Goal: Task Accomplishment & Management: Use online tool/utility

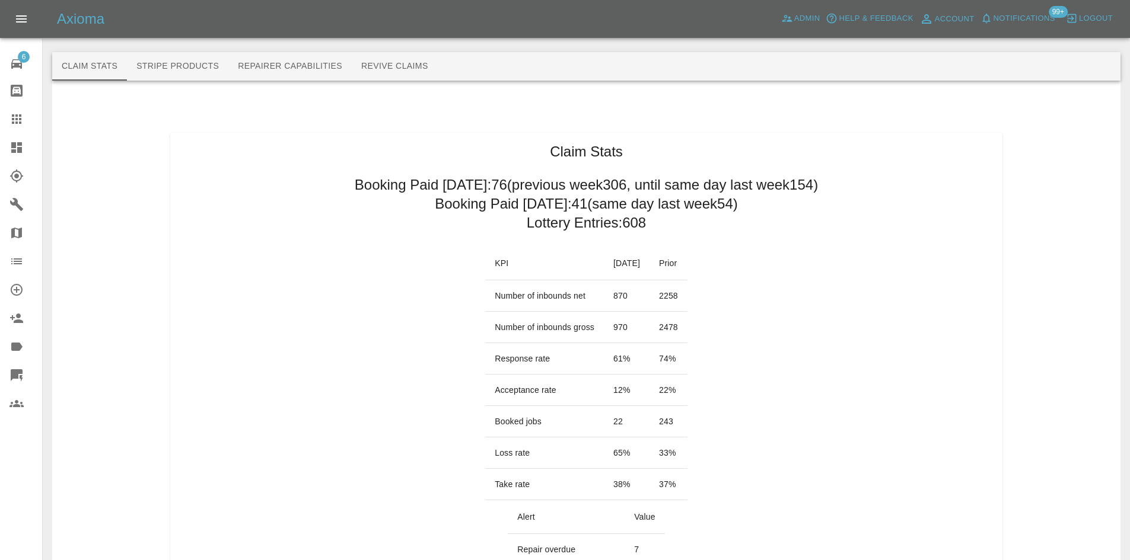
scroll to position [534, 0]
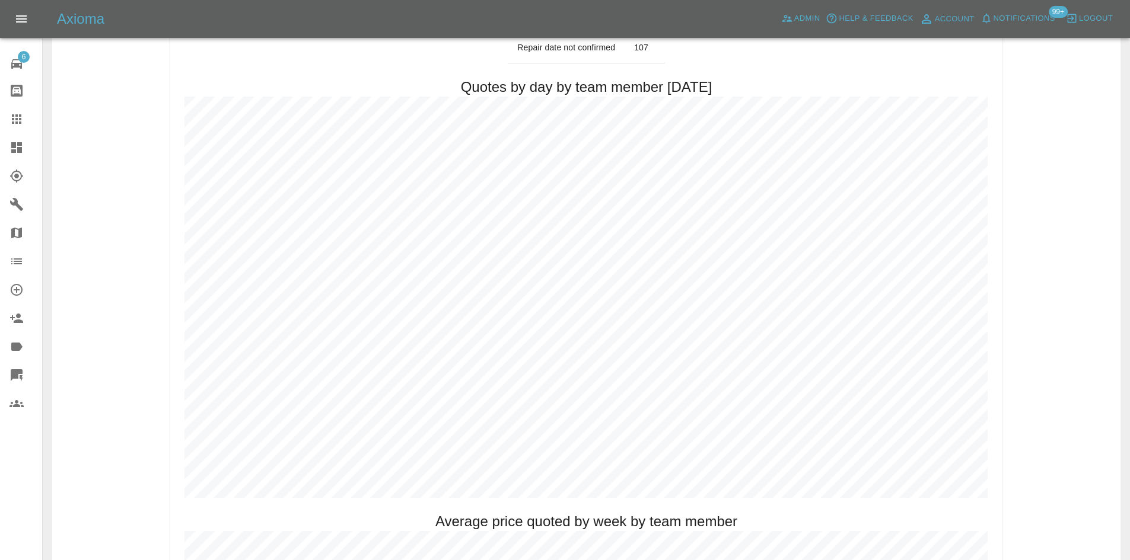
click at [8, 151] on link "Dashboard" at bounding box center [21, 147] width 42 height 28
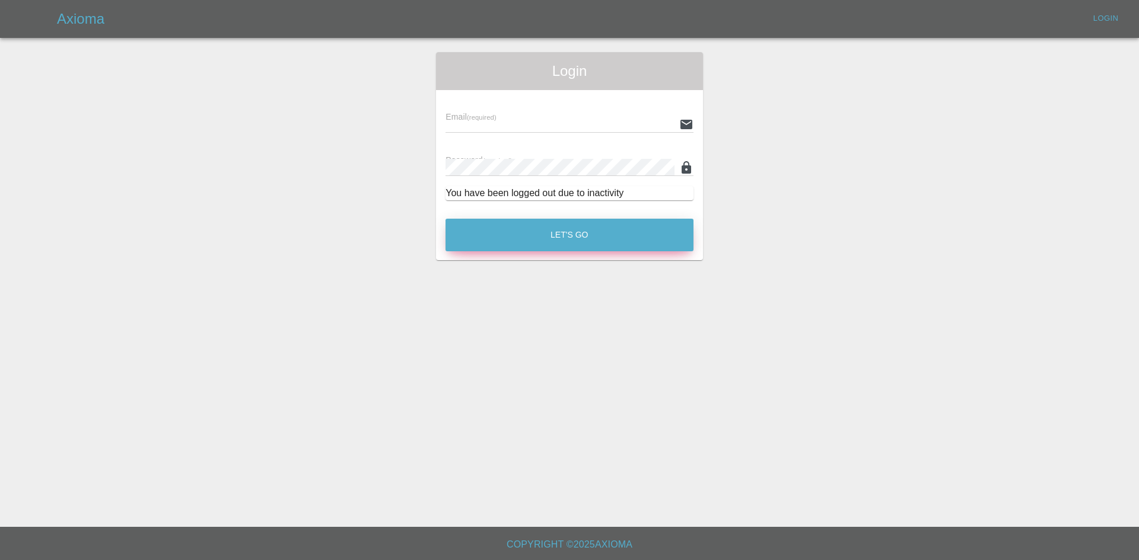
type input "[PERSON_NAME][EMAIL_ADDRESS][PERSON_NAME][DOMAIN_NAME]"
drag, startPoint x: 574, startPoint y: 220, endPoint x: 573, endPoint y: 227, distance: 6.6
click at [574, 223] on button "Let's Go" at bounding box center [569, 235] width 248 height 33
click at [573, 228] on button "Let's Go" at bounding box center [569, 235] width 248 height 33
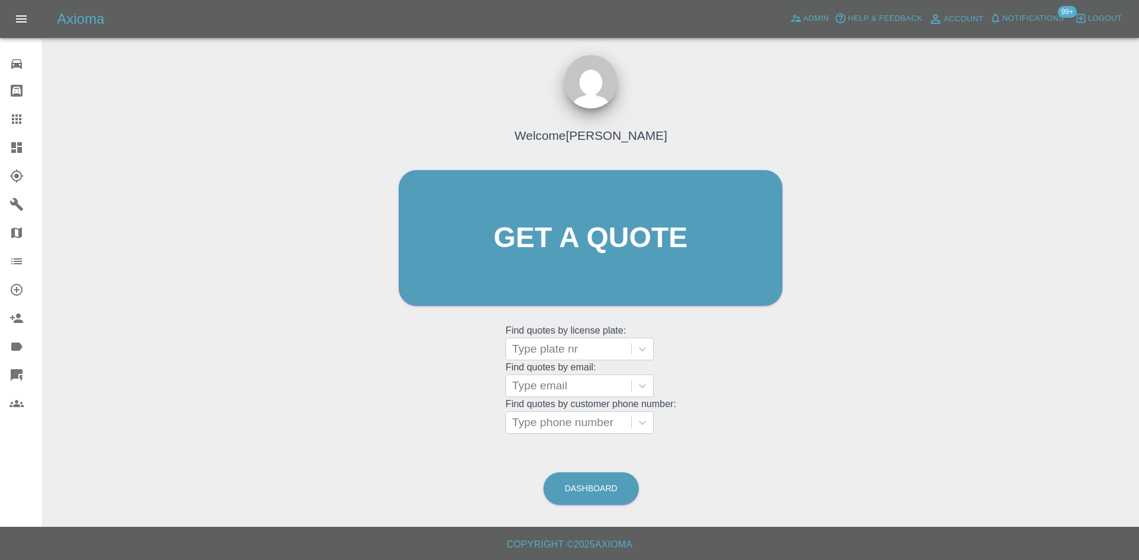
click at [18, 141] on icon at bounding box center [16, 148] width 14 height 14
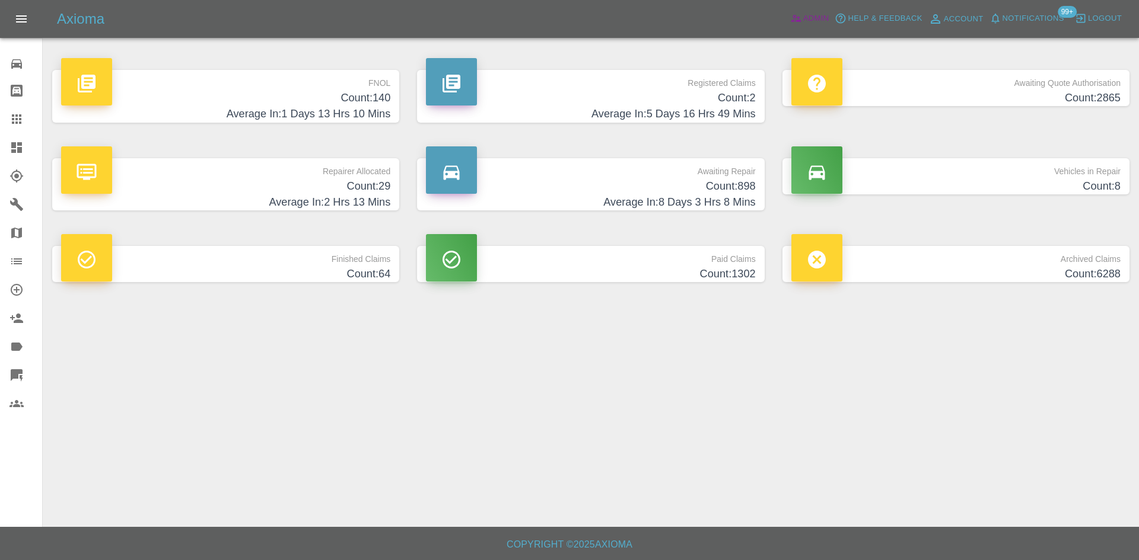
click at [818, 20] on span "Admin" at bounding box center [816, 19] width 26 height 14
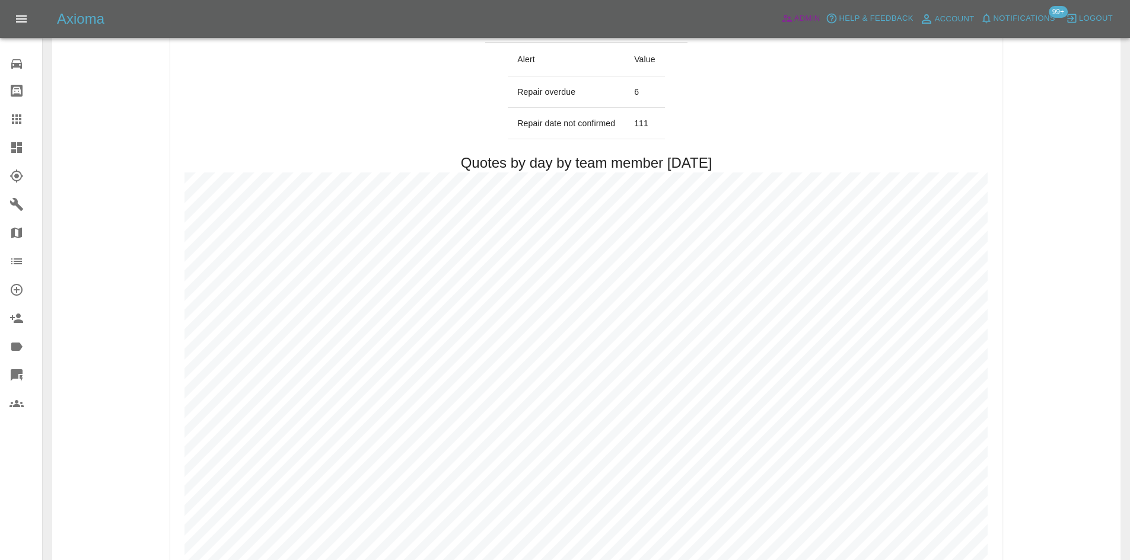
scroll to position [474, 0]
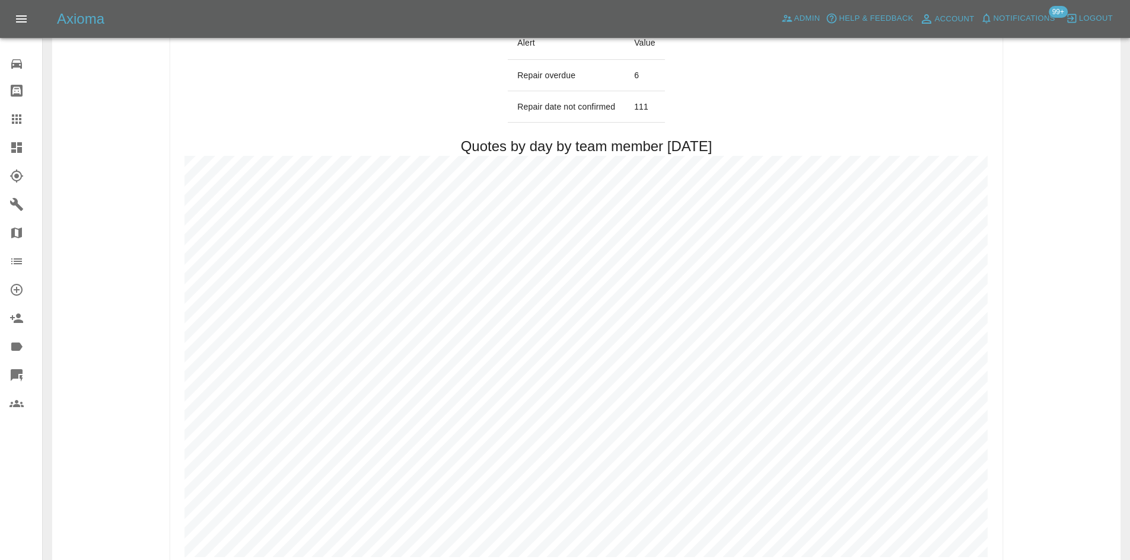
click at [3, 158] on link "Dashboard" at bounding box center [21, 147] width 42 height 28
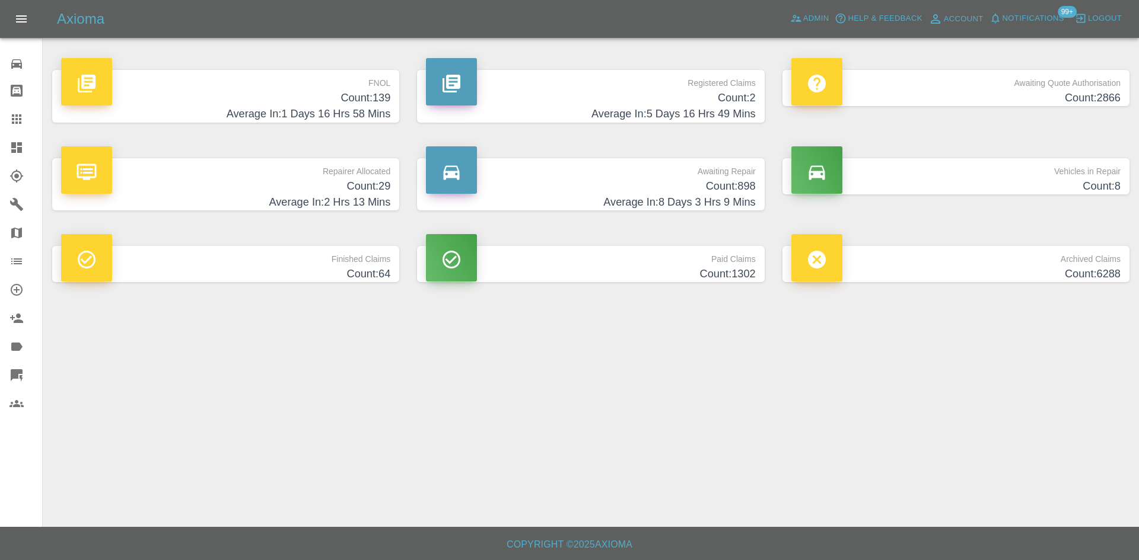
click at [264, 129] on div "FNOL Count: 139 Average In: 1 Days 16 Hrs 58 Mins" at bounding box center [225, 96] width 365 height 88
click at [298, 98] on h4 "Count: 139" at bounding box center [225, 98] width 329 height 16
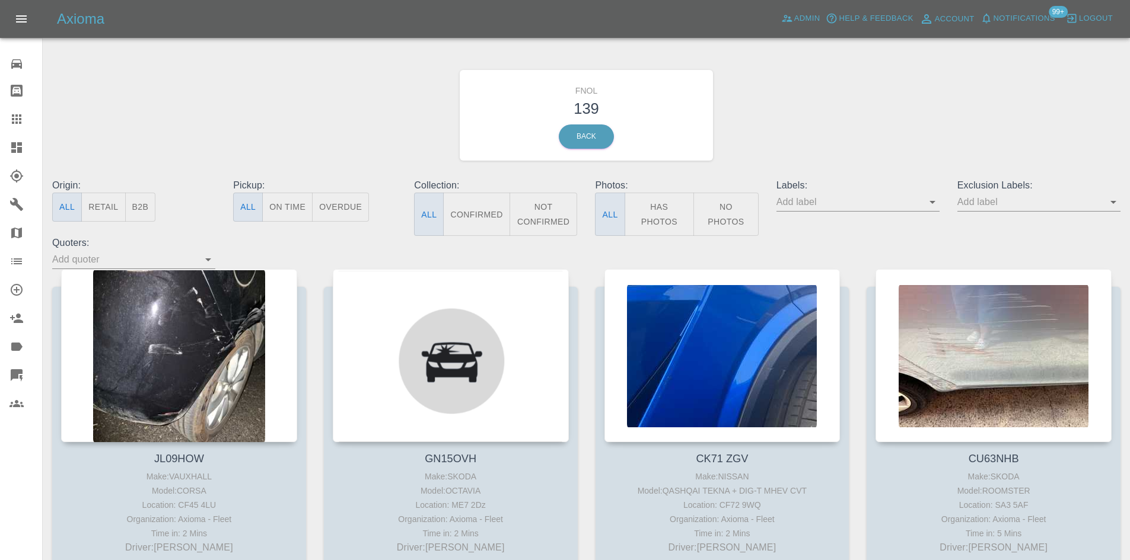
click at [933, 196] on icon "Open" at bounding box center [932, 202] width 14 height 14
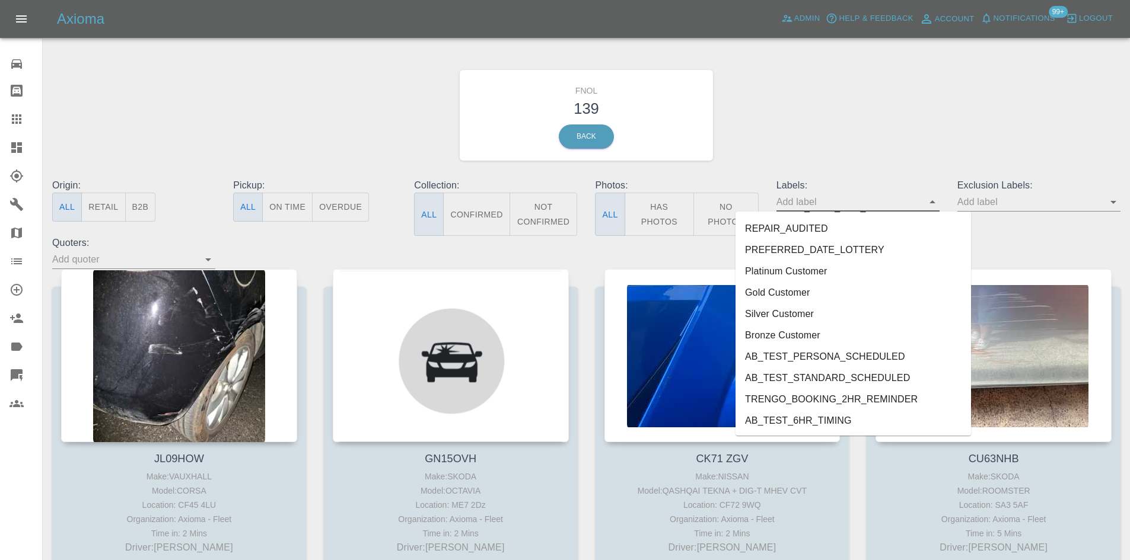
scroll to position [2475, 0]
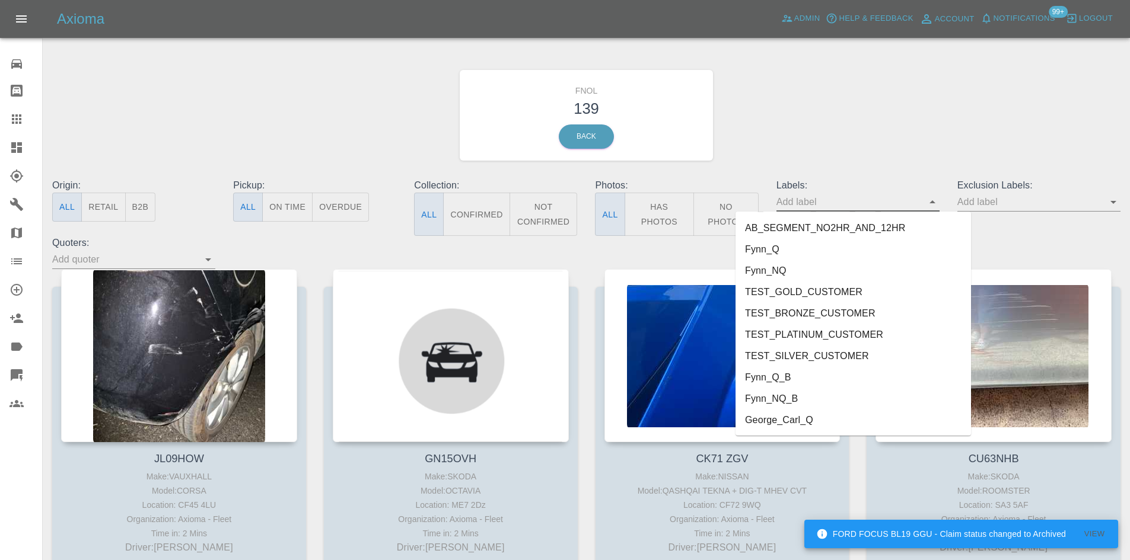
click at [887, 414] on li "George_Carl_Q" at bounding box center [852, 420] width 235 height 21
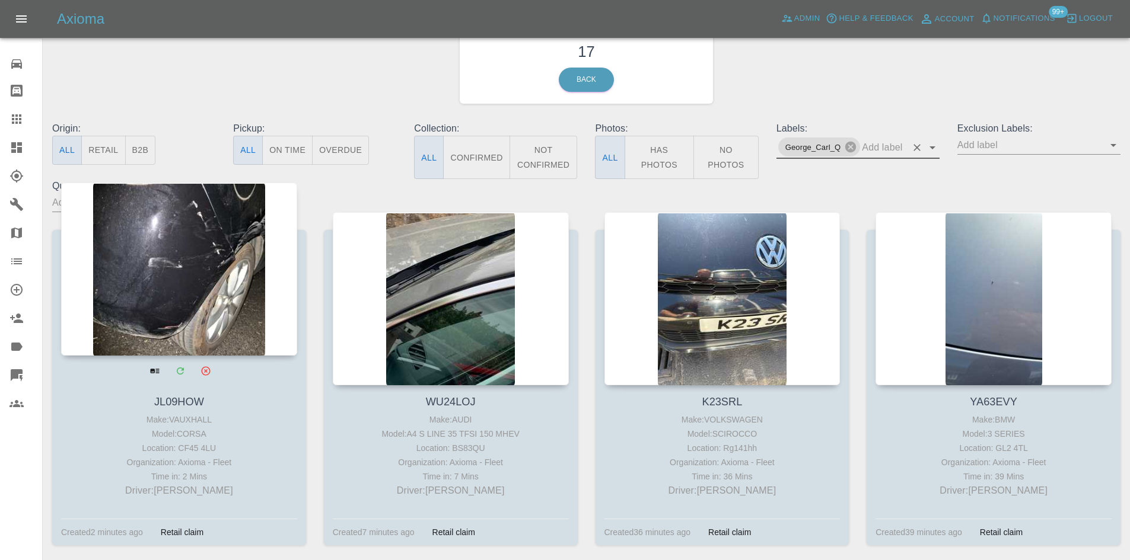
scroll to position [0, 0]
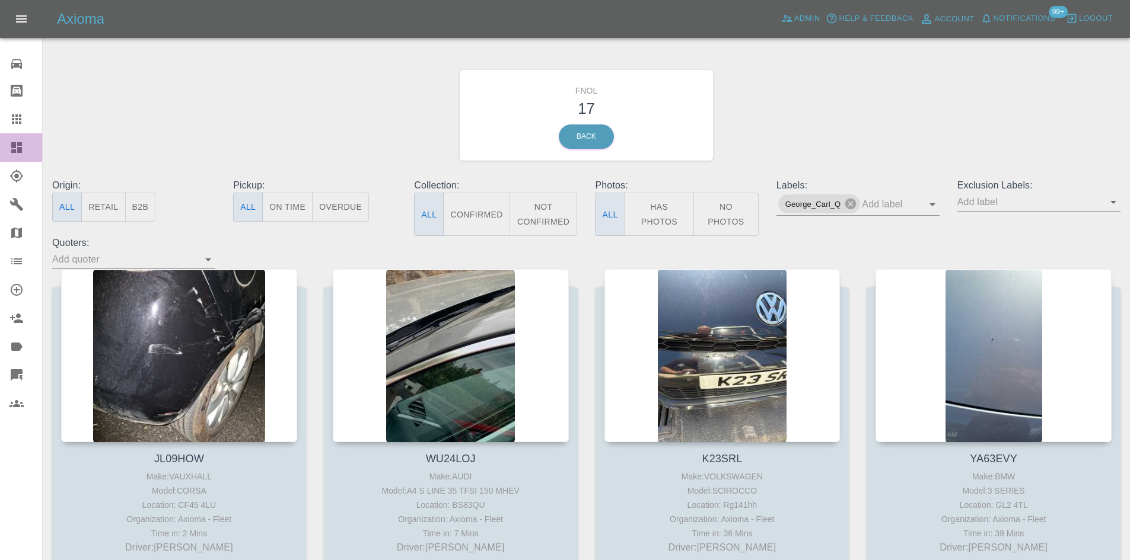
click at [30, 154] on div at bounding box center [25, 148] width 33 height 14
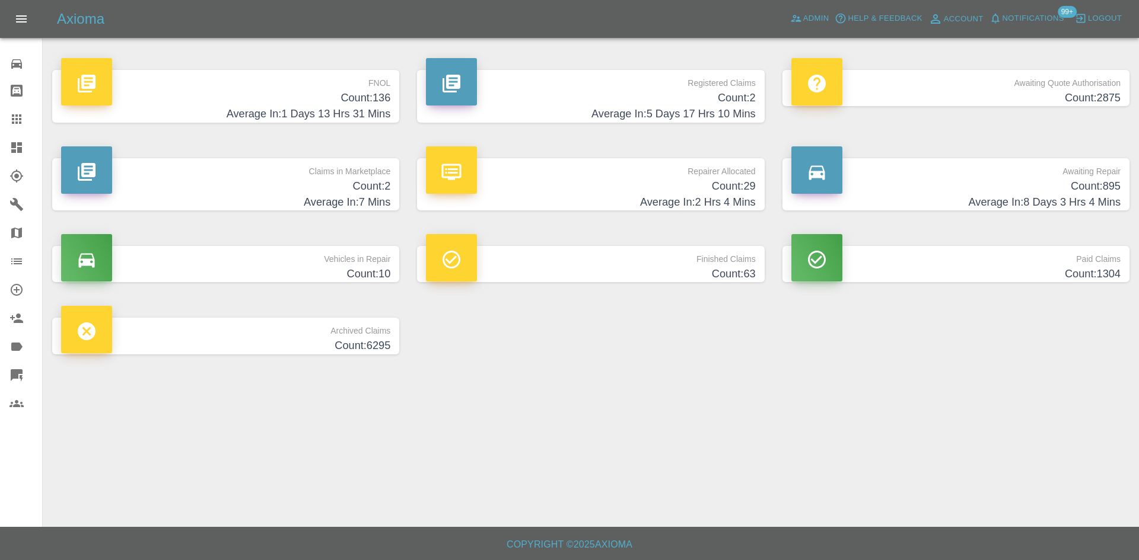
click at [365, 100] on h4 "Count: 136" at bounding box center [225, 98] width 329 height 16
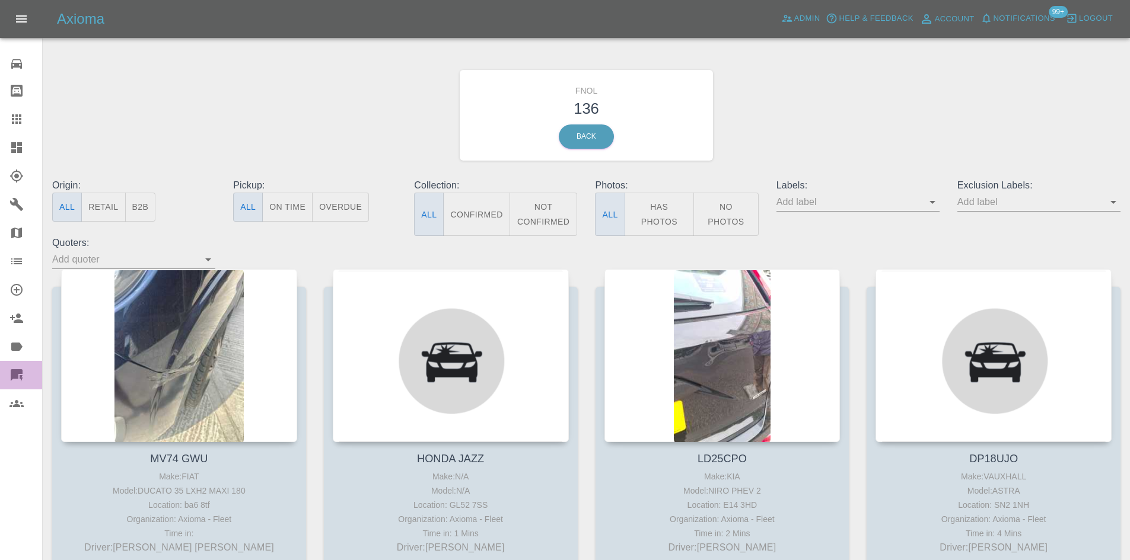
click at [17, 377] on icon at bounding box center [17, 375] width 12 height 12
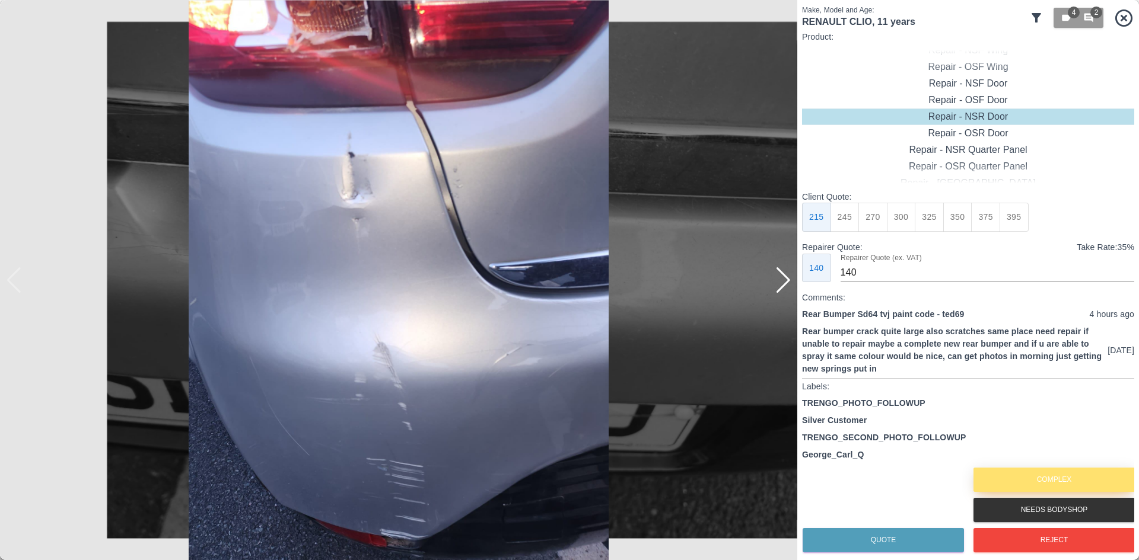
click at [1028, 474] on button "Complex" at bounding box center [1053, 480] width 161 height 24
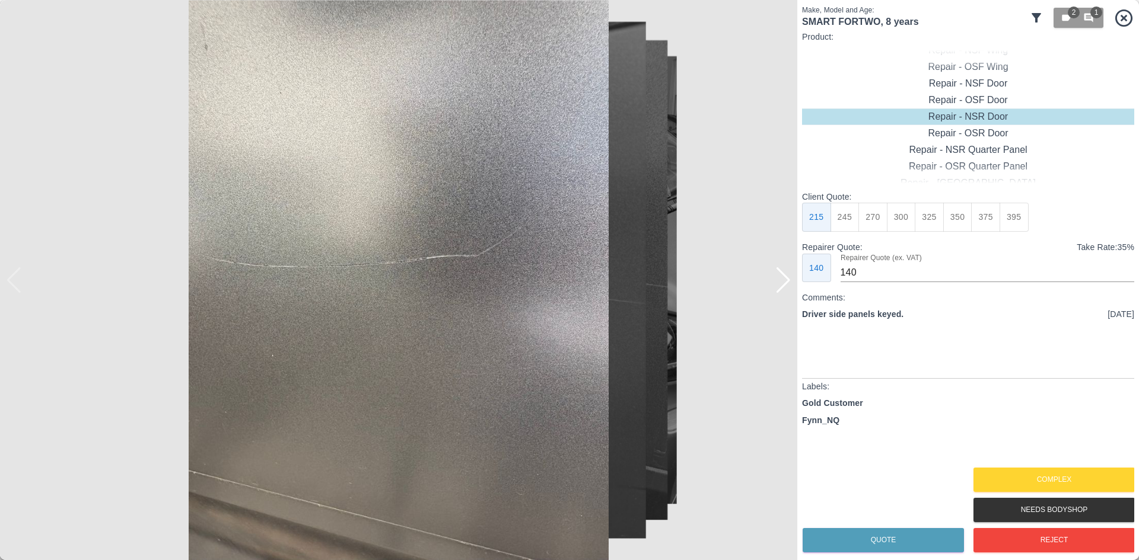
click at [779, 287] on div at bounding box center [783, 280] width 16 height 26
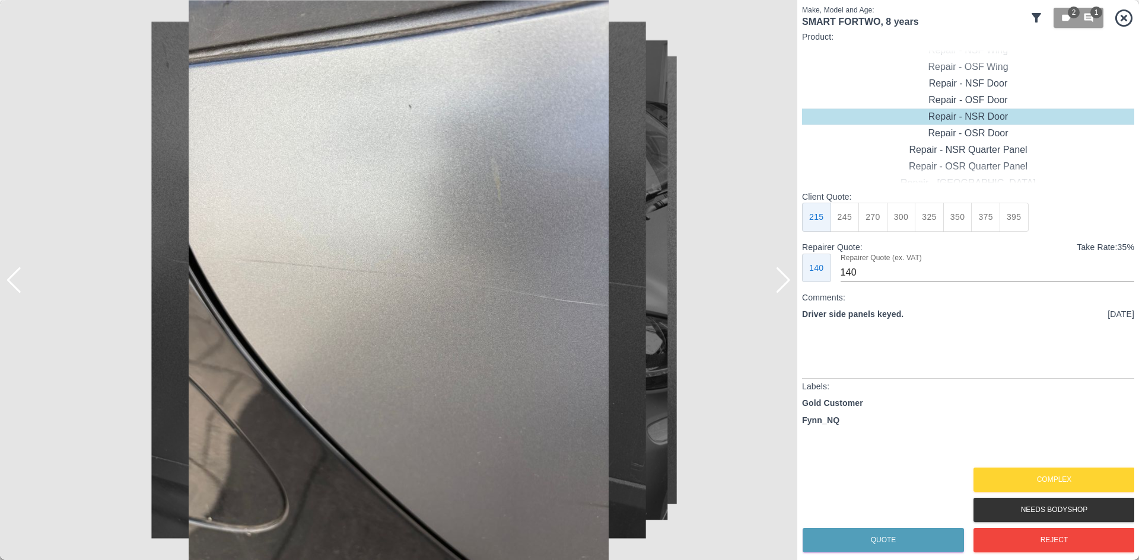
click at [782, 286] on div at bounding box center [783, 280] width 16 height 26
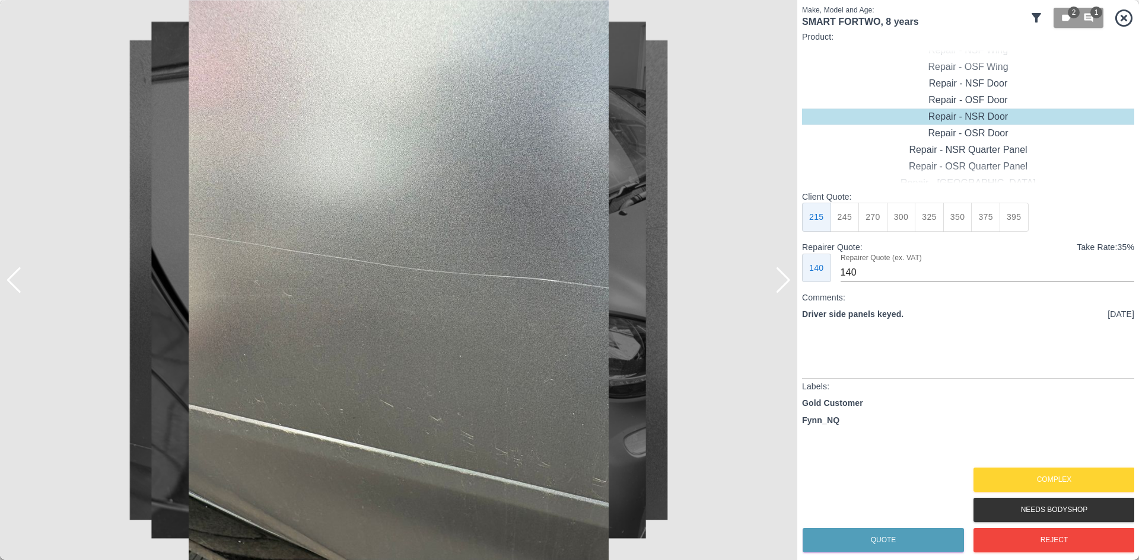
click at [782, 286] on div at bounding box center [783, 280] width 16 height 26
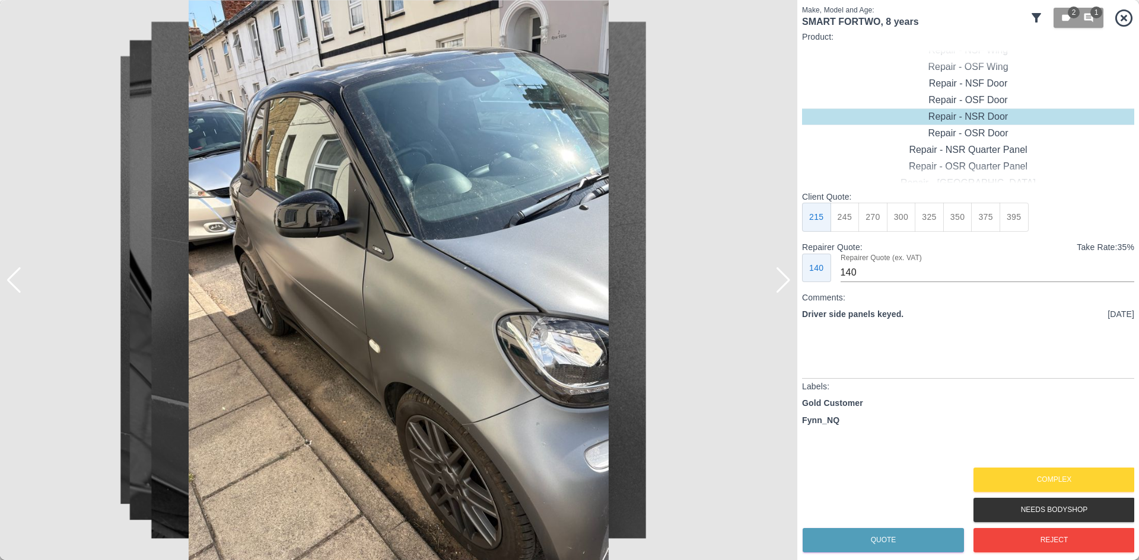
click at [782, 286] on div at bounding box center [783, 280] width 16 height 26
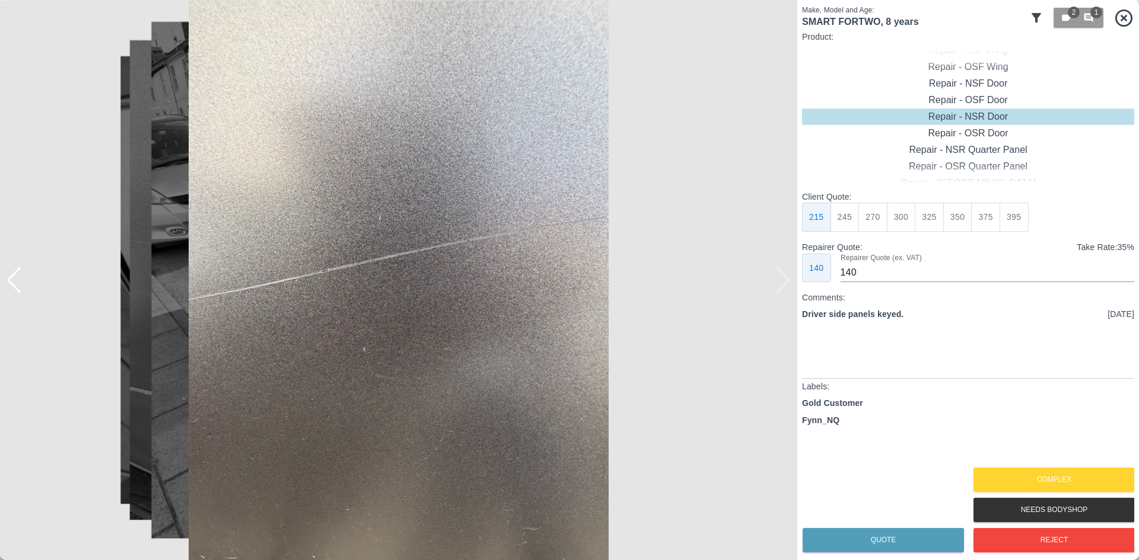
click at [782, 286] on img at bounding box center [398, 280] width 797 height 560
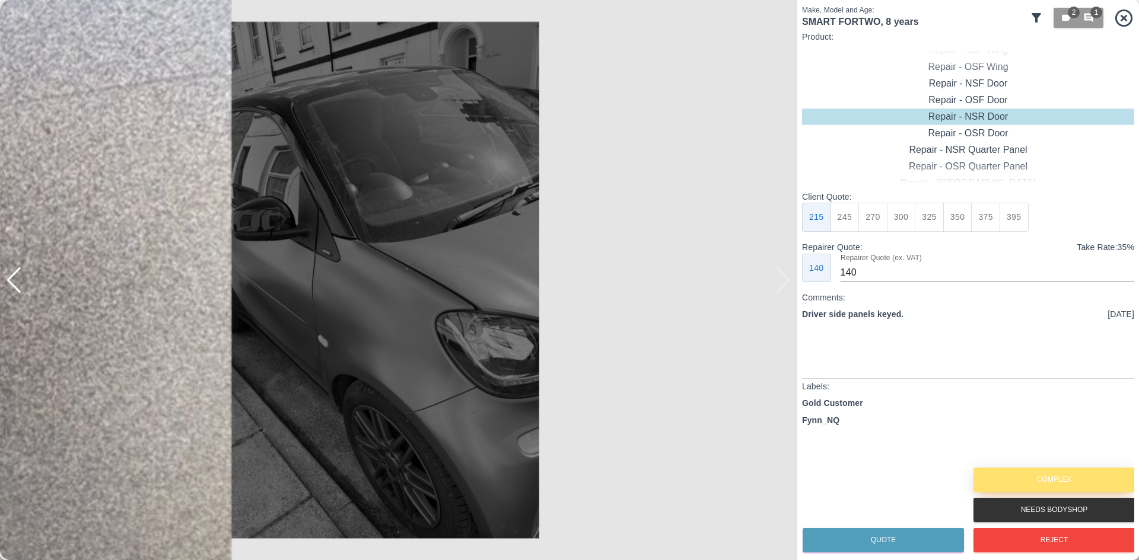
click at [1073, 473] on button "Complex" at bounding box center [1053, 480] width 161 height 24
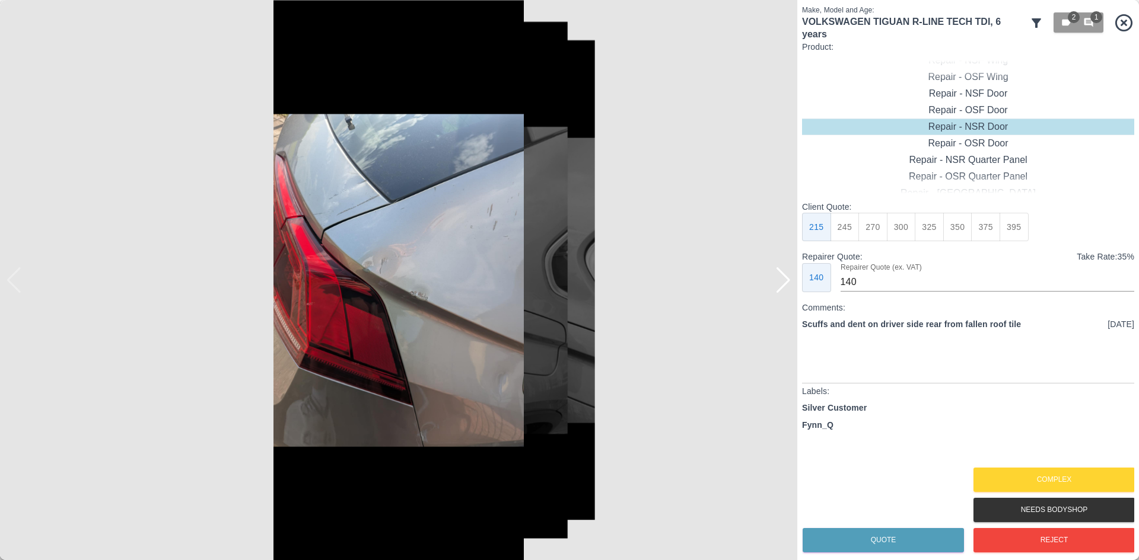
click at [786, 294] on img at bounding box center [398, 280] width 797 height 560
click at [788, 289] on div at bounding box center [783, 280] width 16 height 26
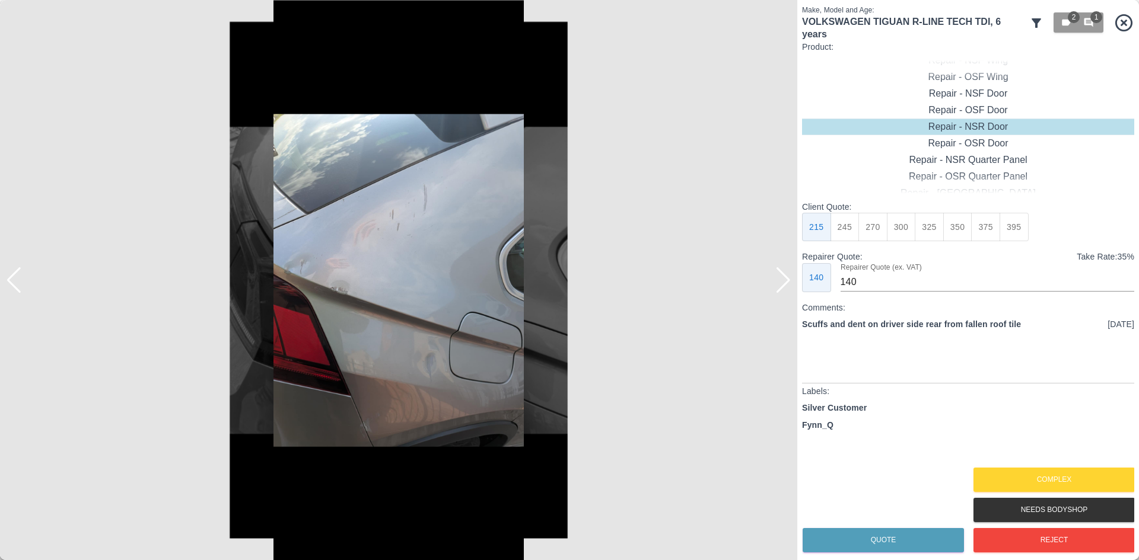
click at [788, 289] on div at bounding box center [783, 280] width 16 height 26
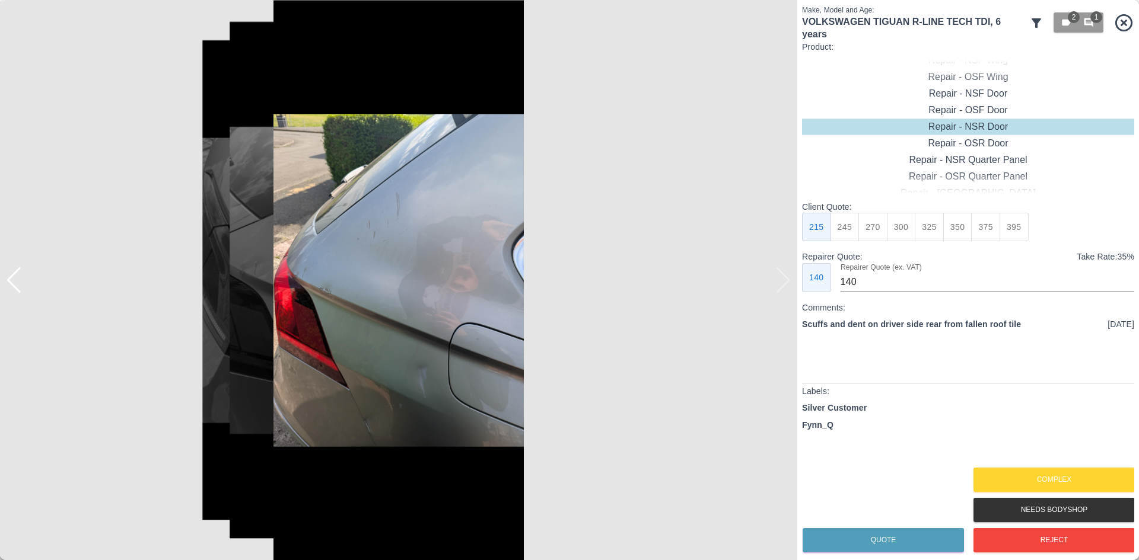
click at [788, 289] on img at bounding box center [398, 280] width 797 height 560
click at [27, 283] on img at bounding box center [398, 280] width 797 height 560
click at [27, 280] on img at bounding box center [398, 280] width 797 height 560
click at [11, 283] on body "Axioma Admin Help & Feedback Account Notifications 99+ Logout 0 Repair home Bod…" at bounding box center [72, 280] width 145 height 560
click at [0, 286] on div at bounding box center [6, 280] width 12 height 560
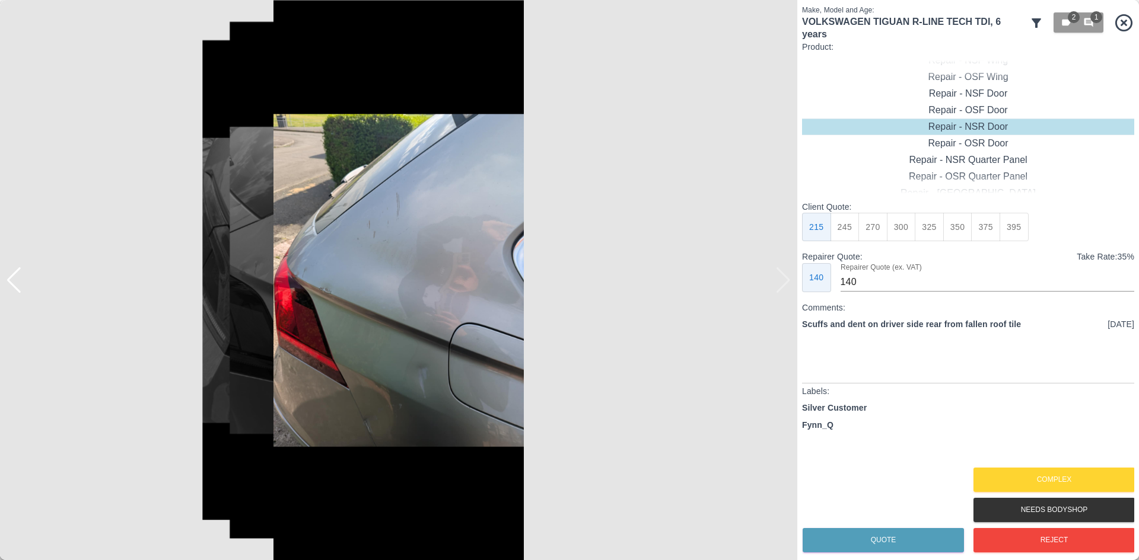
click at [13, 279] on div at bounding box center [14, 280] width 16 height 26
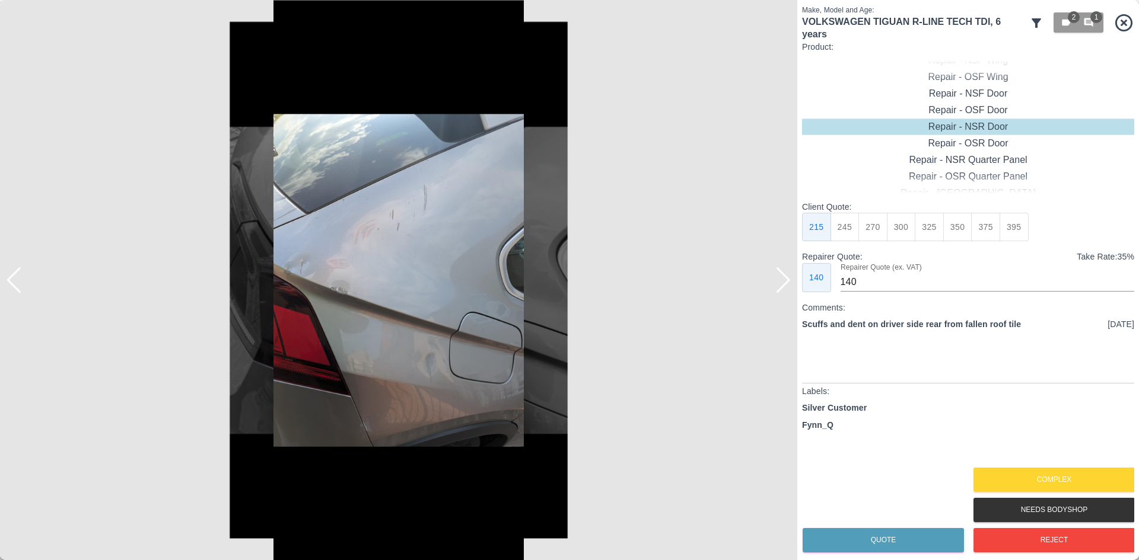
click at [374, 153] on img at bounding box center [398, 280] width 797 height 560
click at [18, 279] on div at bounding box center [14, 280] width 16 height 26
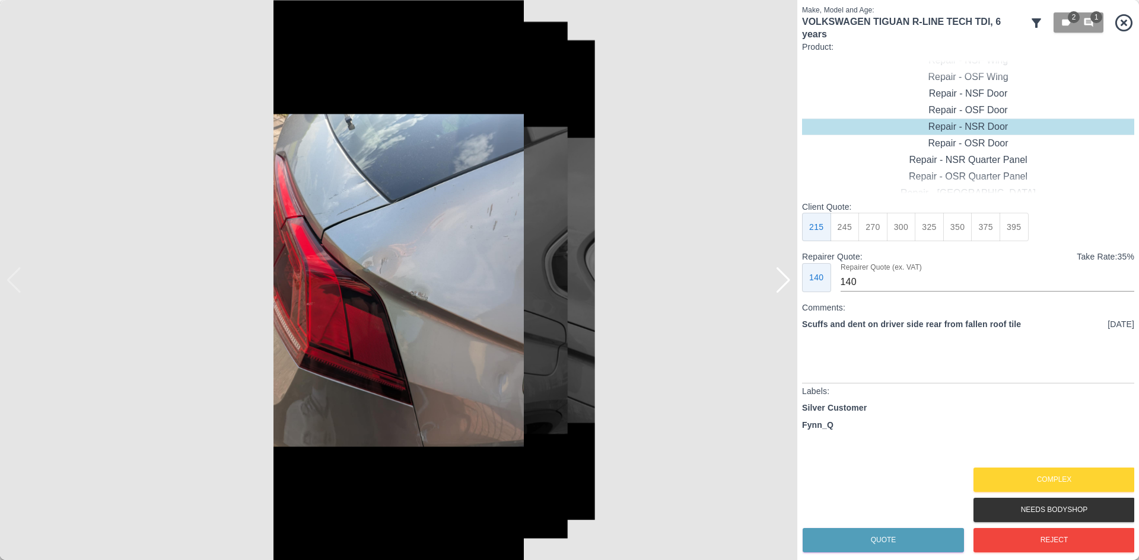
click at [377, 175] on img at bounding box center [398, 280] width 797 height 560
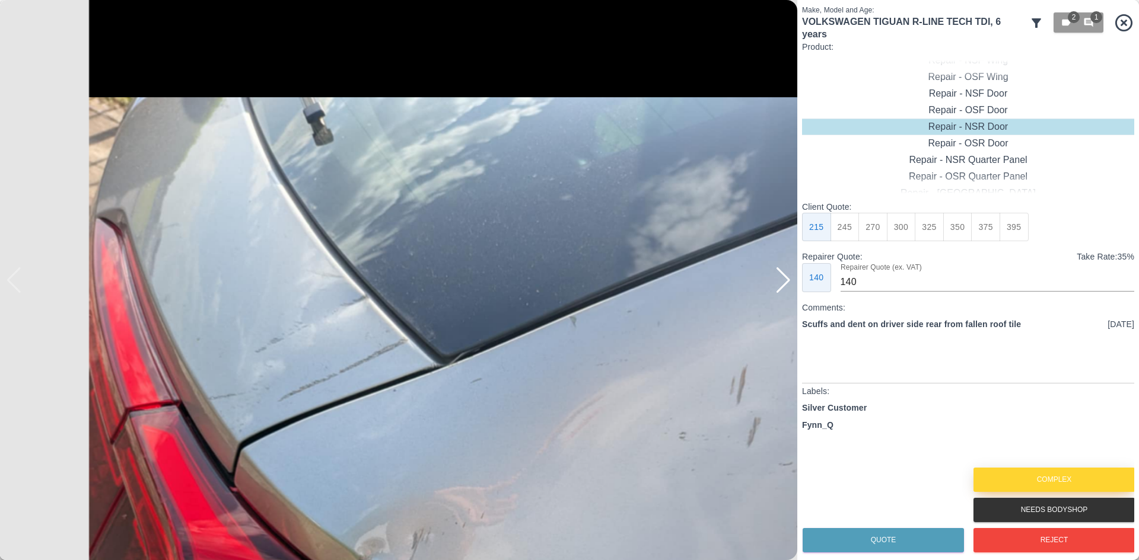
click at [1031, 476] on button "Complex" at bounding box center [1053, 480] width 161 height 24
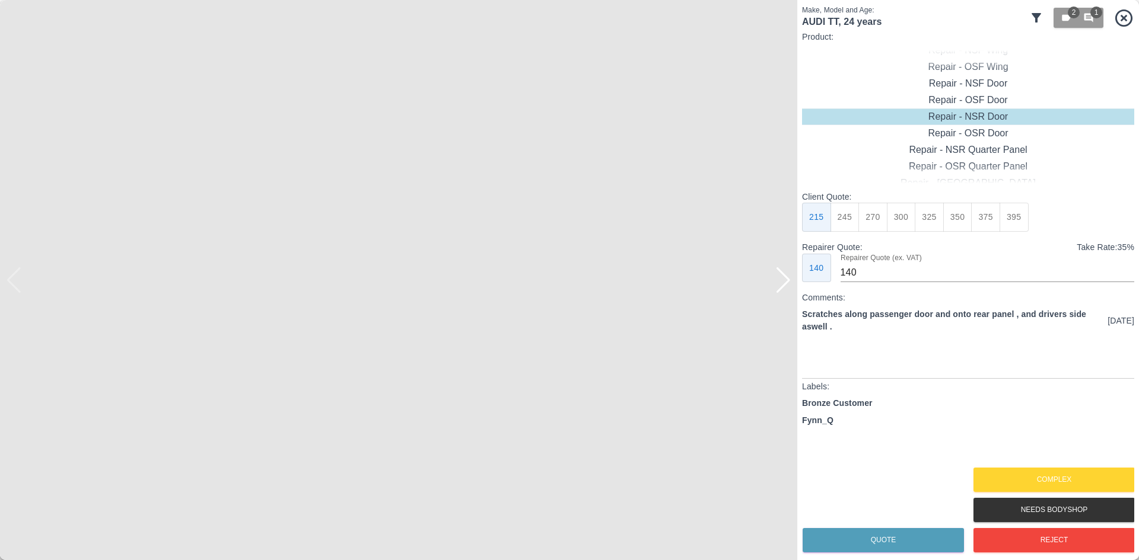
click at [778, 288] on div at bounding box center [783, 280] width 16 height 26
click at [778, 288] on img at bounding box center [398, 280] width 797 height 560
click at [1046, 477] on button "Complex" at bounding box center [1053, 480] width 161 height 24
click at [775, 275] on img at bounding box center [398, 280] width 797 height 560
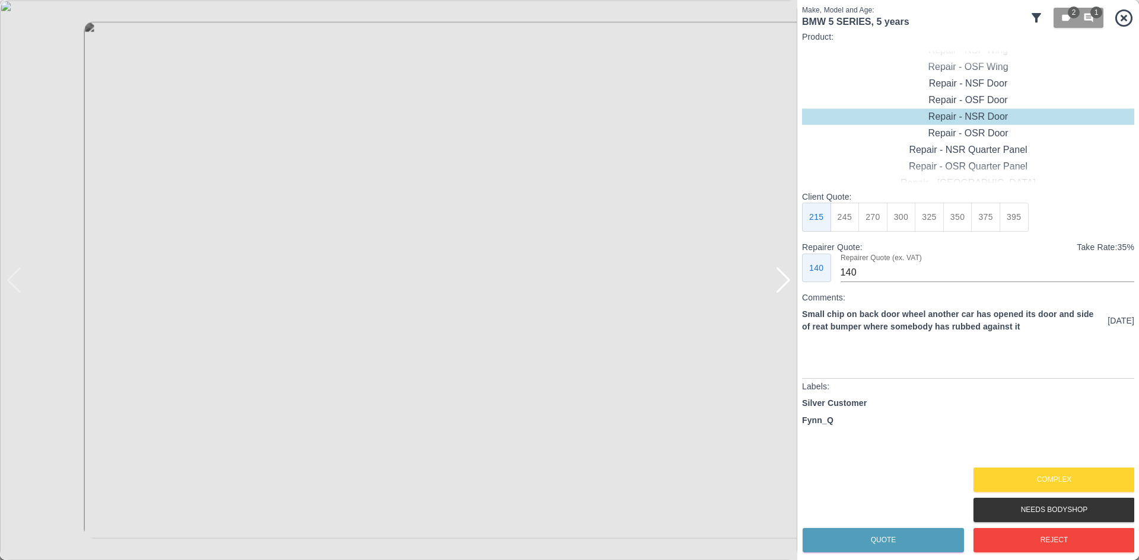
click at [780, 275] on div at bounding box center [783, 280] width 16 height 26
click at [780, 275] on img at bounding box center [398, 280] width 797 height 560
click at [1031, 472] on button "Complex" at bounding box center [1053, 480] width 161 height 24
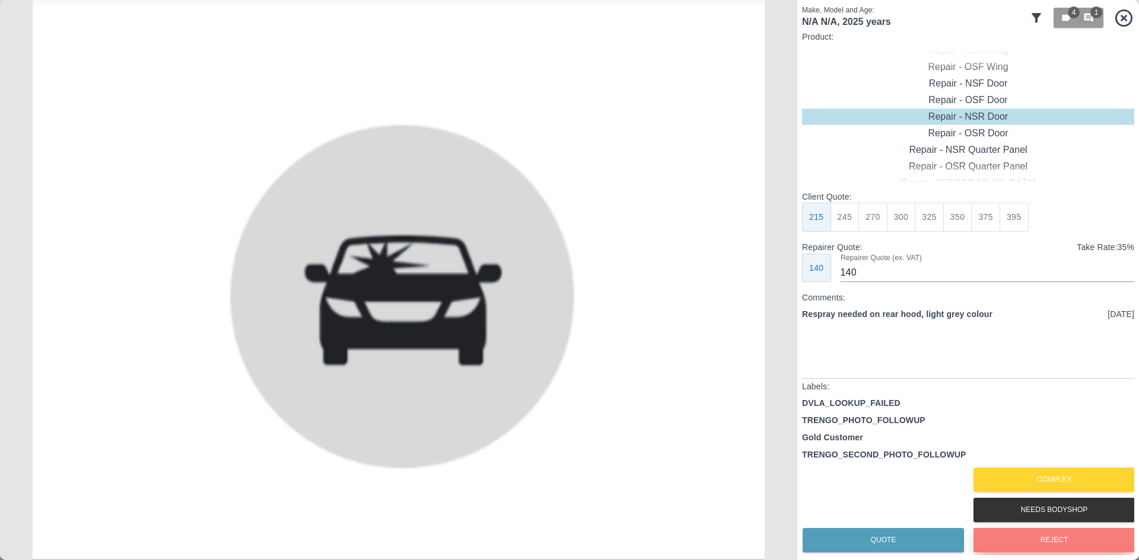
click at [1047, 546] on button "Reject" at bounding box center [1053, 540] width 161 height 24
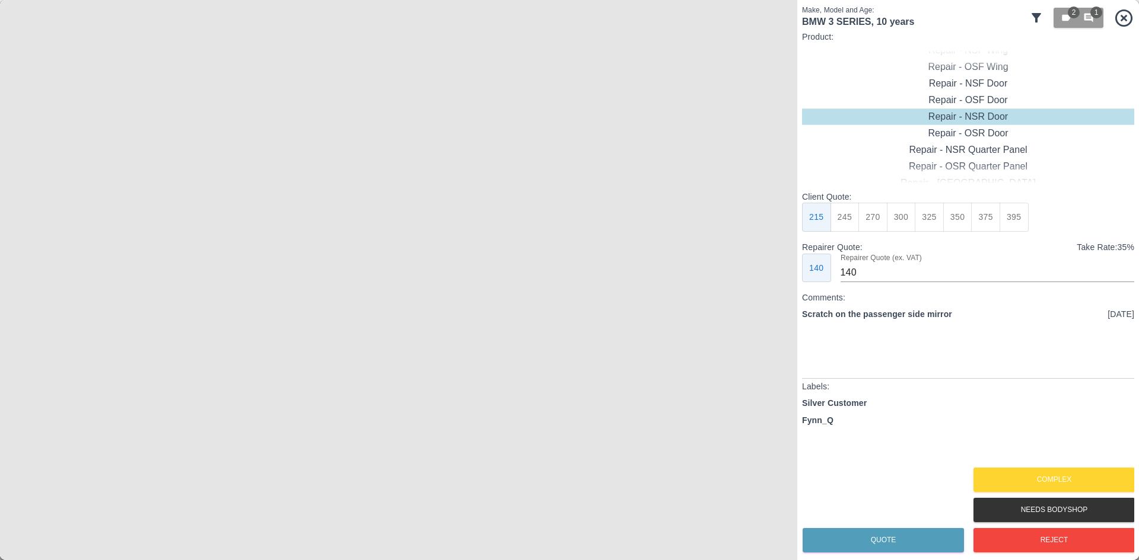
click at [775, 258] on img at bounding box center [398, 280] width 797 height 560
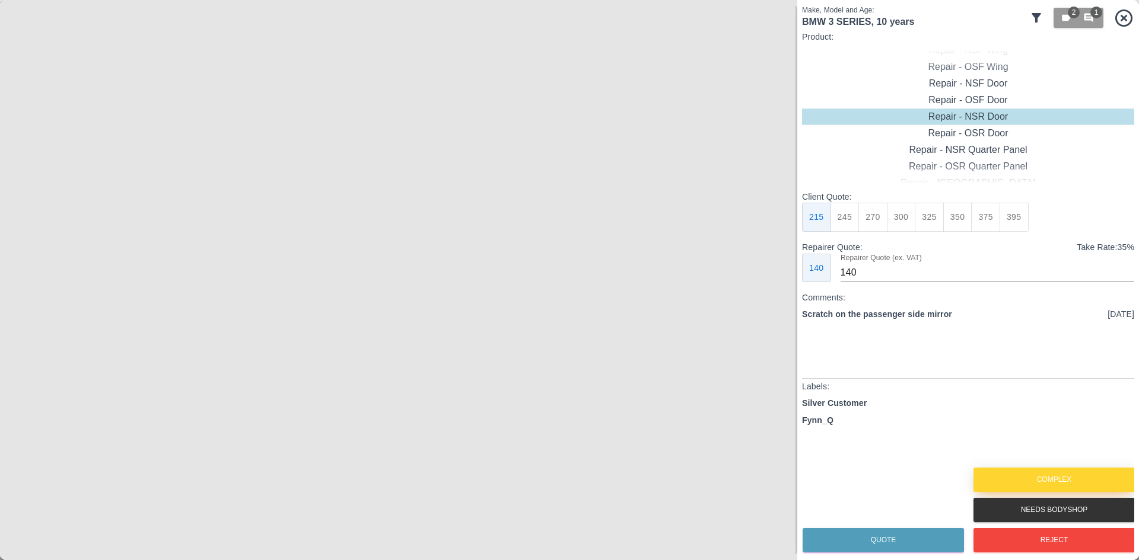
click at [1039, 477] on button "Complex" at bounding box center [1053, 480] width 161 height 24
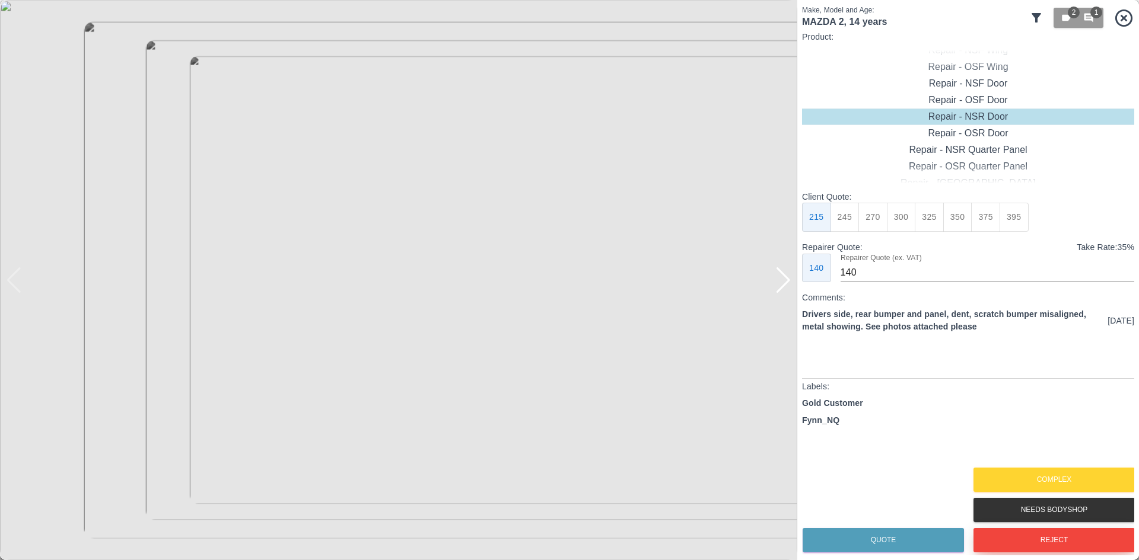
click at [995, 544] on button "Reject" at bounding box center [1053, 540] width 161 height 24
click at [788, 283] on div at bounding box center [783, 280] width 16 height 26
click at [787, 283] on div at bounding box center [783, 280] width 16 height 26
click at [787, 283] on img at bounding box center [398, 280] width 797 height 560
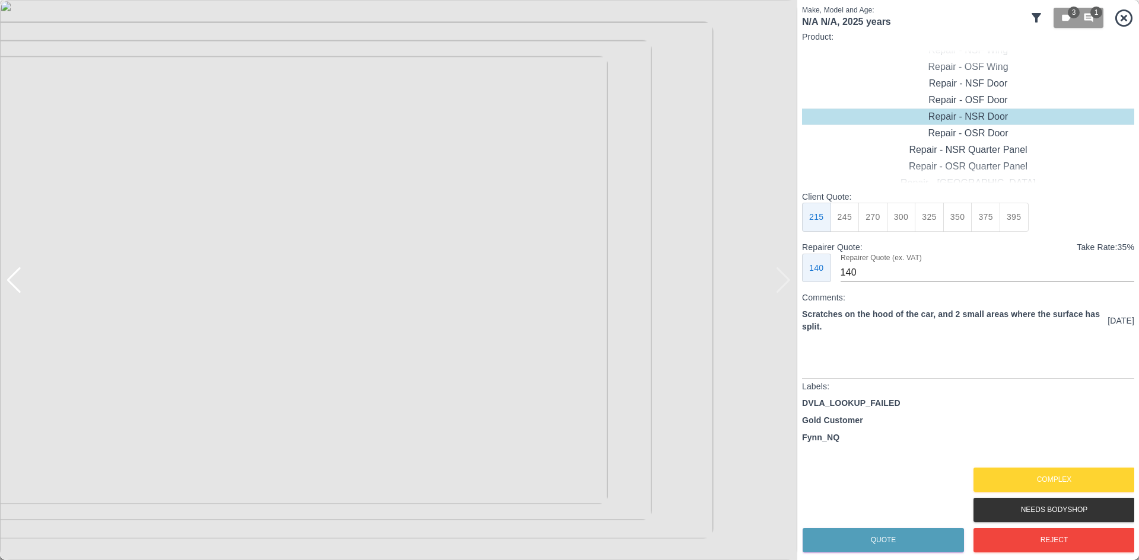
click at [787, 283] on img at bounding box center [398, 280] width 797 height 560
click at [989, 474] on button "Complex" at bounding box center [1053, 480] width 161 height 24
click at [782, 289] on div at bounding box center [783, 280] width 16 height 26
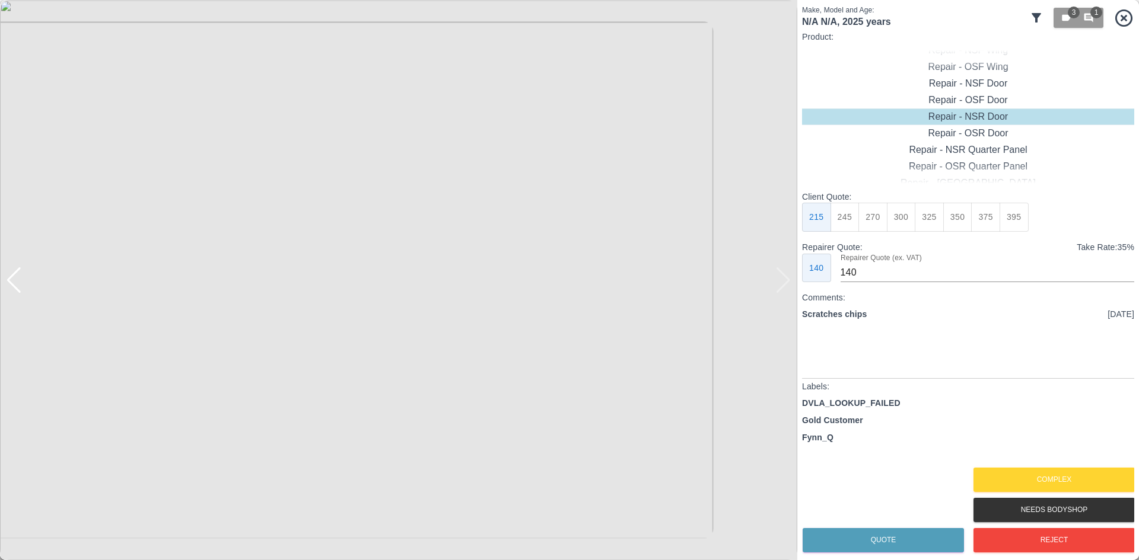
click at [782, 289] on img at bounding box center [398, 280] width 797 height 560
click at [20, 298] on img at bounding box center [398, 280] width 797 height 560
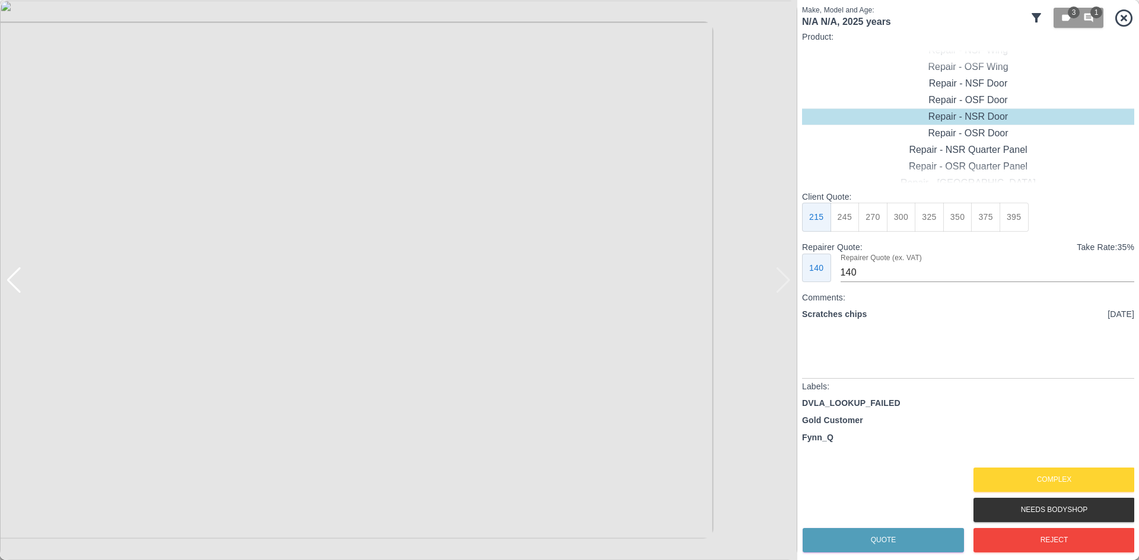
click at [17, 288] on div at bounding box center [14, 280] width 16 height 26
click at [977, 88] on div "Repair - Rear Bumper Corner" at bounding box center [968, 83] width 332 height 17
click at [903, 222] on button "240" at bounding box center [901, 217] width 29 height 29
click at [929, 209] on button "270" at bounding box center [928, 217] width 29 height 29
type input "165"
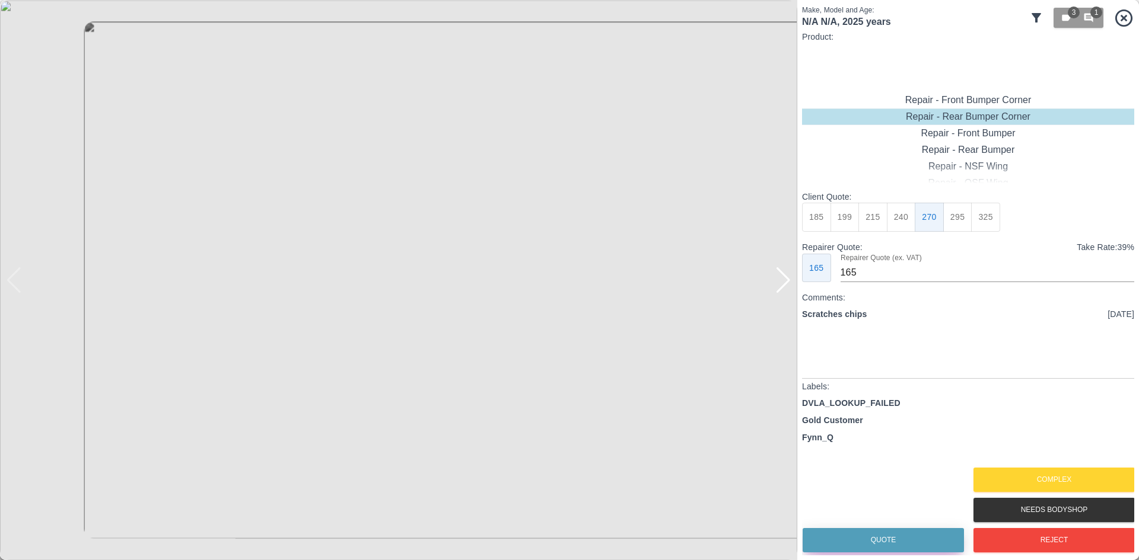
click at [875, 536] on button "Quote" at bounding box center [882, 540] width 161 height 24
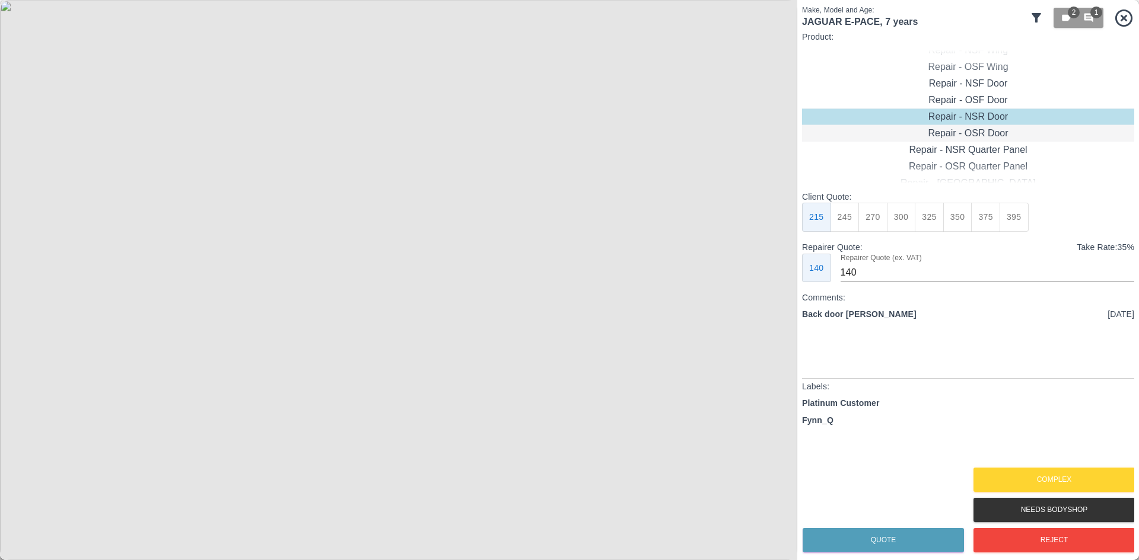
click at [965, 135] on div "Repair - OSR Door" at bounding box center [968, 133] width 332 height 17
click at [875, 224] on button "275" at bounding box center [872, 217] width 29 height 29
type input "180"
click at [897, 531] on button "Quote" at bounding box center [882, 540] width 161 height 24
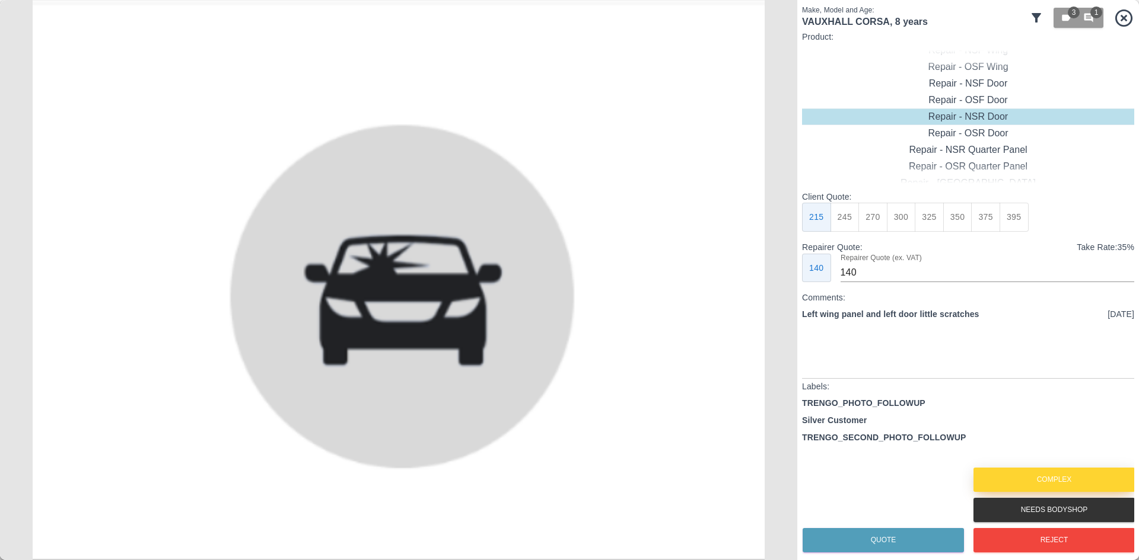
click at [1053, 480] on button "Complex" at bounding box center [1053, 480] width 161 height 24
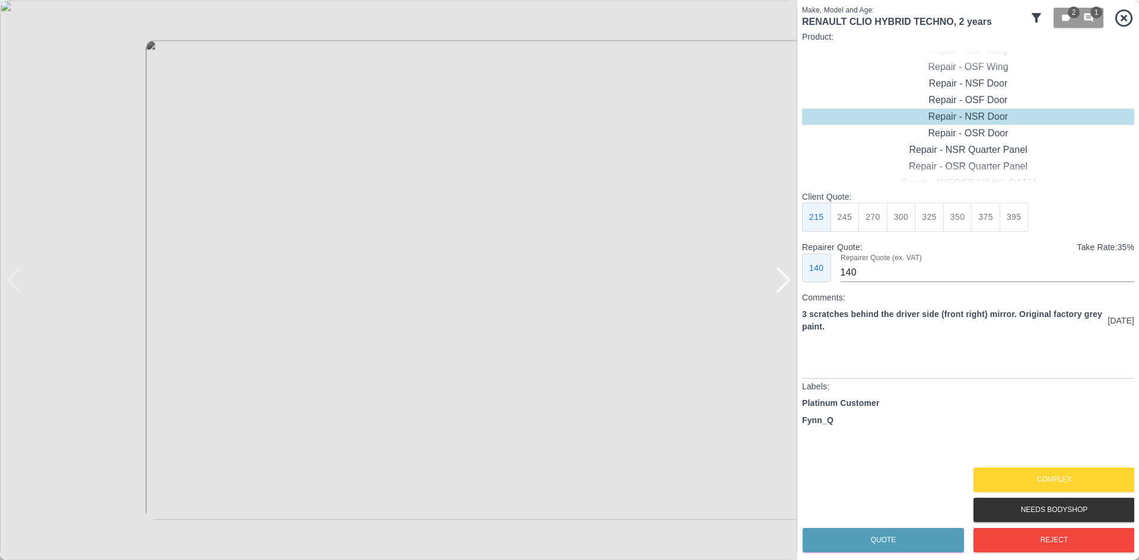
click at [782, 279] on div at bounding box center [783, 280] width 16 height 26
click at [782, 279] on img at bounding box center [398, 280] width 797 height 560
click at [24, 275] on img at bounding box center [398, 280] width 797 height 560
click at [21, 281] on div at bounding box center [14, 280] width 16 height 26
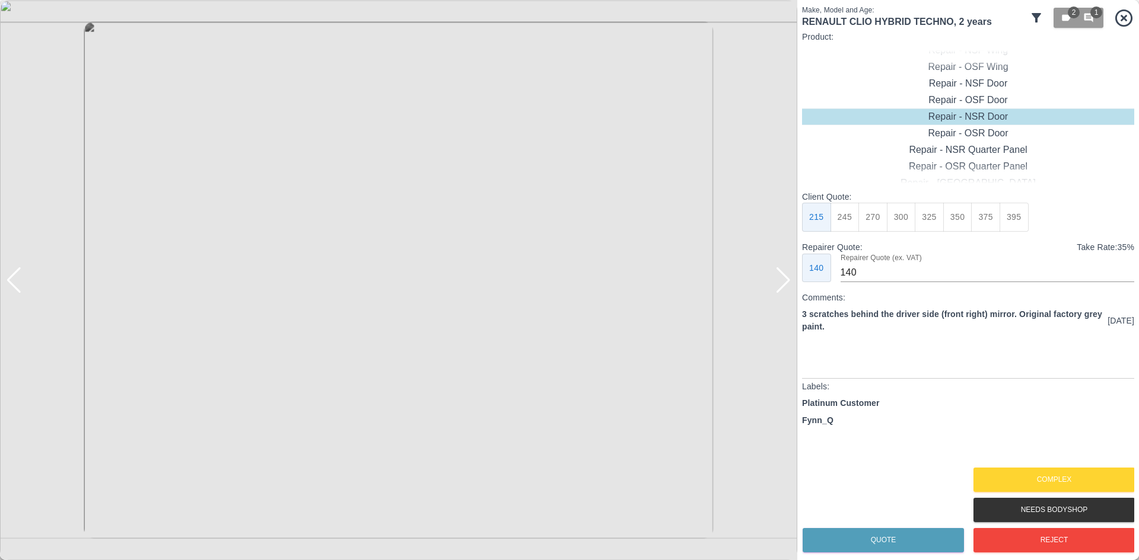
click at [20, 283] on div at bounding box center [14, 280] width 16 height 26
click at [20, 283] on img at bounding box center [398, 280] width 797 height 560
click at [974, 137] on div "Repair - Door + Quarter Panel" at bounding box center [968, 133] width 332 height 17
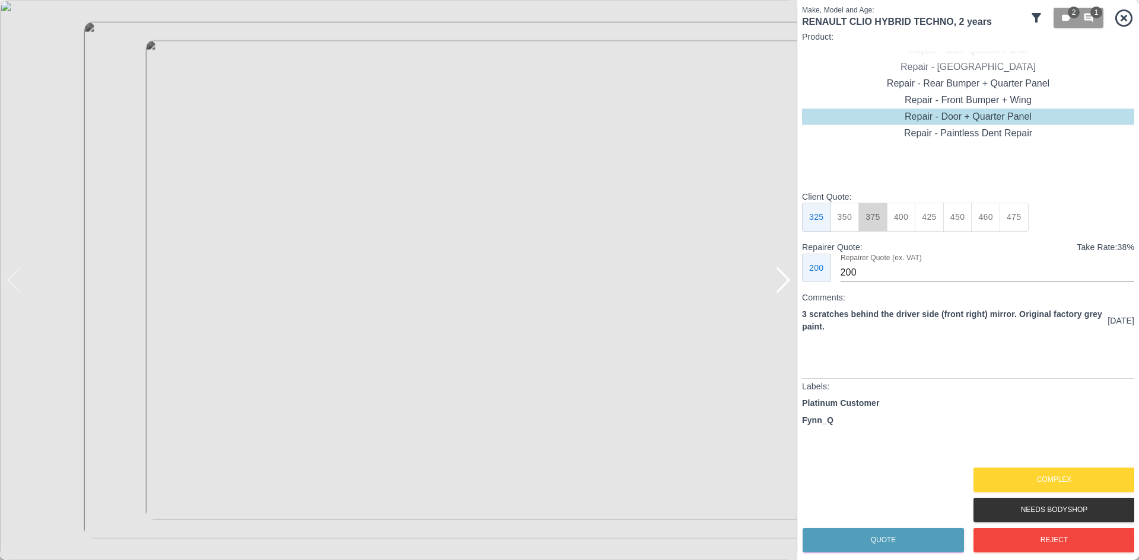
click at [883, 222] on button "375" at bounding box center [872, 217] width 29 height 29
click at [897, 220] on button "400" at bounding box center [901, 217] width 29 height 29
click at [876, 218] on button "375" at bounding box center [872, 217] width 29 height 29
type input "230"
click at [912, 535] on button "Quote" at bounding box center [882, 540] width 161 height 24
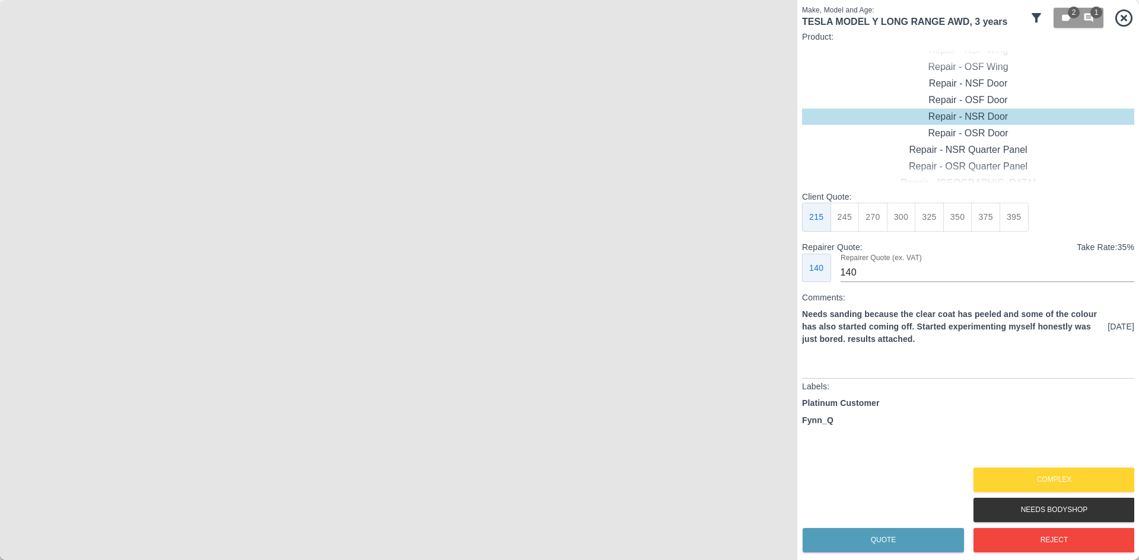
click at [788, 295] on img at bounding box center [398, 280] width 797 height 560
click at [419, 294] on img at bounding box center [398, 280] width 797 height 560
click at [419, 294] on img at bounding box center [336, 238] width 2391 height 1681
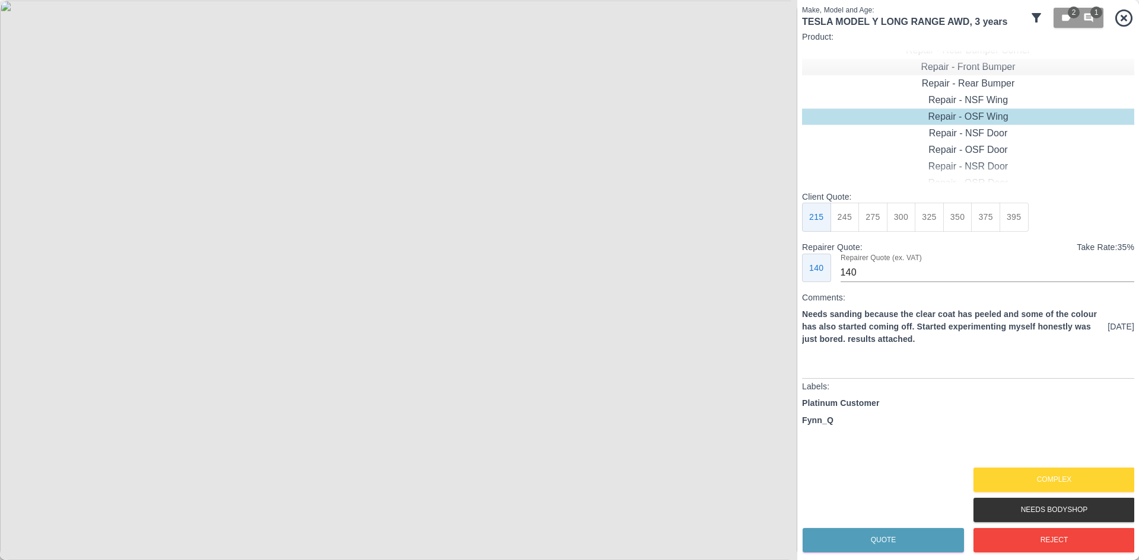
click at [971, 72] on div "Repair - Front Bumper" at bounding box center [968, 67] width 332 height 17
click at [987, 208] on button "450" at bounding box center [985, 217] width 29 height 29
type input "260"
click at [900, 543] on button "Quote" at bounding box center [882, 540] width 161 height 24
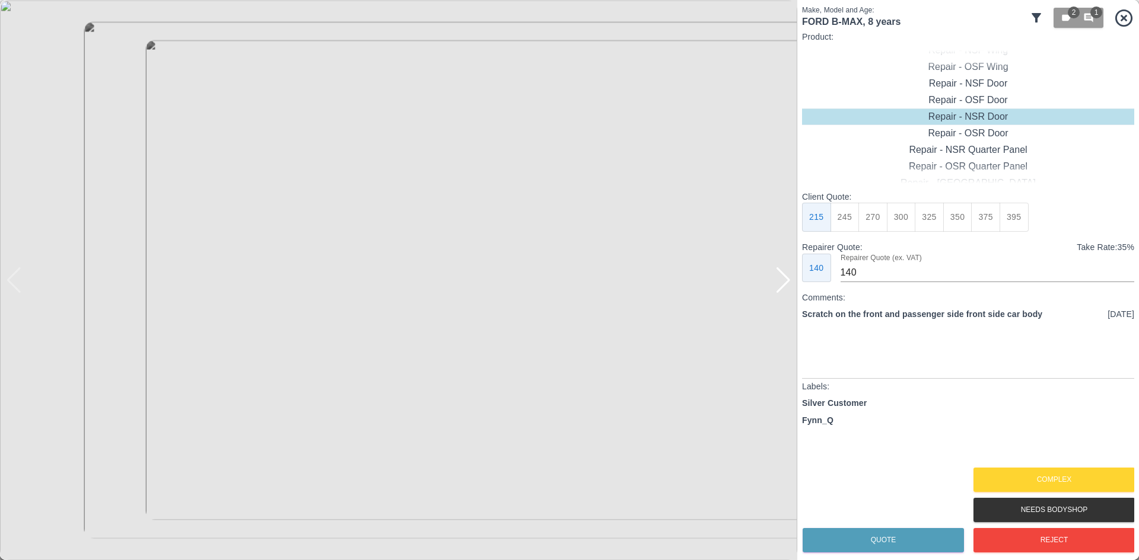
click at [798, 301] on div "Make, Model and Age: FORD B-MAX , 8 years 2 1 Product: Repair - Front Bumper Co…" at bounding box center [968, 280] width 342 height 560
click at [803, 301] on p "Comments:" at bounding box center [968, 298] width 332 height 12
click at [789, 286] on div at bounding box center [783, 280] width 16 height 26
click at [787, 282] on div at bounding box center [783, 280] width 16 height 26
click at [787, 282] on img at bounding box center [398, 280] width 797 height 560
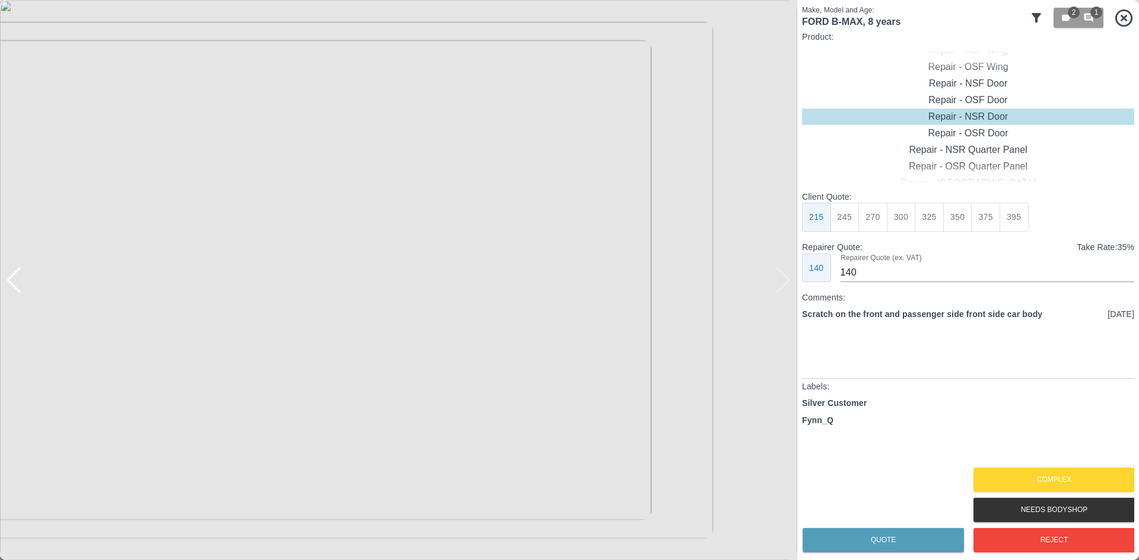
click at [787, 282] on img at bounding box center [398, 280] width 797 height 560
click at [1051, 479] on button "Complex" at bounding box center [1053, 480] width 161 height 24
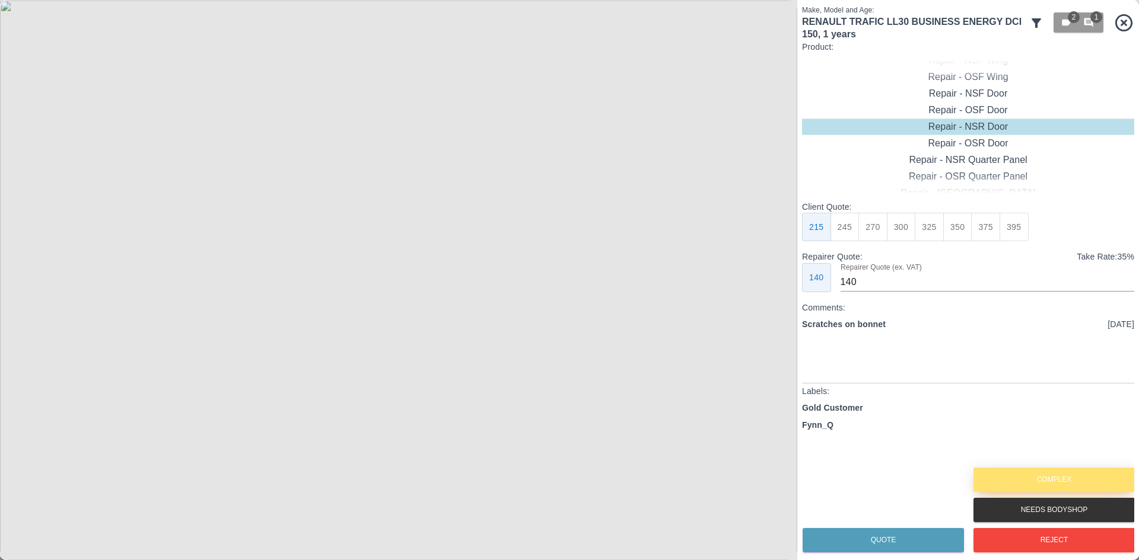
click at [1052, 469] on button "Complex" at bounding box center [1053, 480] width 161 height 24
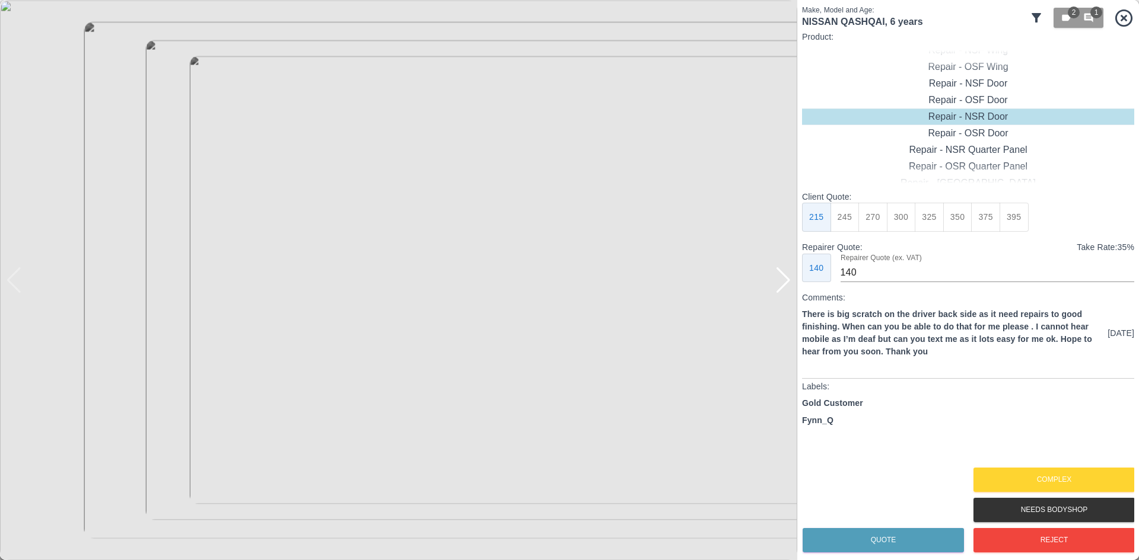
click at [791, 272] on img at bounding box center [398, 280] width 797 height 560
click at [785, 275] on div at bounding box center [783, 280] width 16 height 26
click at [785, 275] on img at bounding box center [398, 280] width 797 height 560
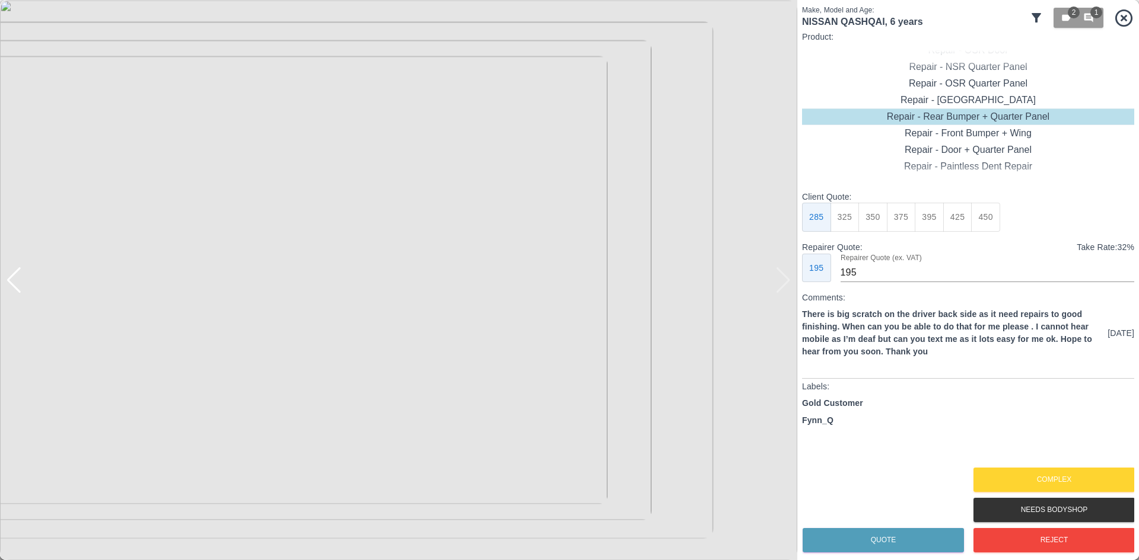
click at [890, 216] on button "375" at bounding box center [901, 217] width 29 height 29
type input "230"
click at [879, 525] on div "Quote" at bounding box center [882, 540] width 161 height 30
click at [879, 534] on button "Quote" at bounding box center [882, 540] width 161 height 24
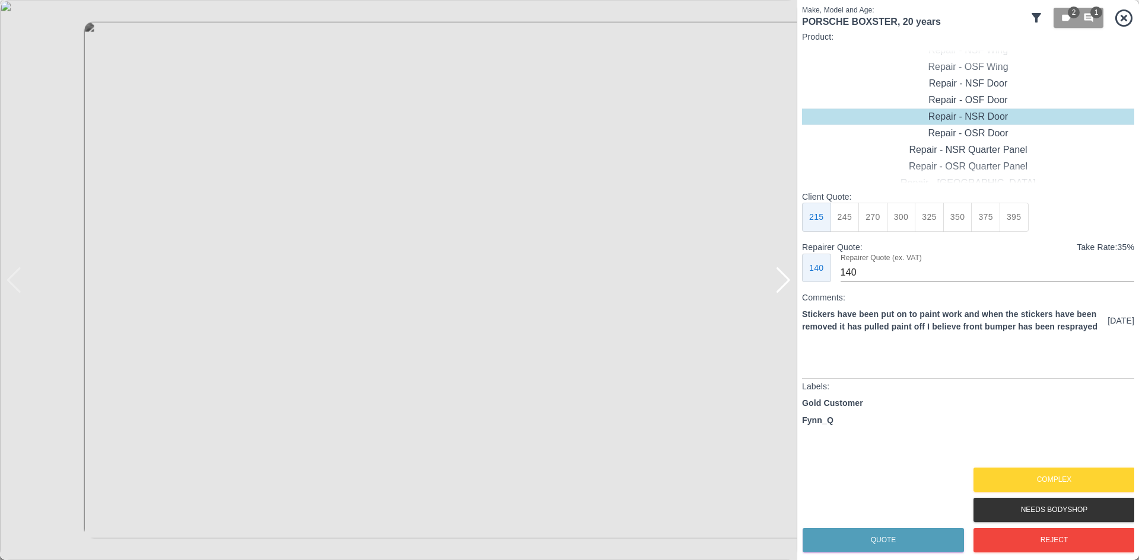
click at [784, 291] on div at bounding box center [783, 280] width 16 height 26
click at [786, 288] on img at bounding box center [398, 280] width 797 height 560
click at [783, 287] on img at bounding box center [398, 280] width 797 height 560
click at [1038, 483] on button "Complex" at bounding box center [1053, 480] width 161 height 24
click at [780, 276] on div at bounding box center [783, 280] width 16 height 26
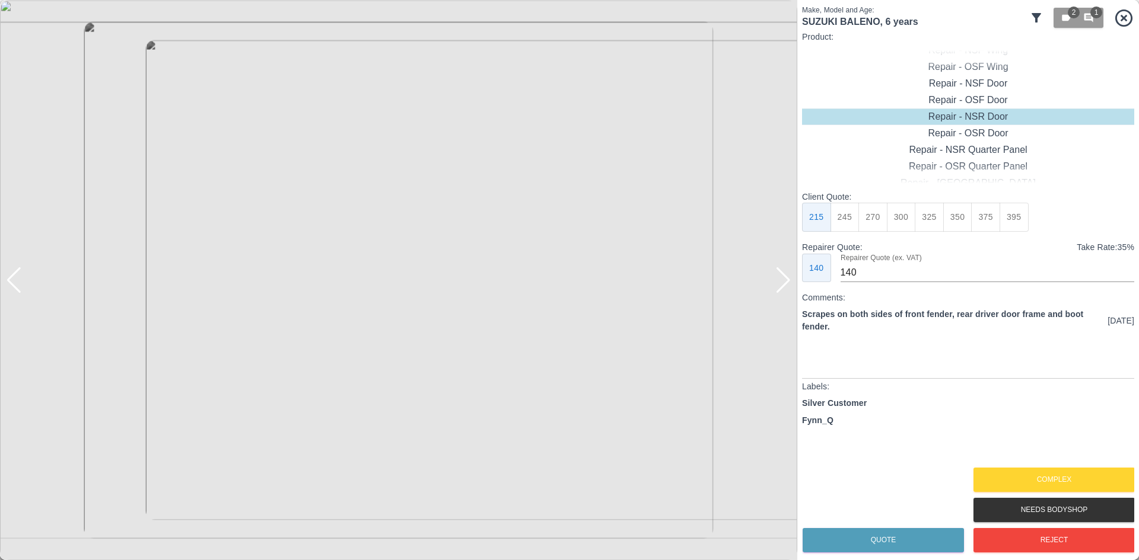
click at [780, 276] on div at bounding box center [783, 280] width 16 height 26
click at [1043, 485] on button "Complex" at bounding box center [1053, 480] width 161 height 24
click at [789, 292] on div at bounding box center [783, 280] width 16 height 26
click at [789, 288] on div at bounding box center [783, 280] width 16 height 26
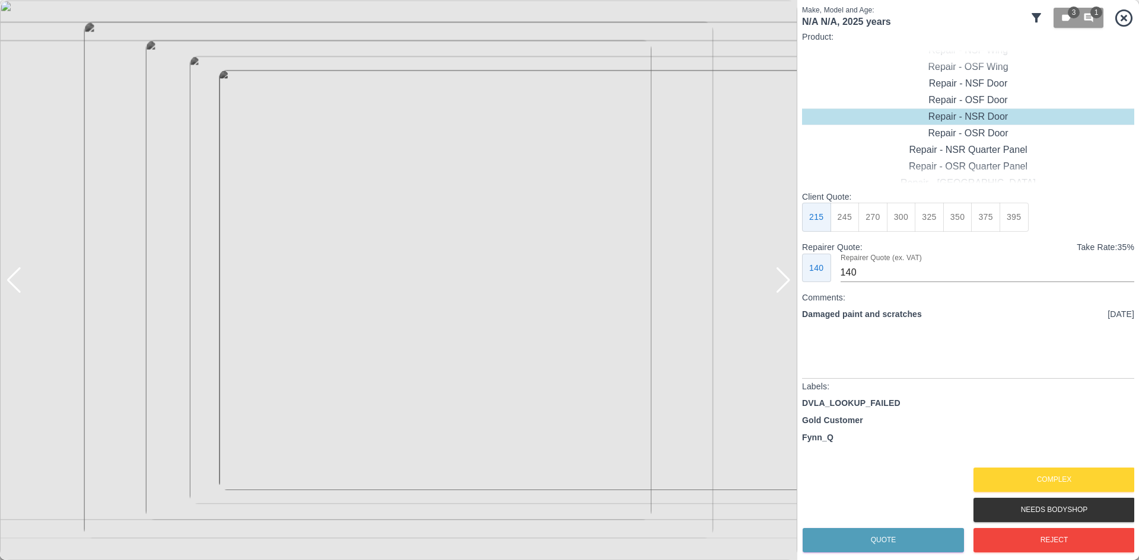
click at [789, 288] on div at bounding box center [783, 280] width 16 height 26
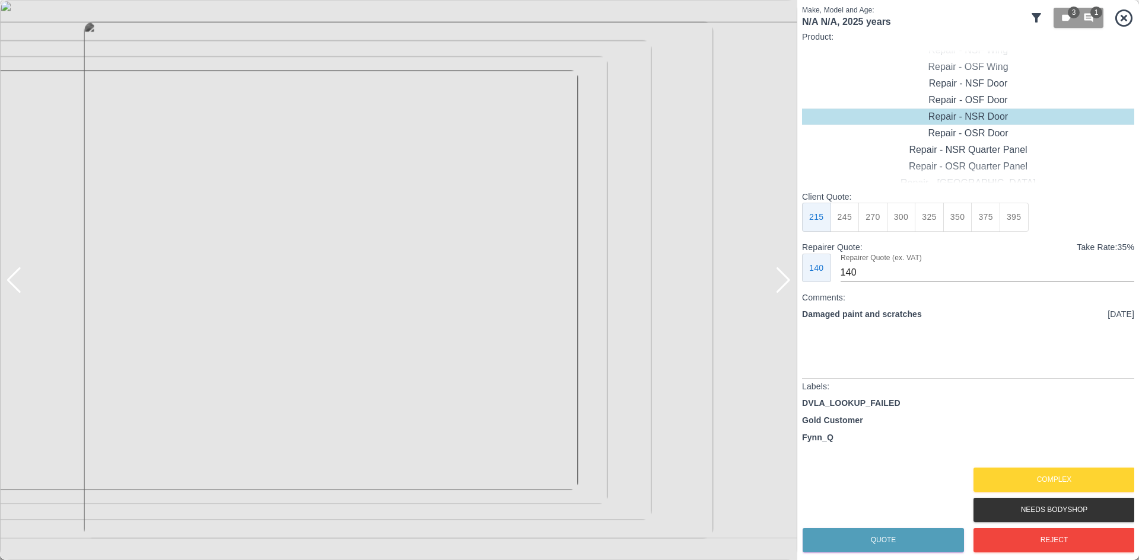
click at [789, 288] on div at bounding box center [783, 280] width 16 height 26
click at [789, 288] on div at bounding box center [398, 280] width 797 height 560
click at [789, 288] on img at bounding box center [398, 280] width 797 height 560
click at [789, 288] on img at bounding box center [398, 280] width 2391 height 1681
click at [789, 288] on img at bounding box center [398, 280] width 797 height 560
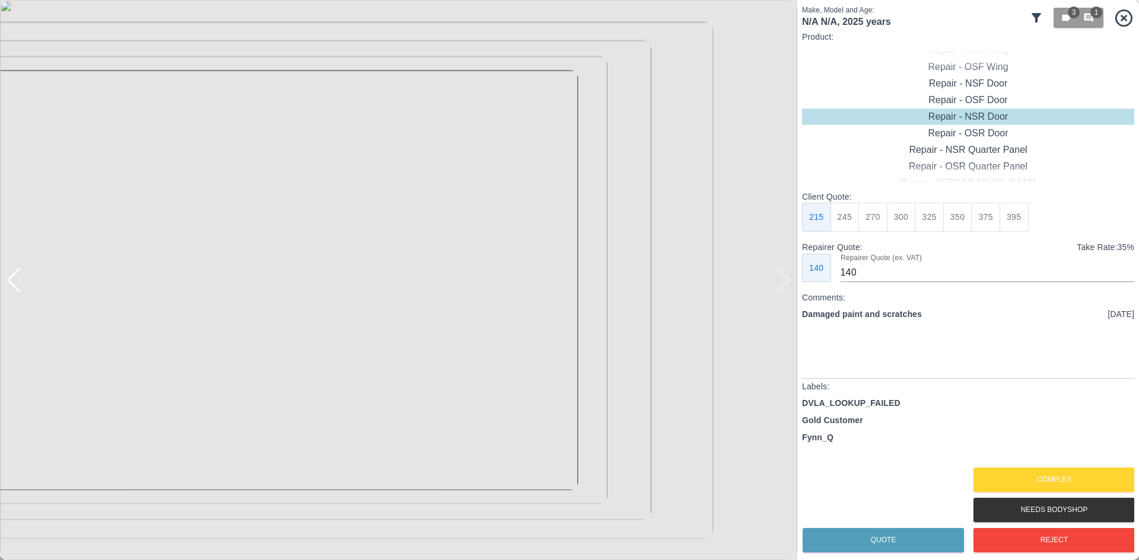
click at [789, 288] on img at bounding box center [398, 280] width 797 height 560
click at [1019, 485] on button "Complex" at bounding box center [1053, 480] width 161 height 24
click at [785, 290] on div at bounding box center [783, 280] width 16 height 26
click at [785, 290] on img at bounding box center [398, 280] width 797 height 560
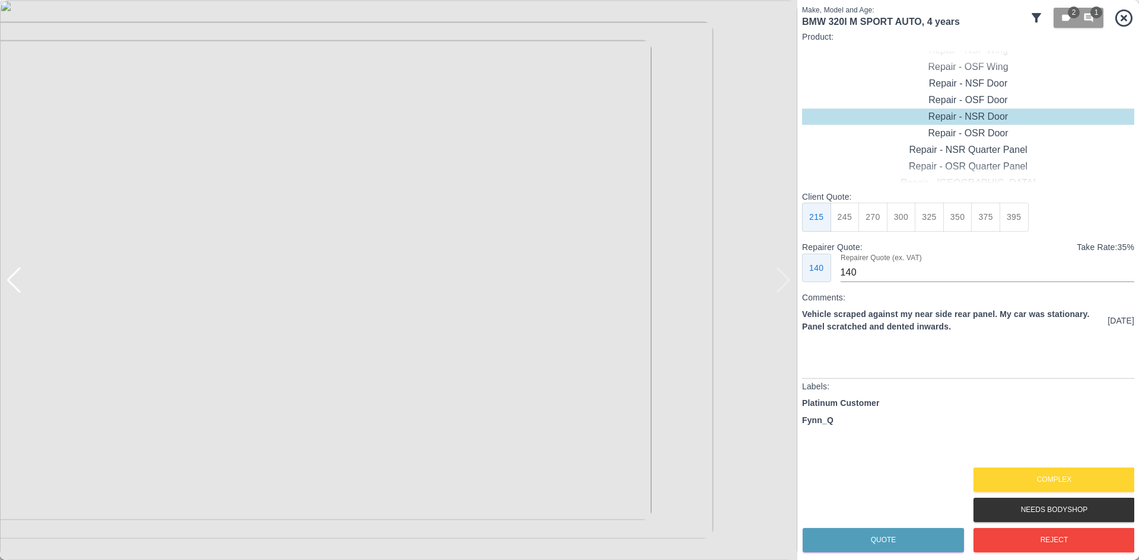
click at [10, 280] on div at bounding box center [6, 280] width 12 height 560
click at [15, 286] on div at bounding box center [14, 280] width 16 height 26
click at [956, 170] on div "Repair - Rear Bumper + Quarter Panel" at bounding box center [968, 166] width 332 height 17
click at [849, 224] on button "325" at bounding box center [844, 217] width 29 height 29
click at [872, 221] on button "350" at bounding box center [872, 217] width 29 height 29
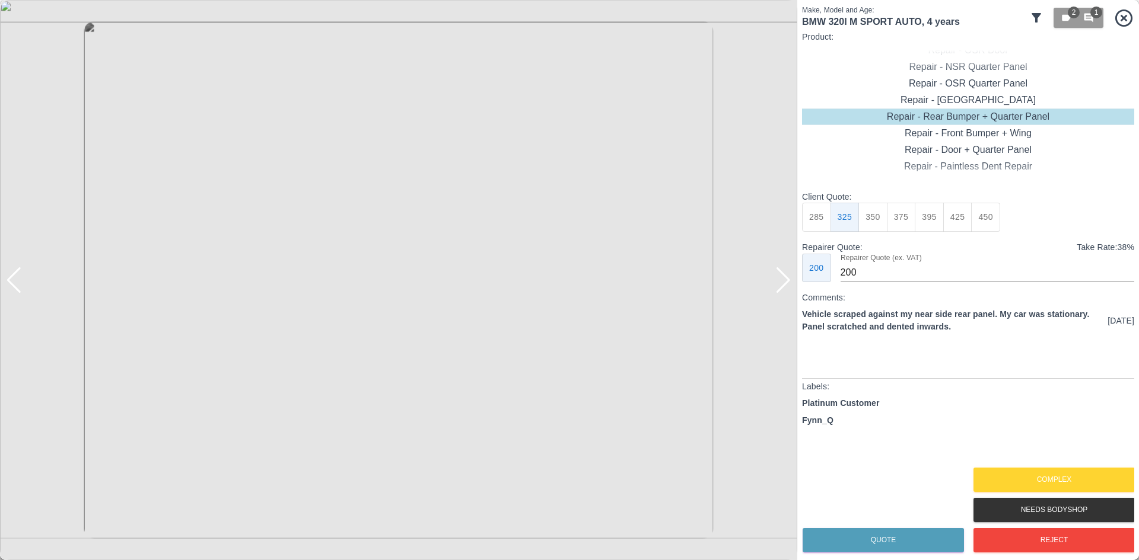
type input "210"
click at [879, 536] on button "Quote" at bounding box center [882, 540] width 161 height 24
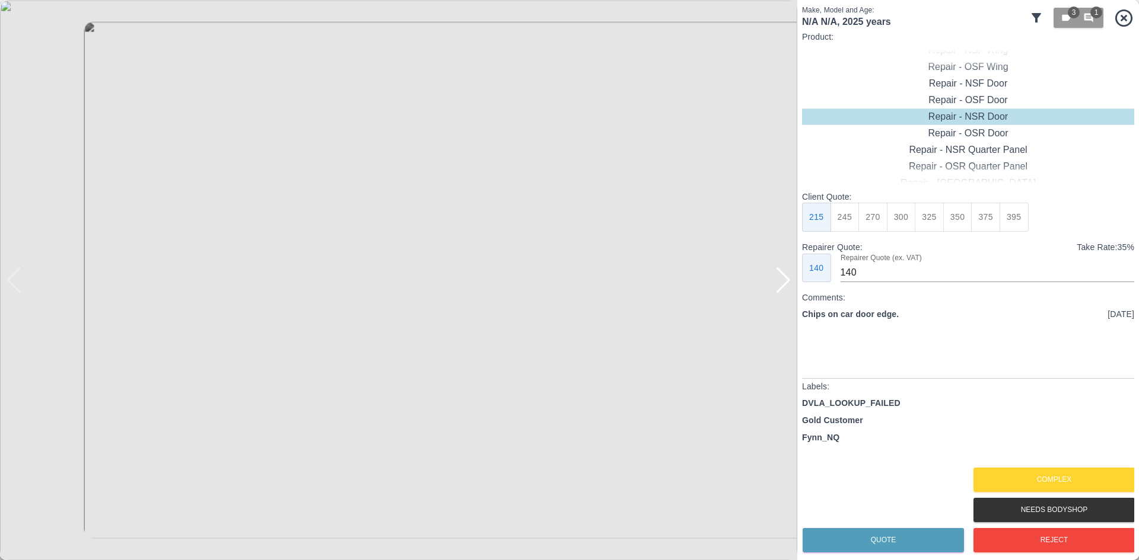
click at [783, 288] on div at bounding box center [783, 280] width 16 height 26
click at [783, 288] on img at bounding box center [398, 280] width 797 height 560
click at [972, 85] on div "Repair - NSF Door" at bounding box center [968, 83] width 332 height 17
click at [870, 216] on button "275" at bounding box center [872, 217] width 29 height 29
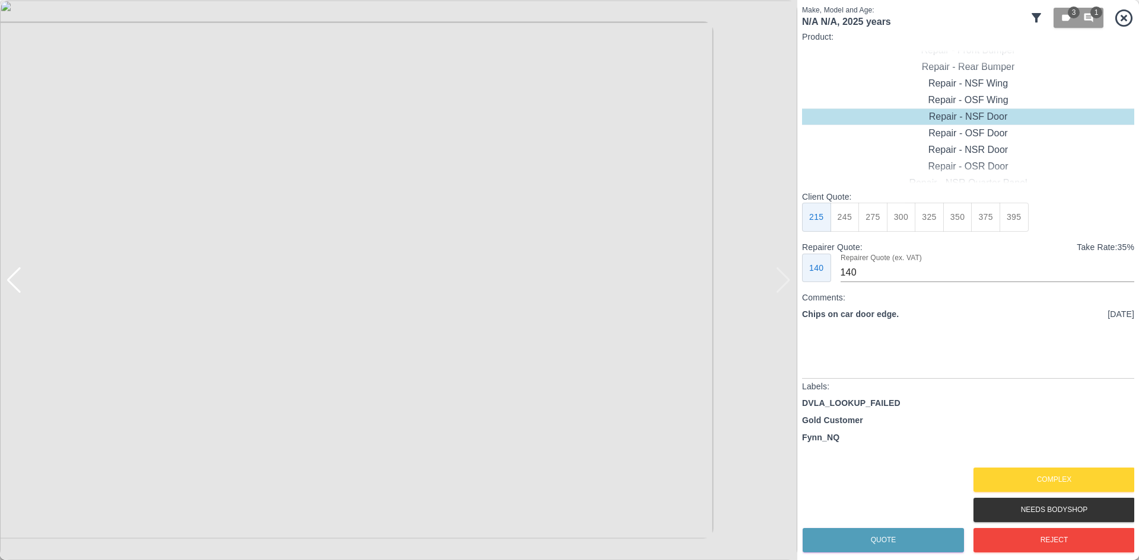
type input "185"
click at [879, 539] on button "Quote" at bounding box center [882, 540] width 161 height 24
click at [782, 282] on div at bounding box center [783, 280] width 16 height 26
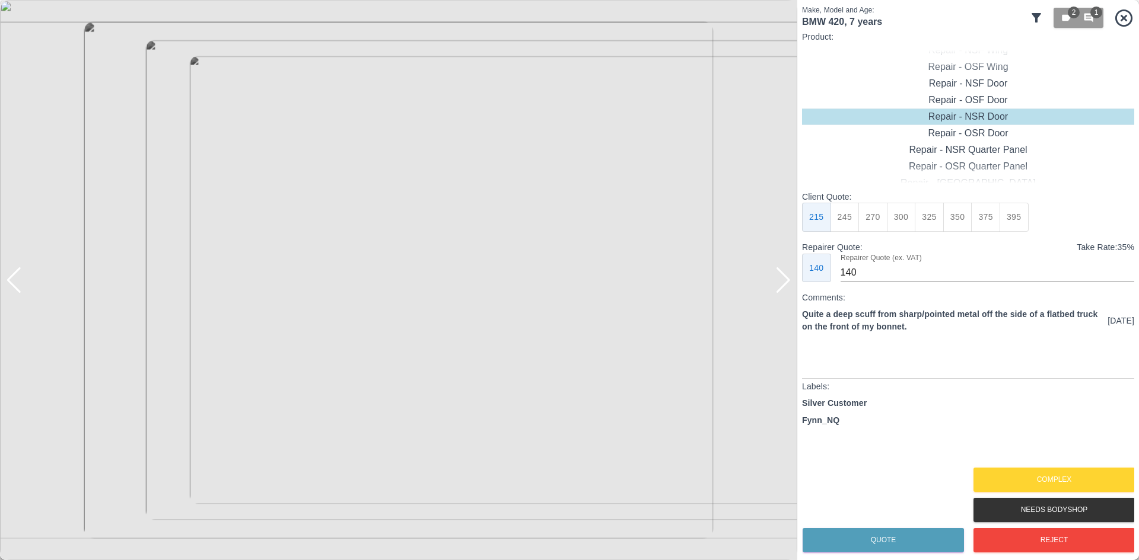
click at [782, 282] on div at bounding box center [783, 280] width 16 height 26
click at [19, 288] on div at bounding box center [14, 280] width 16 height 26
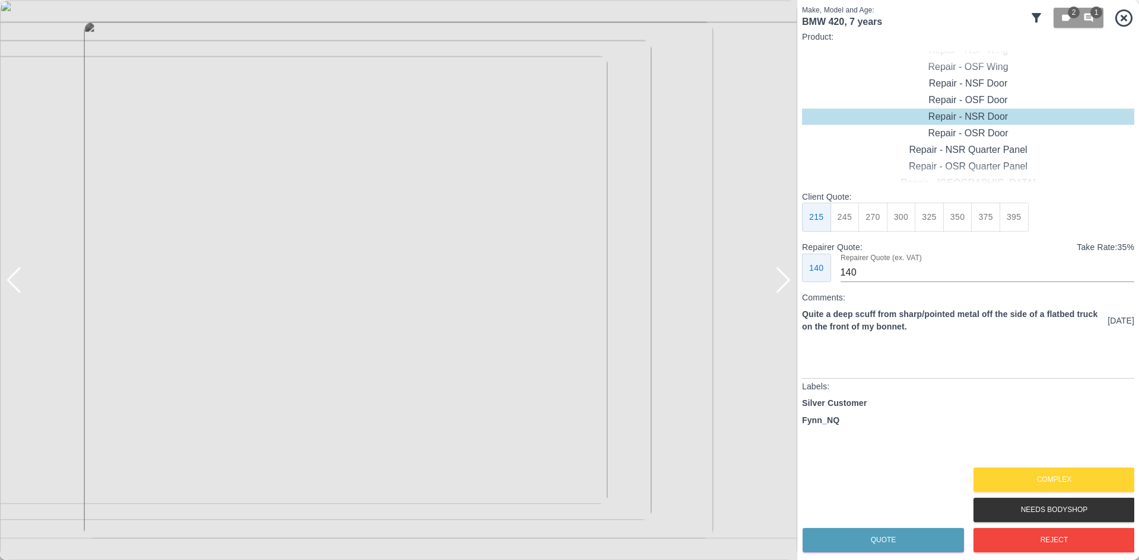
click at [19, 288] on div at bounding box center [14, 280] width 16 height 26
click at [1014, 536] on button "Reject" at bounding box center [1053, 540] width 161 height 24
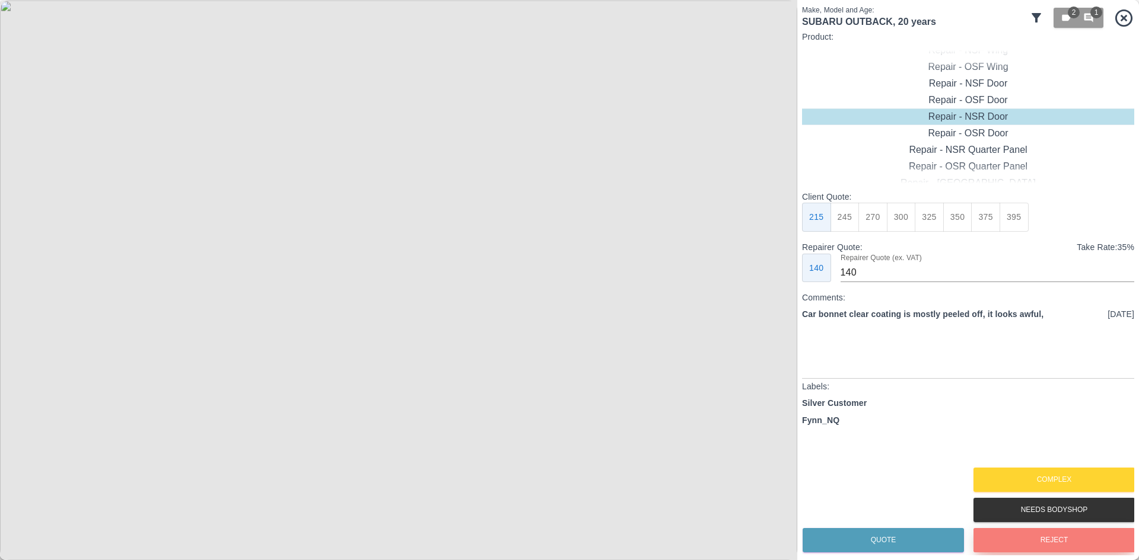
click at [999, 542] on button "Reject" at bounding box center [1053, 540] width 161 height 24
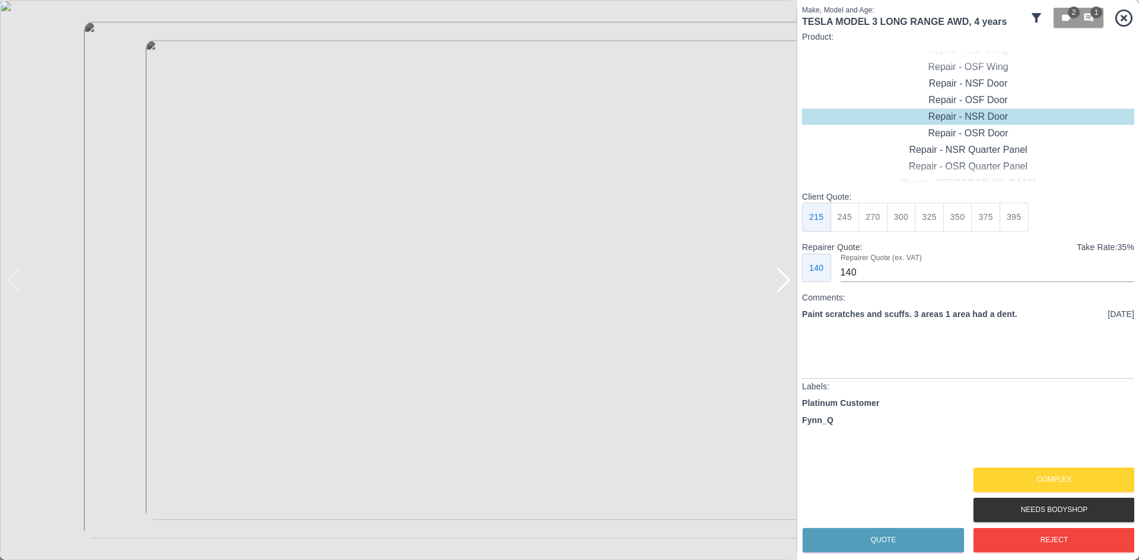
click at [780, 280] on div at bounding box center [783, 280] width 16 height 26
click at [780, 280] on img at bounding box center [398, 280] width 797 height 560
click at [1099, 480] on button "Complex" at bounding box center [1053, 480] width 161 height 24
click at [783, 283] on div at bounding box center [783, 280] width 16 height 26
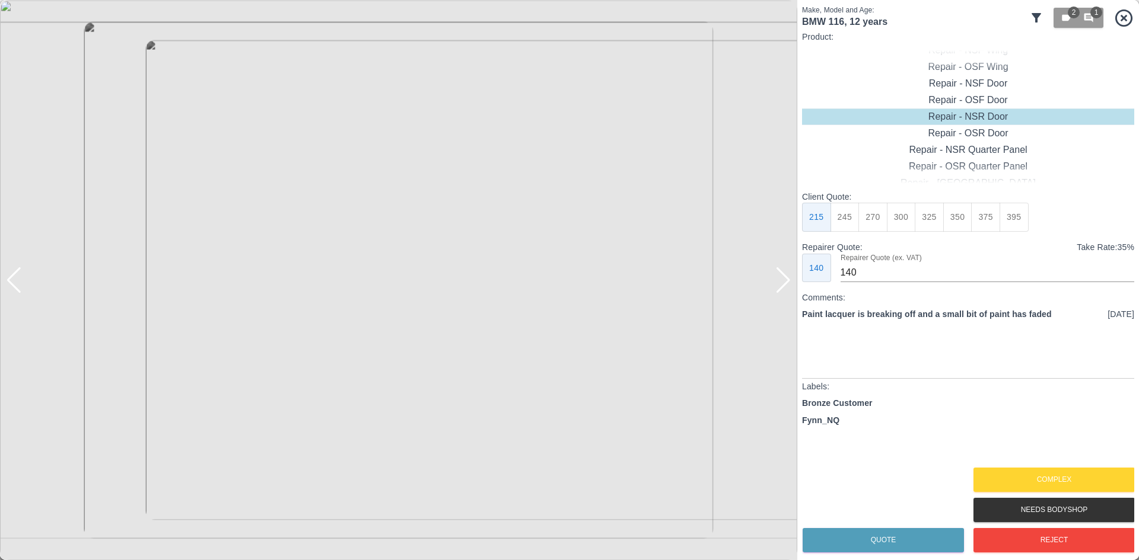
click at [783, 283] on div at bounding box center [783, 280] width 16 height 26
click at [783, 283] on div at bounding box center [398, 280] width 797 height 560
click at [1016, 546] on button "Reject" at bounding box center [1053, 540] width 161 height 24
click at [784, 284] on div at bounding box center [783, 280] width 16 height 26
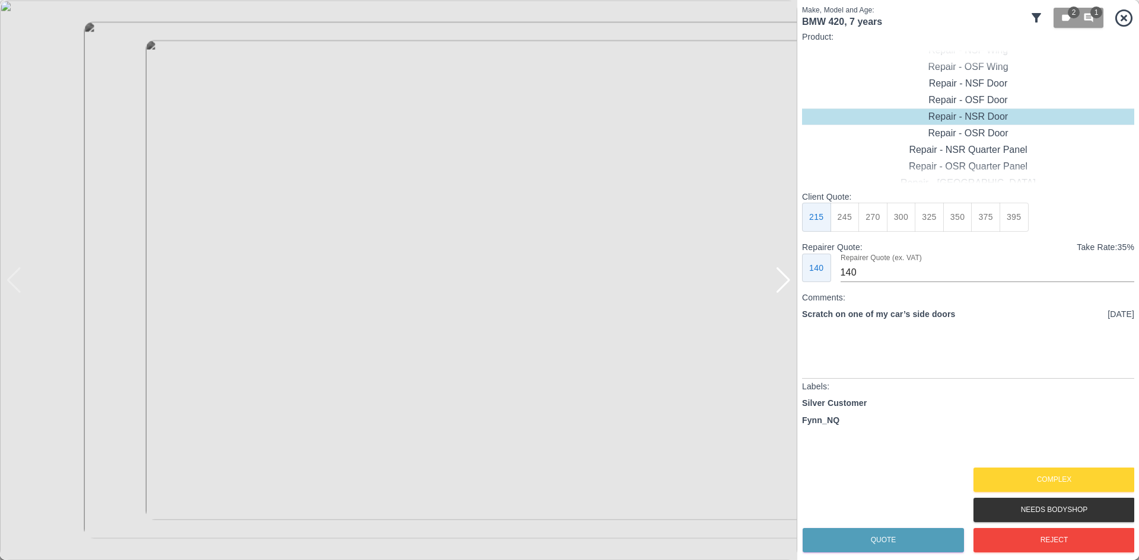
click at [784, 284] on div at bounding box center [783, 280] width 16 height 26
click at [1022, 541] on button "Reject" at bounding box center [1053, 540] width 161 height 24
click at [986, 541] on button "Reject" at bounding box center [1053, 540] width 161 height 24
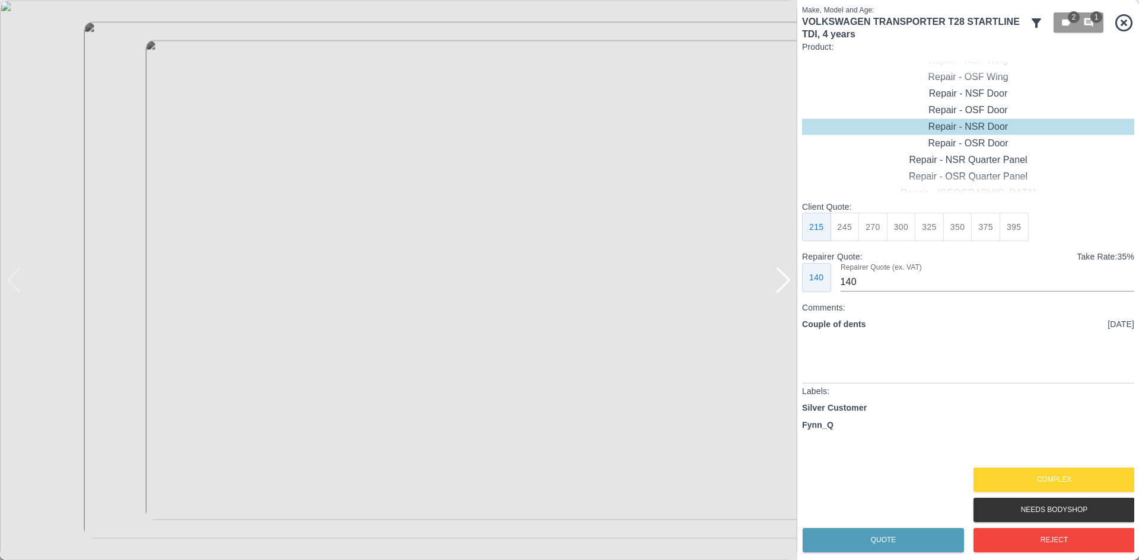
click at [789, 289] on div at bounding box center [783, 280] width 16 height 26
click at [1025, 464] on div "Silver Customer Fynn_Q" at bounding box center [968, 433] width 332 height 62
click at [999, 465] on div "Complex" at bounding box center [1053, 480] width 161 height 30
click at [1001, 477] on button "Complex" at bounding box center [1053, 480] width 161 height 24
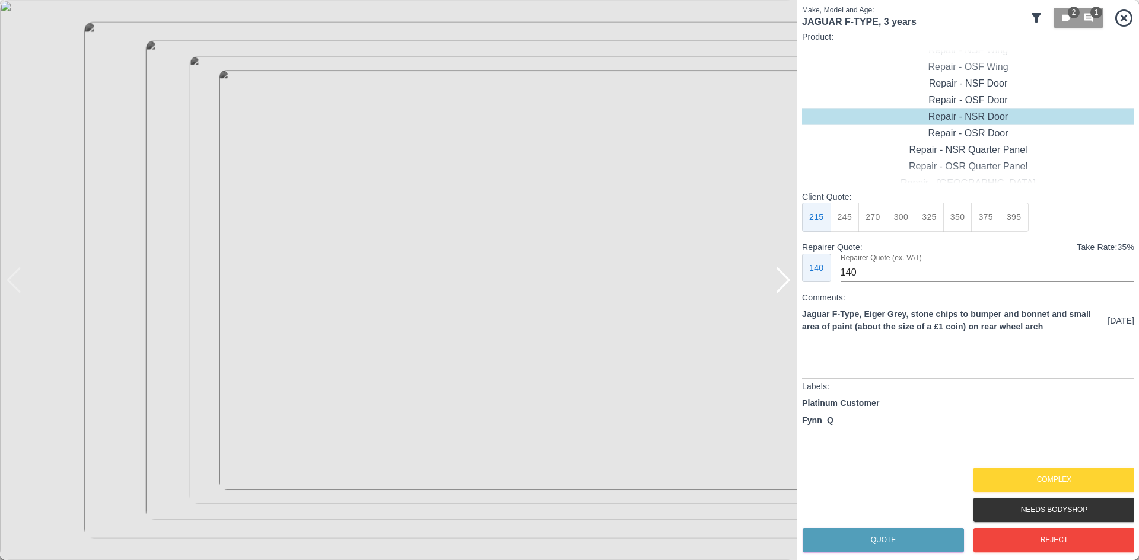
click at [782, 285] on div at bounding box center [783, 280] width 16 height 26
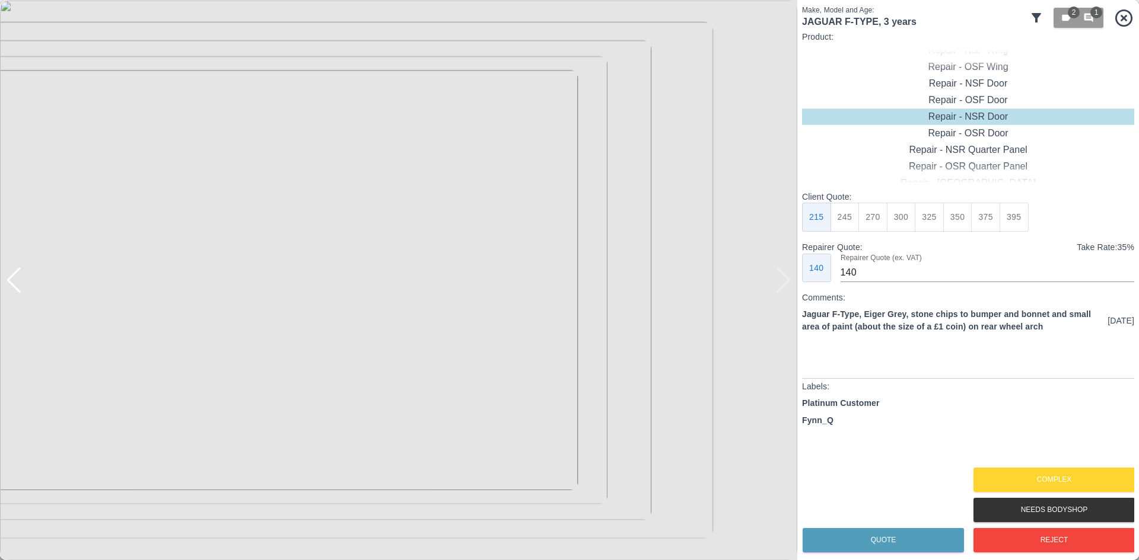
click at [782, 285] on img at bounding box center [398, 280] width 797 height 560
click at [1060, 477] on button "Complex" at bounding box center [1053, 480] width 161 height 24
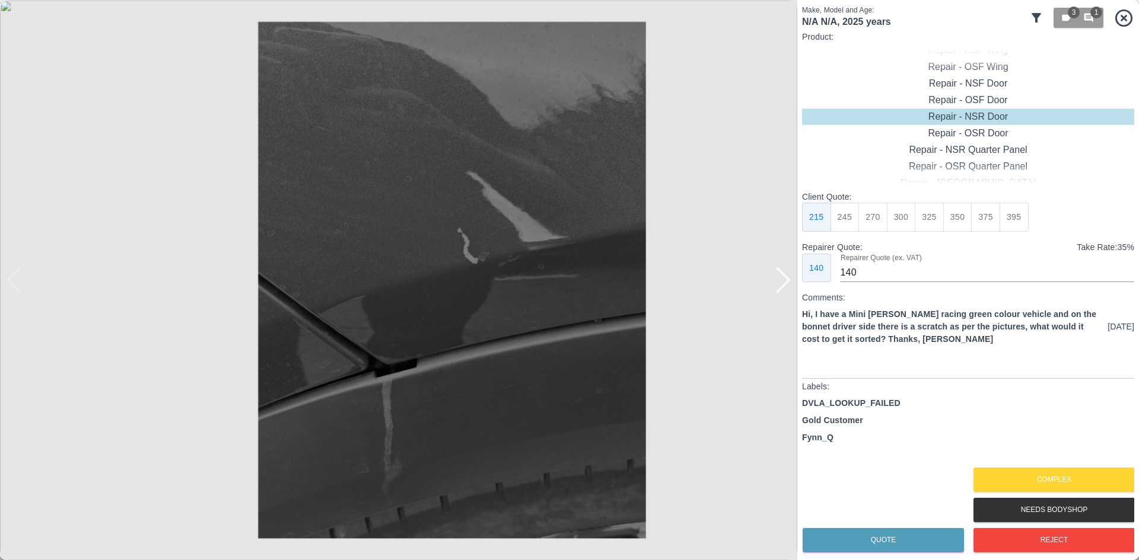
click at [792, 281] on img at bounding box center [398, 280] width 797 height 560
click at [783, 282] on div at bounding box center [783, 280] width 16 height 26
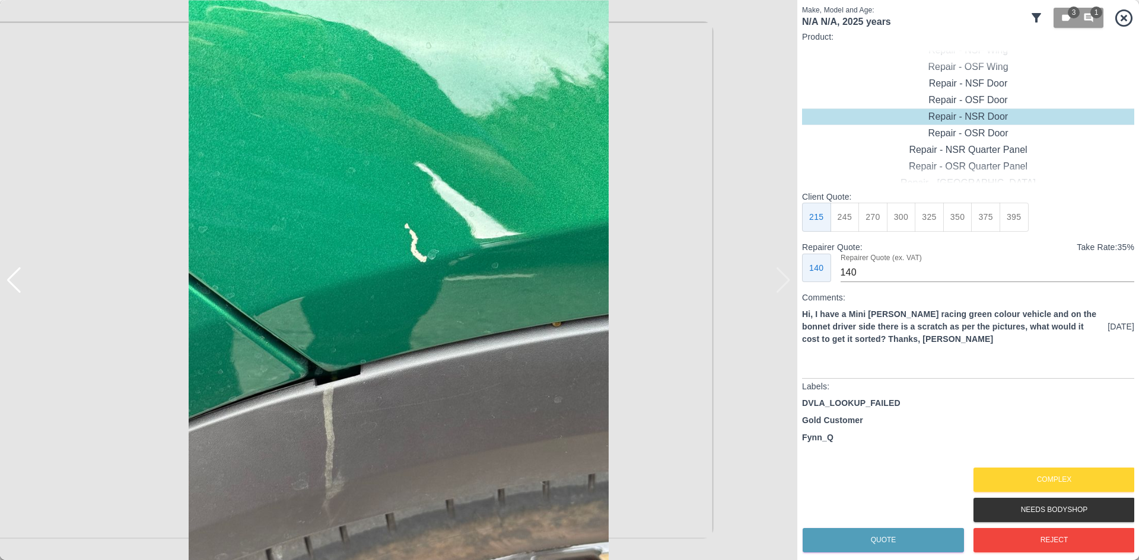
click at [783, 282] on img at bounding box center [398, 280] width 797 height 560
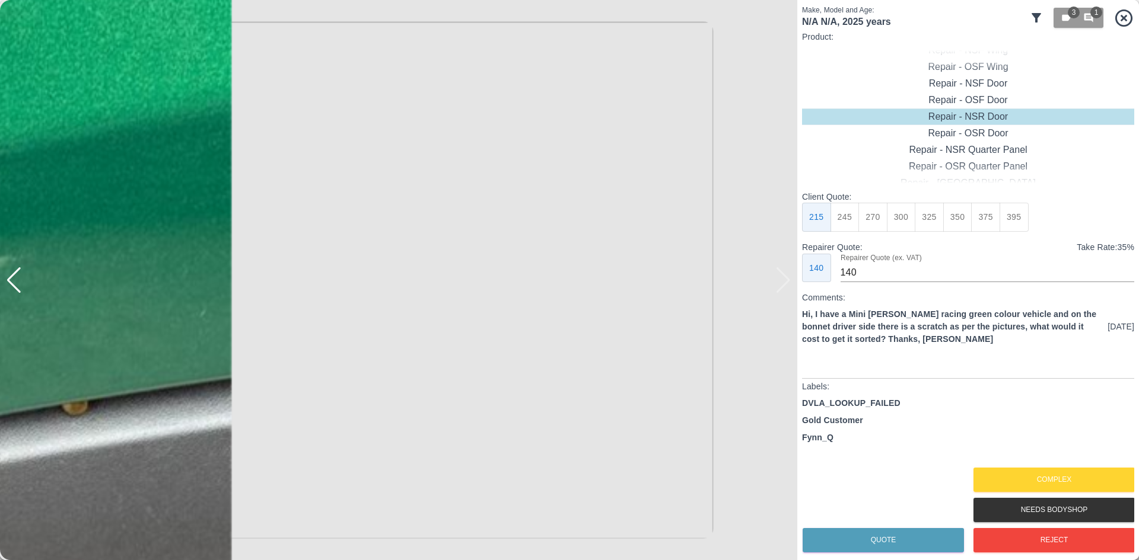
click at [1011, 478] on button "Complex" at bounding box center [1053, 480] width 161 height 24
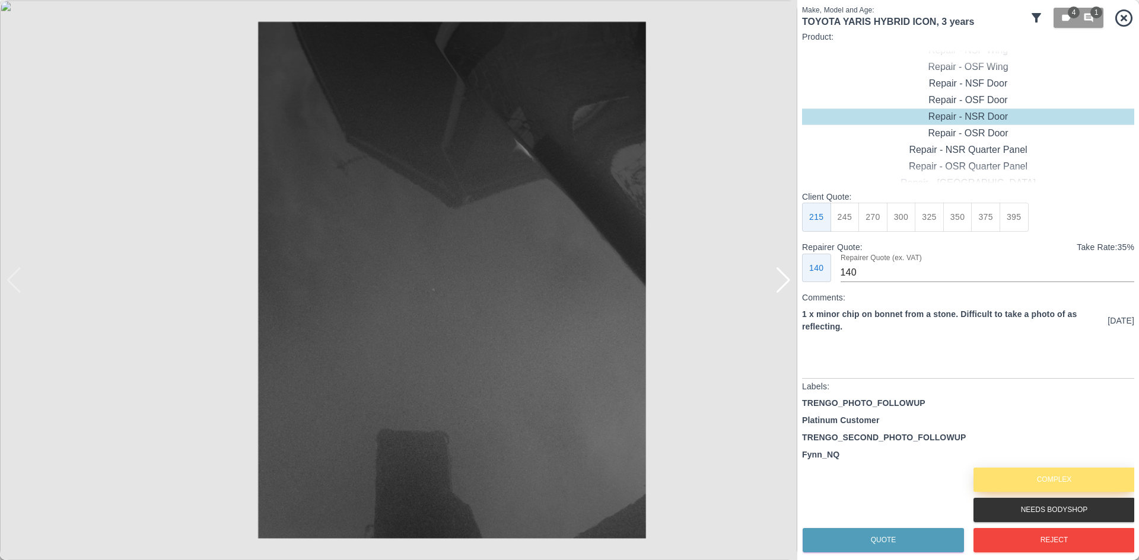
click at [1010, 471] on button "Complex" at bounding box center [1053, 480] width 161 height 24
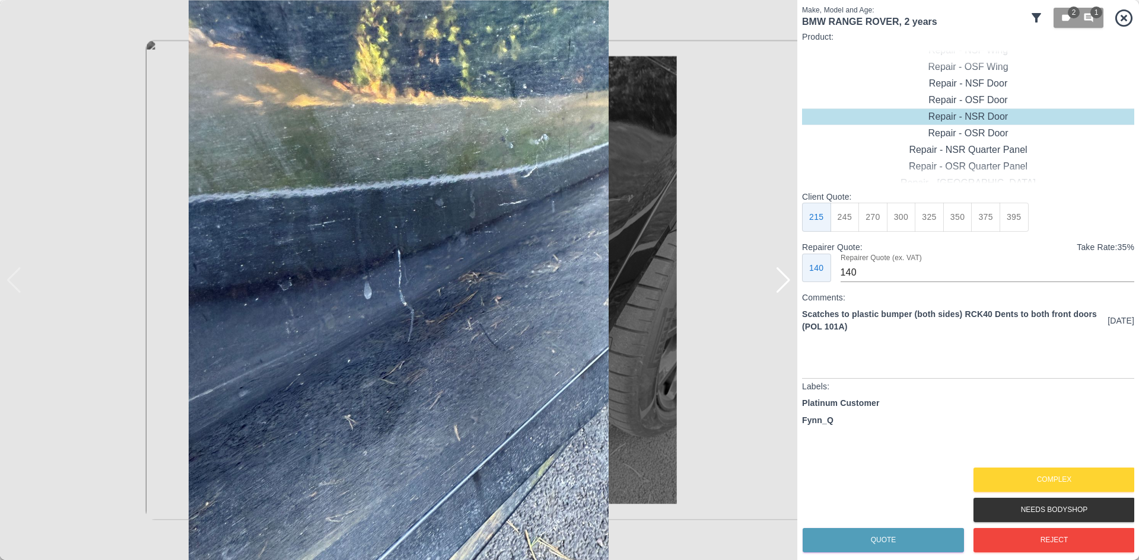
click at [775, 284] on img at bounding box center [398, 280] width 797 height 560
click at [773, 277] on img at bounding box center [398, 280] width 797 height 560
click at [791, 287] on img at bounding box center [398, 280] width 797 height 560
click at [786, 288] on div at bounding box center [783, 280] width 16 height 26
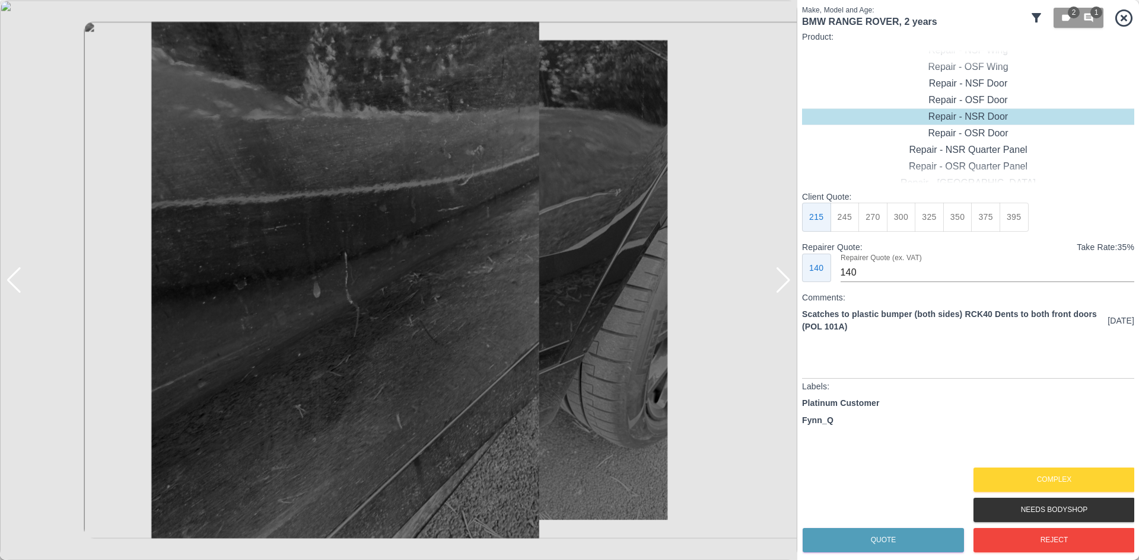
click at [786, 288] on div at bounding box center [783, 280] width 16 height 26
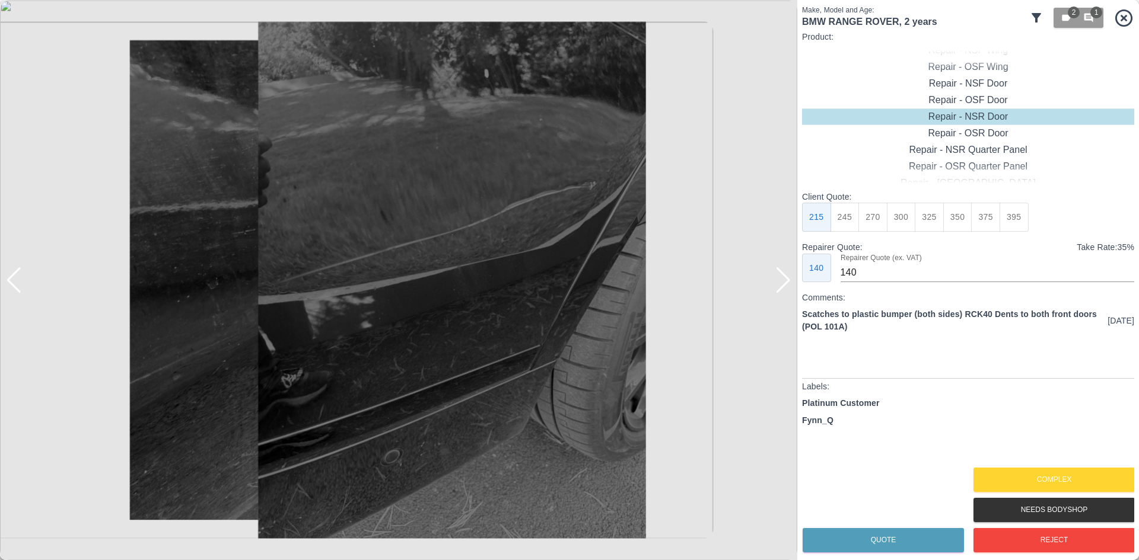
click at [786, 288] on div at bounding box center [783, 280] width 16 height 26
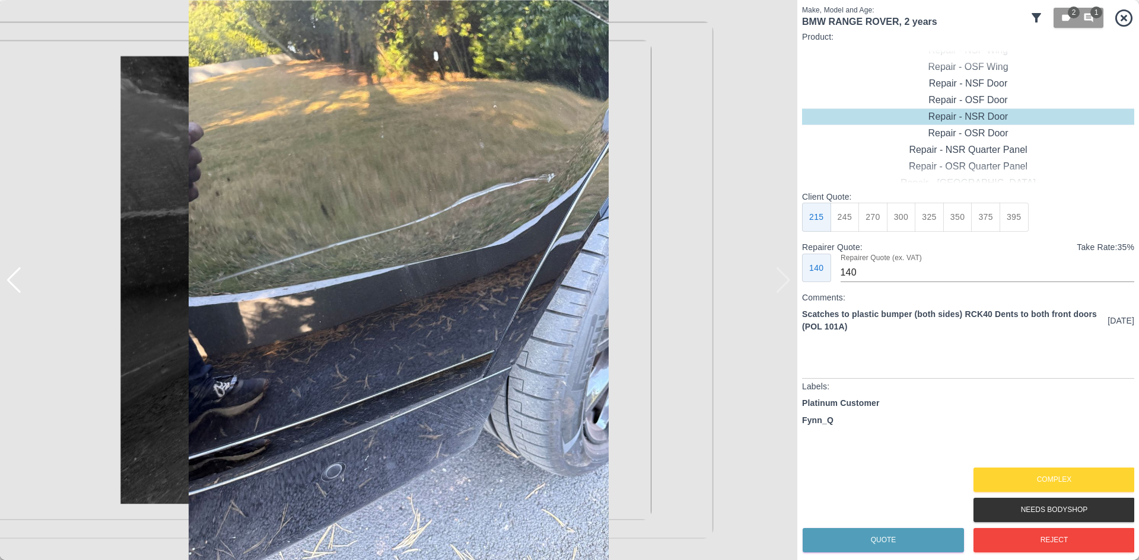
click at [786, 288] on img at bounding box center [398, 280] width 797 height 560
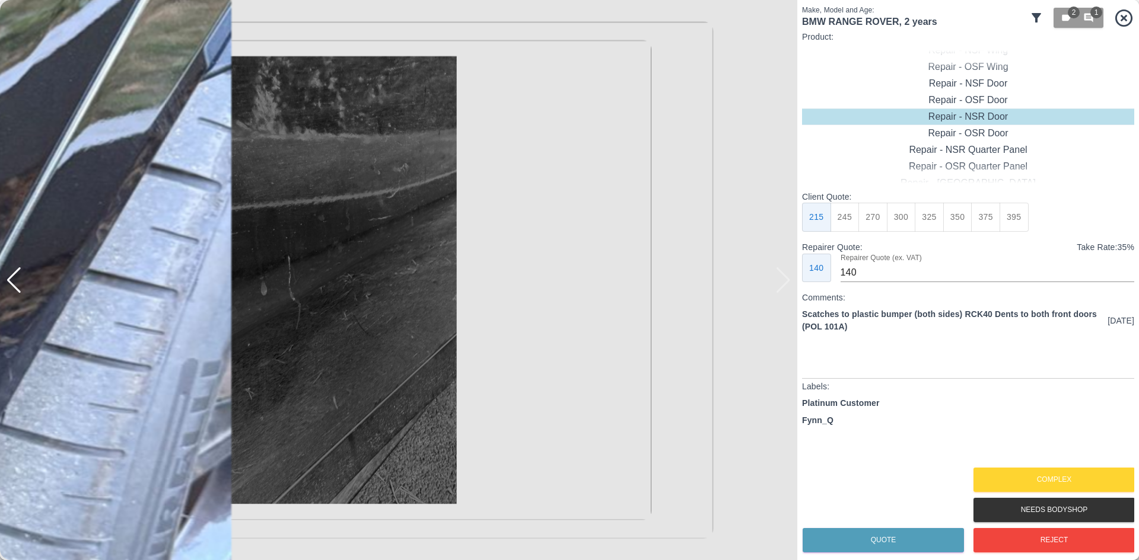
click at [1004, 490] on button "Complex" at bounding box center [1053, 480] width 161 height 24
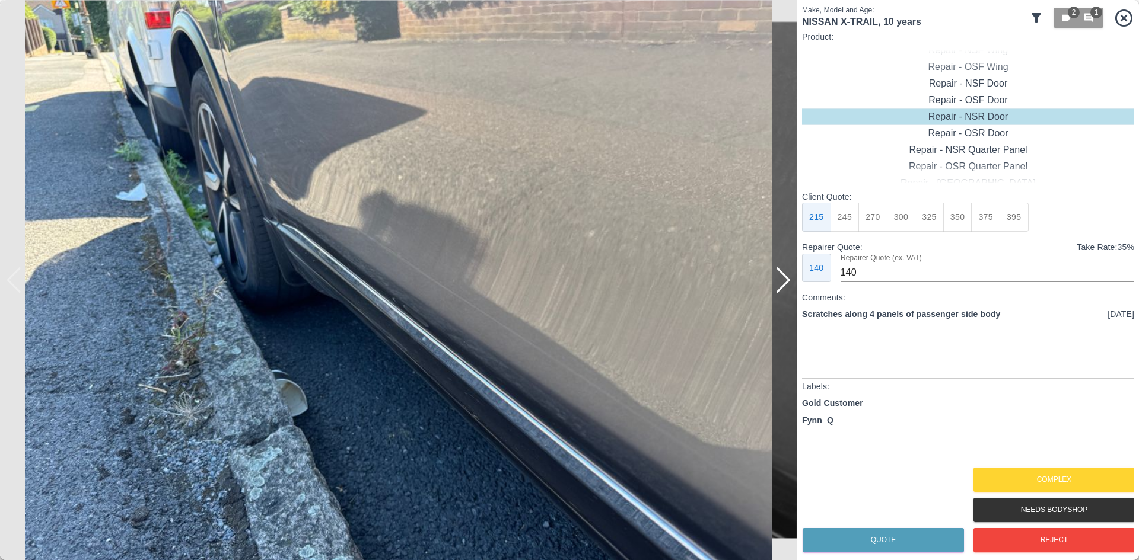
click at [785, 289] on div at bounding box center [783, 280] width 16 height 26
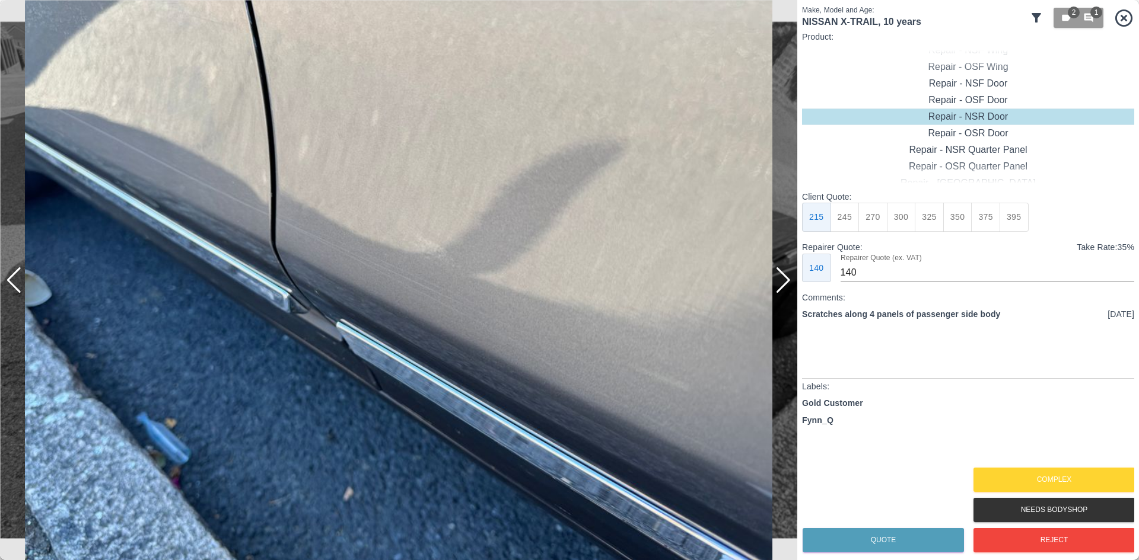
click at [785, 289] on div at bounding box center [783, 280] width 16 height 26
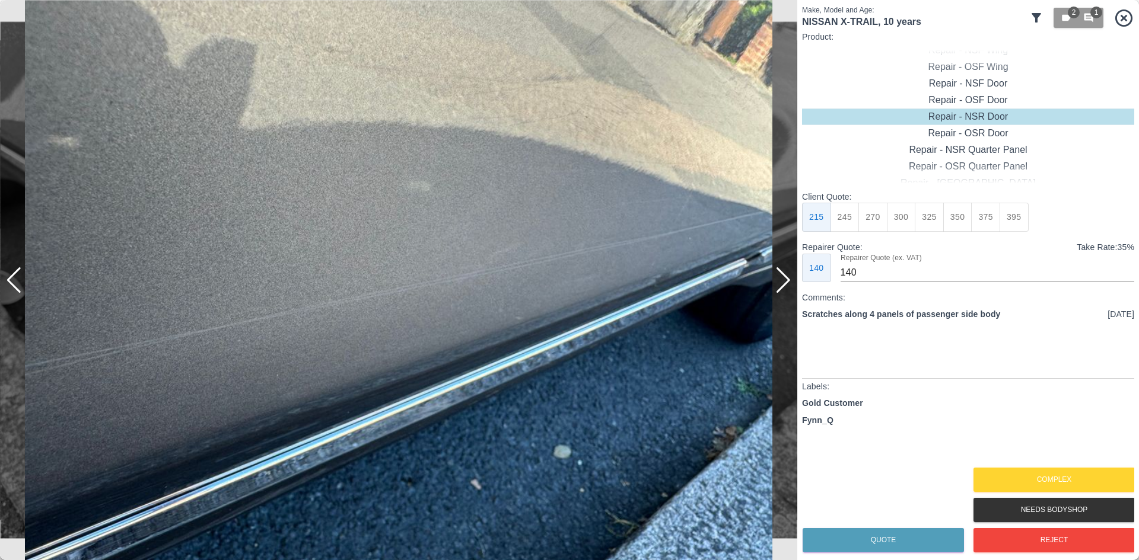
click at [785, 289] on div at bounding box center [783, 280] width 16 height 26
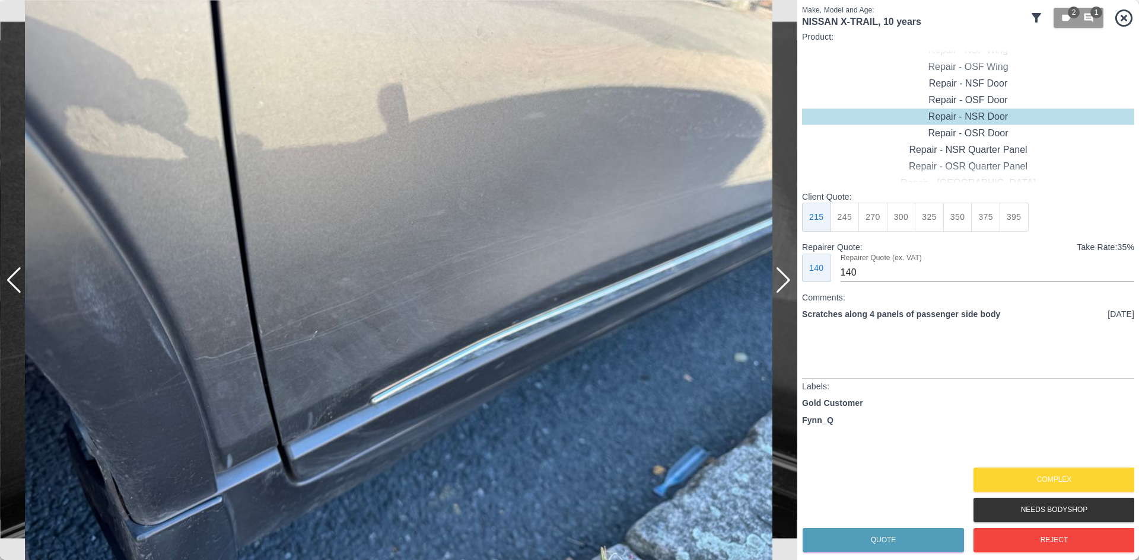
click at [785, 289] on div at bounding box center [783, 280] width 16 height 26
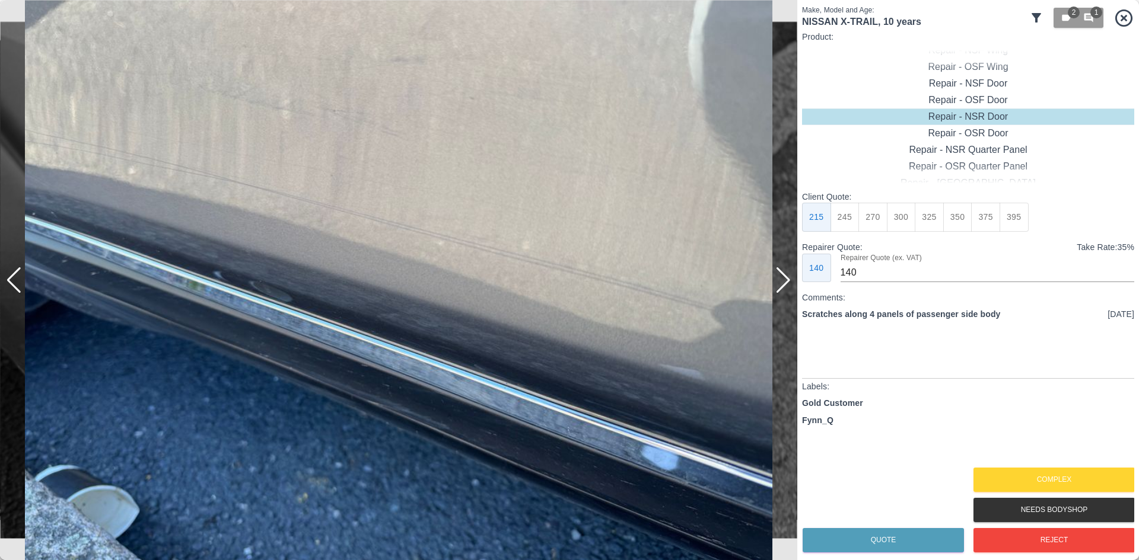
click at [1030, 463] on div "Gold Customer Fynn_Q" at bounding box center [968, 431] width 332 height 68
click at [1030, 474] on button "Complex" at bounding box center [1053, 480] width 161 height 24
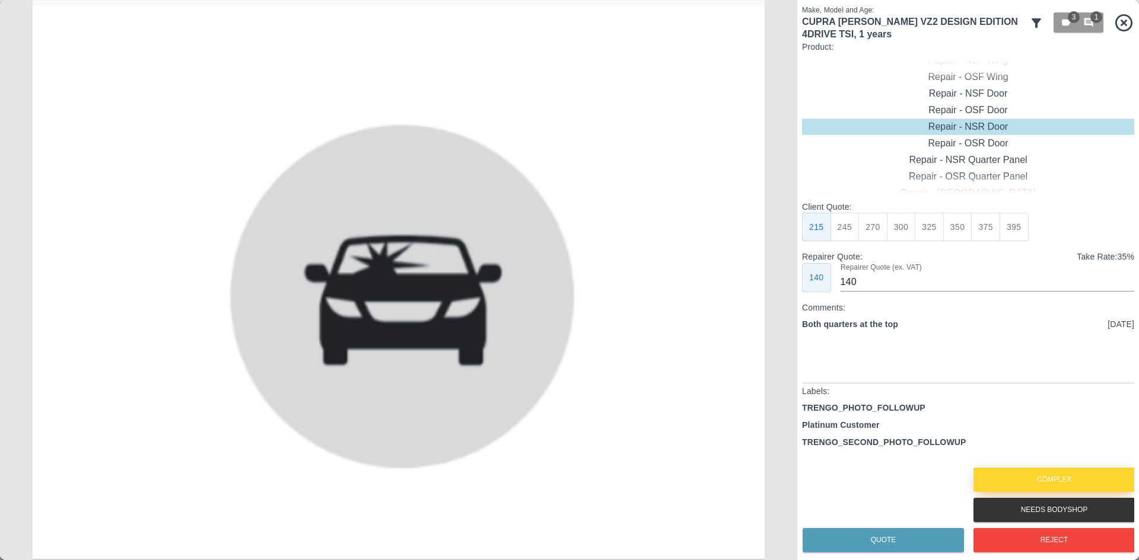
click at [1047, 482] on button "Complex" at bounding box center [1053, 480] width 161 height 24
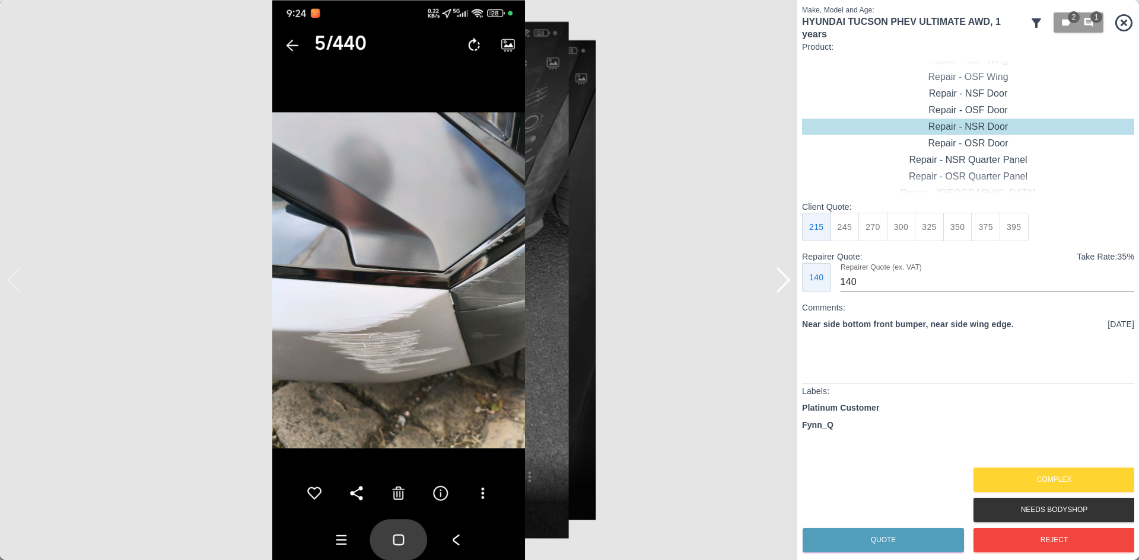
click at [777, 292] on div at bounding box center [783, 280] width 16 height 26
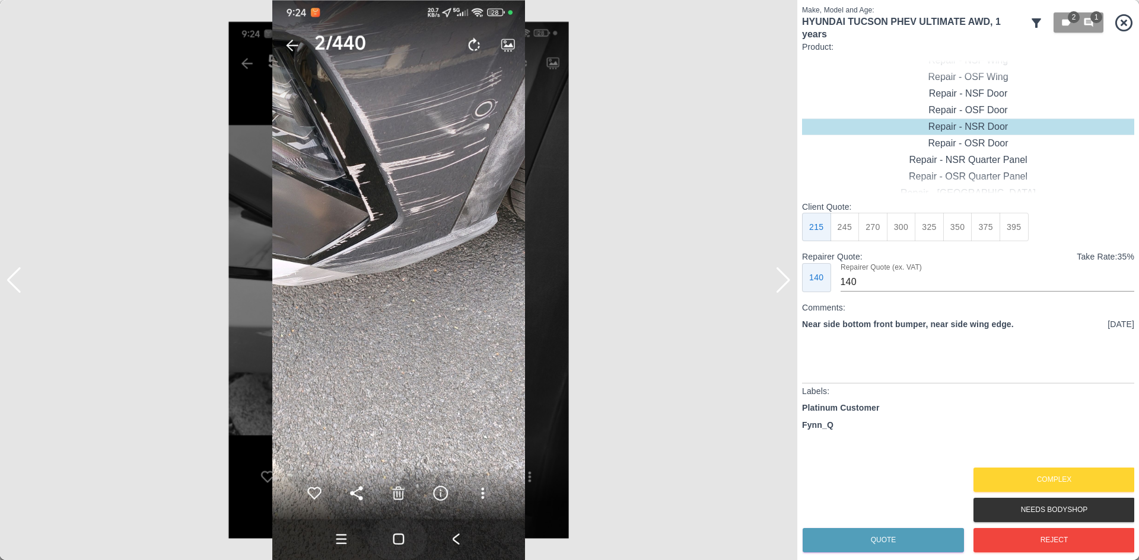
click at [777, 292] on div at bounding box center [783, 280] width 16 height 26
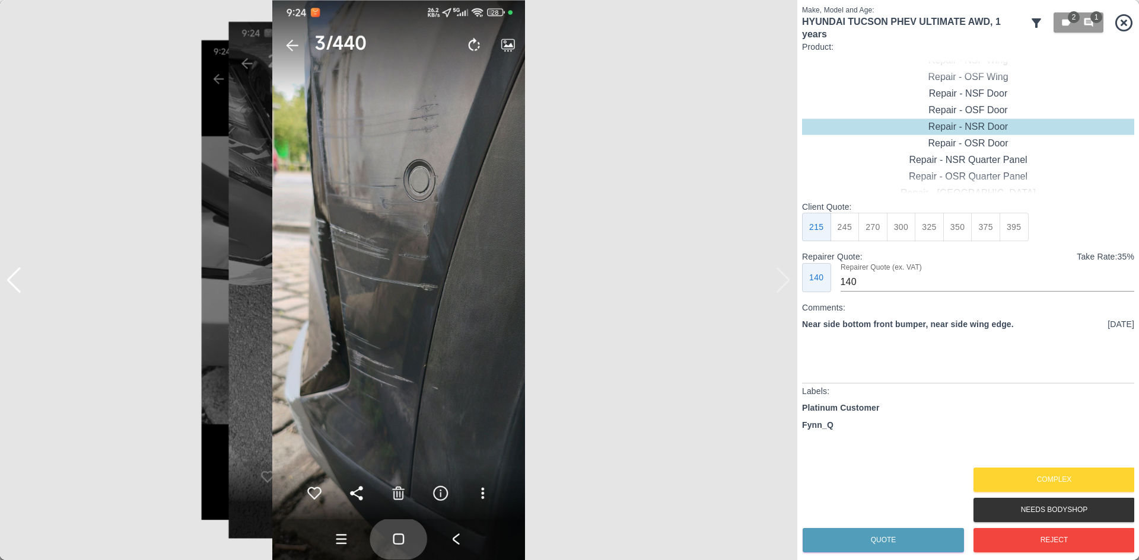
click at [777, 292] on img at bounding box center [398, 280] width 797 height 560
click at [20, 285] on div at bounding box center [14, 280] width 16 height 26
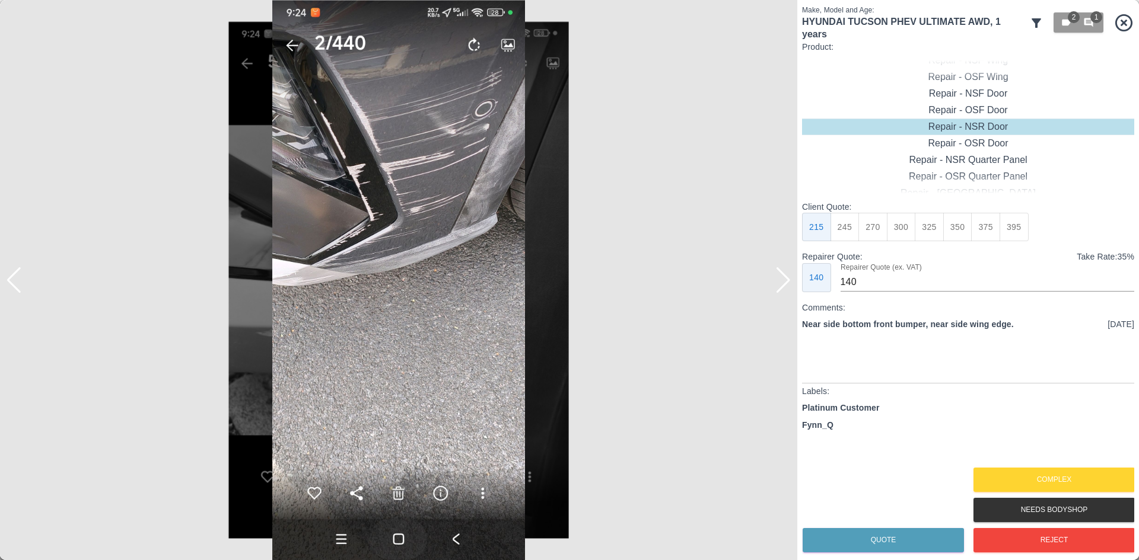
click at [20, 285] on div at bounding box center [14, 280] width 16 height 26
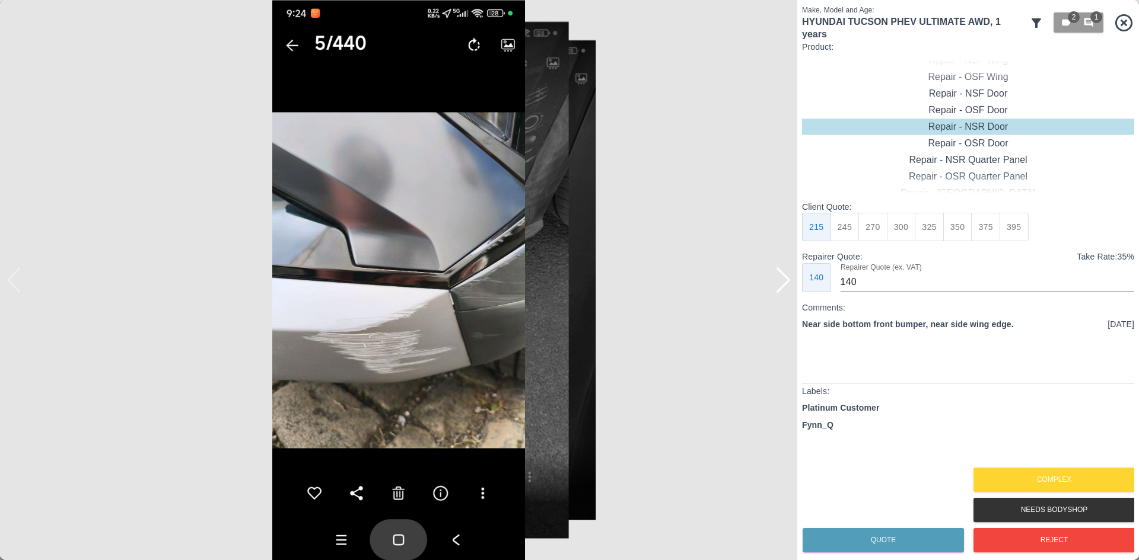
click at [20, 285] on img at bounding box center [398, 280] width 797 height 560
click at [980, 80] on div "Repair - Front Bumper" at bounding box center [968, 77] width 332 height 17
click at [916, 223] on button "400" at bounding box center [928, 227] width 29 height 29
type input "240"
click at [900, 531] on button "Quote" at bounding box center [882, 540] width 161 height 24
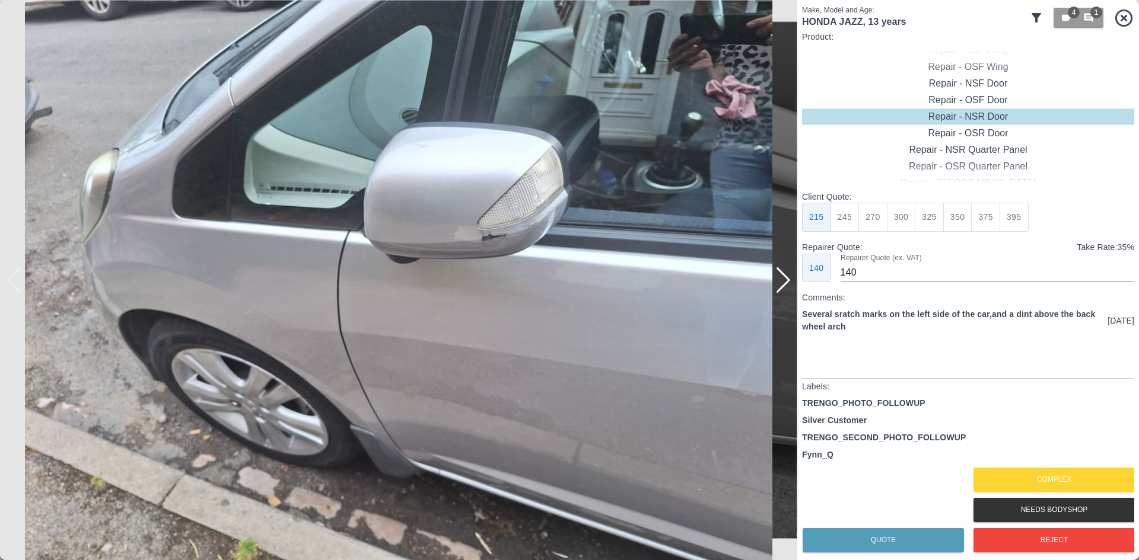
click at [785, 292] on div at bounding box center [783, 280] width 16 height 26
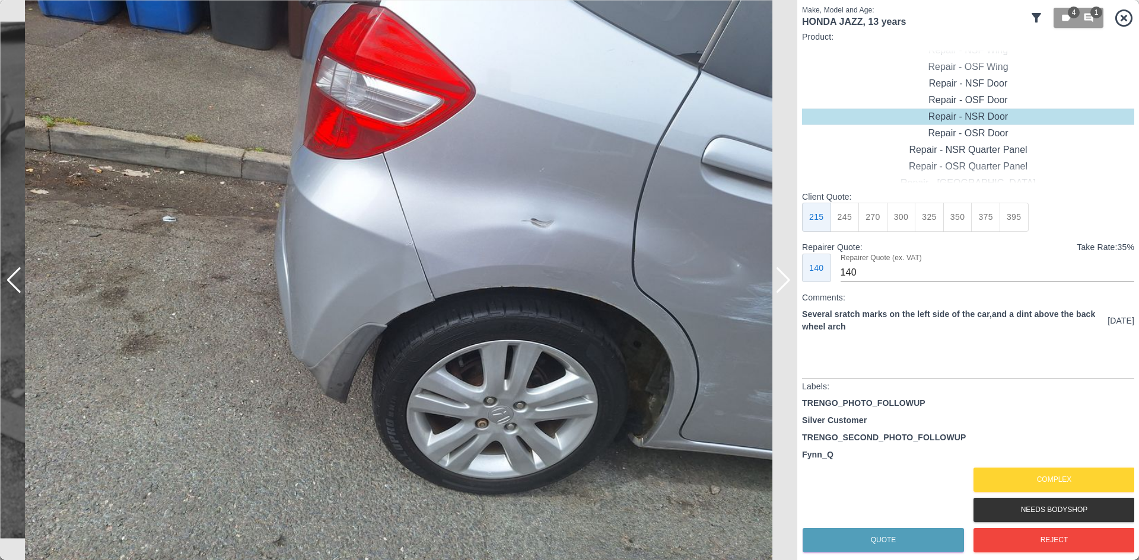
click at [785, 292] on div at bounding box center [783, 280] width 16 height 26
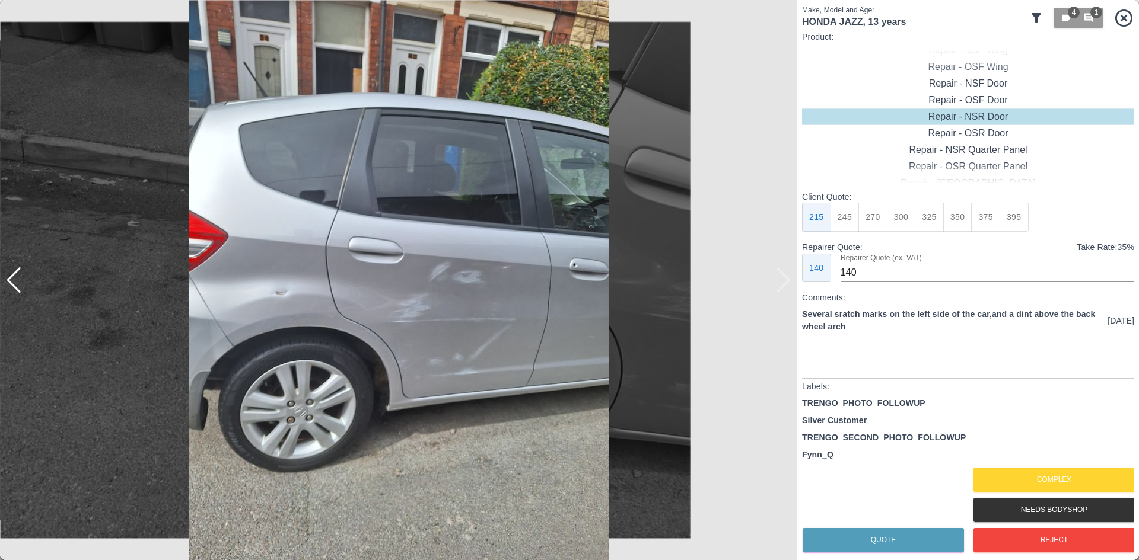
click at [785, 292] on img at bounding box center [398, 280] width 797 height 560
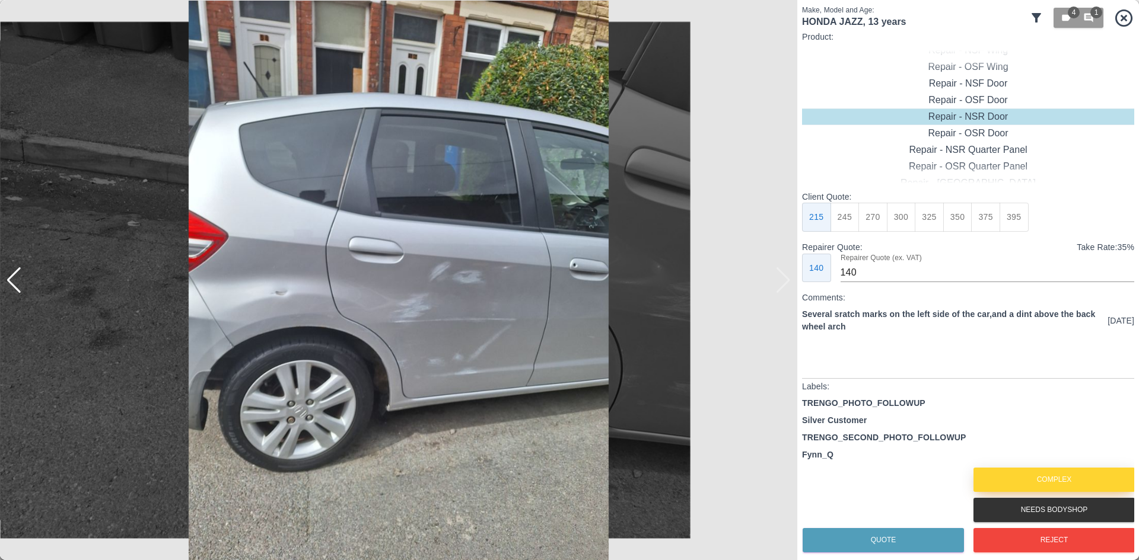
click at [1031, 475] on button "Complex" at bounding box center [1053, 480] width 161 height 24
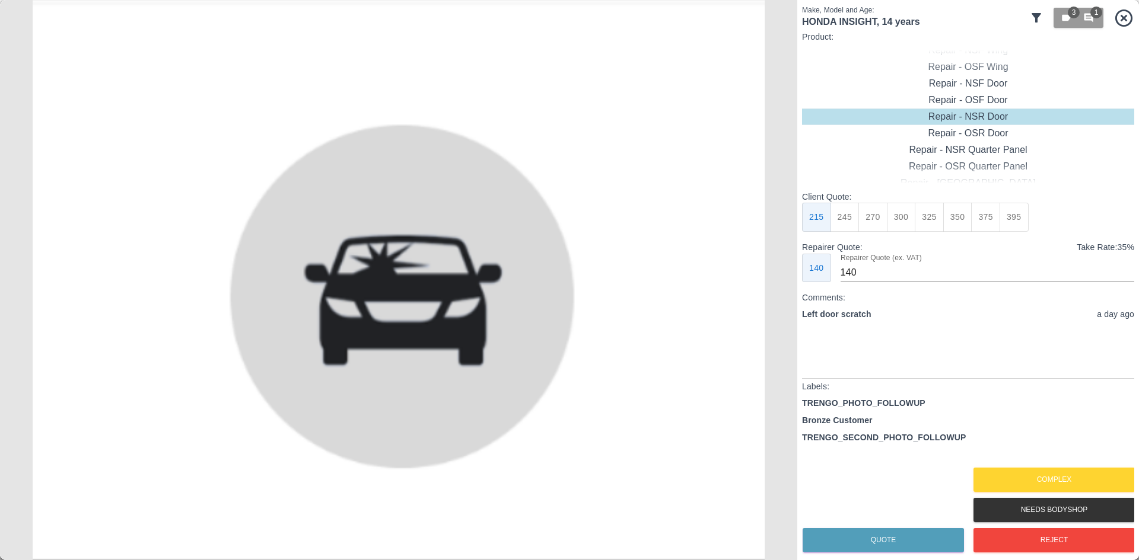
click at [1045, 466] on div "Complex" at bounding box center [1053, 480] width 161 height 30
click at [1044, 471] on button "Complex" at bounding box center [1053, 480] width 161 height 24
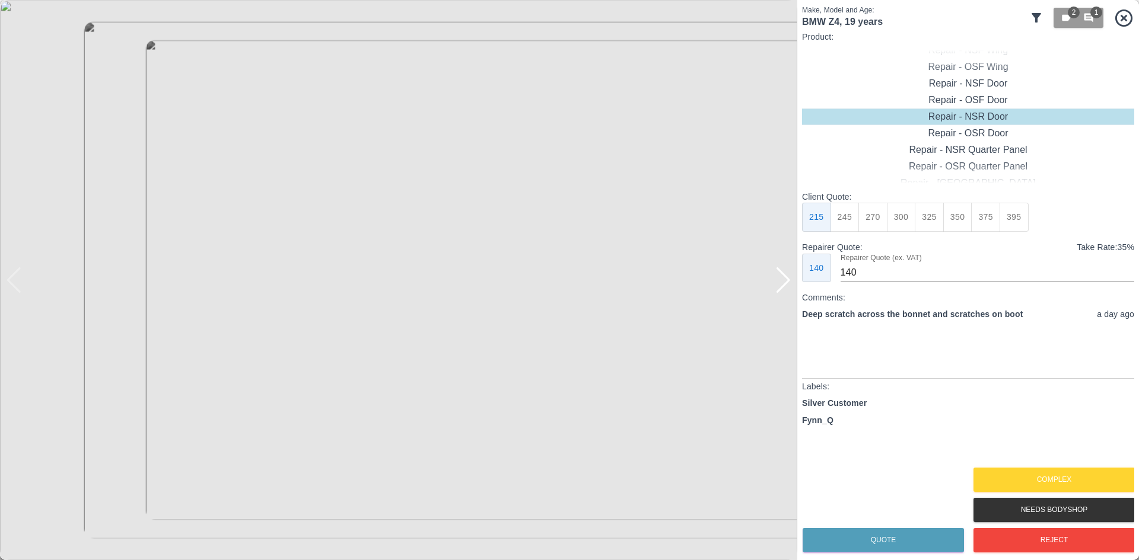
click at [789, 280] on div at bounding box center [783, 280] width 16 height 26
click at [782, 279] on div at bounding box center [783, 280] width 16 height 26
click at [782, 279] on img at bounding box center [398, 280] width 797 height 560
click at [1029, 544] on button "Reject" at bounding box center [1053, 540] width 161 height 24
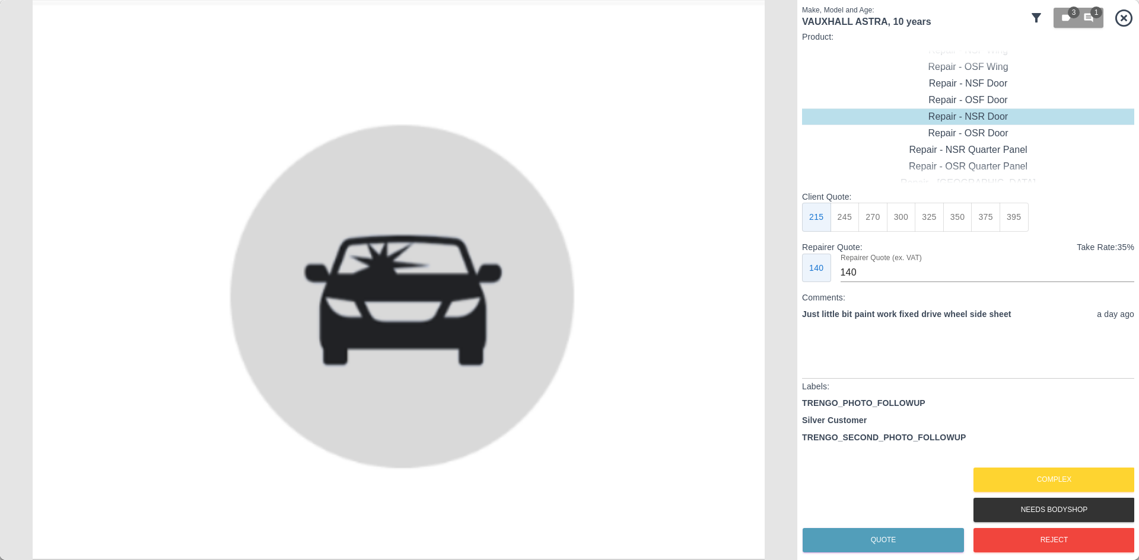
click at [1028, 458] on div "TRENGO_PHOTO_FOLLOWUP Silver Customer TRENGO_SECOND_PHOTO_FOLLOWUP" at bounding box center [968, 431] width 332 height 68
click at [1028, 472] on button "Complex" at bounding box center [1053, 480] width 161 height 24
click at [1029, 476] on button "Complex" at bounding box center [1053, 480] width 161 height 24
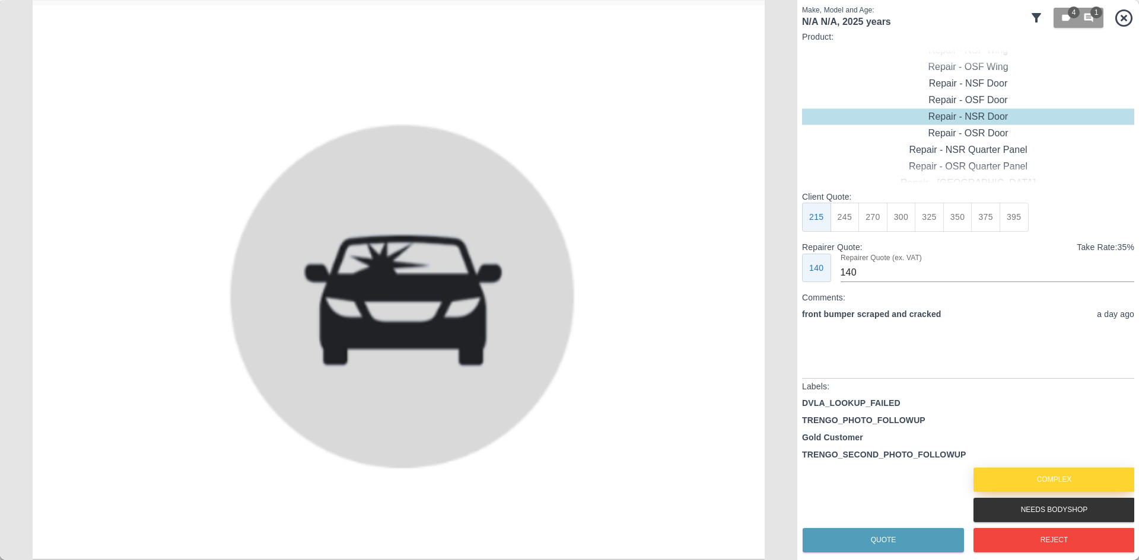
drag, startPoint x: 1015, startPoint y: 464, endPoint x: 1015, endPoint y: 470, distance: 6.0
click at [1014, 467] on div "Client Quote: 215 245 270 300 325 350 375 395 Repairer Quote: Take Rate: 35 % 1…" at bounding box center [968, 373] width 332 height 365
click at [1017, 482] on button "Complex" at bounding box center [1053, 480] width 161 height 24
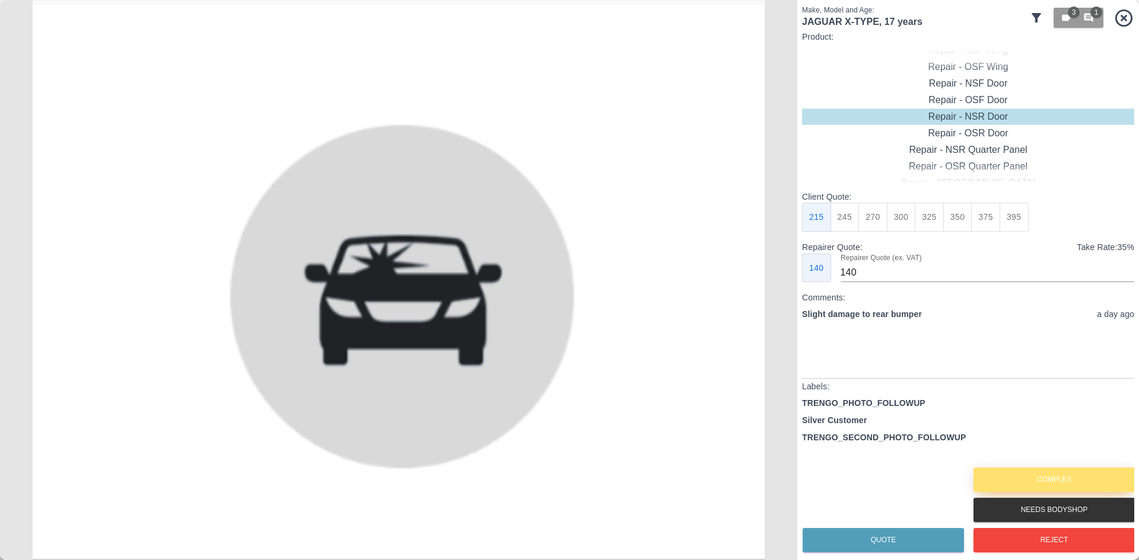
click at [1054, 481] on button "Complex" at bounding box center [1053, 480] width 161 height 24
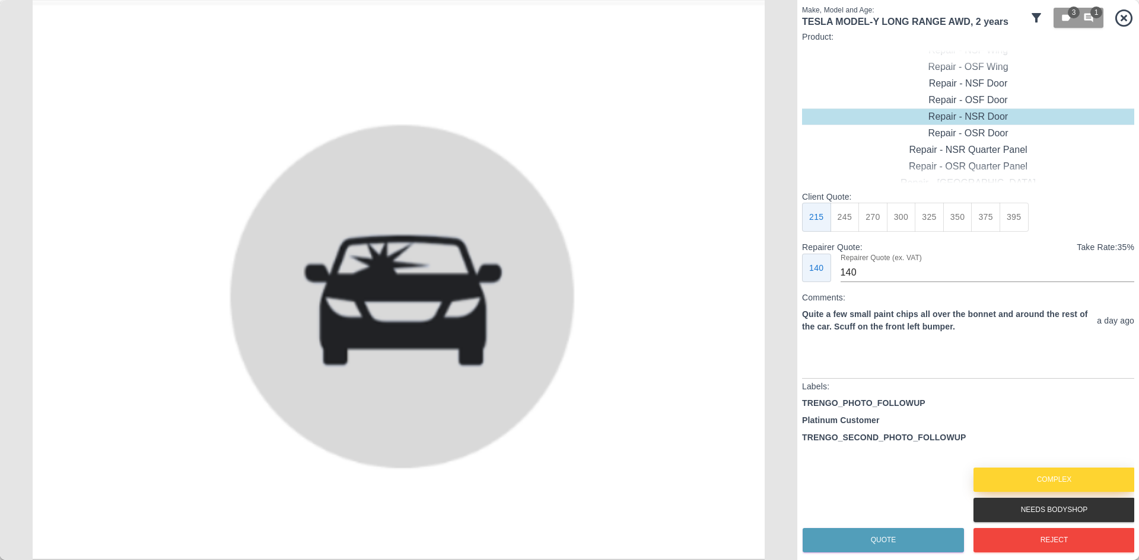
click at [1037, 469] on button "Complex" at bounding box center [1053, 480] width 161 height 24
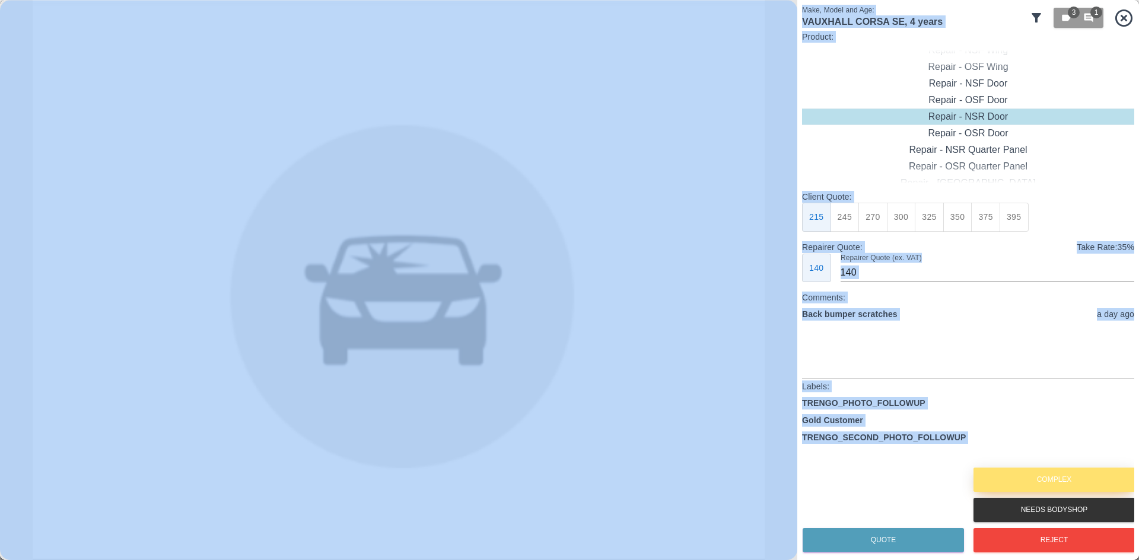
click at [1023, 480] on button "Complex" at bounding box center [1053, 480] width 161 height 24
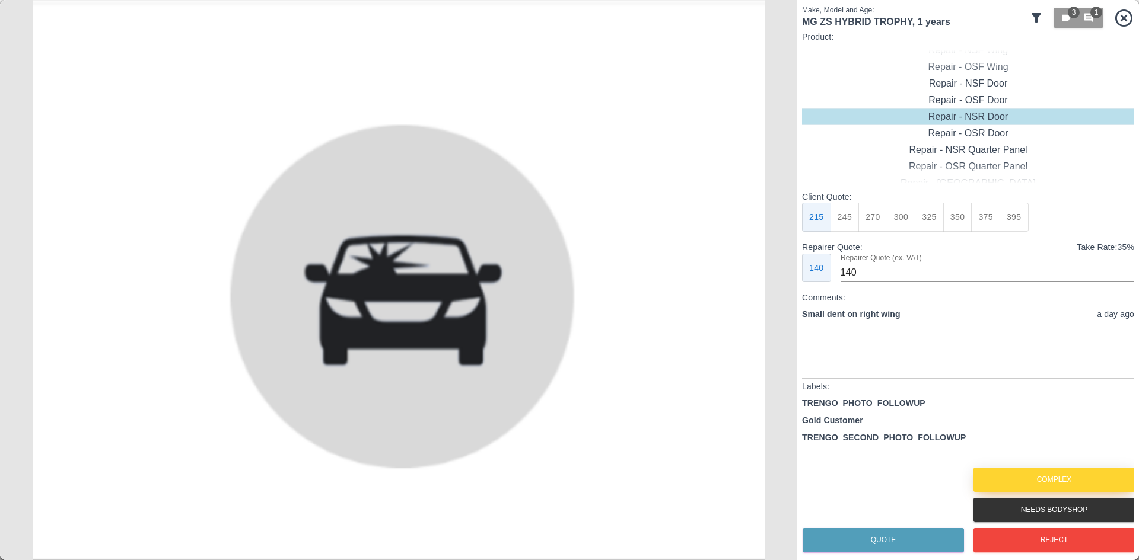
click at [1104, 478] on button "Complex" at bounding box center [1053, 480] width 161 height 24
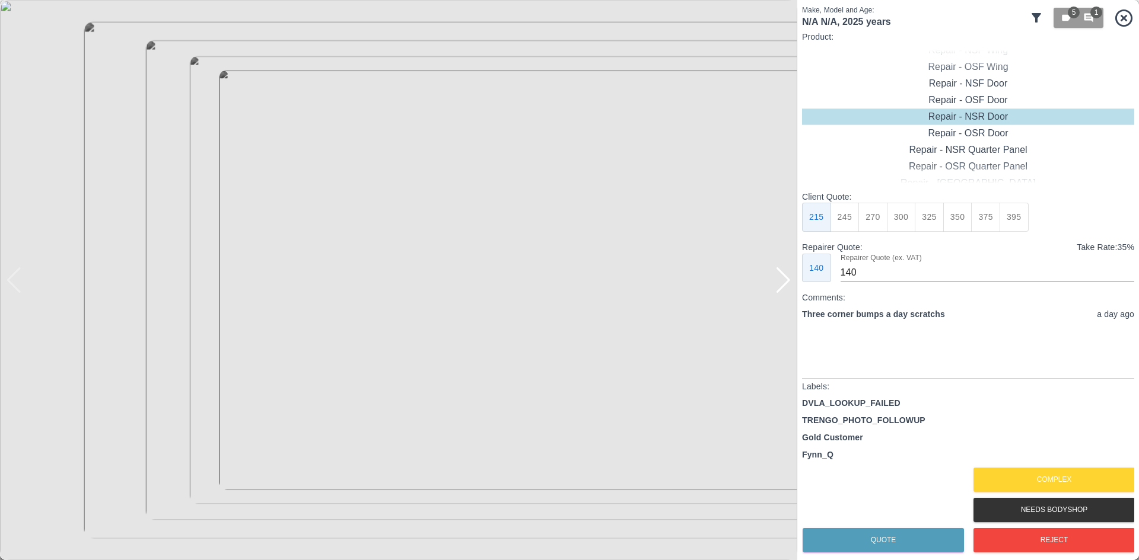
click at [783, 288] on div at bounding box center [783, 280] width 16 height 26
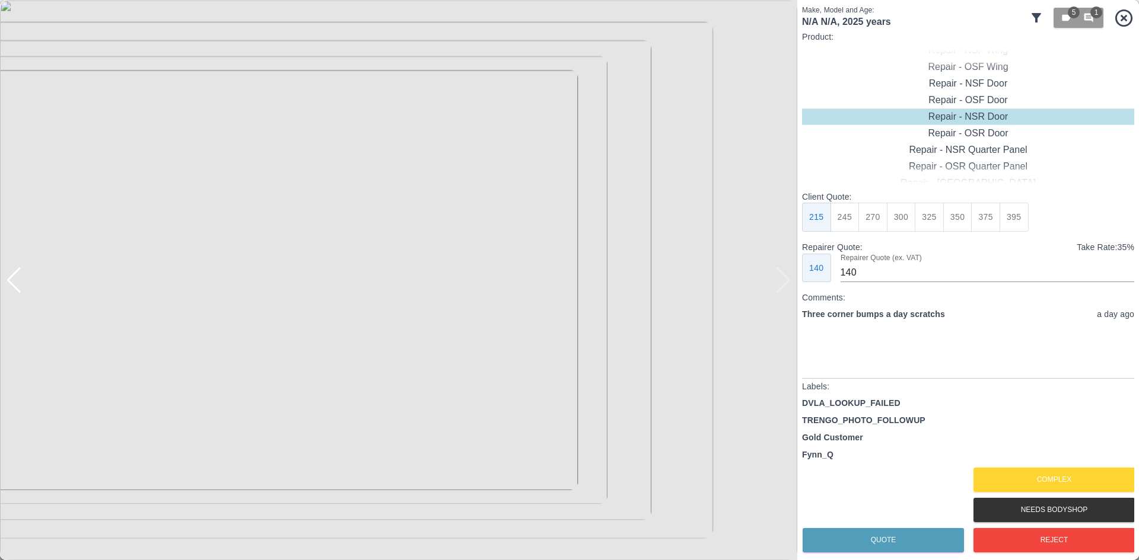
click at [783, 288] on img at bounding box center [398, 280] width 797 height 560
click at [790, 287] on img at bounding box center [398, 280] width 797 height 560
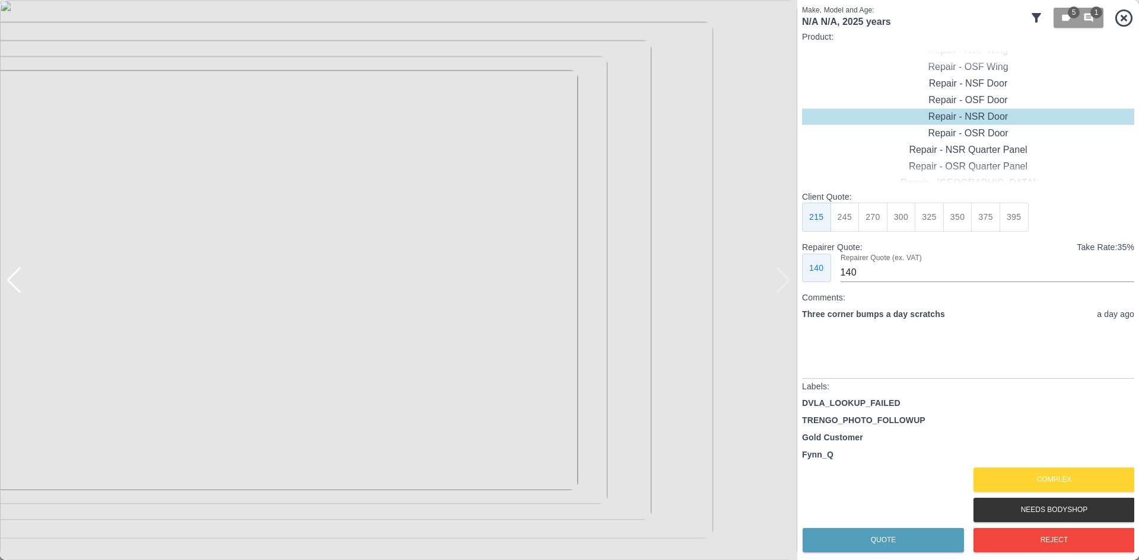
click at [782, 282] on img at bounding box center [398, 280] width 797 height 560
click at [2, 291] on div at bounding box center [6, 280] width 12 height 560
click at [20, 281] on div at bounding box center [14, 280] width 16 height 26
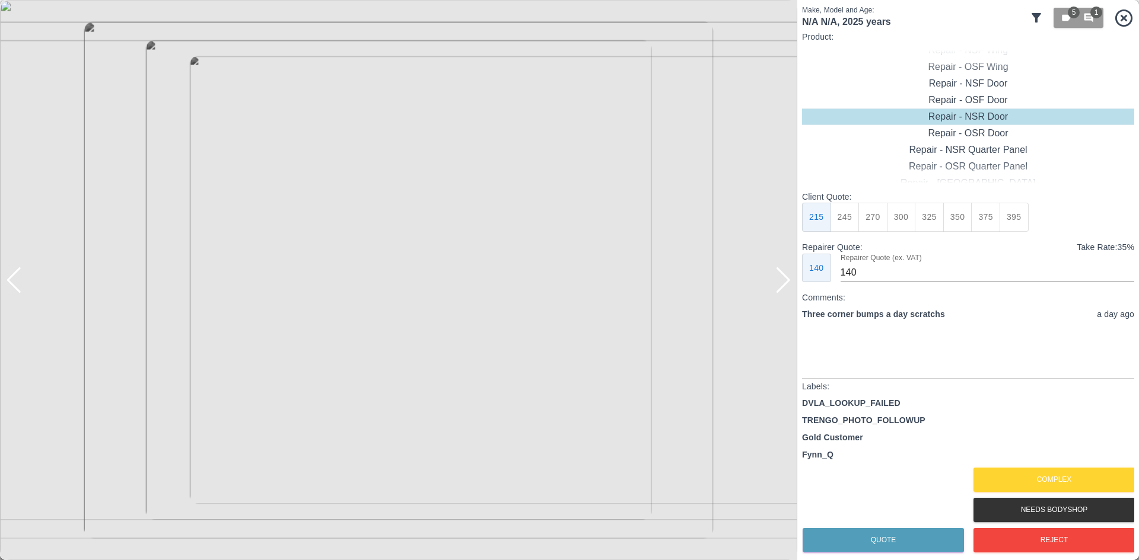
click at [20, 281] on div at bounding box center [14, 280] width 16 height 26
click at [1094, 484] on button "Complex" at bounding box center [1053, 480] width 161 height 24
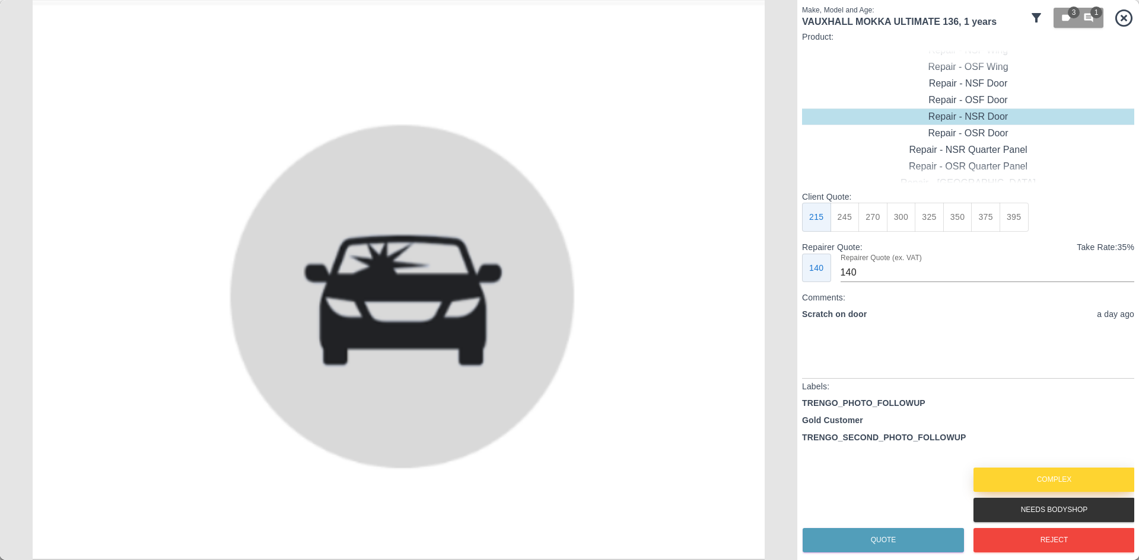
click at [1098, 475] on button "Complex" at bounding box center [1053, 480] width 161 height 24
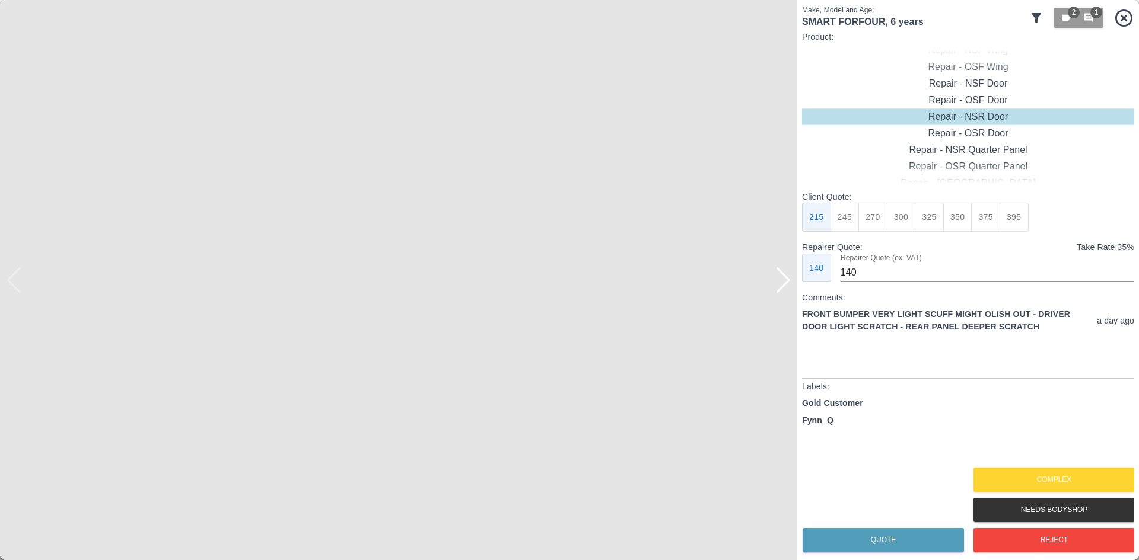
click at [786, 282] on div at bounding box center [783, 280] width 16 height 26
click at [786, 282] on div at bounding box center [398, 280] width 797 height 560
click at [786, 282] on img at bounding box center [398, 280] width 797 height 560
click at [1093, 482] on button "Complex" at bounding box center [1053, 480] width 161 height 24
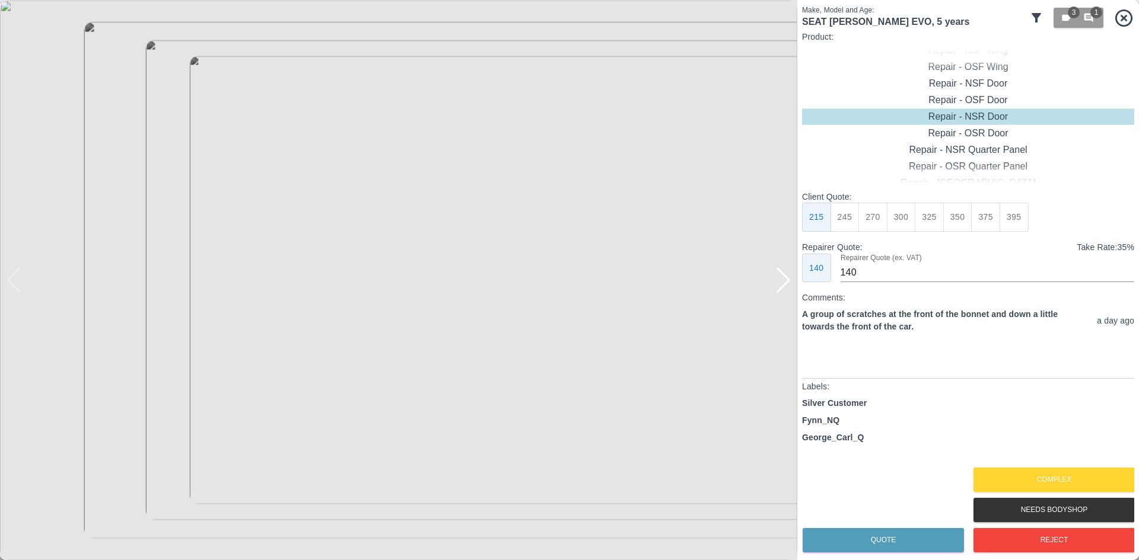
click at [782, 283] on div at bounding box center [783, 280] width 16 height 26
click at [785, 282] on div at bounding box center [783, 280] width 16 height 26
click at [785, 282] on img at bounding box center [398, 280] width 797 height 560
click at [1015, 481] on button "Complex" at bounding box center [1053, 480] width 161 height 24
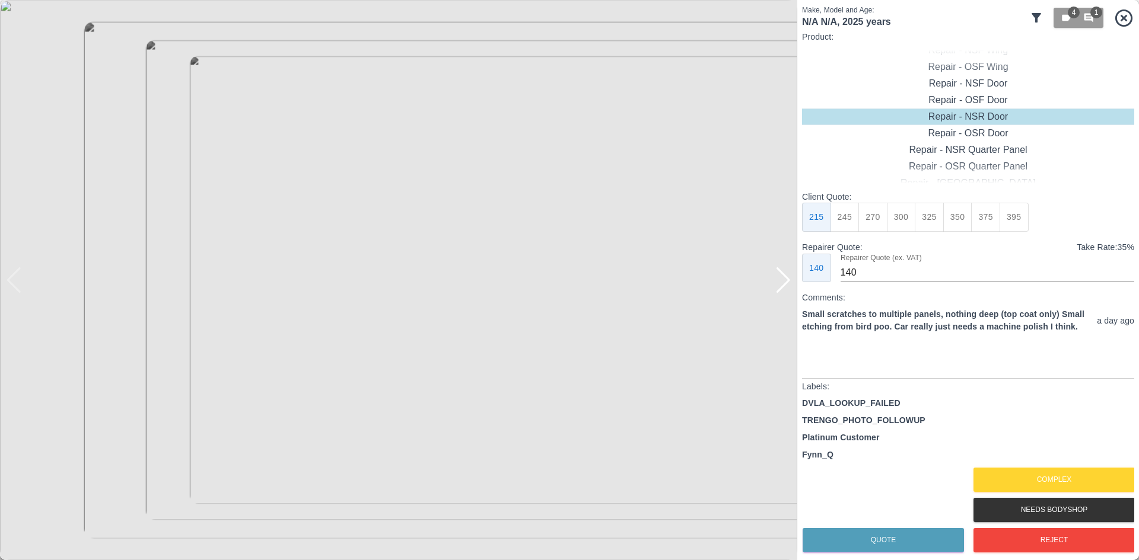
click at [786, 285] on div at bounding box center [783, 280] width 16 height 26
click at [786, 285] on div at bounding box center [398, 280] width 797 height 560
click at [1024, 468] on button "Complex" at bounding box center [1053, 480] width 161 height 24
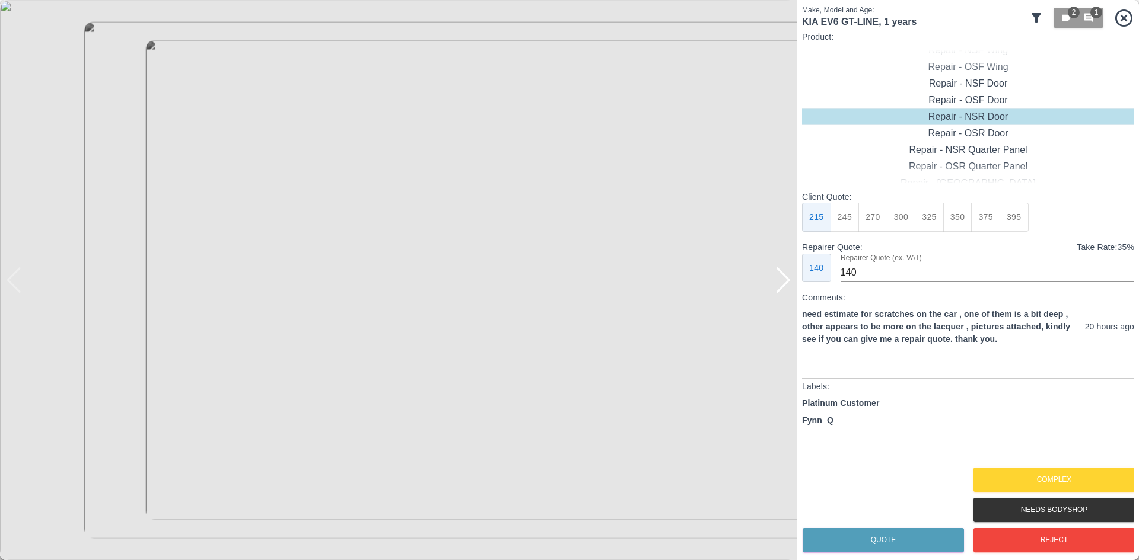
click at [785, 293] on div at bounding box center [783, 280] width 16 height 26
click at [785, 293] on img at bounding box center [398, 280] width 797 height 560
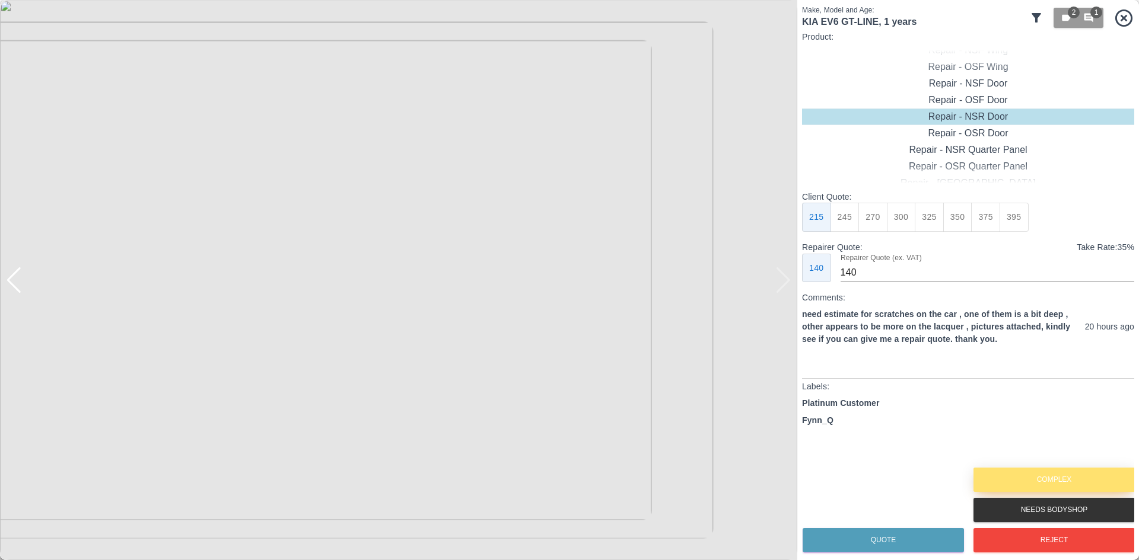
click at [1014, 475] on button "Complex" at bounding box center [1053, 480] width 161 height 24
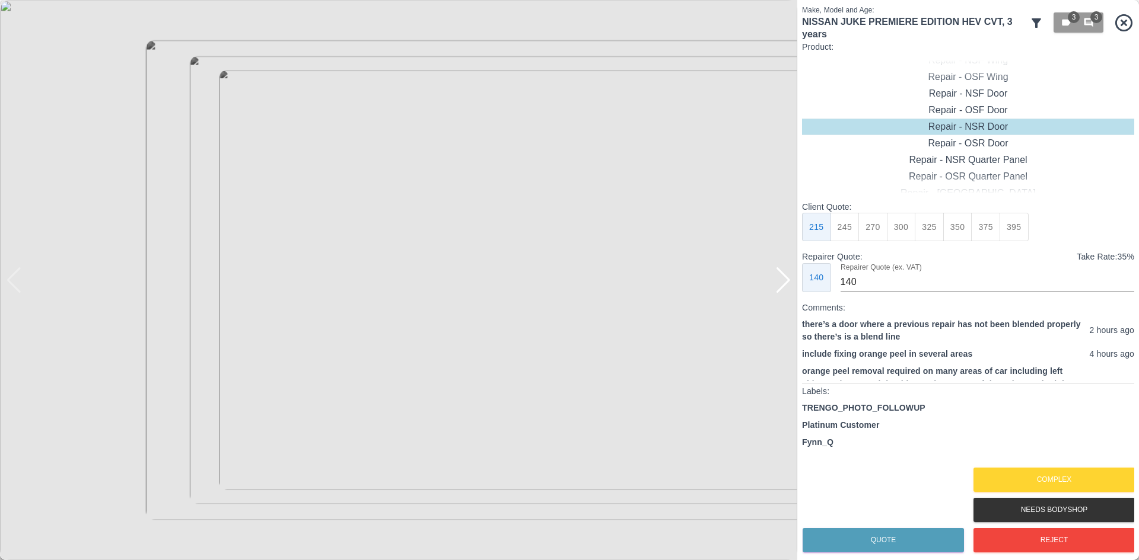
click at [775, 286] on div at bounding box center [783, 280] width 16 height 26
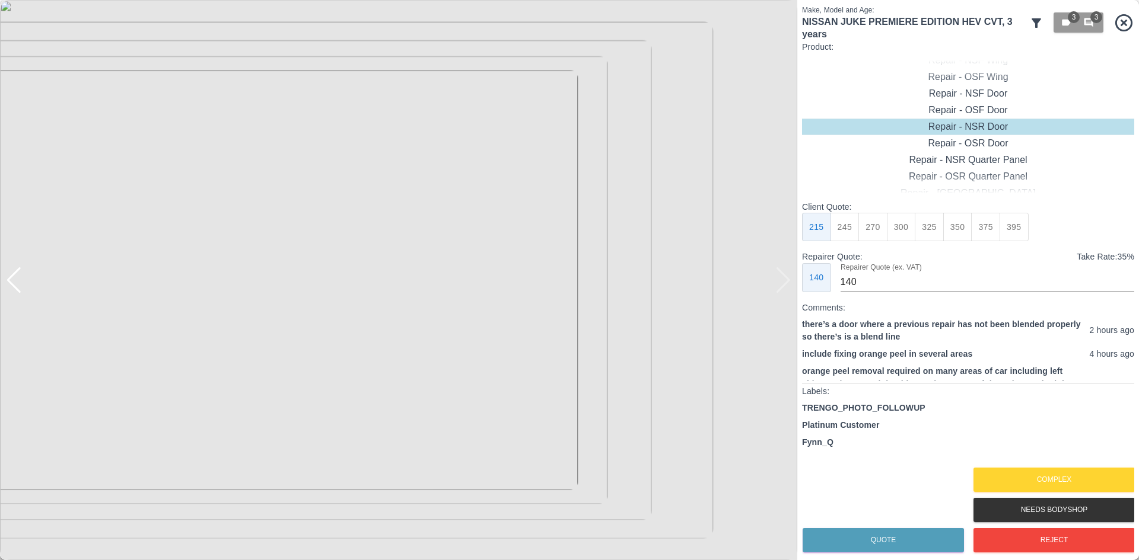
click at [775, 286] on div at bounding box center [398, 280] width 797 height 560
click at [775, 286] on img at bounding box center [398, 280] width 797 height 560
click at [1043, 488] on button "Complex" at bounding box center [1053, 480] width 161 height 24
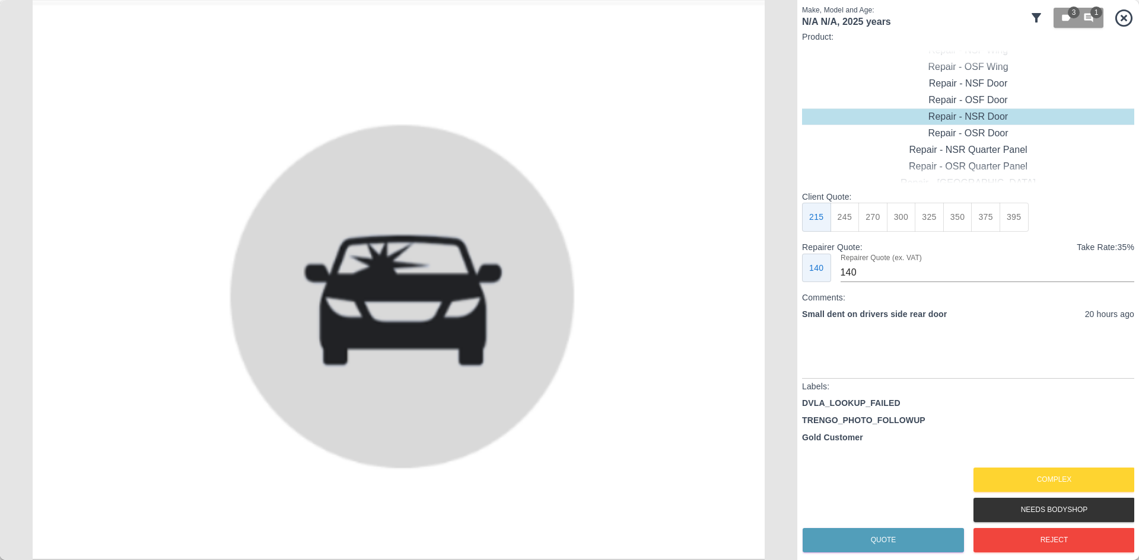
click at [1031, 467] on div "Complex" at bounding box center [1053, 480] width 161 height 30
click at [1033, 480] on button "Complex" at bounding box center [1053, 480] width 161 height 24
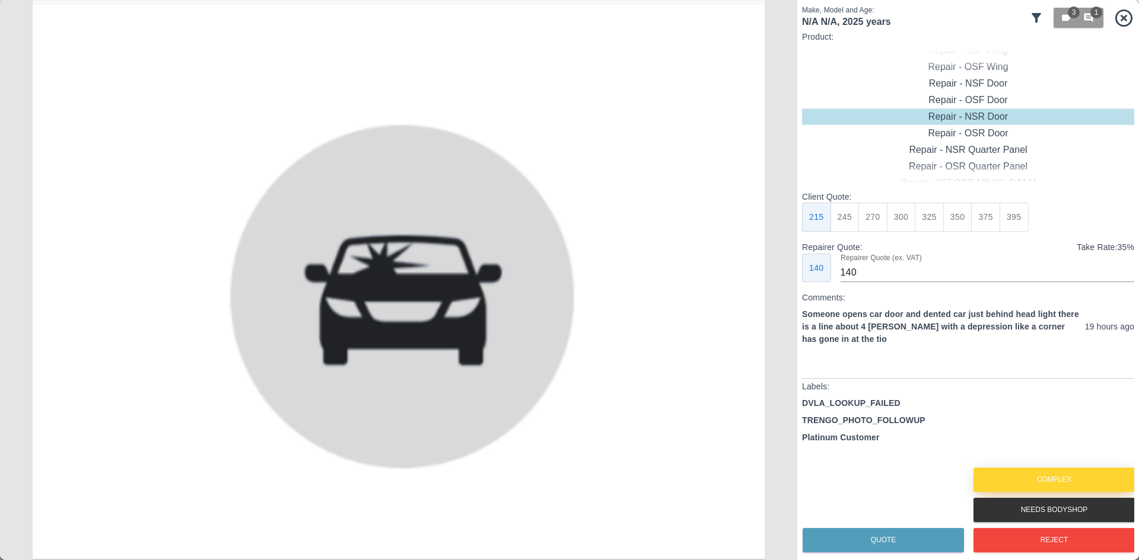
click at [1033, 480] on button "Complex" at bounding box center [1053, 480] width 161 height 24
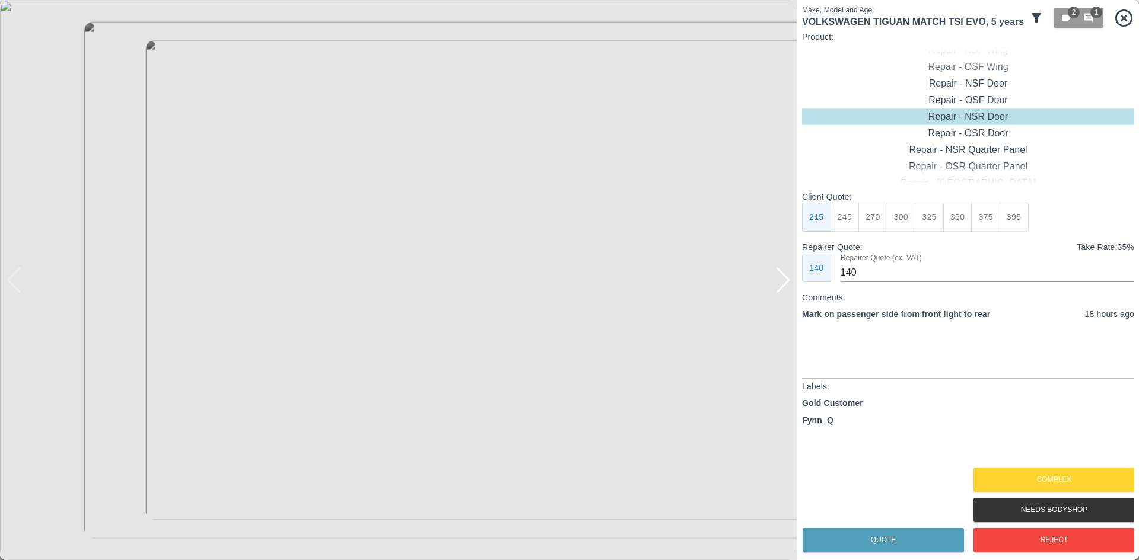
click at [788, 278] on div at bounding box center [783, 280] width 16 height 26
drag, startPoint x: 1083, startPoint y: 467, endPoint x: 1086, endPoint y: 483, distance: 15.7
click at [1081, 468] on div "Complex" at bounding box center [1053, 480] width 161 height 30
click at [1086, 483] on button "Complex" at bounding box center [1053, 480] width 161 height 24
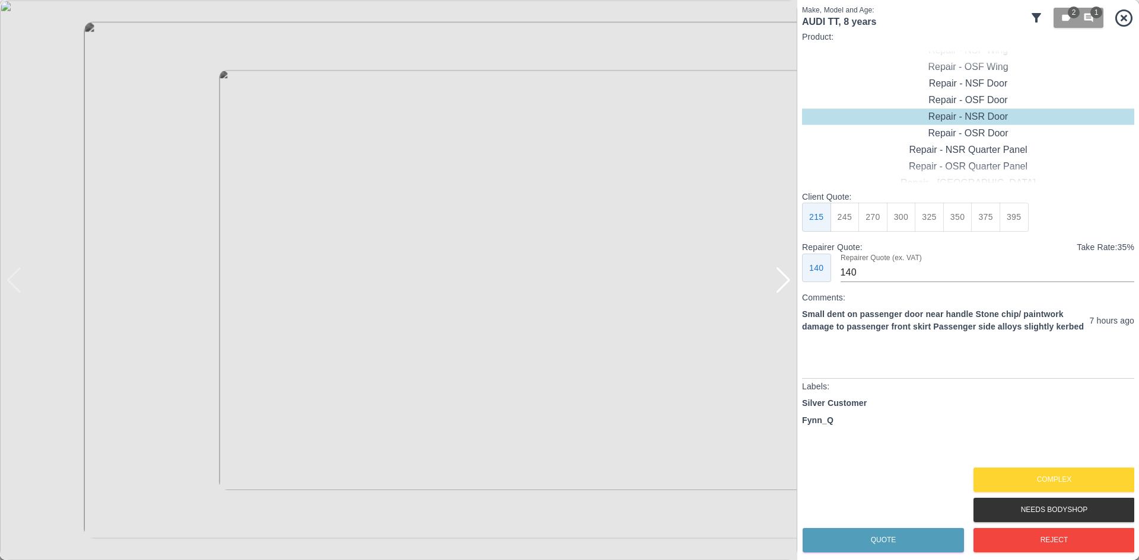
click at [779, 282] on div at bounding box center [783, 280] width 16 height 26
click at [1089, 485] on button "Complex" at bounding box center [1053, 480] width 161 height 24
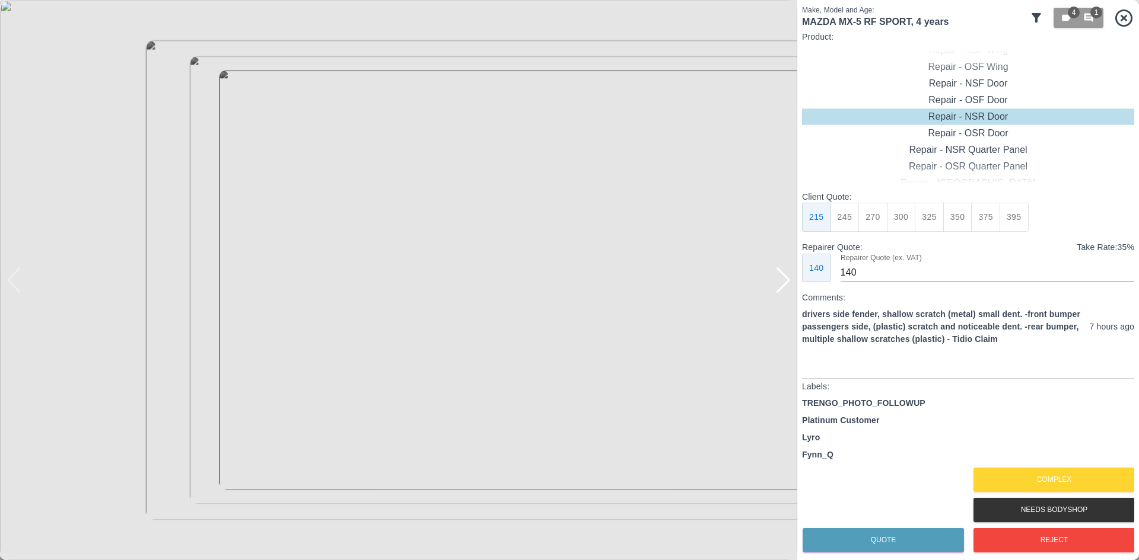
click at [789, 291] on div at bounding box center [783, 280] width 16 height 26
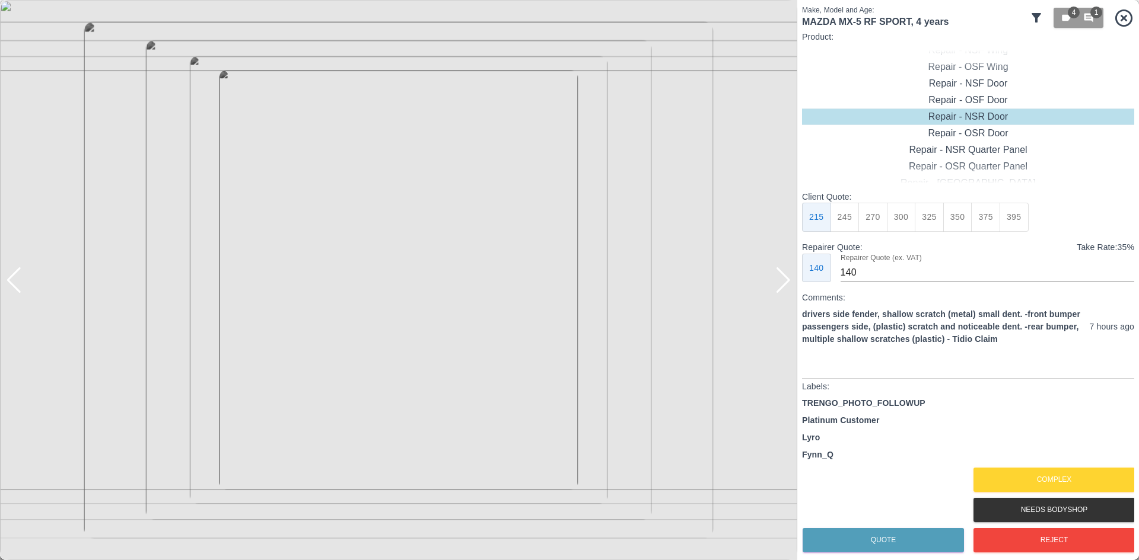
click at [789, 291] on div at bounding box center [783, 280] width 16 height 26
click at [1107, 487] on button "Complex" at bounding box center [1053, 480] width 161 height 24
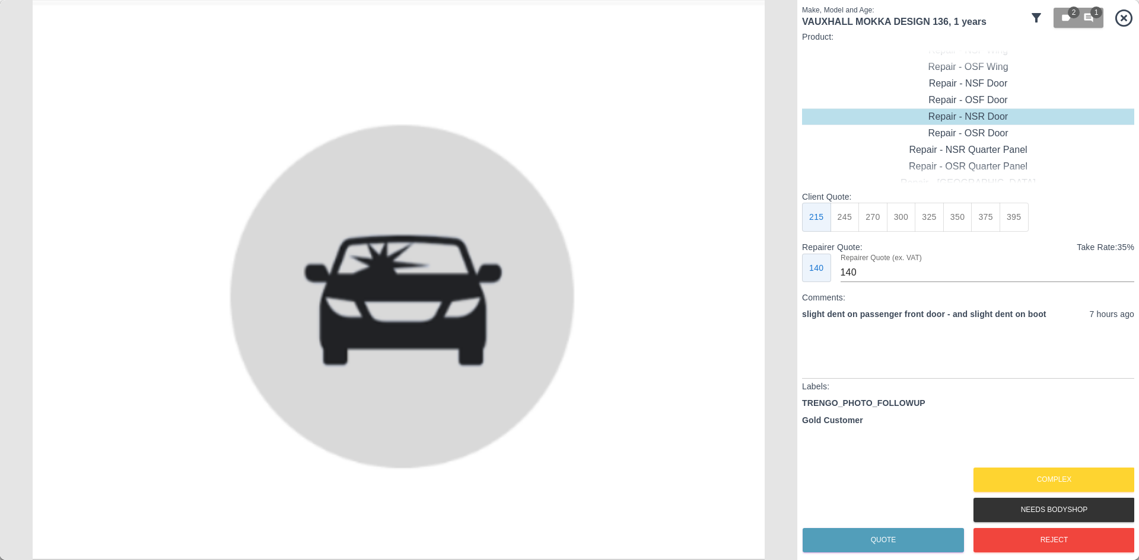
click at [1068, 463] on div "TRENGO_PHOTO_FOLLOWUP Gold Customer" at bounding box center [968, 431] width 332 height 68
click at [1068, 477] on button "Complex" at bounding box center [1053, 480] width 161 height 24
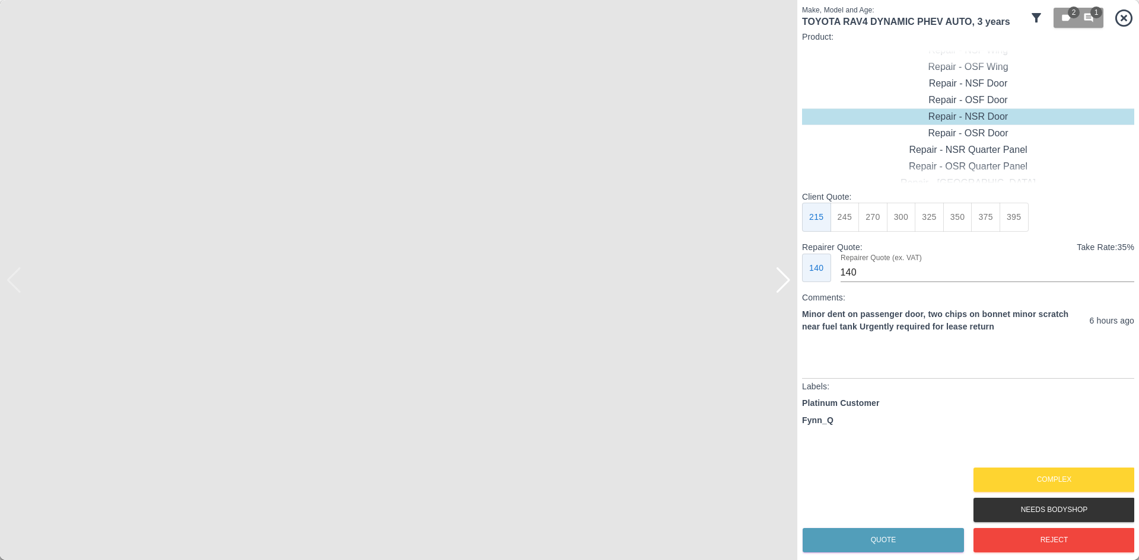
click at [785, 286] on div at bounding box center [783, 280] width 16 height 26
click at [785, 286] on div at bounding box center [398, 280] width 797 height 560
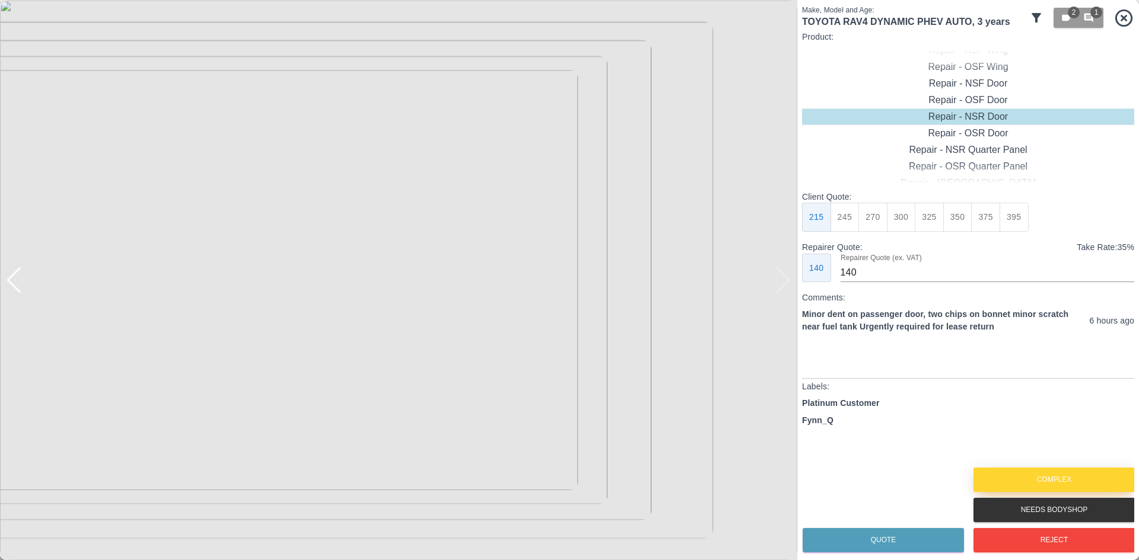
click at [1068, 483] on button "Complex" at bounding box center [1053, 480] width 161 height 24
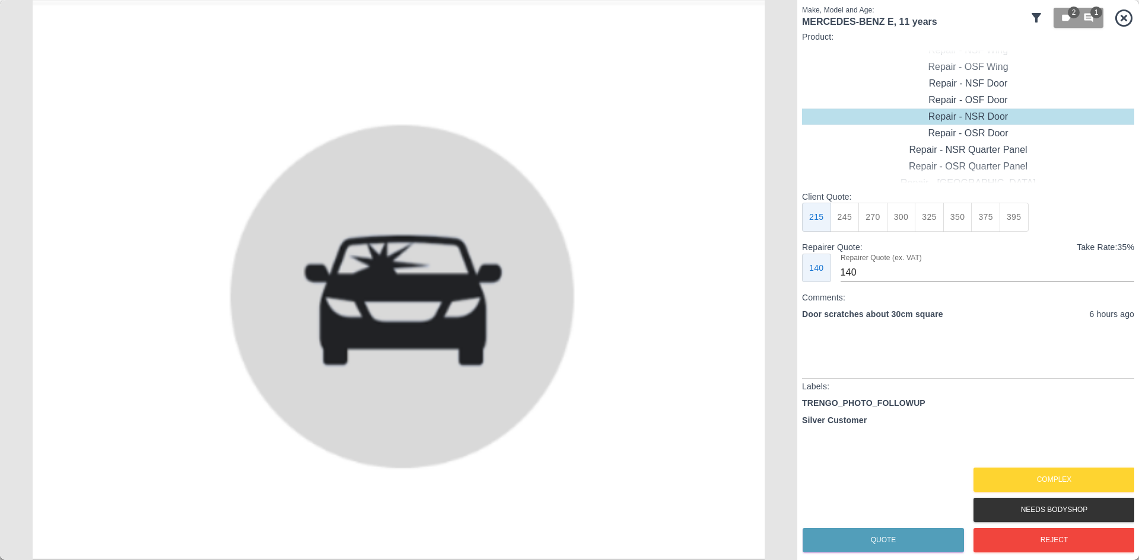
click at [1079, 467] on div "Complex" at bounding box center [1053, 480] width 161 height 30
click at [1078, 468] on button "Complex" at bounding box center [1053, 480] width 161 height 24
click at [1073, 469] on button "Complex" at bounding box center [1053, 480] width 161 height 24
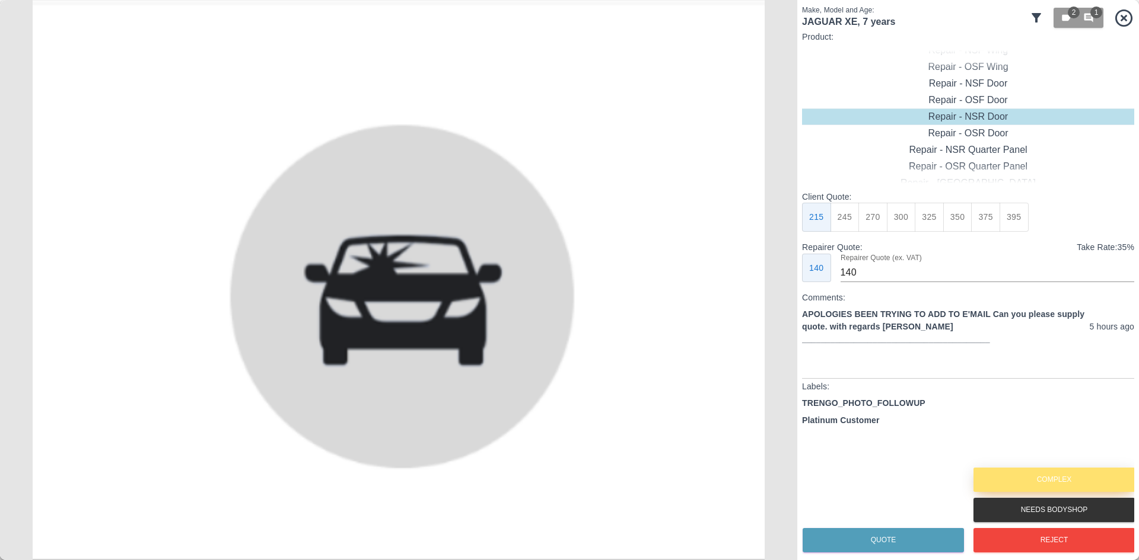
click at [1035, 478] on button "Complex" at bounding box center [1053, 480] width 161 height 24
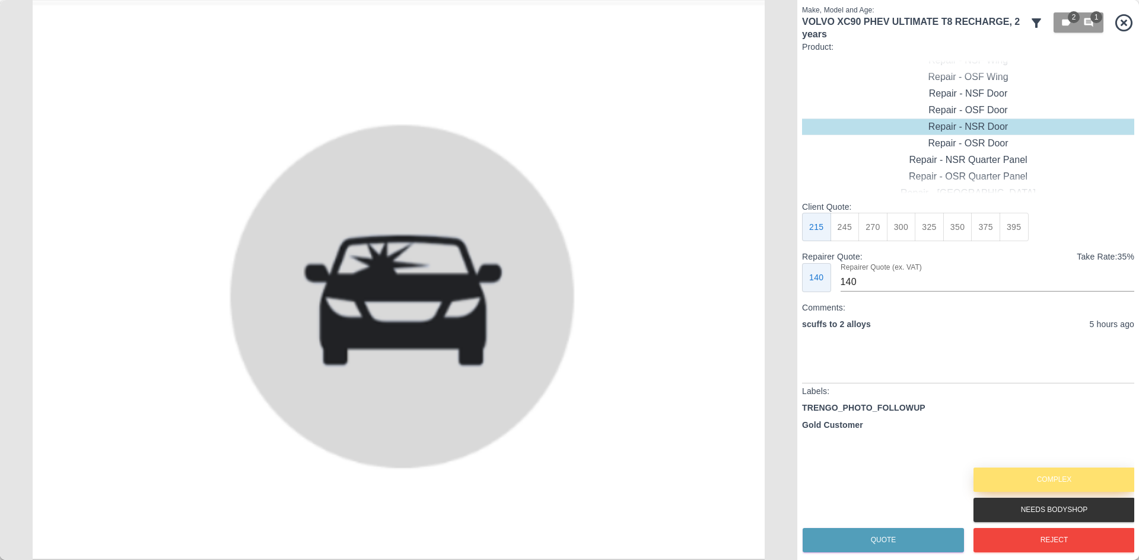
click at [1035, 478] on button "Complex" at bounding box center [1053, 480] width 161 height 24
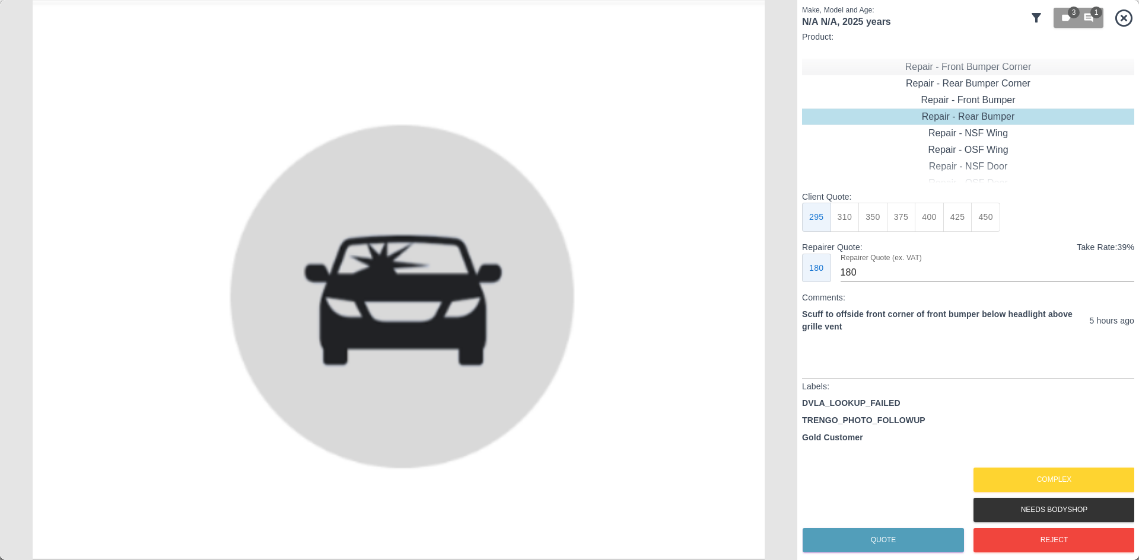
click at [982, 71] on div "Repair - Front Bumper Corner" at bounding box center [968, 67] width 332 height 17
click at [885, 220] on button "215" at bounding box center [872, 217] width 29 height 29
type input "135"
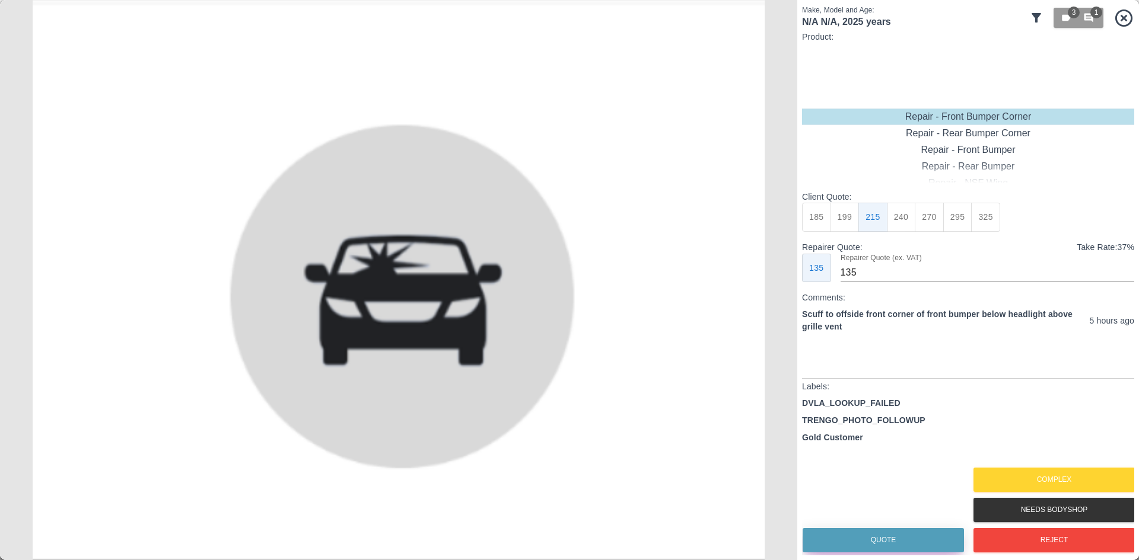
click at [917, 539] on button "Quote" at bounding box center [882, 540] width 161 height 24
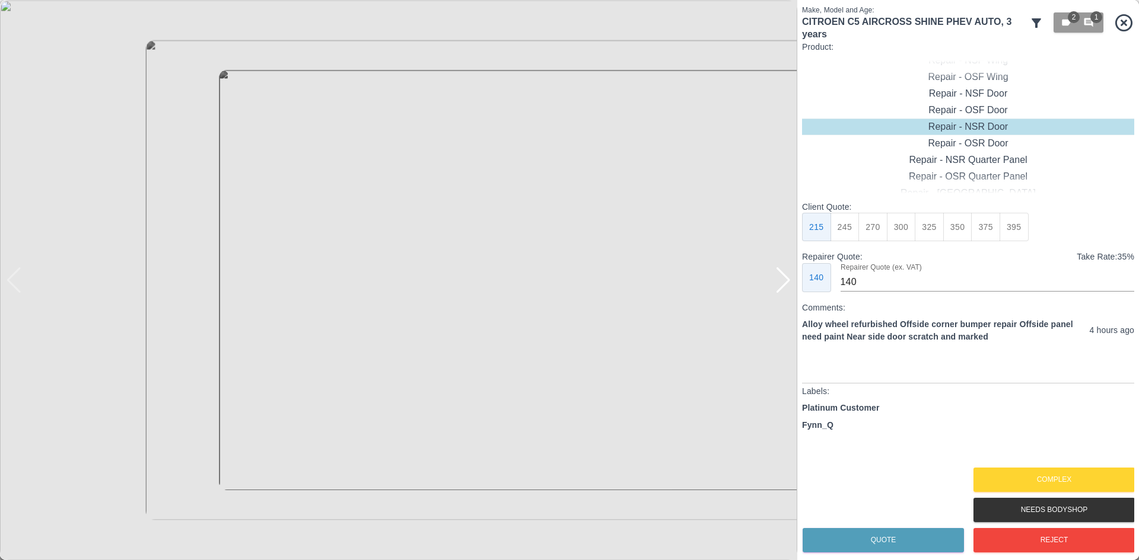
click at [769, 286] on img at bounding box center [398, 280] width 797 height 560
click at [1015, 471] on button "Complex" at bounding box center [1053, 480] width 161 height 24
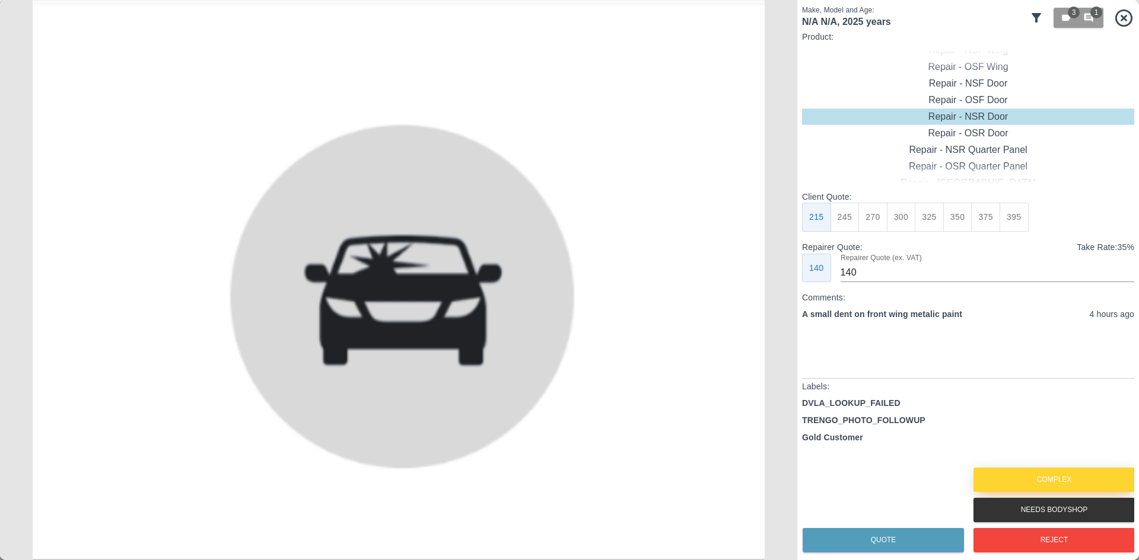
click at [1017, 472] on button "Complex" at bounding box center [1053, 480] width 161 height 24
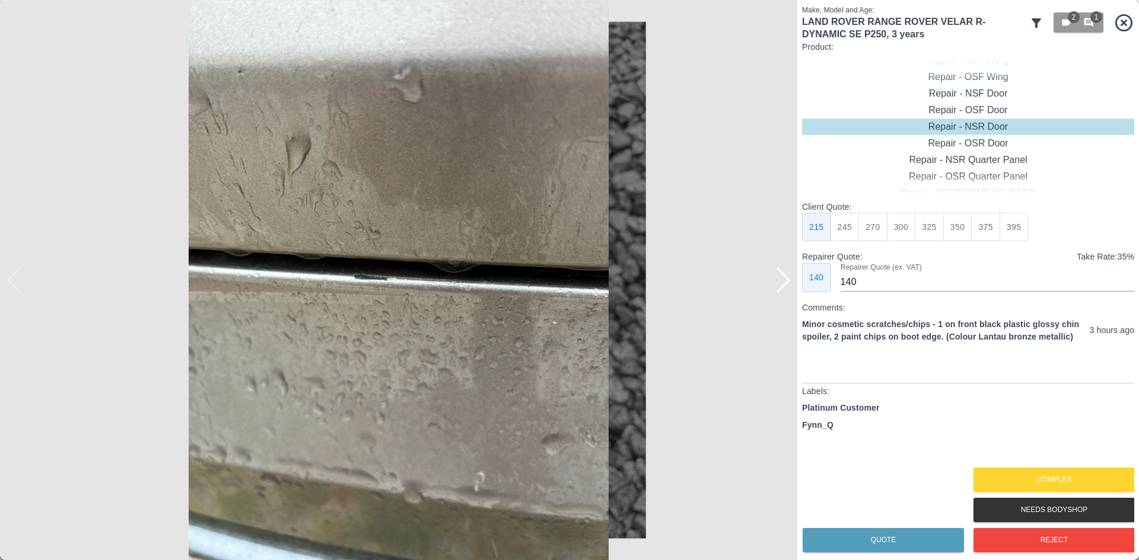
click at [791, 292] on div at bounding box center [783, 280] width 16 height 26
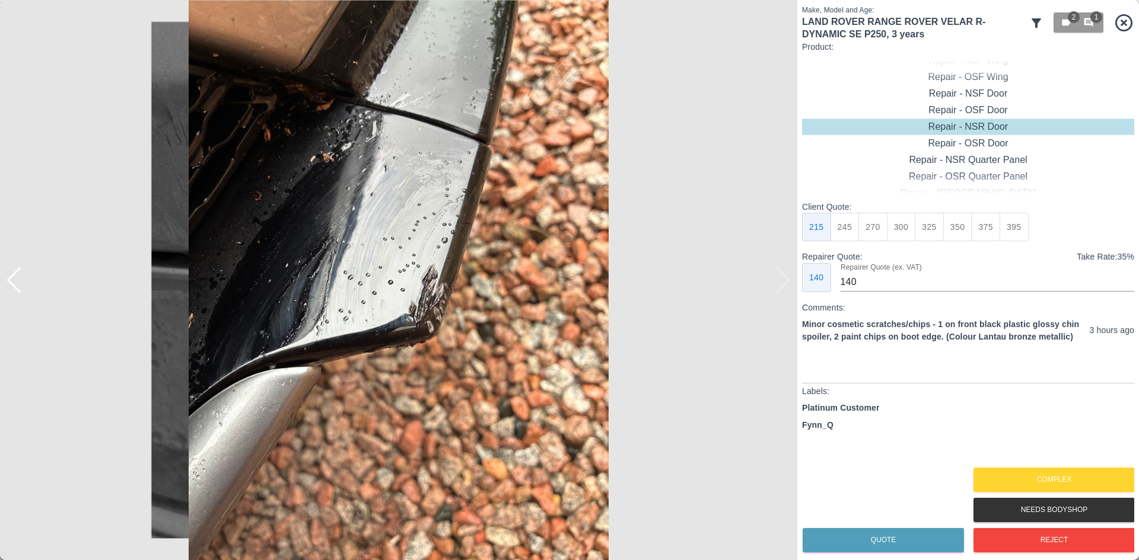
click at [791, 292] on div at bounding box center [398, 280] width 797 height 560
click at [791, 292] on img at bounding box center [398, 280] width 797 height 560
click at [1042, 473] on button "Complex" at bounding box center [1053, 480] width 161 height 24
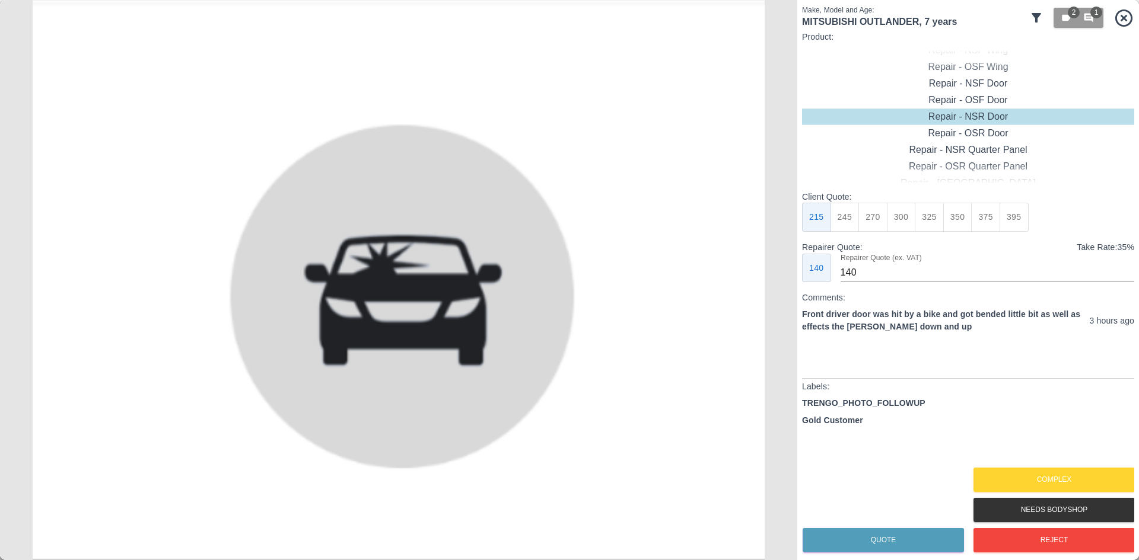
click at [1044, 527] on div "Reject" at bounding box center [1053, 540] width 161 height 30
click at [1041, 530] on button "Reject" at bounding box center [1053, 540] width 161 height 24
click at [1034, 542] on button "Reject" at bounding box center [1053, 540] width 161 height 24
click at [1062, 488] on button "Complex" at bounding box center [1053, 480] width 161 height 24
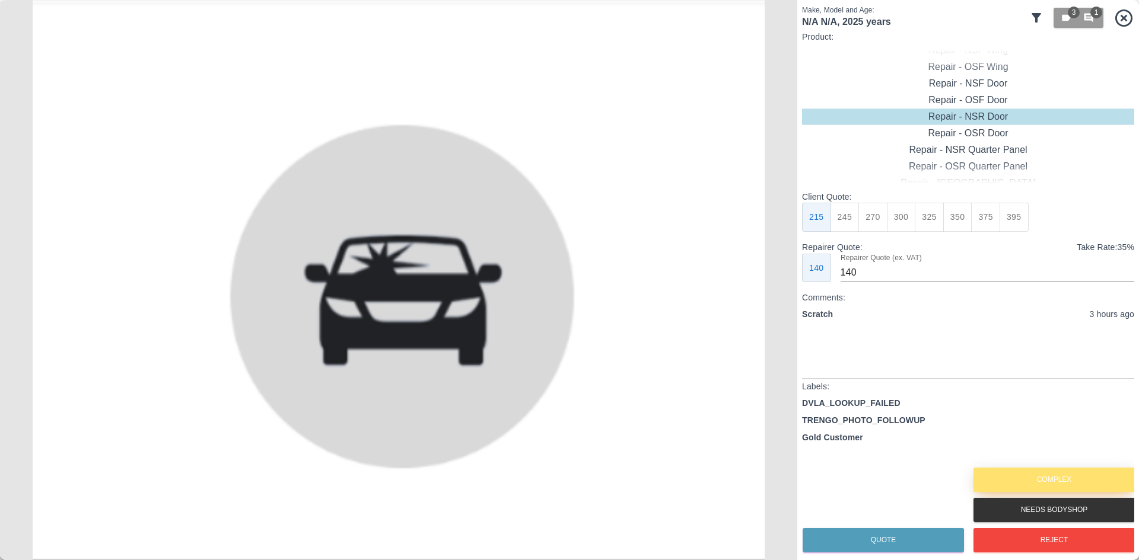
click at [1062, 488] on button "Complex" at bounding box center [1053, 480] width 161 height 24
click at [1054, 536] on button "Reject" at bounding box center [1053, 540] width 161 height 24
click at [1053, 483] on button "Complex" at bounding box center [1053, 480] width 161 height 24
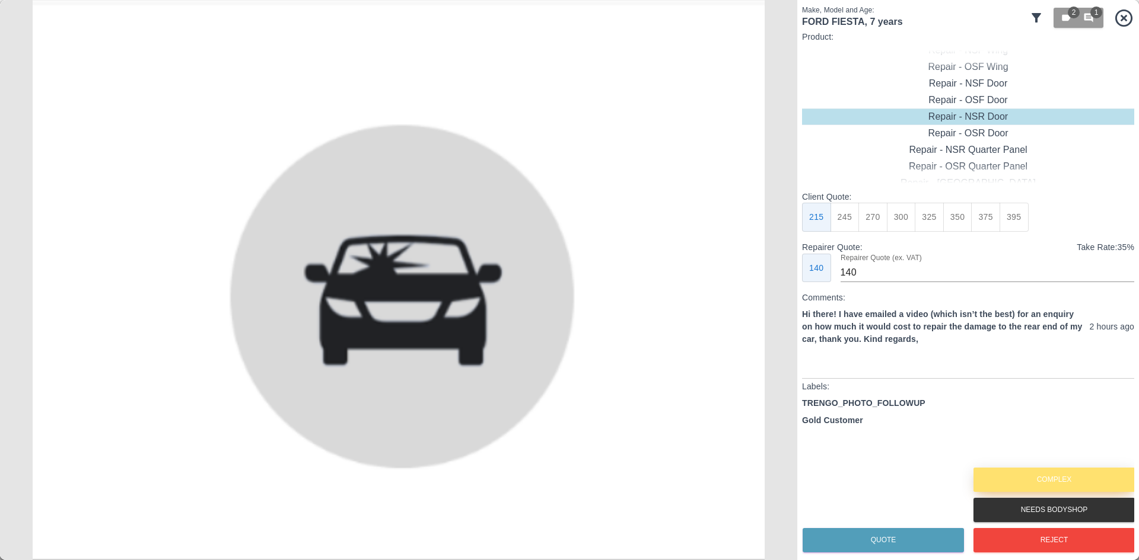
click at [1049, 483] on button "Complex" at bounding box center [1053, 480] width 161 height 24
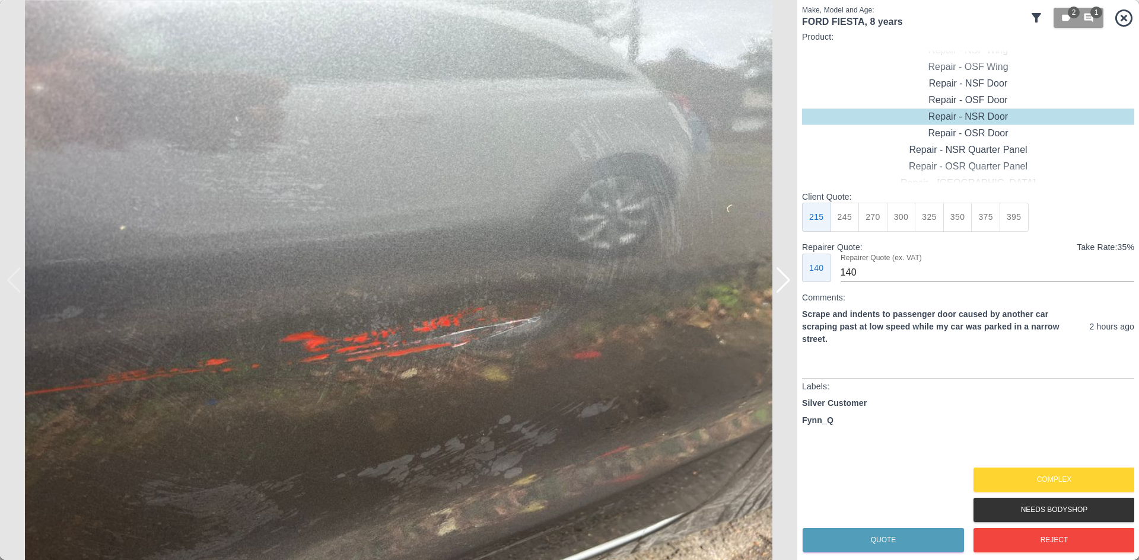
click at [780, 292] on div at bounding box center [783, 280] width 16 height 26
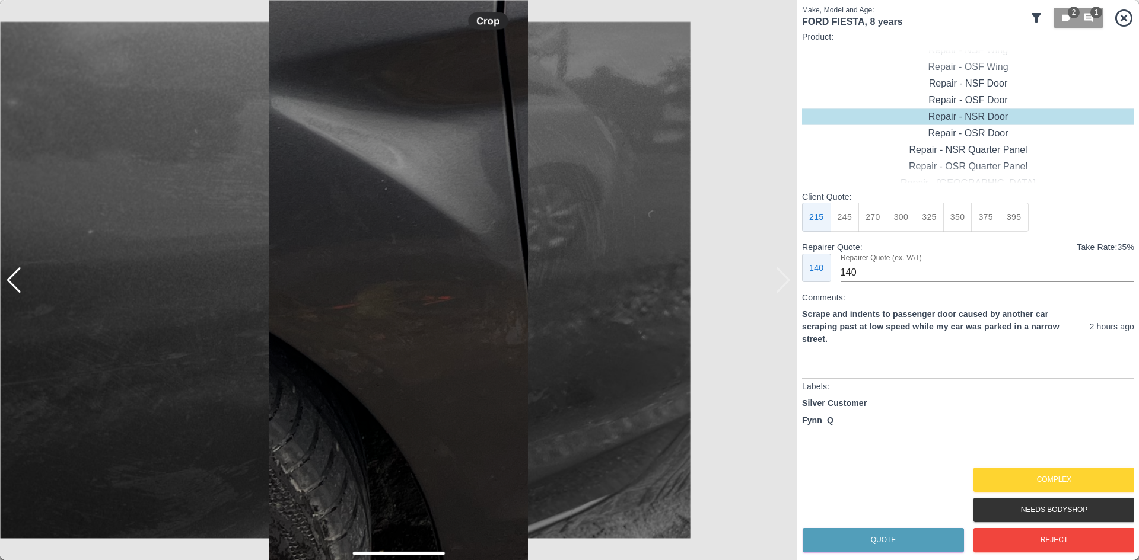
click at [780, 292] on img at bounding box center [398, 280] width 797 height 560
click at [358, 302] on img at bounding box center [398, 280] width 797 height 560
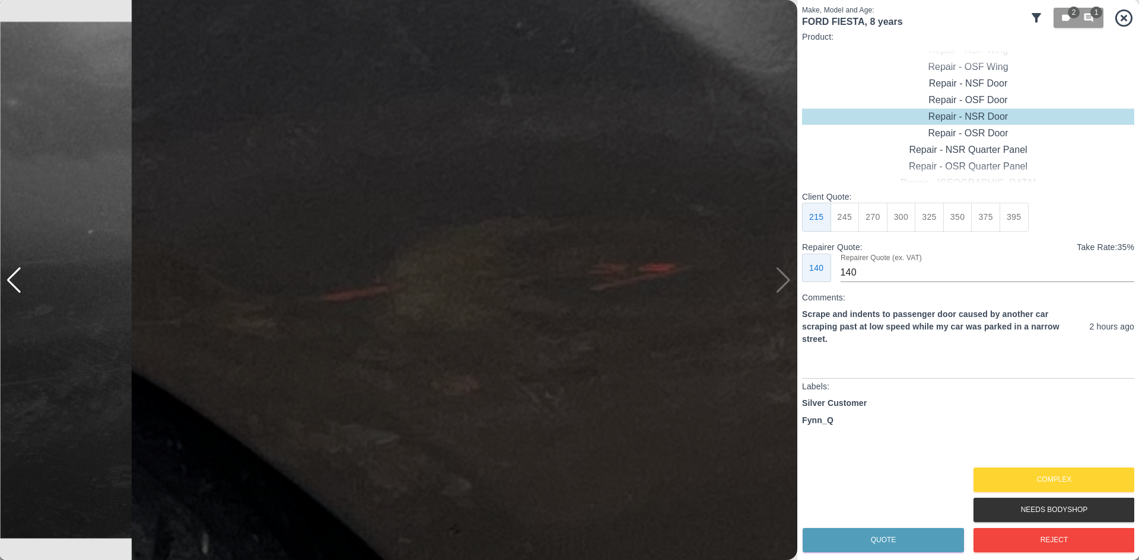
click at [358, 302] on img at bounding box center [519, 215] width 2391 height 1681
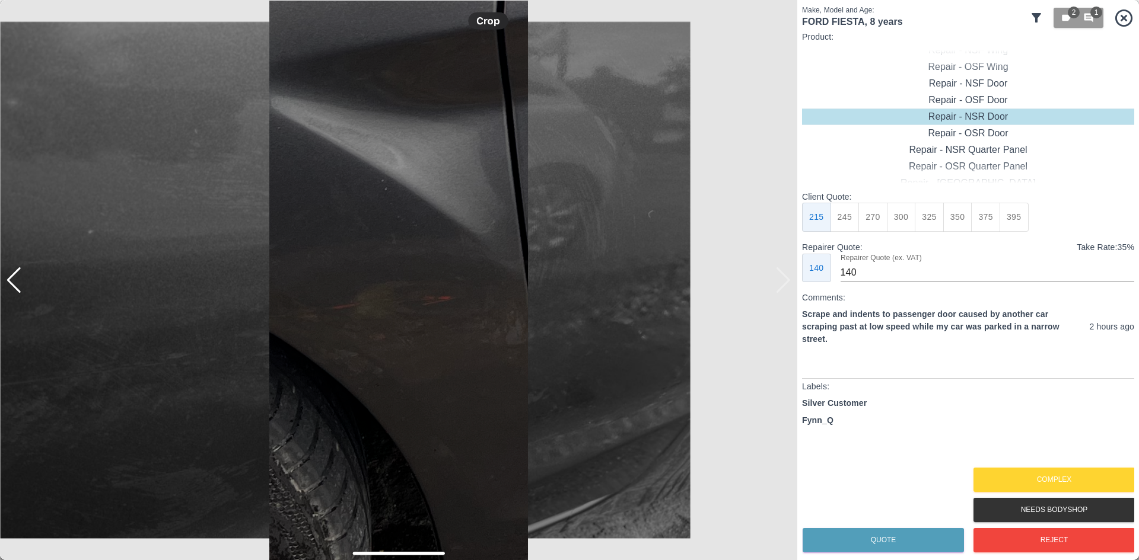
click at [782, 286] on img at bounding box center [398, 280] width 797 height 560
click at [788, 286] on img at bounding box center [398, 280] width 797 height 560
click at [791, 286] on img at bounding box center [398, 280] width 797 height 560
click at [16, 293] on div at bounding box center [14, 280] width 16 height 26
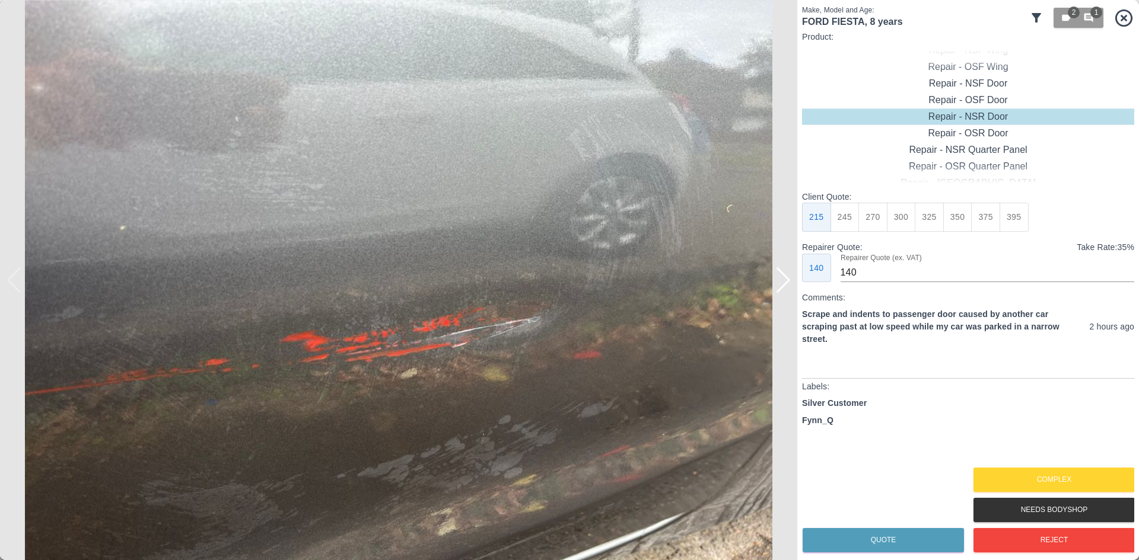
click at [15, 289] on img at bounding box center [398, 280] width 797 height 560
click at [777, 281] on div at bounding box center [783, 280] width 16 height 26
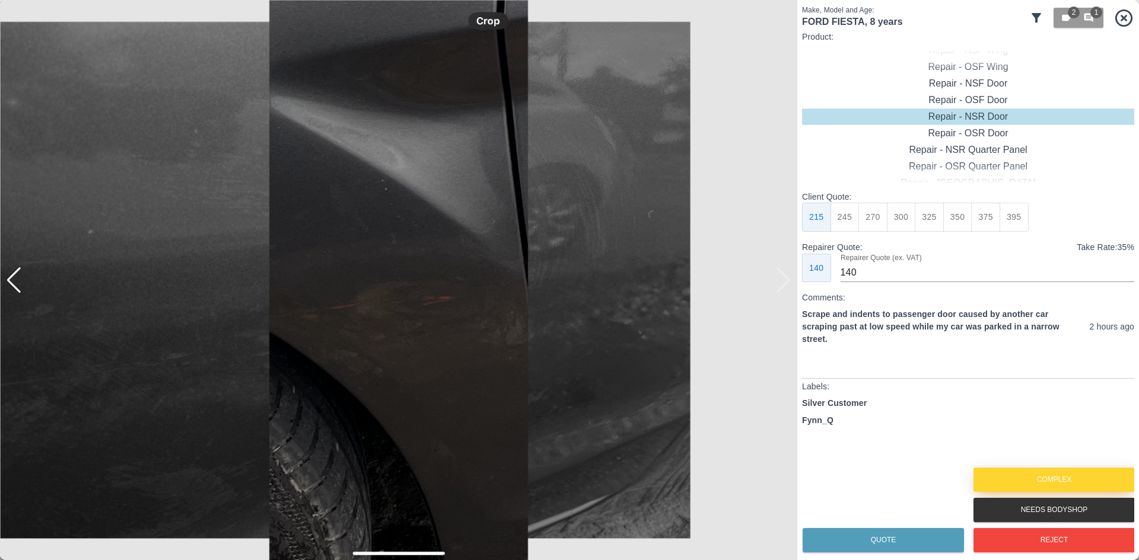
click at [981, 470] on button "Complex" at bounding box center [1053, 480] width 161 height 24
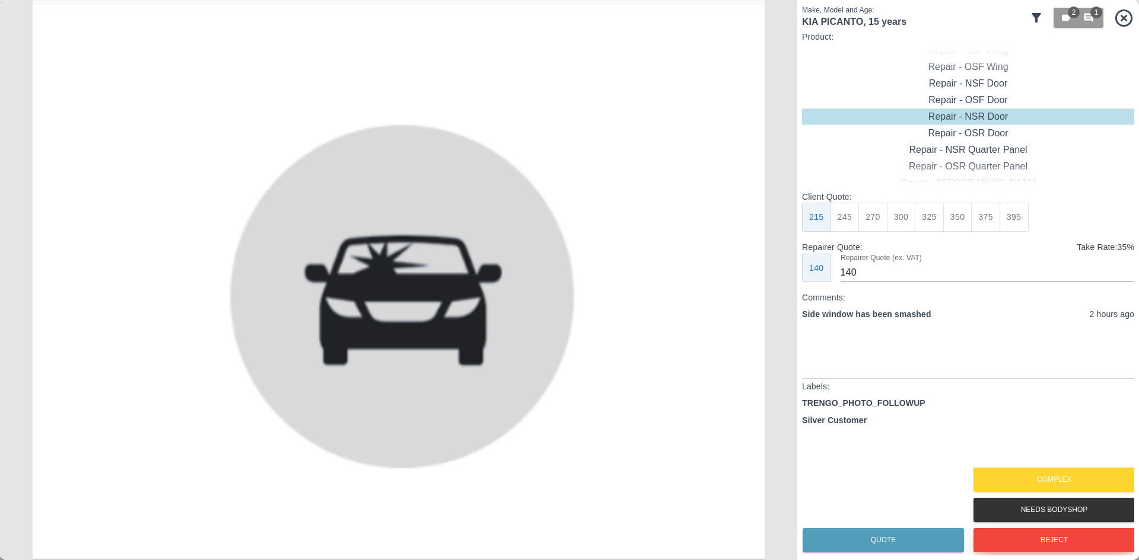
click at [1054, 549] on button "Reject" at bounding box center [1053, 540] width 161 height 24
click at [1033, 482] on button "Complex" at bounding box center [1053, 480] width 161 height 24
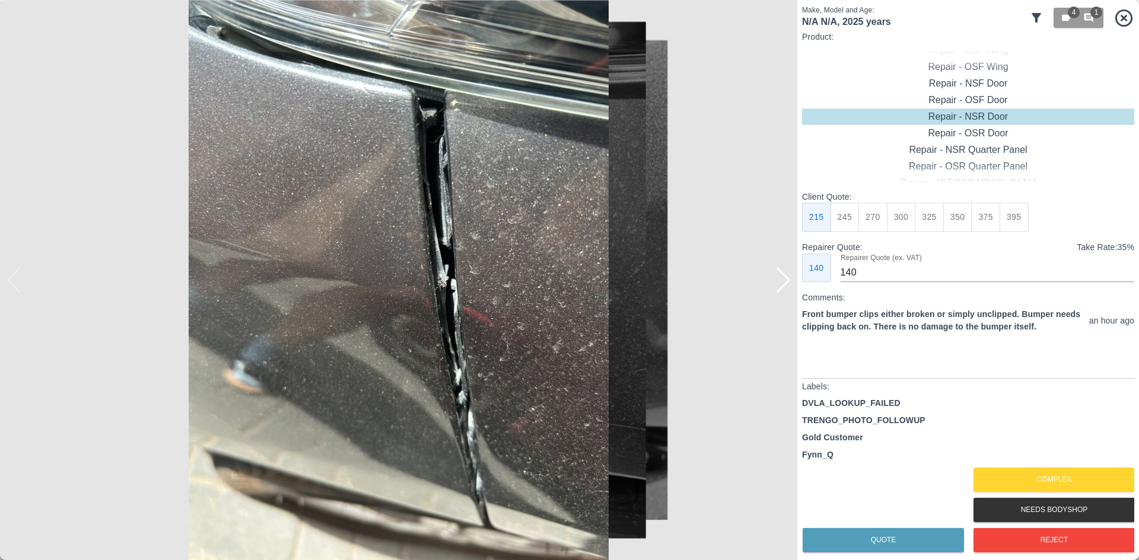
click at [780, 282] on div at bounding box center [783, 280] width 16 height 26
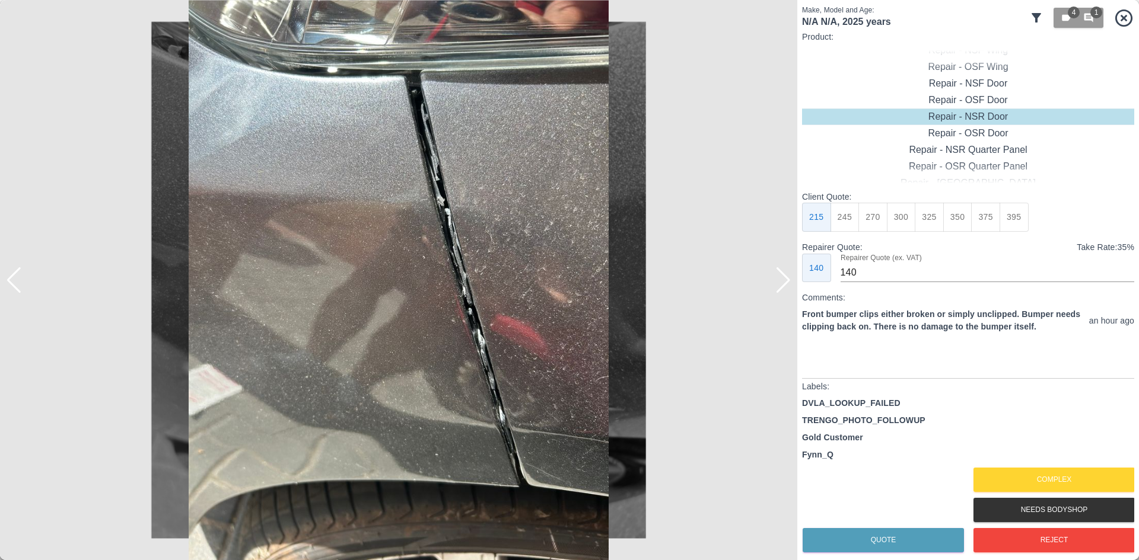
click at [780, 282] on div at bounding box center [783, 280] width 16 height 26
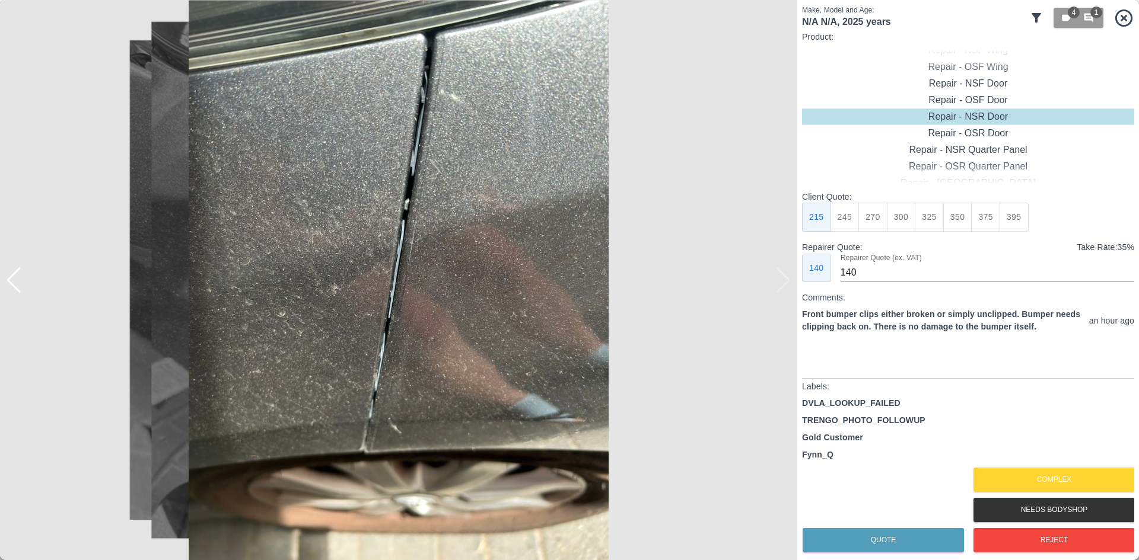
click at [780, 282] on img at bounding box center [398, 280] width 797 height 560
click at [1012, 526] on div "Reject" at bounding box center [1053, 540] width 161 height 30
click at [1014, 530] on button "Reject" at bounding box center [1053, 540] width 161 height 24
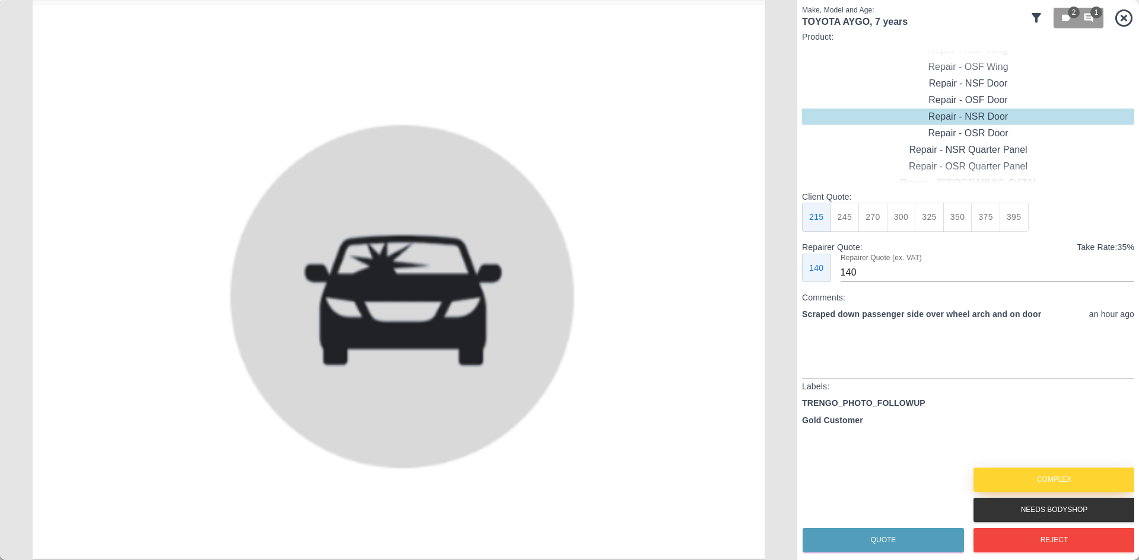
click at [1052, 475] on button "Complex" at bounding box center [1053, 480] width 161 height 24
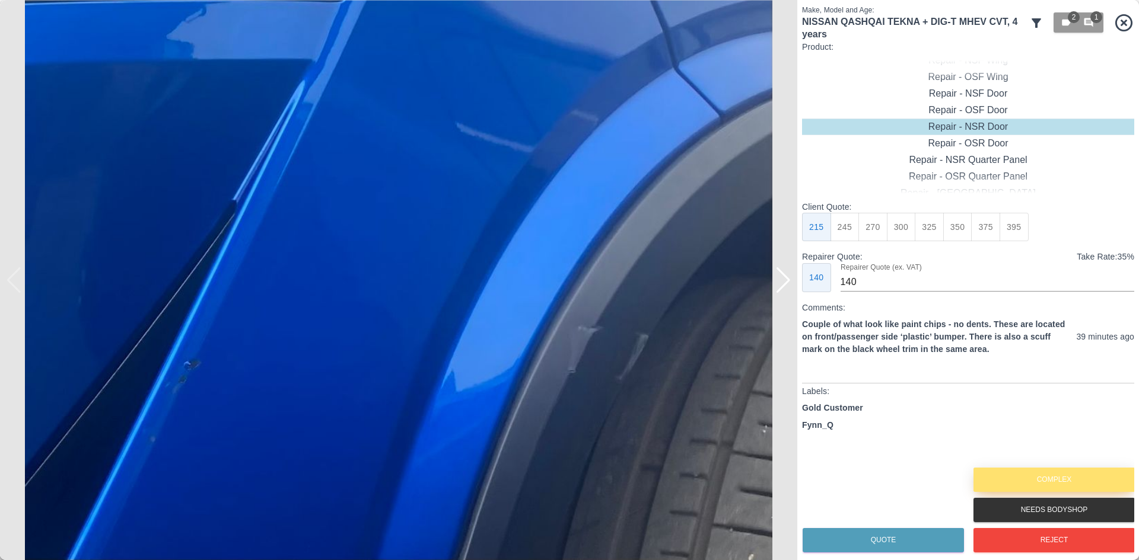
click at [1056, 489] on button "Complex" at bounding box center [1053, 480] width 161 height 24
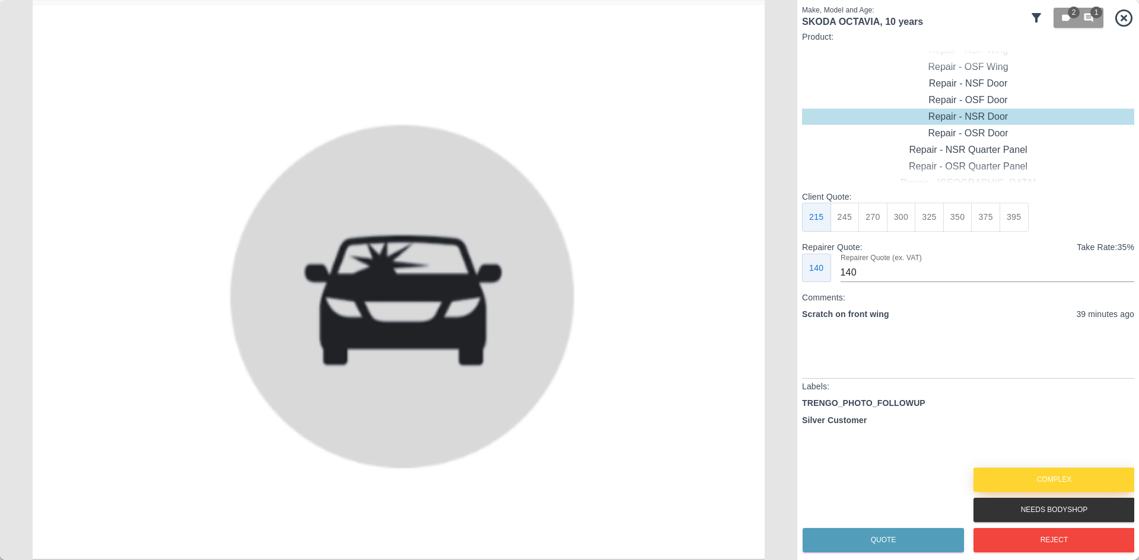
click at [1049, 486] on button "Complex" at bounding box center [1053, 480] width 161 height 24
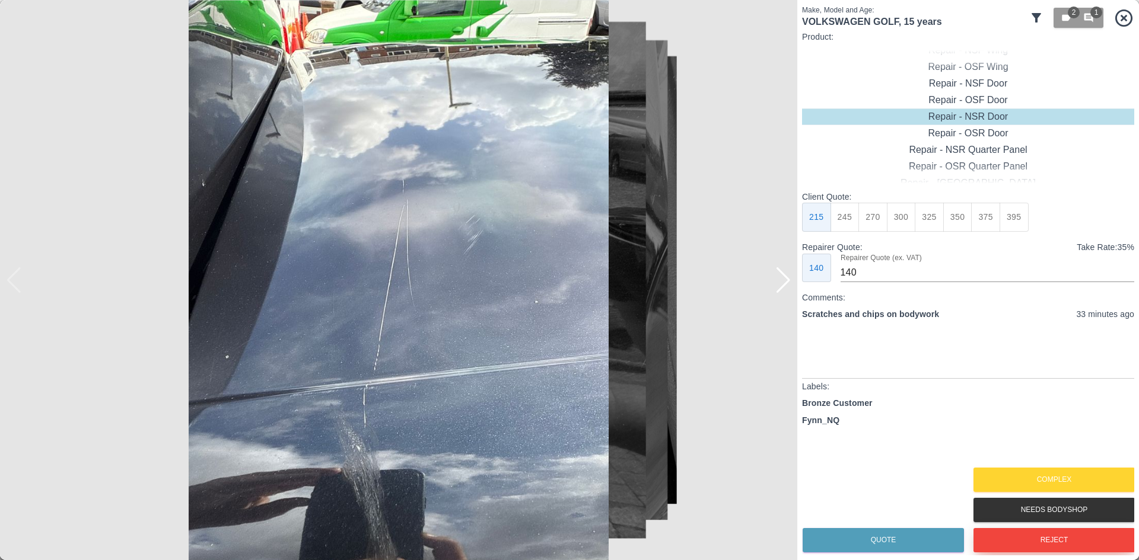
click at [1015, 539] on button "Reject" at bounding box center [1053, 540] width 161 height 24
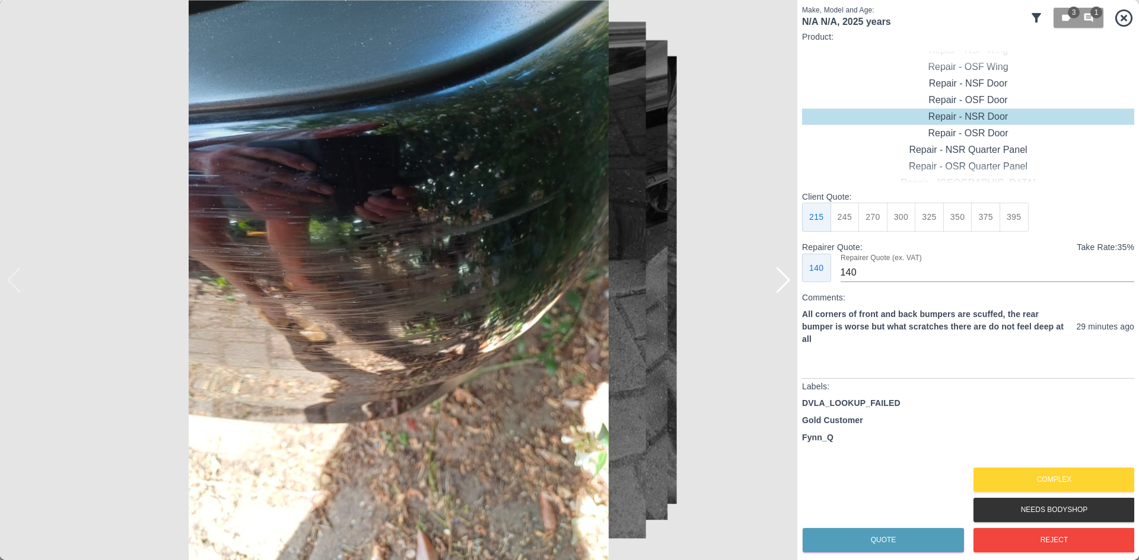
click at [772, 283] on img at bounding box center [398, 280] width 797 height 560
click at [789, 286] on div at bounding box center [783, 280] width 16 height 26
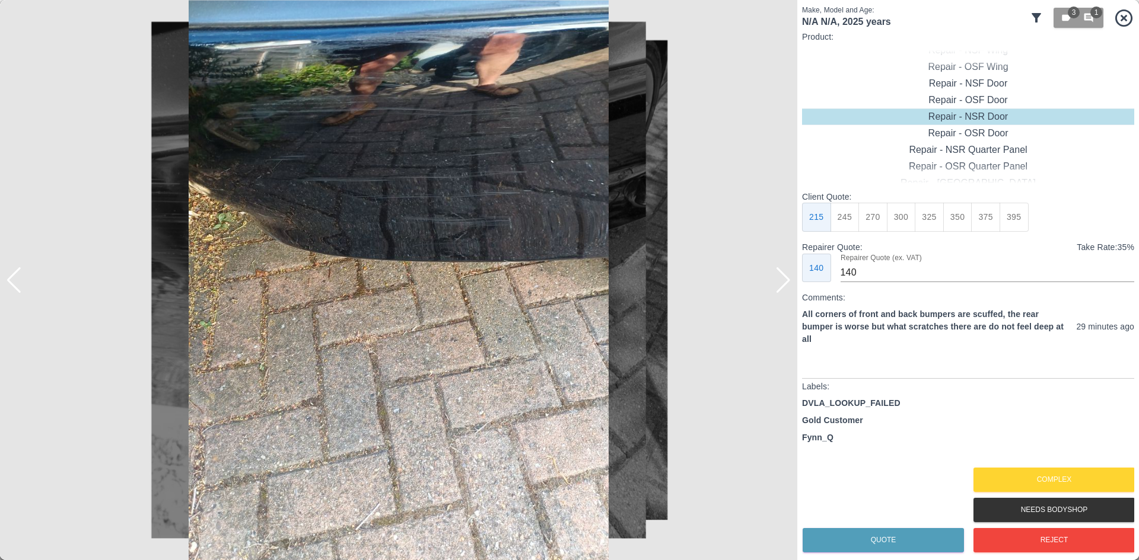
click at [789, 286] on div at bounding box center [783, 280] width 16 height 26
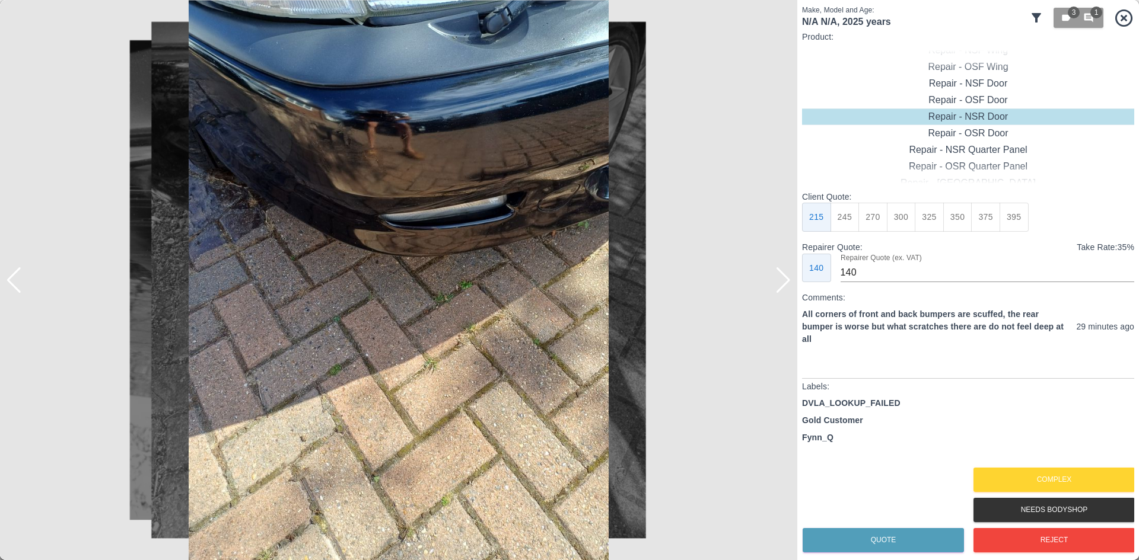
click at [789, 286] on div at bounding box center [783, 280] width 16 height 26
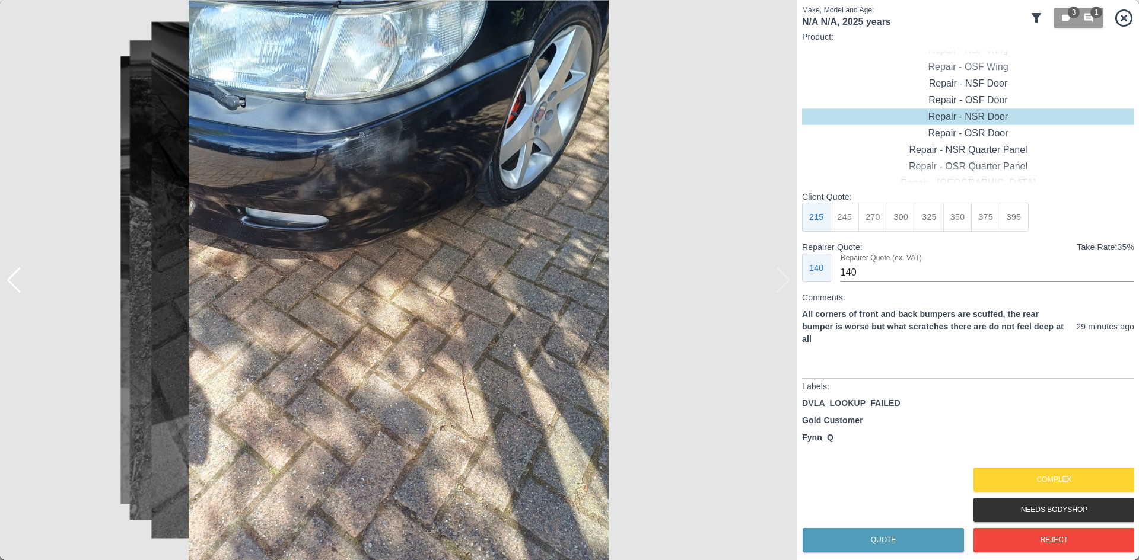
click at [789, 286] on div at bounding box center [398, 280] width 797 height 560
click at [789, 286] on img at bounding box center [398, 280] width 797 height 560
click at [1041, 475] on button "Complex" at bounding box center [1053, 480] width 161 height 24
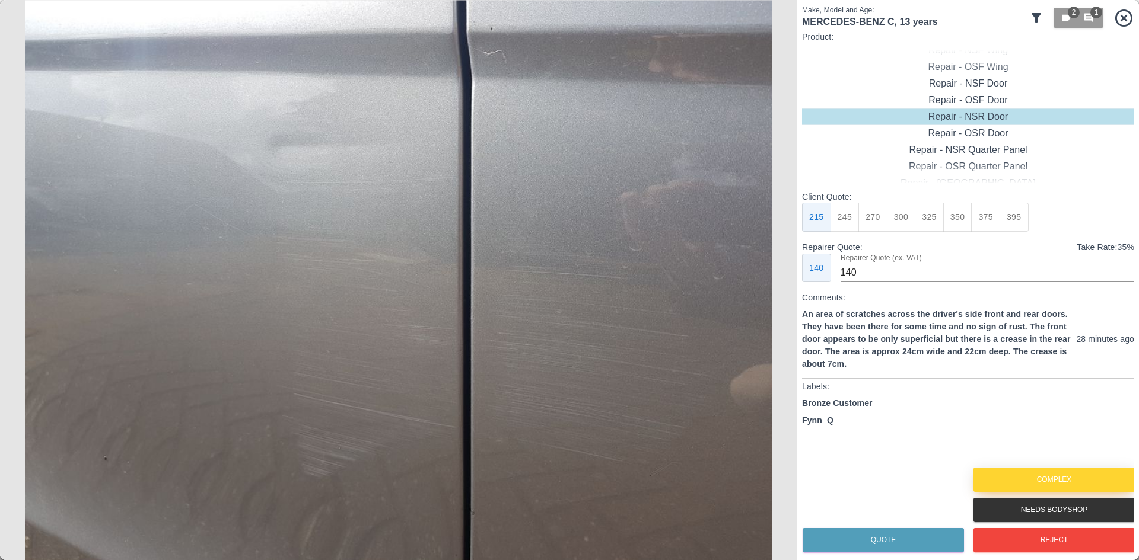
click at [1048, 477] on button "Complex" at bounding box center [1053, 480] width 161 height 24
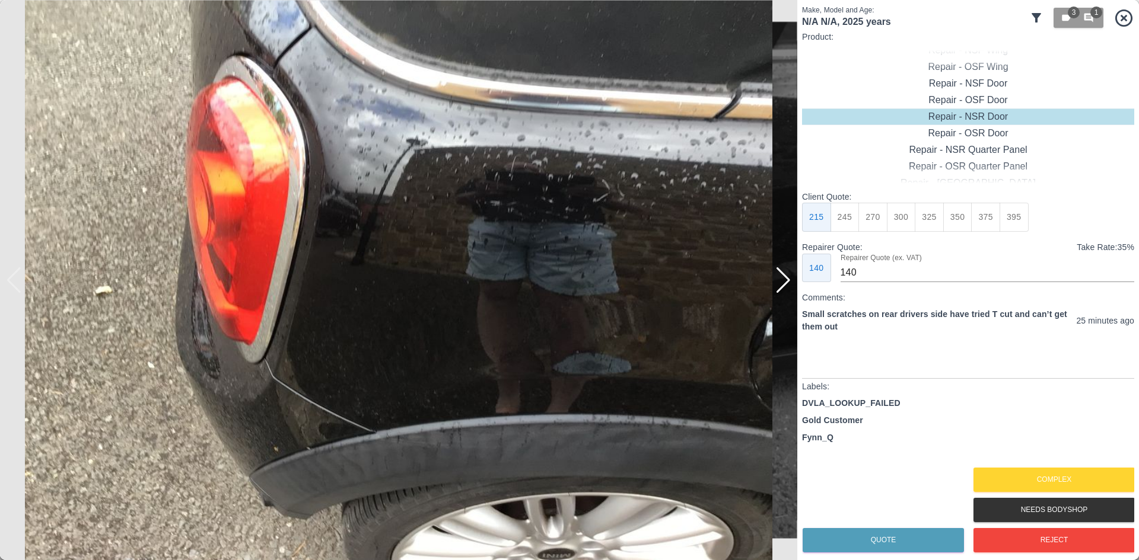
click at [782, 283] on div at bounding box center [783, 280] width 16 height 26
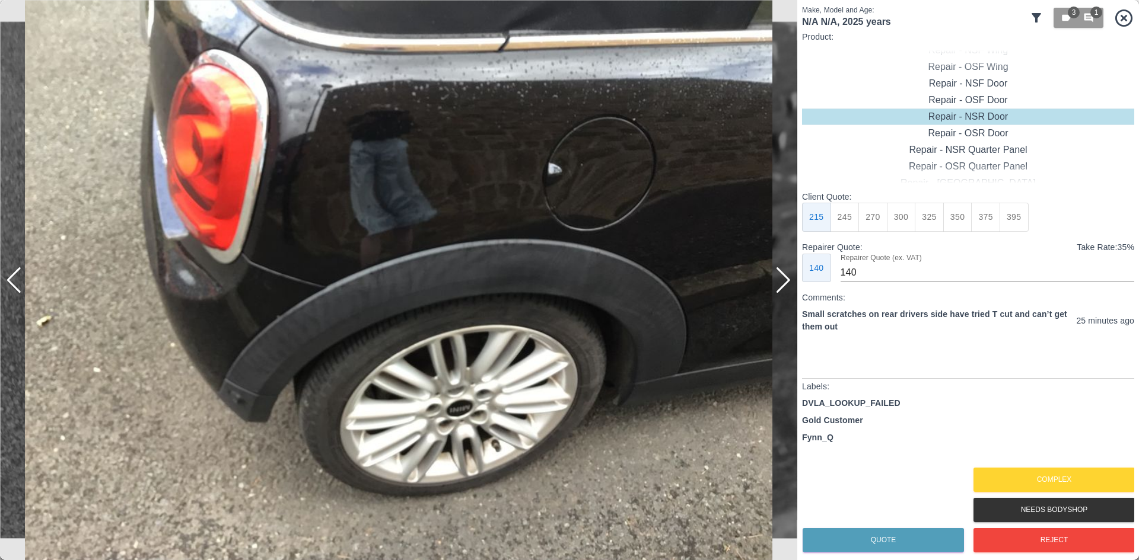
click at [782, 283] on div at bounding box center [783, 280] width 16 height 26
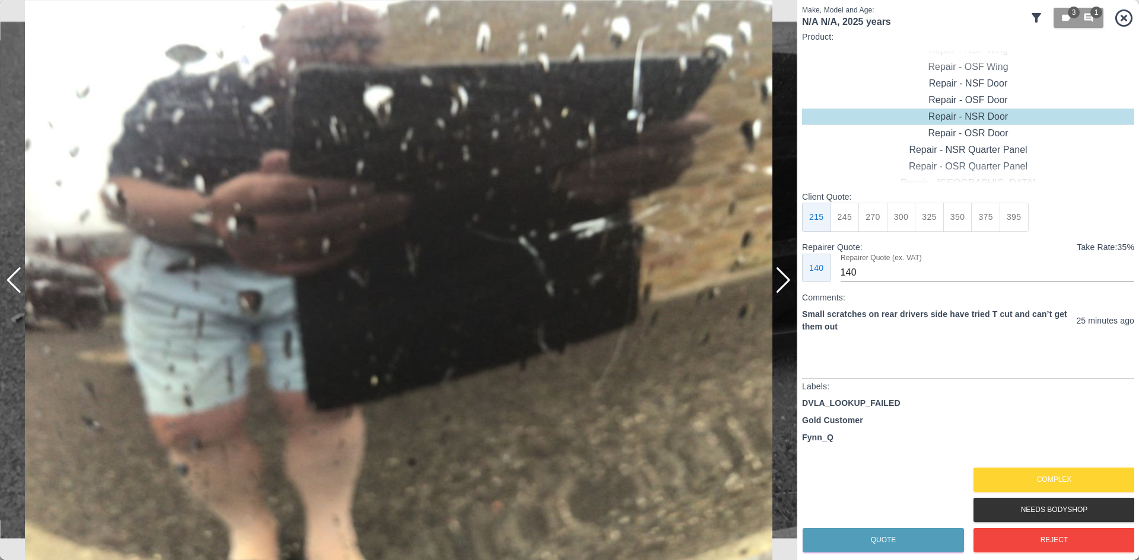
click at [782, 283] on div at bounding box center [783, 280] width 16 height 26
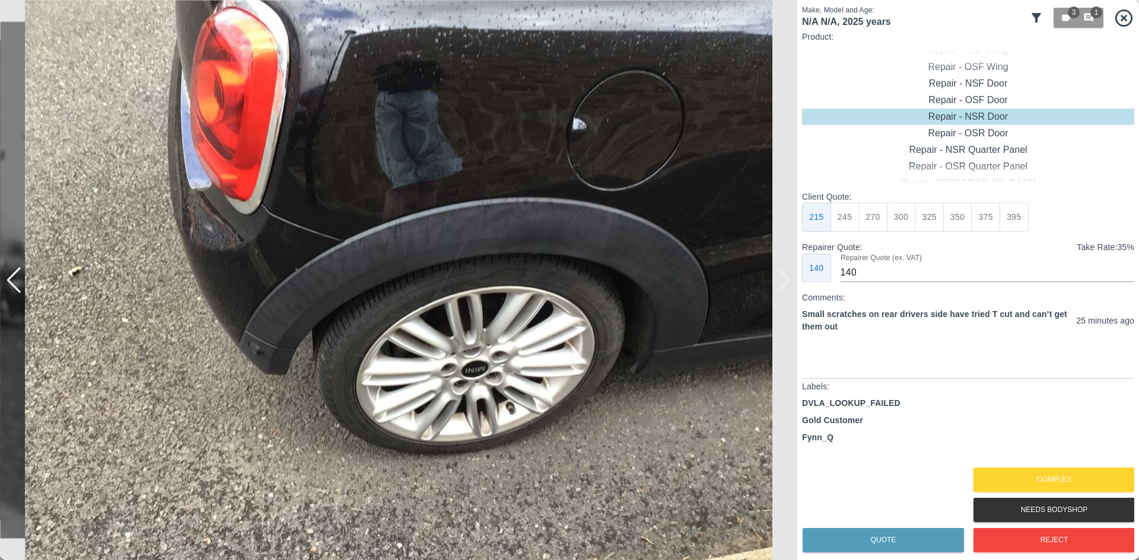
click at [782, 283] on img at bounding box center [398, 280] width 797 height 560
click at [974, 168] on div "Repair - OSR Quarter Panel" at bounding box center [968, 166] width 332 height 17
click at [882, 225] on button "275" at bounding box center [872, 217] width 29 height 29
click at [893, 225] on button "300" at bounding box center [901, 217] width 29 height 29
type input "190"
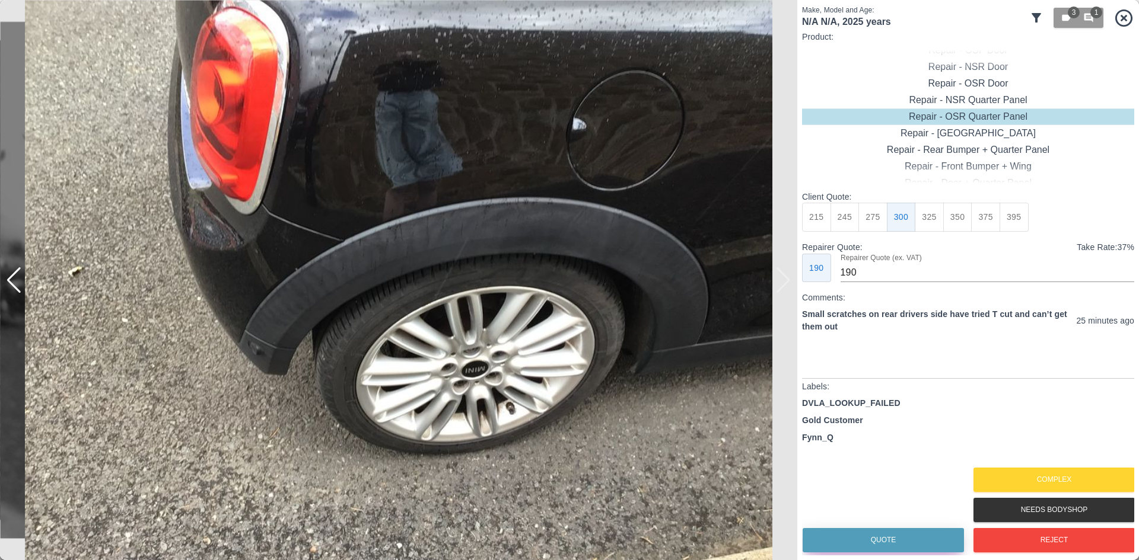
click at [922, 533] on button "Quote" at bounding box center [882, 540] width 161 height 24
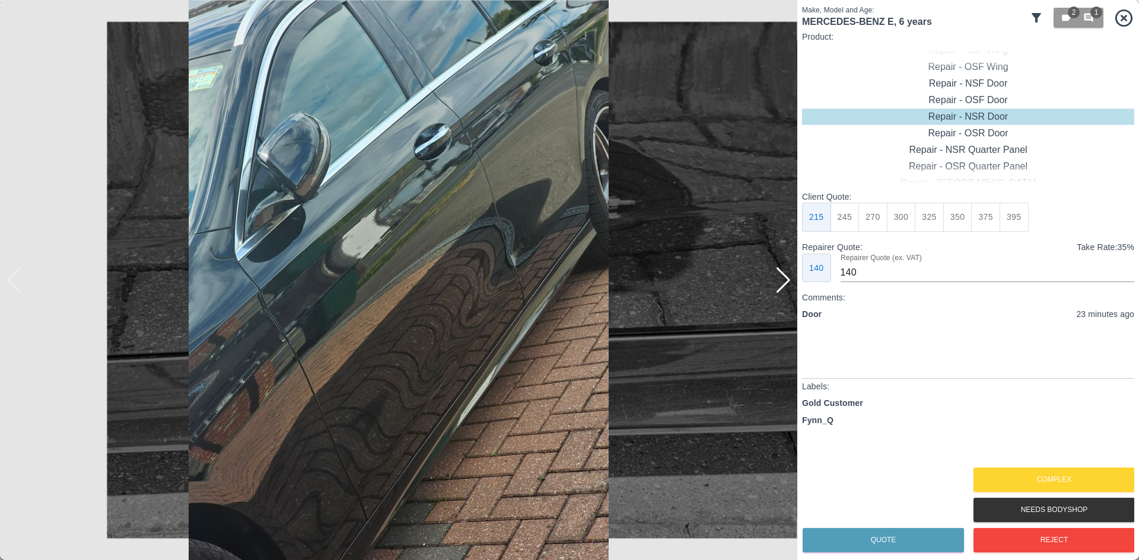
click at [782, 286] on div at bounding box center [783, 280] width 16 height 26
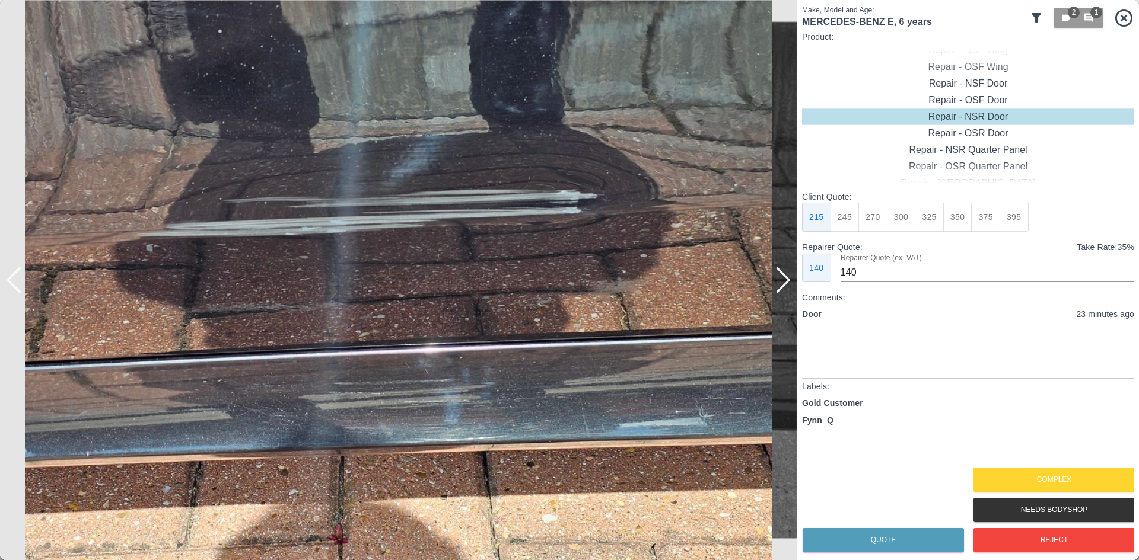
click at [782, 286] on div at bounding box center [783, 280] width 16 height 26
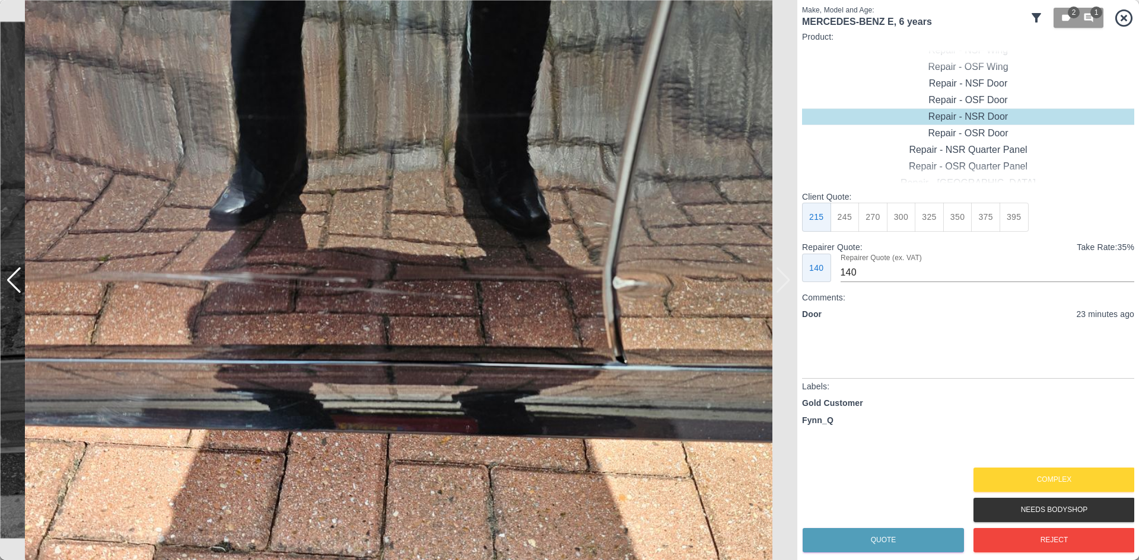
click at [782, 286] on img at bounding box center [398, 280] width 797 height 560
click at [1067, 483] on button "Complex" at bounding box center [1053, 480] width 161 height 24
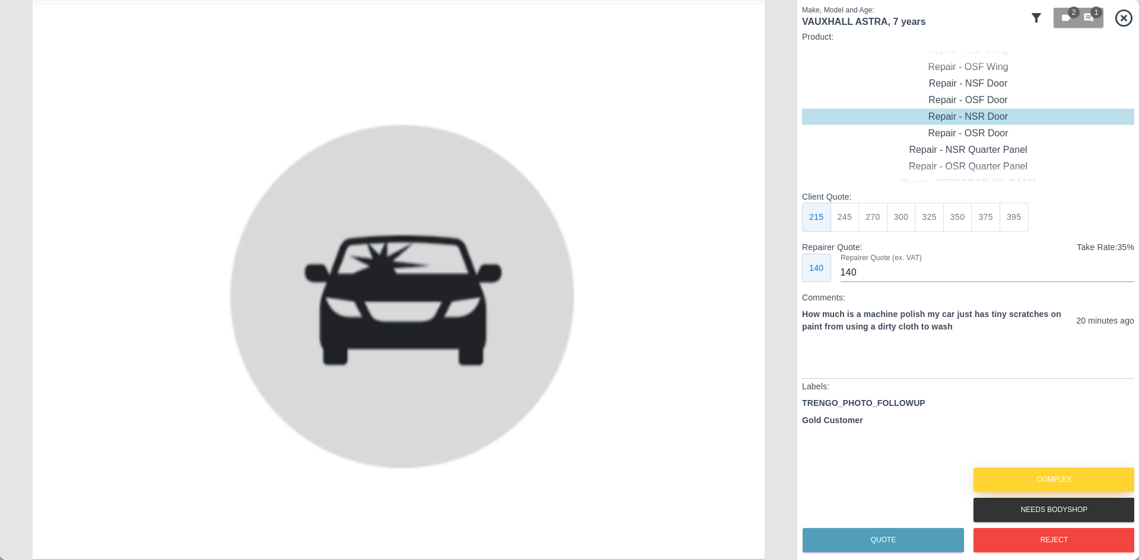
click at [1045, 473] on button "Complex" at bounding box center [1053, 480] width 161 height 24
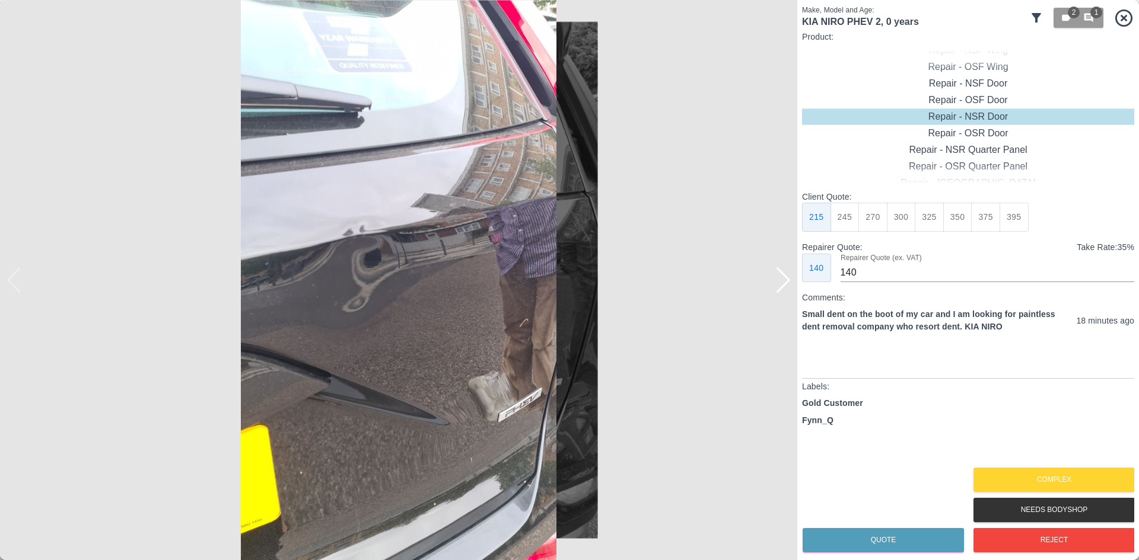
click at [782, 278] on div at bounding box center [783, 280] width 16 height 26
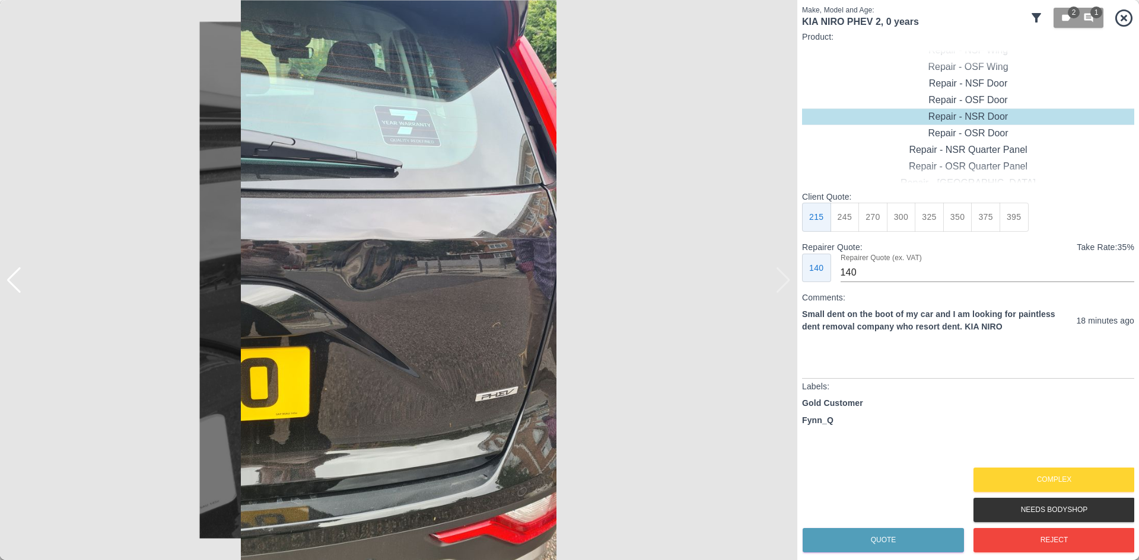
click at [782, 278] on img at bounding box center [398, 280] width 797 height 560
click at [394, 268] on img at bounding box center [398, 280] width 797 height 560
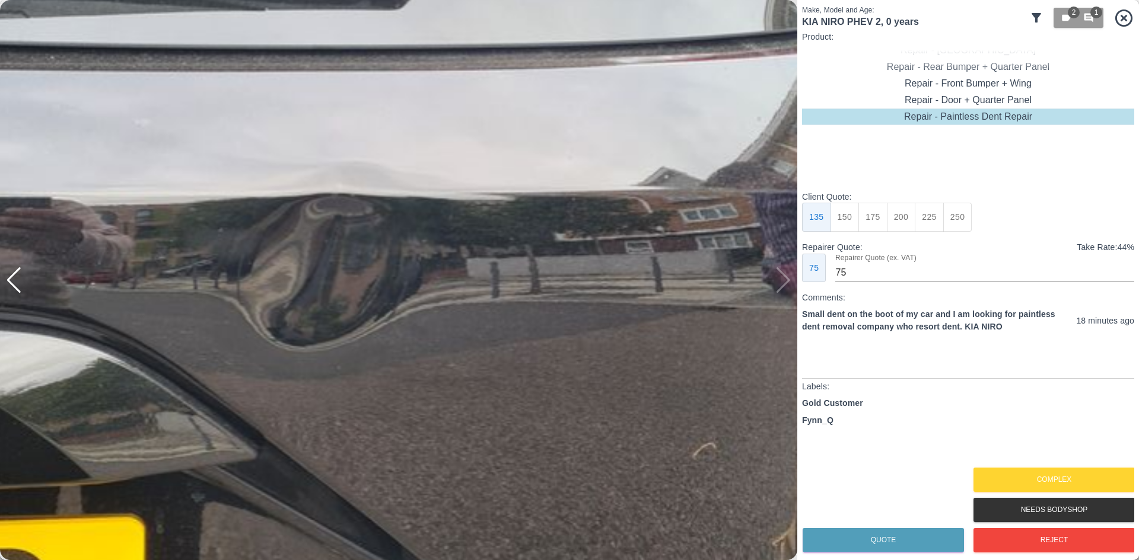
click at [941, 232] on div "Client Quote: 135 150 175 200 225 250 Repairer Quote: Take Rate: 44 % 75 Repair…" at bounding box center [968, 236] width 332 height 91
click at [947, 224] on button "250" at bounding box center [957, 217] width 29 height 29
type input "130"
click at [893, 537] on button "Quote" at bounding box center [882, 540] width 161 height 24
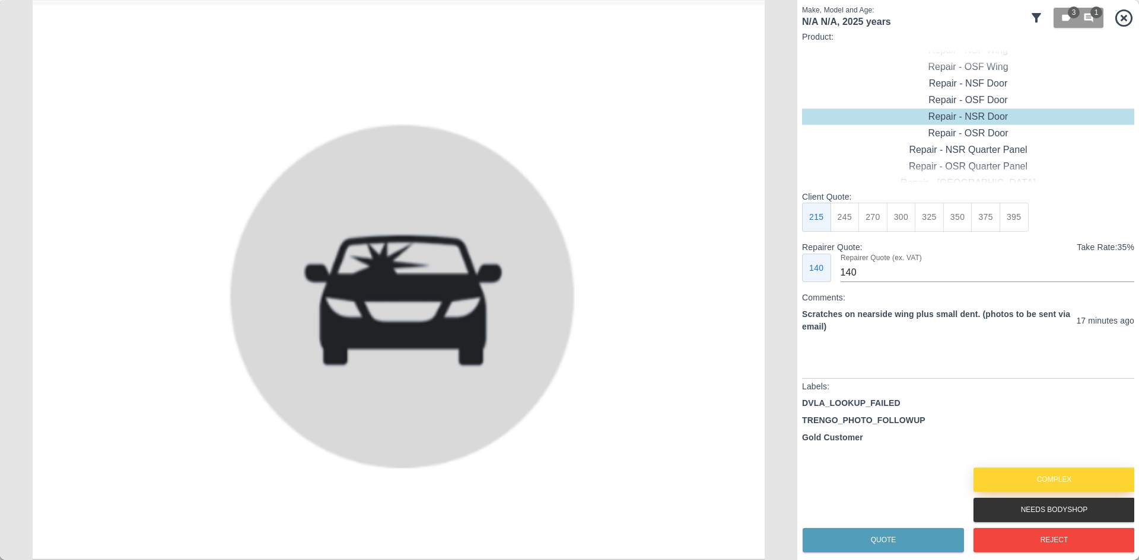
click at [1054, 488] on button "Complex" at bounding box center [1053, 480] width 161 height 24
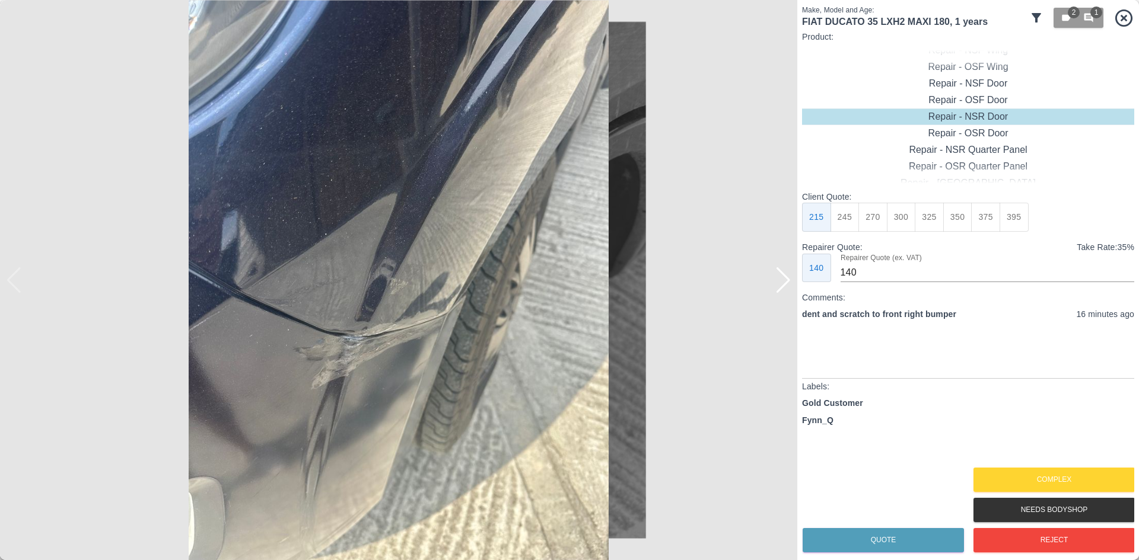
click at [783, 282] on div at bounding box center [783, 280] width 16 height 26
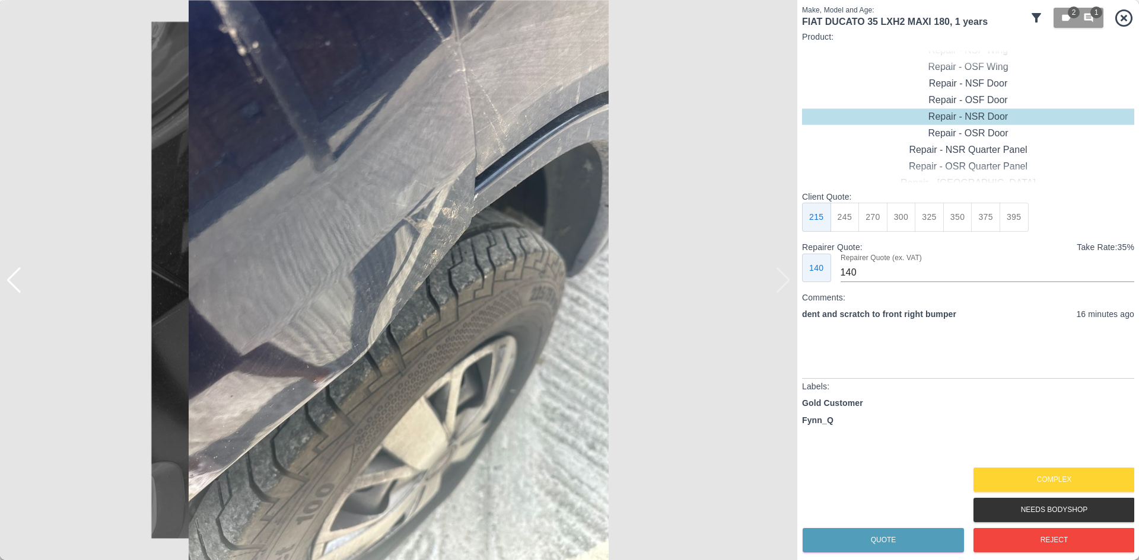
click at [783, 282] on img at bounding box center [398, 280] width 797 height 560
click at [1019, 475] on button "Complex" at bounding box center [1053, 480] width 161 height 24
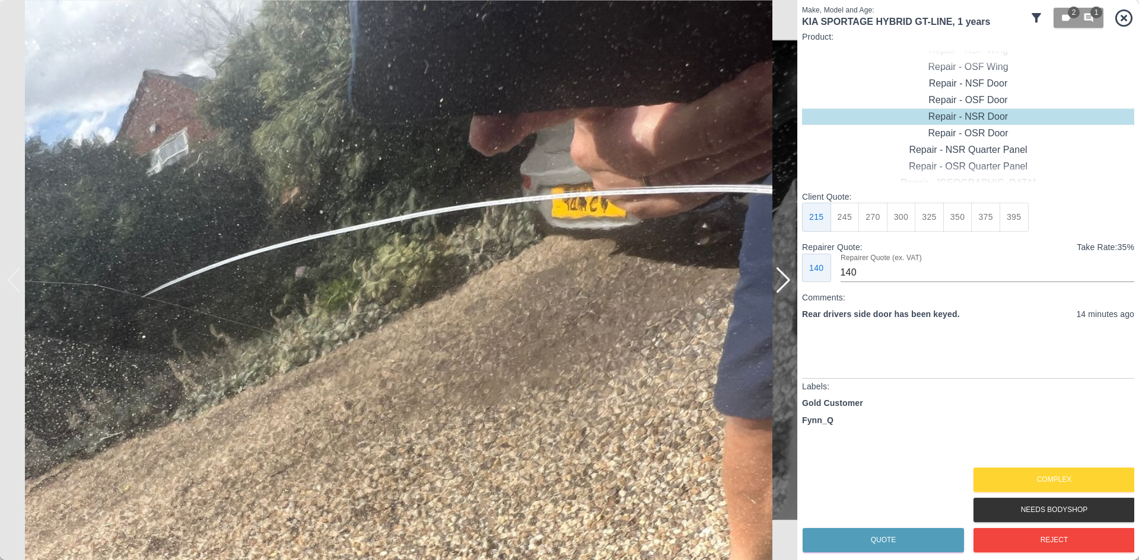
click at [781, 281] on div at bounding box center [783, 280] width 16 height 26
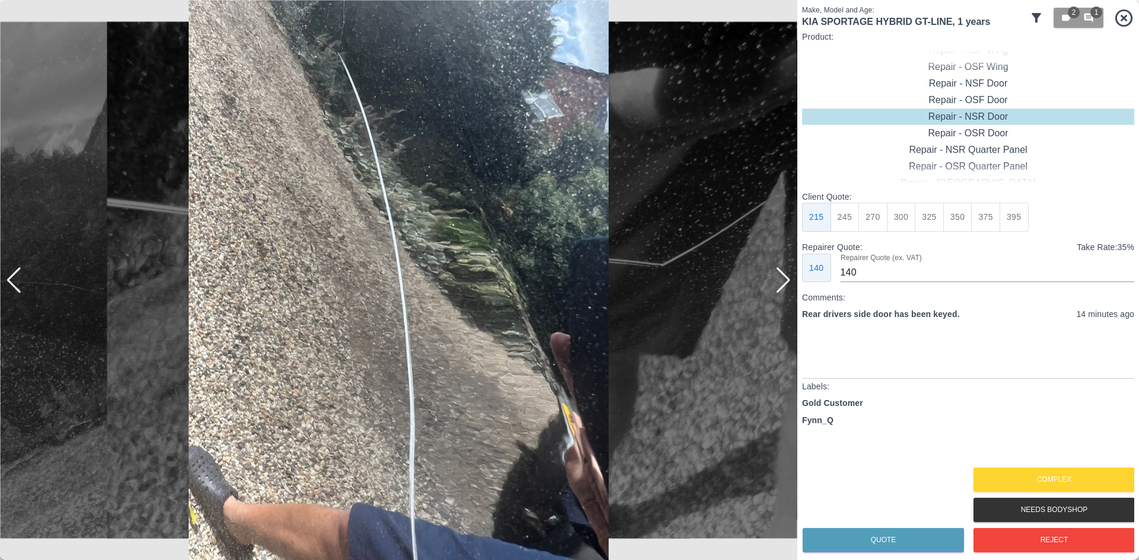
click at [781, 281] on div at bounding box center [783, 280] width 16 height 26
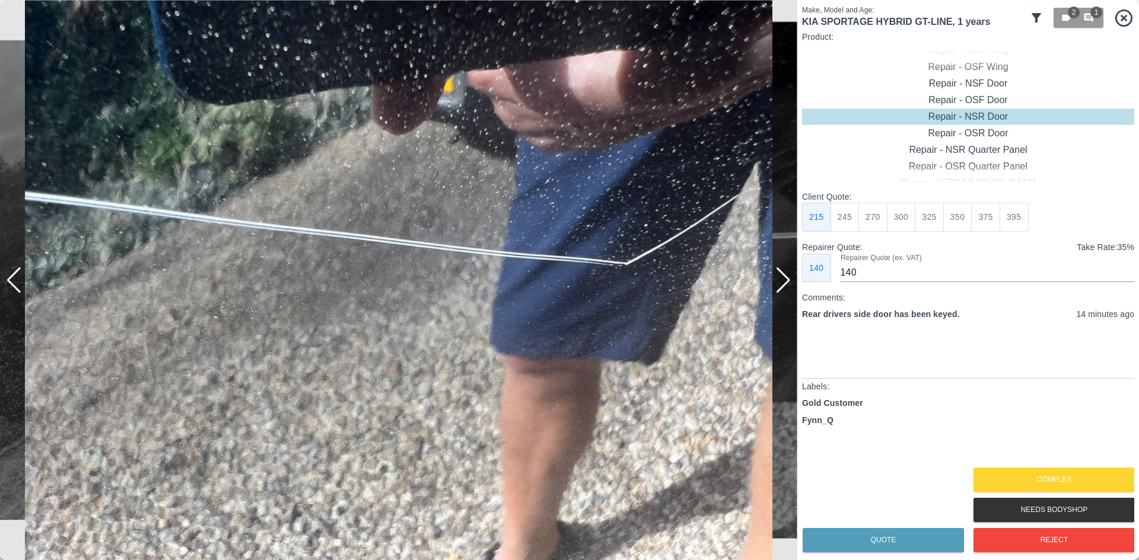
click at [781, 281] on div at bounding box center [783, 280] width 16 height 26
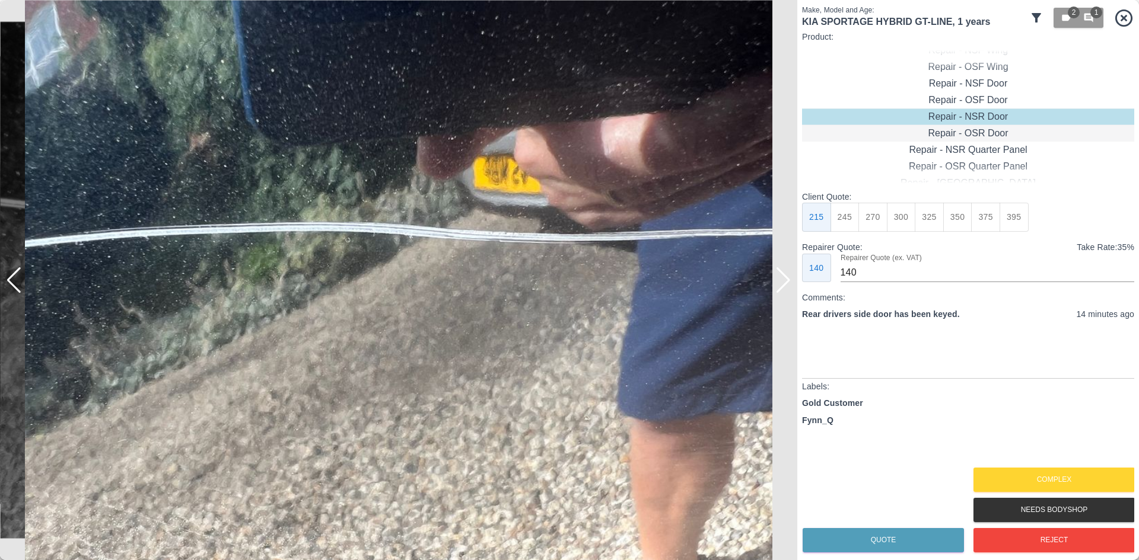
click at [998, 131] on div "Repair - OSR Door" at bounding box center [968, 133] width 332 height 17
click at [881, 224] on button "275" at bounding box center [872, 217] width 29 height 29
type input "180"
click at [884, 534] on button "Quote" at bounding box center [882, 540] width 161 height 24
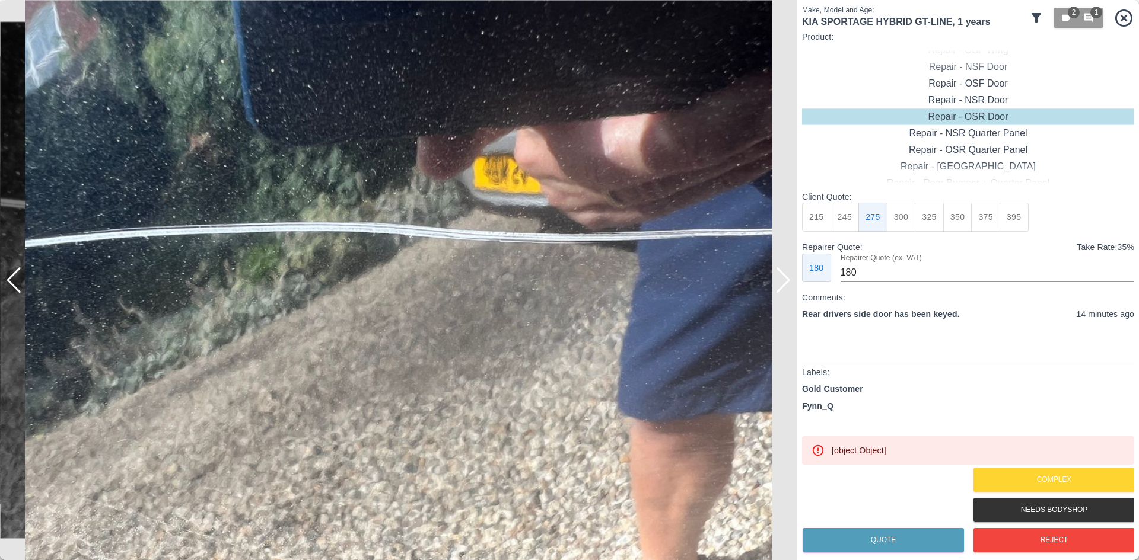
click at [1129, 15] on div at bounding box center [1133, 280] width 12 height 560
click at [1124, 18] on icon at bounding box center [1123, 17] width 17 height 17
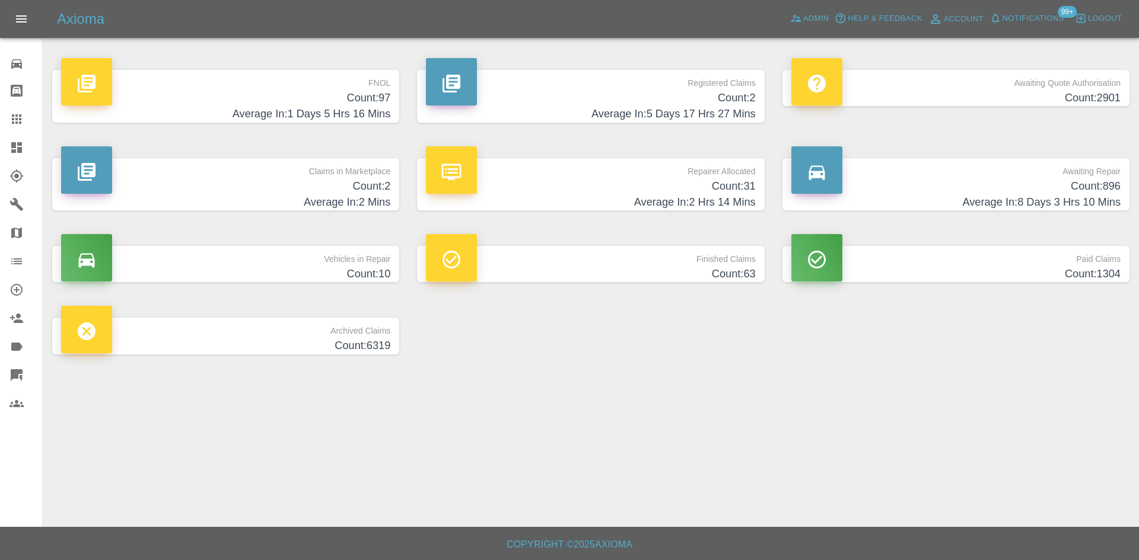
click at [196, 112] on h4 "Average In: 1 Days 5 Hrs 16 Mins" at bounding box center [225, 114] width 329 height 16
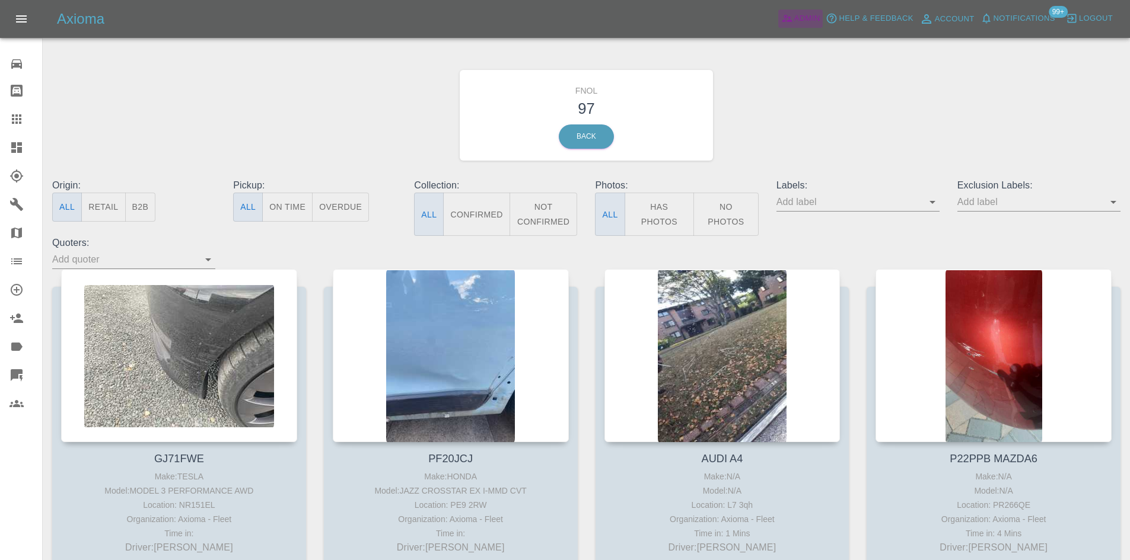
click at [803, 20] on span "Admin" at bounding box center [807, 19] width 26 height 14
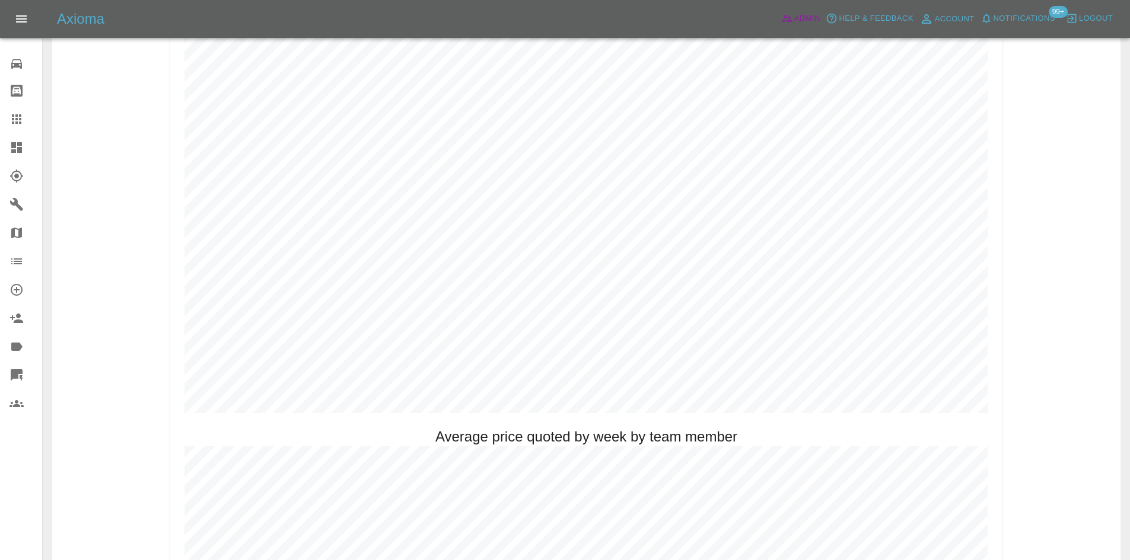
scroll to position [712, 0]
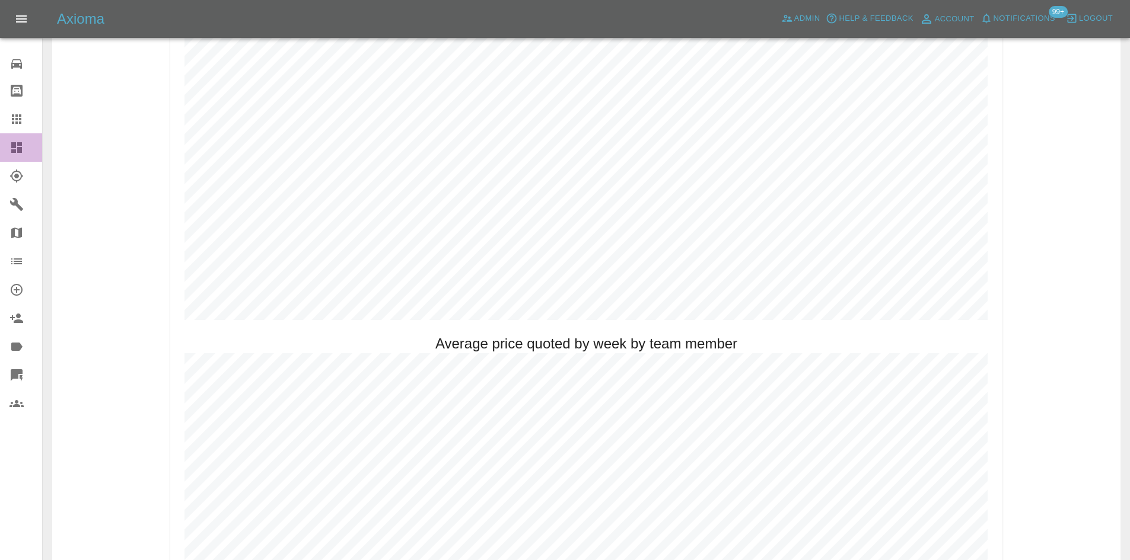
click at [18, 150] on icon at bounding box center [16, 147] width 11 height 11
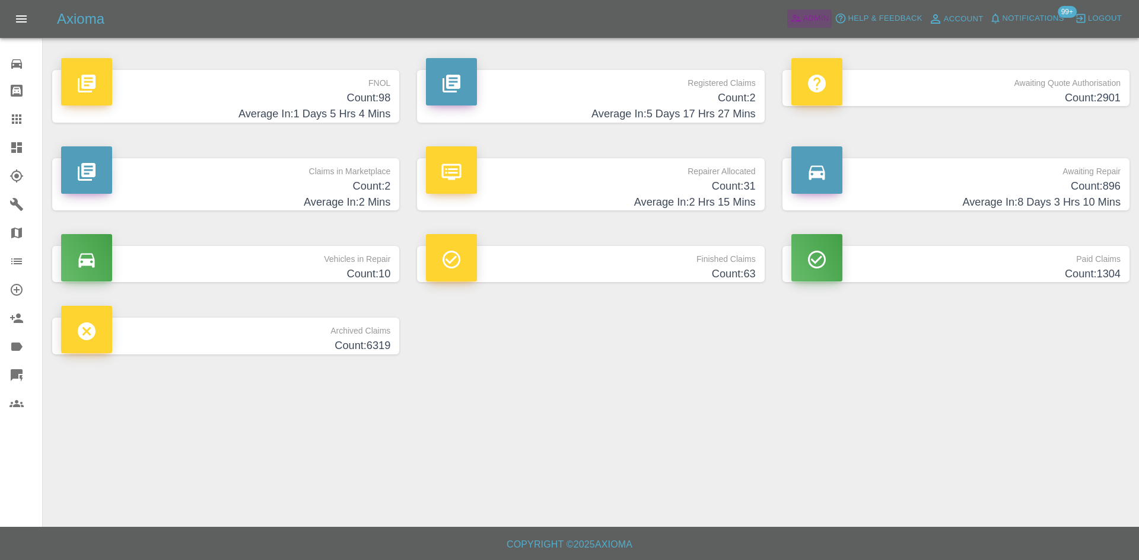
click at [796, 27] on link "Admin" at bounding box center [809, 18] width 45 height 18
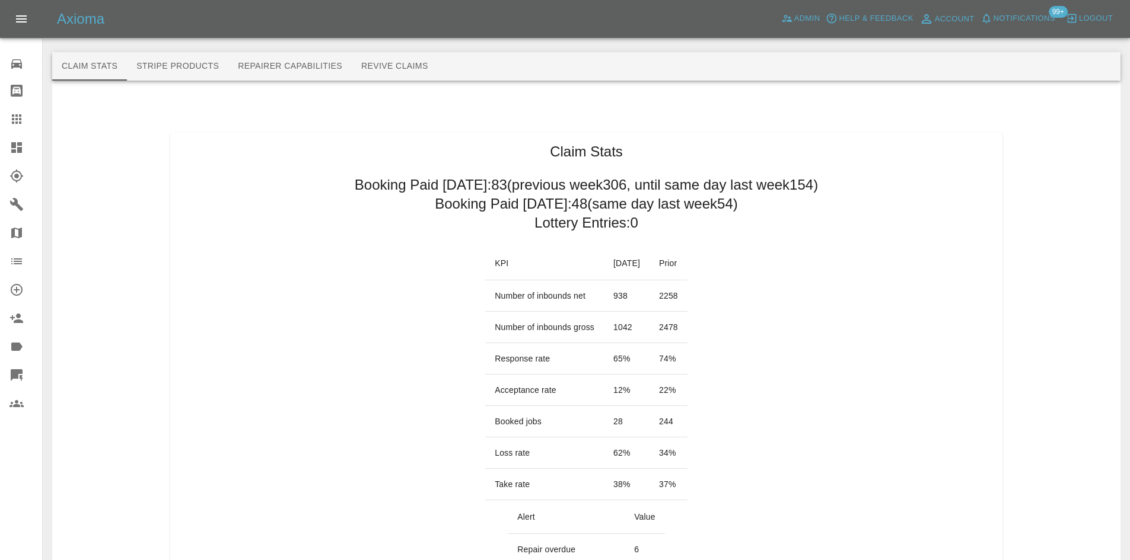
click at [11, 143] on icon at bounding box center [16, 148] width 14 height 14
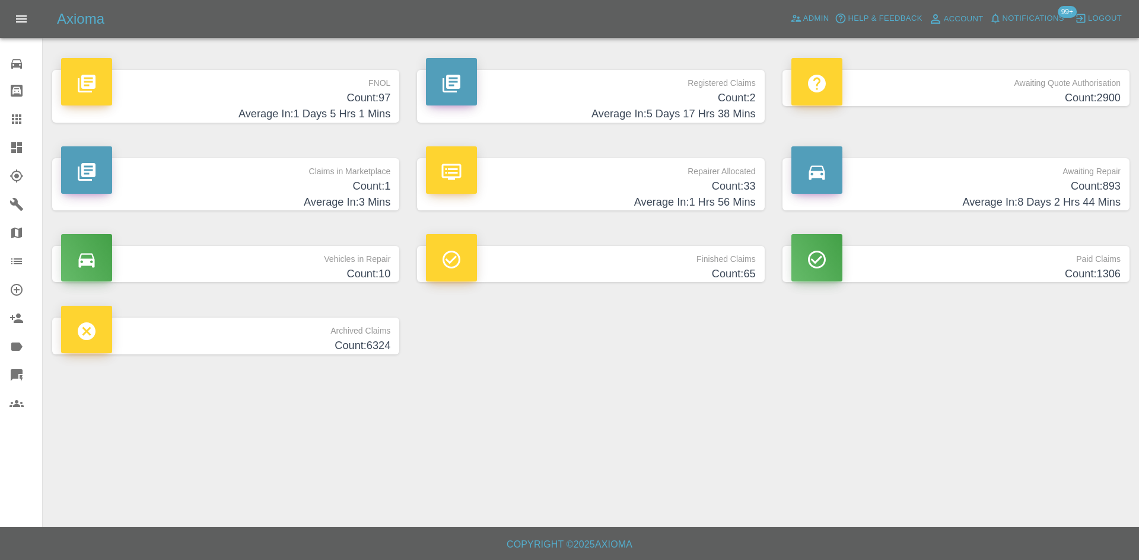
click at [245, 116] on h4 "Average In: 1 Days 5 Hrs 1 Mins" at bounding box center [225, 114] width 329 height 16
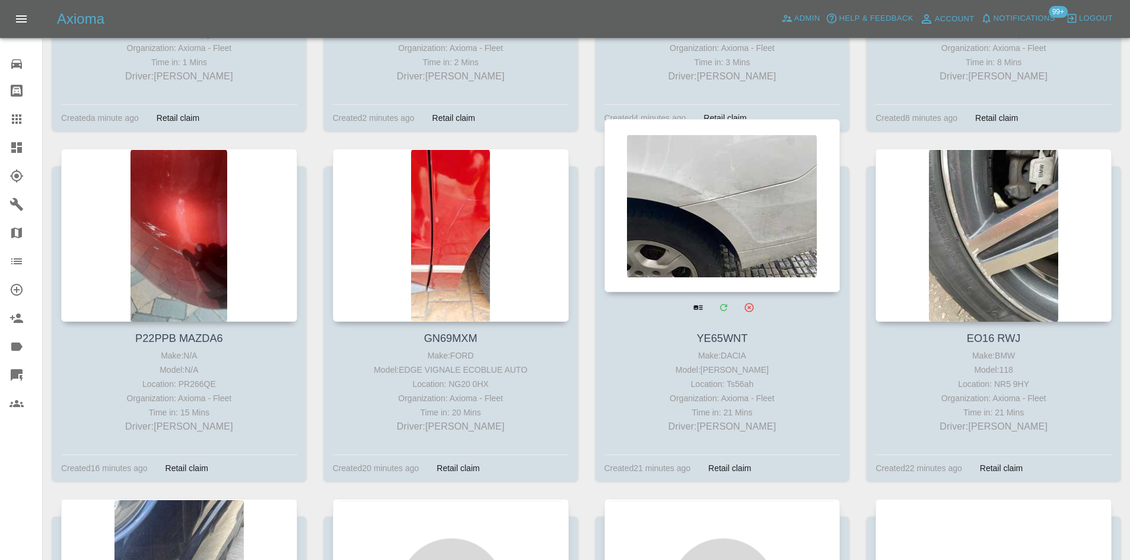
scroll to position [474, 0]
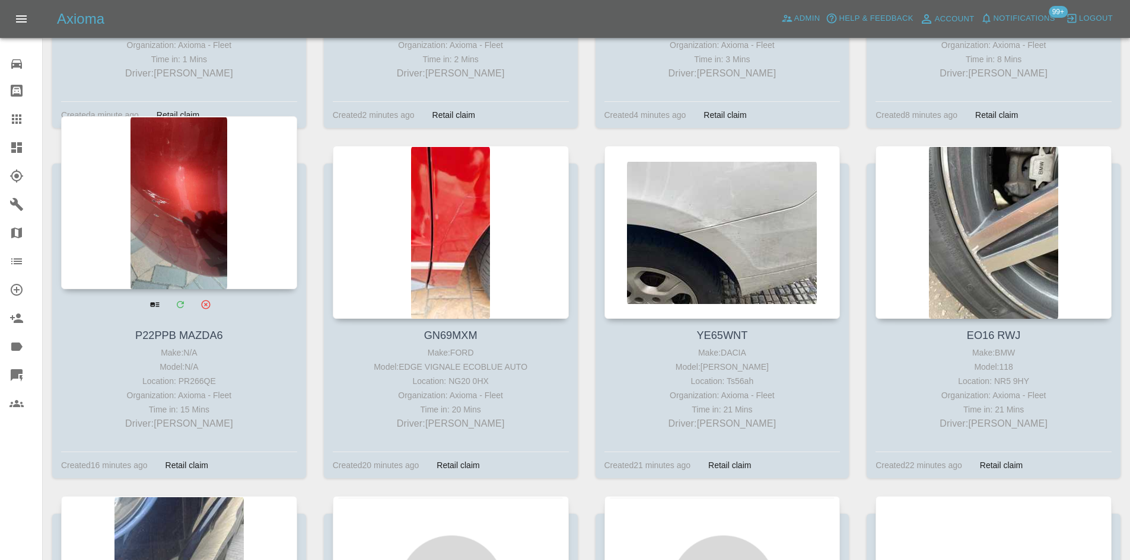
click at [229, 208] on div at bounding box center [179, 202] width 236 height 173
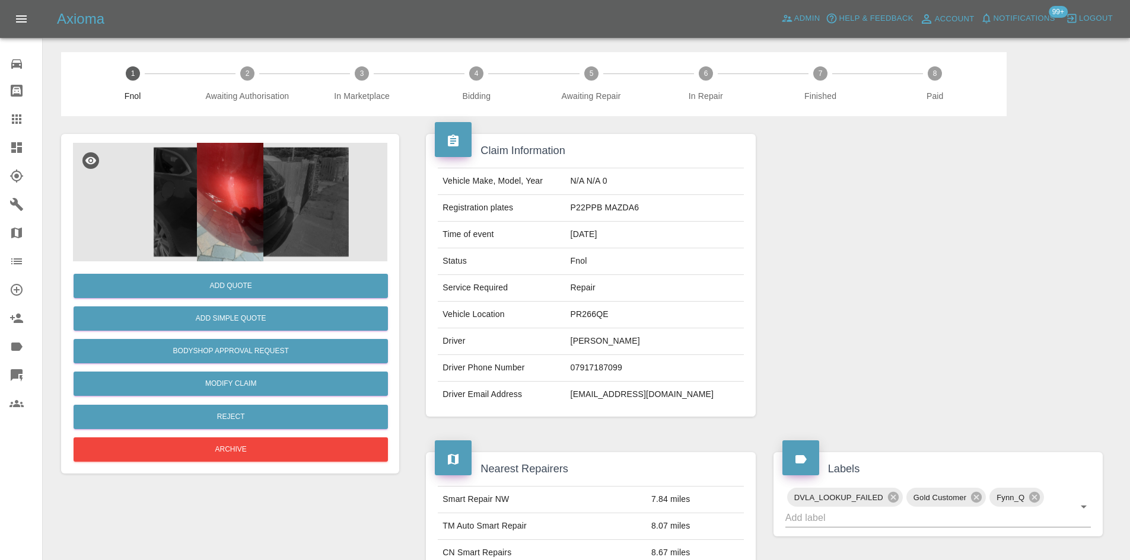
click at [230, 198] on img at bounding box center [230, 202] width 314 height 119
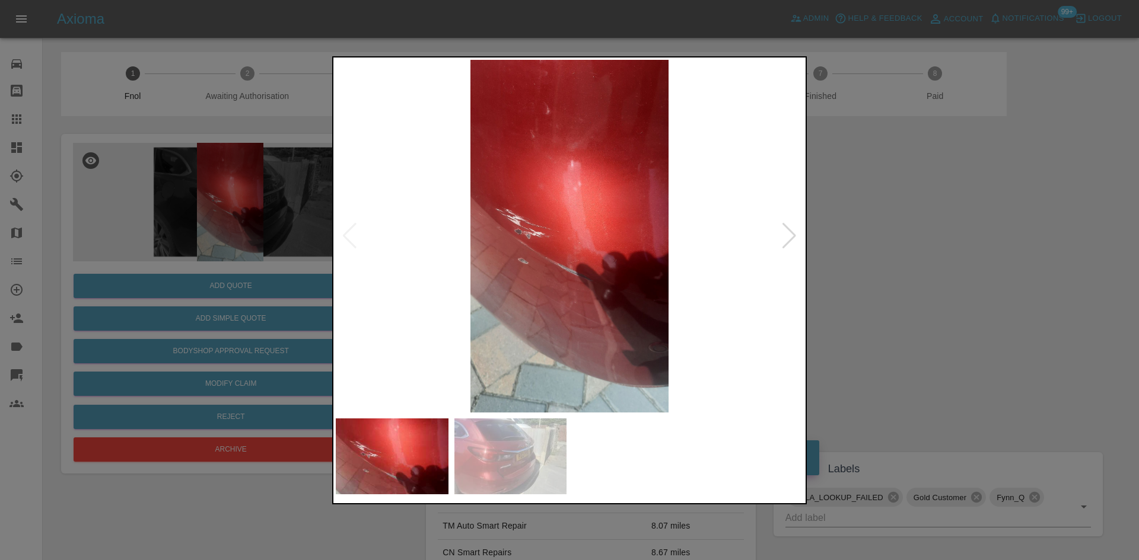
click at [790, 231] on div at bounding box center [789, 236] width 16 height 26
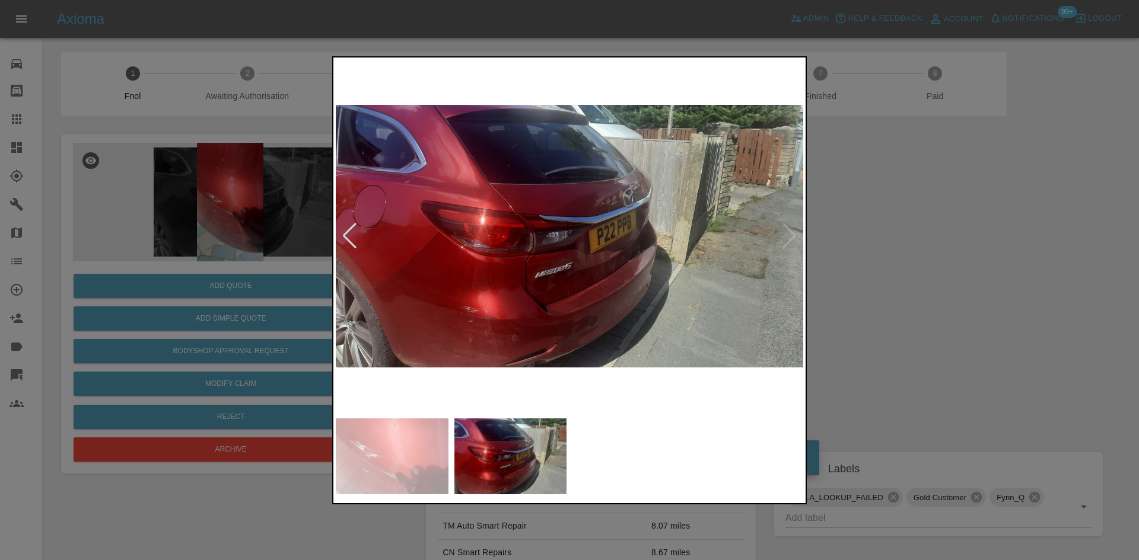
click at [868, 226] on div at bounding box center [569, 280] width 1139 height 560
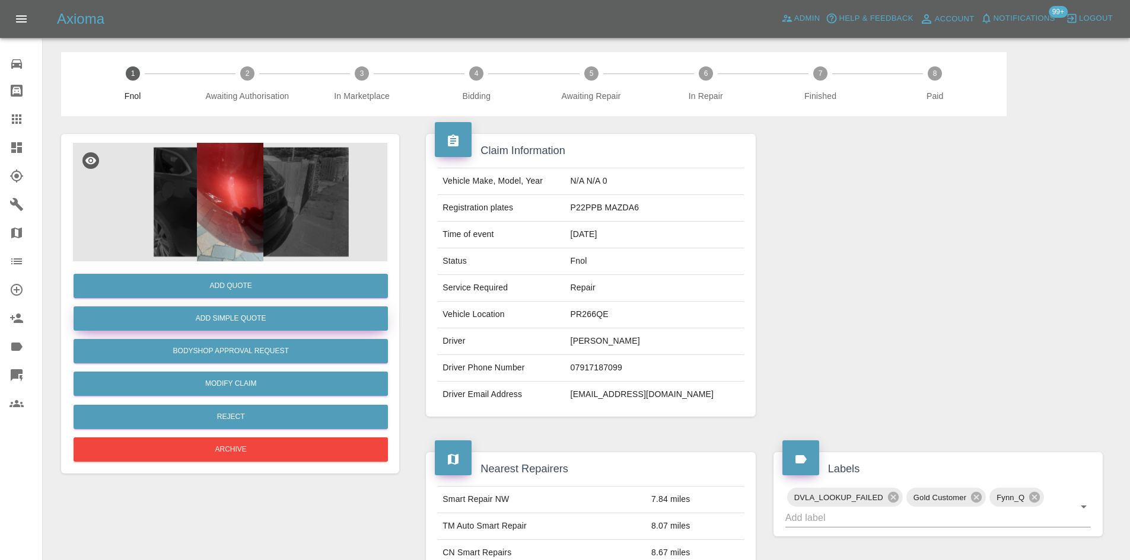
click at [198, 317] on button "Add Simple Quote" at bounding box center [231, 319] width 314 height 24
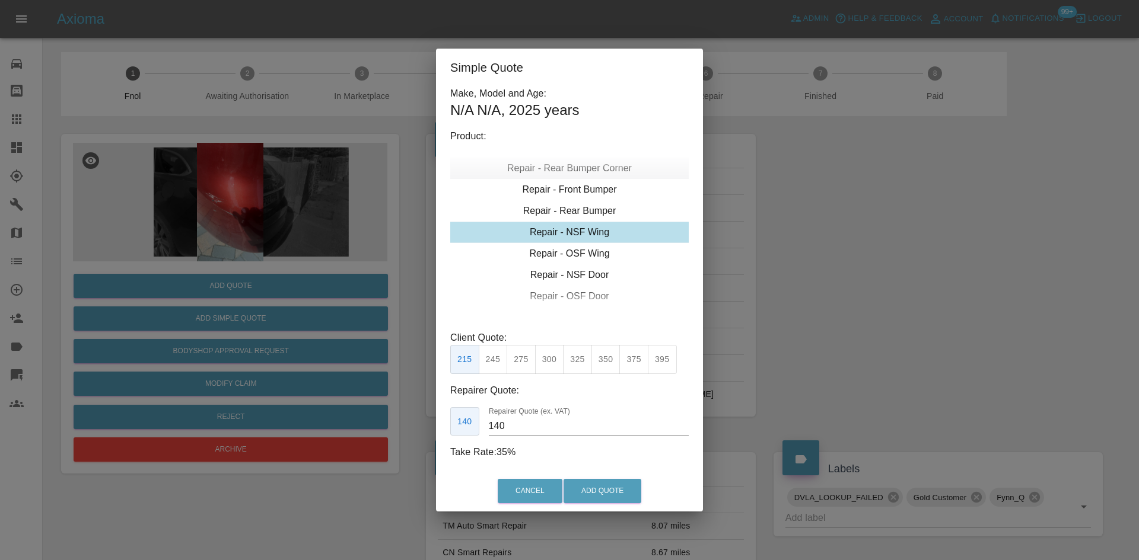
click at [592, 164] on div "Repair - Rear Bumper Corner" at bounding box center [569, 168] width 238 height 21
click at [524, 376] on div "Make, Model and Age: N/A N/A , 2025 years Product: Repair - Front Bumper Corner…" at bounding box center [569, 273] width 238 height 373
click at [544, 363] on button "240" at bounding box center [549, 359] width 29 height 29
type input "150"
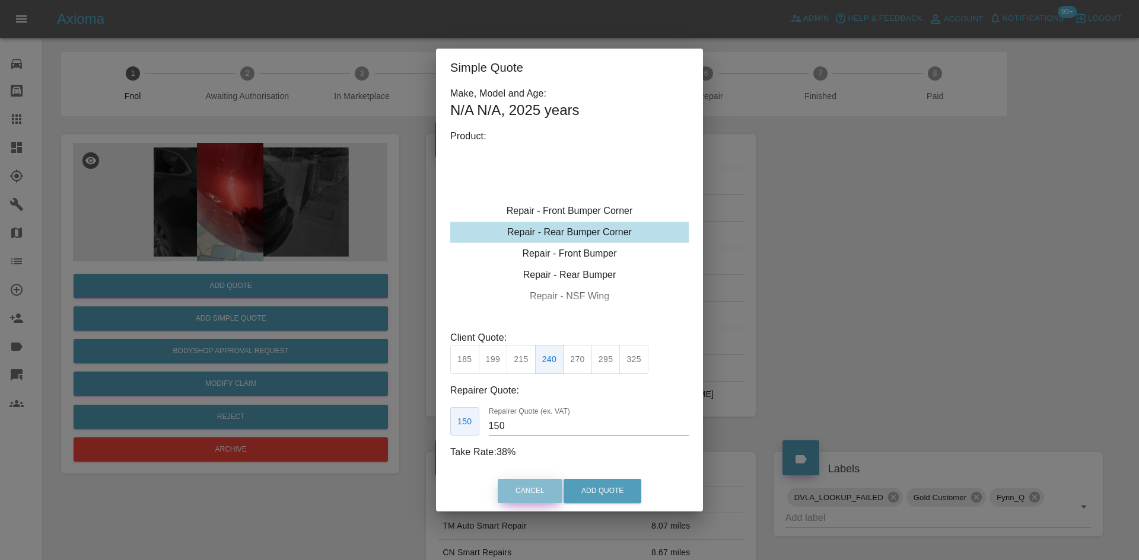
click at [527, 495] on button "Cancel" at bounding box center [530, 491] width 65 height 24
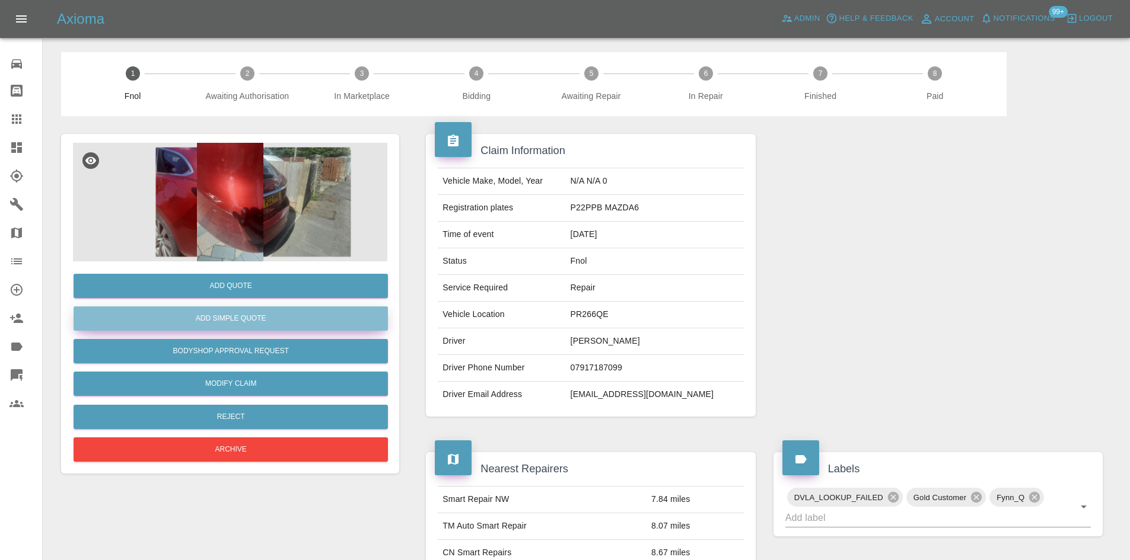
click at [281, 320] on button "Add Simple Quote" at bounding box center [231, 319] width 314 height 24
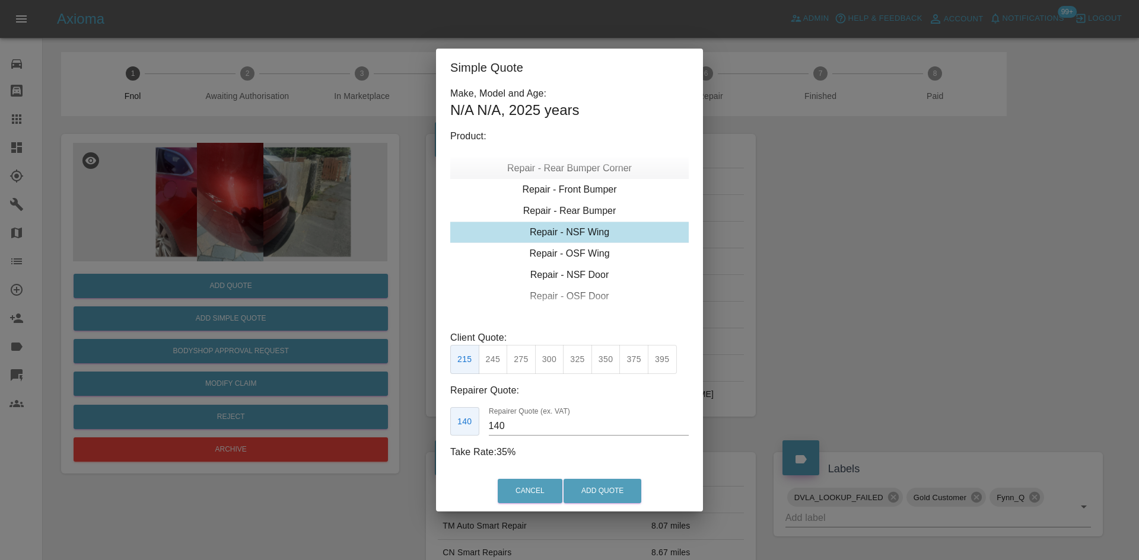
click at [594, 171] on div "Repair - Rear Bumper Corner" at bounding box center [569, 168] width 238 height 21
click at [554, 365] on button "240" at bounding box center [549, 359] width 29 height 29
type input "150"
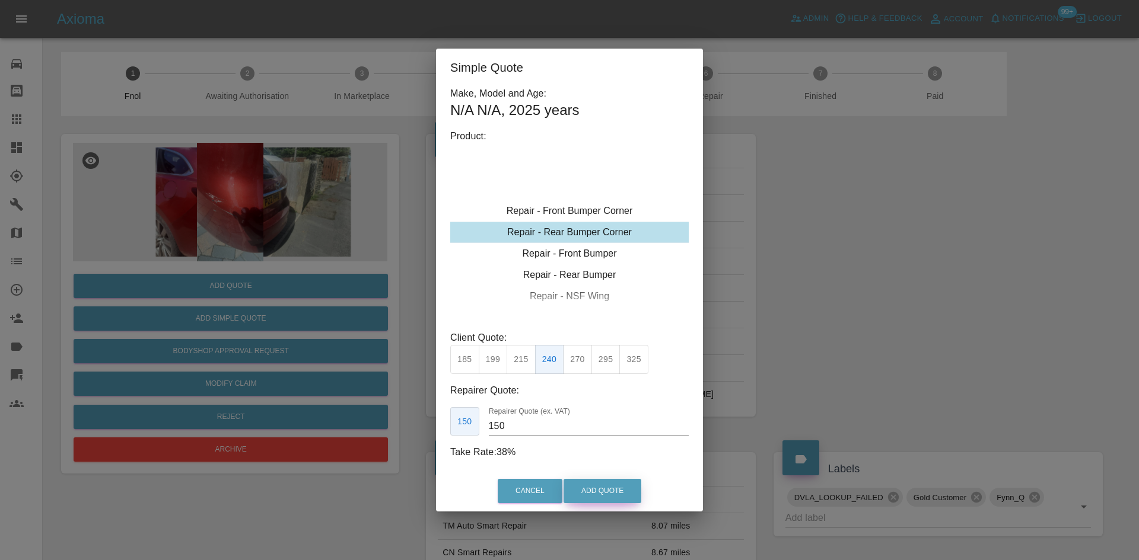
click at [593, 487] on button "Add Quote" at bounding box center [602, 491] width 78 height 24
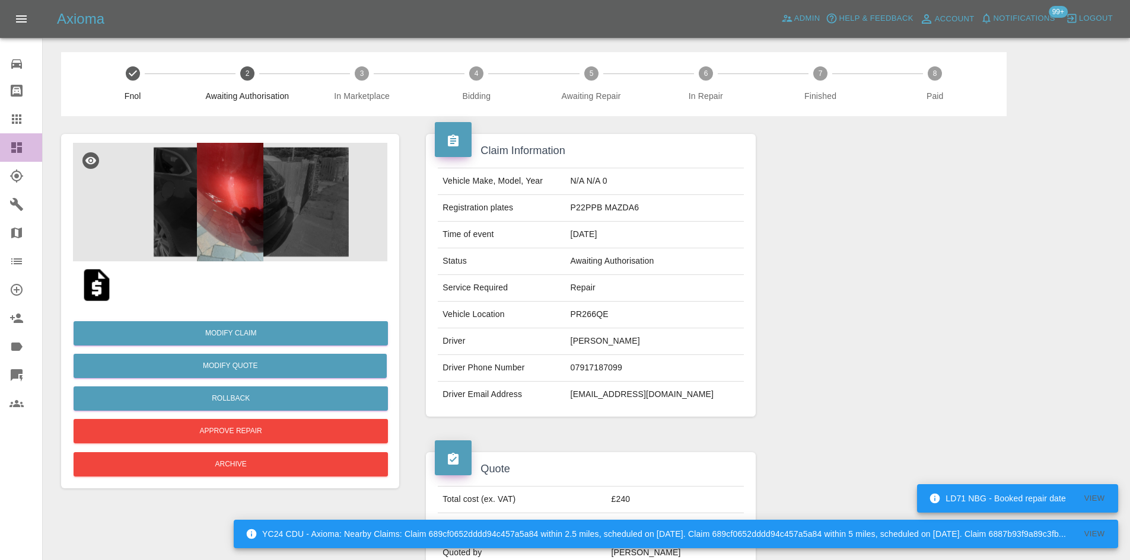
click at [7, 144] on link "Dashboard" at bounding box center [21, 147] width 42 height 28
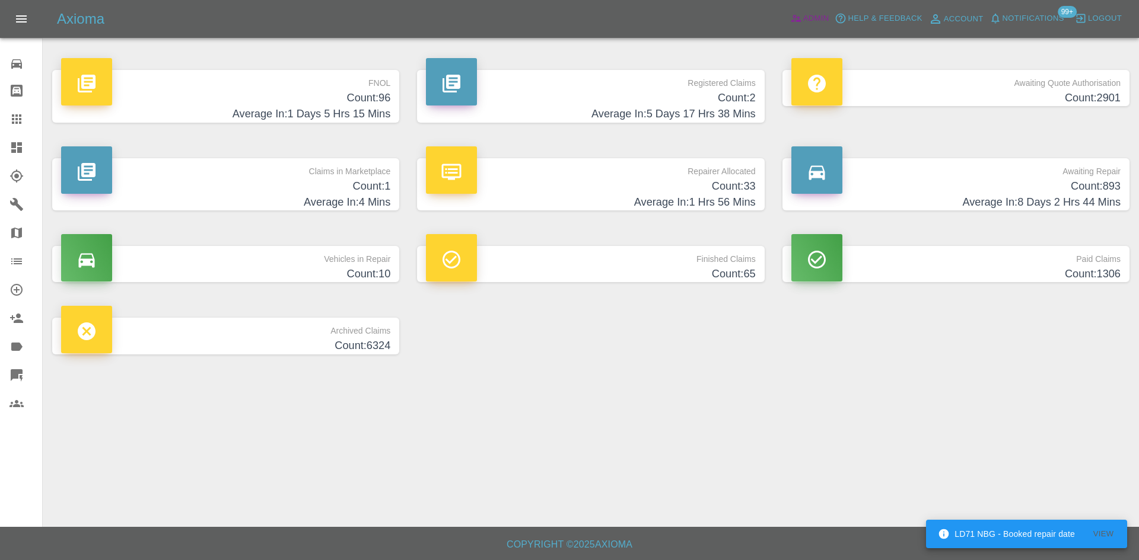
click at [810, 18] on span "Admin" at bounding box center [816, 19] width 26 height 14
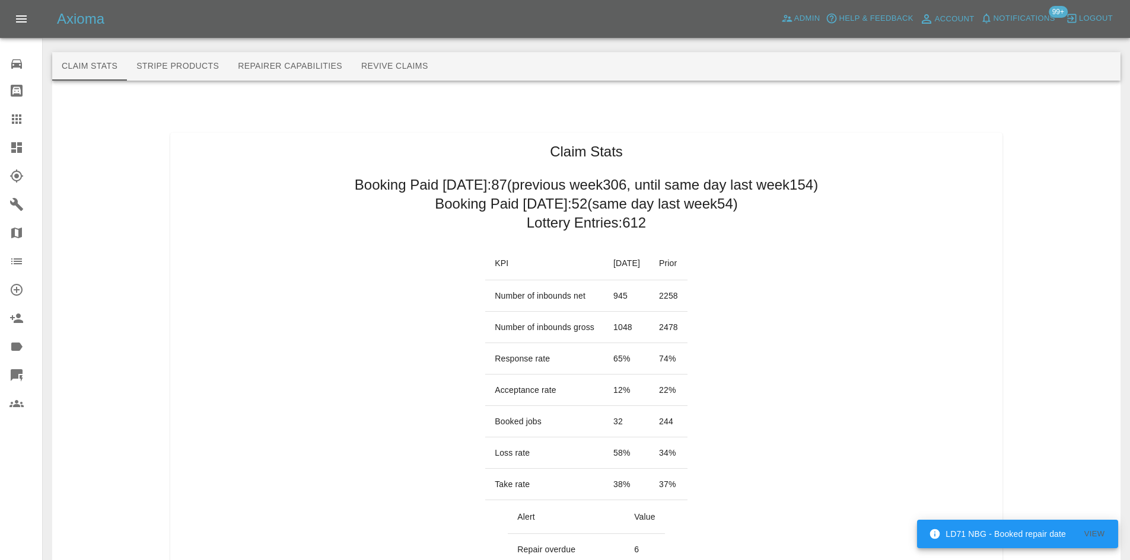
click at [21, 141] on icon at bounding box center [16, 148] width 14 height 14
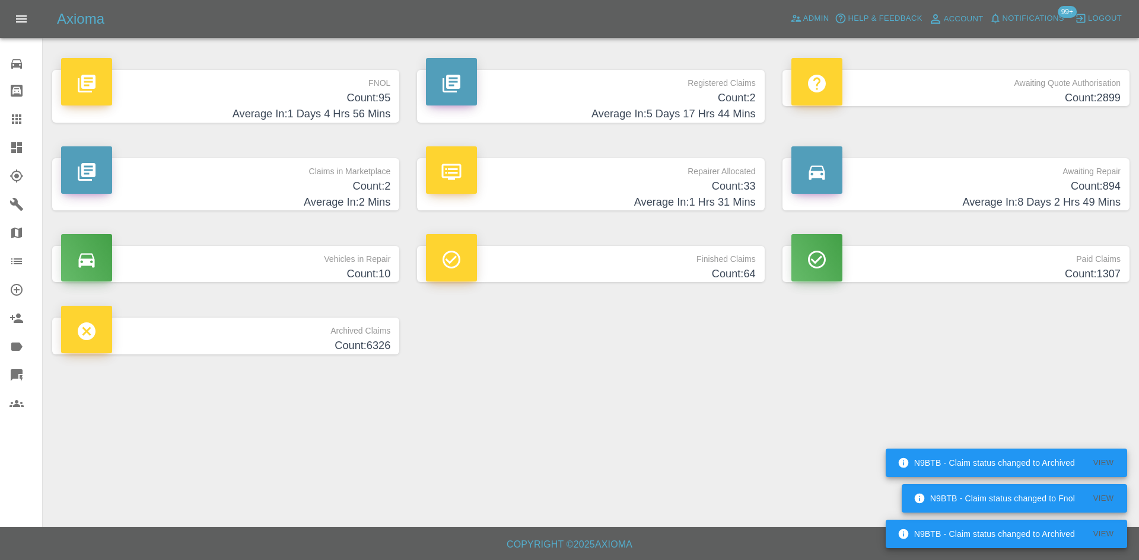
click at [279, 248] on p "Vehicles in Repair" at bounding box center [225, 256] width 329 height 20
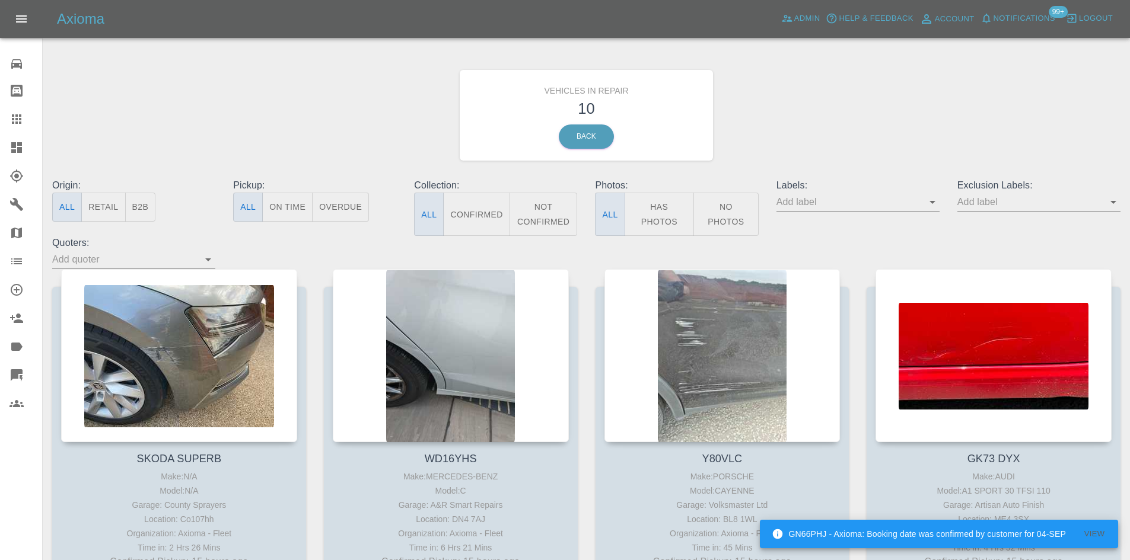
drag, startPoint x: 3, startPoint y: 122, endPoint x: 42, endPoint y: 142, distance: 43.5
click at [3, 122] on link "Claims" at bounding box center [21, 119] width 42 height 28
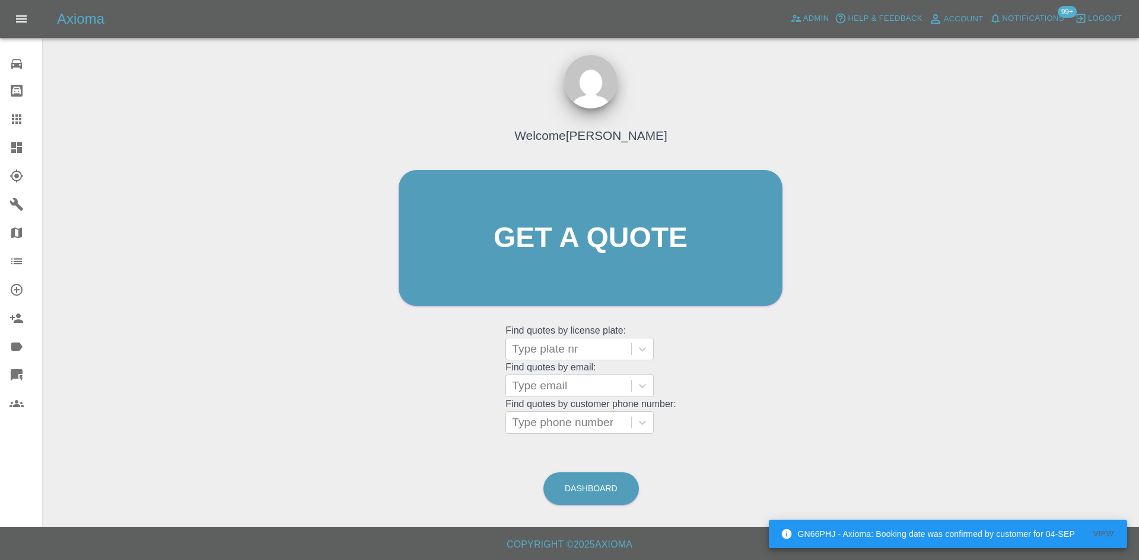
click at [592, 365] on grid "Find quotes by email: Type email" at bounding box center [590, 379] width 170 height 35
click at [588, 358] on div "Type plate nr" at bounding box center [568, 349] width 125 height 21
paste input "LA59VFC"
type input "LA59VFC"
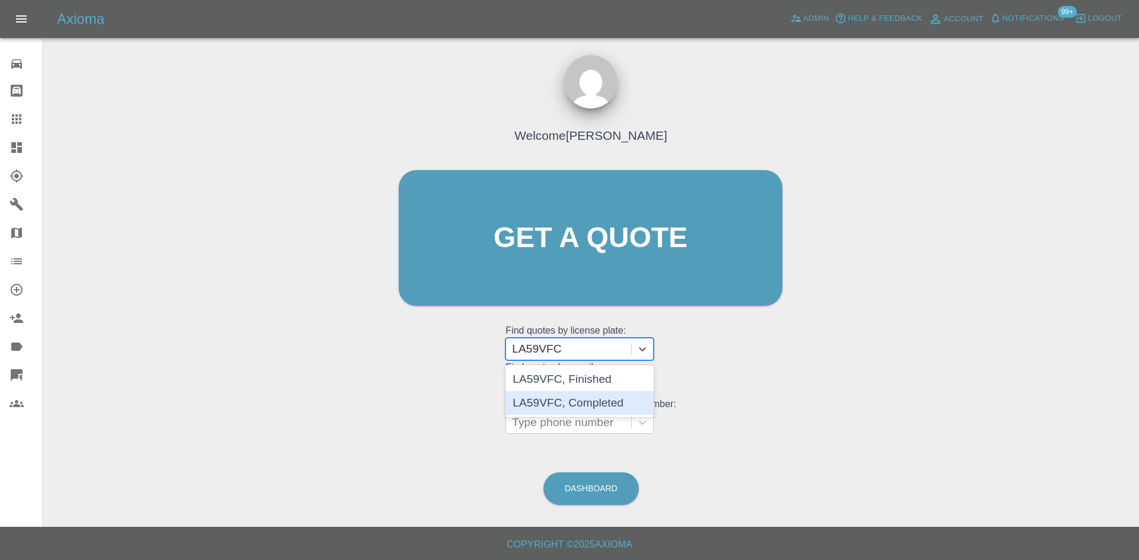
click at [601, 399] on div "LA59VFC, Completed" at bounding box center [579, 403] width 148 height 24
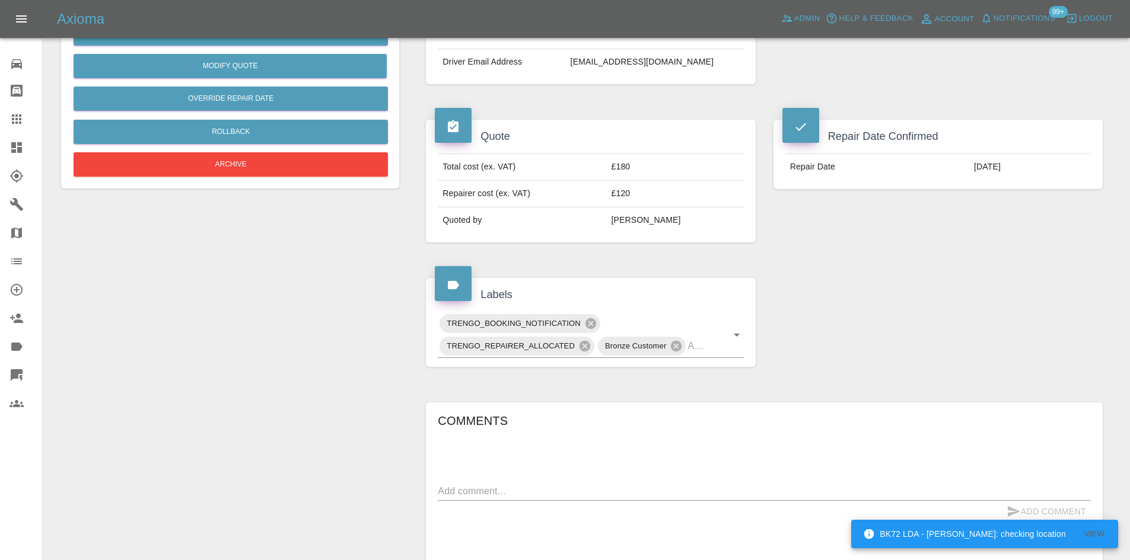
scroll to position [119, 0]
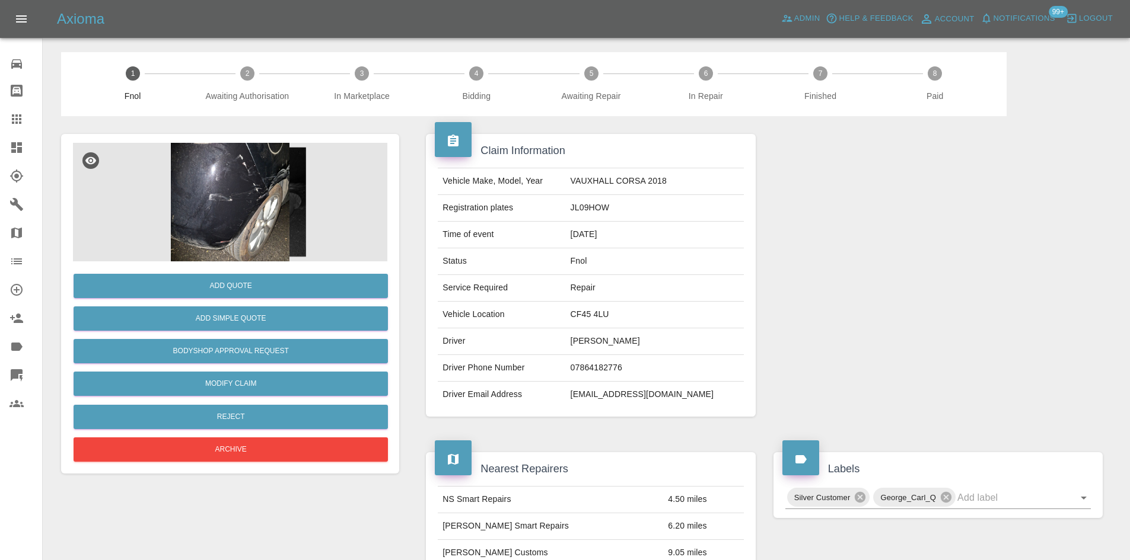
click at [235, 189] on img at bounding box center [230, 202] width 314 height 119
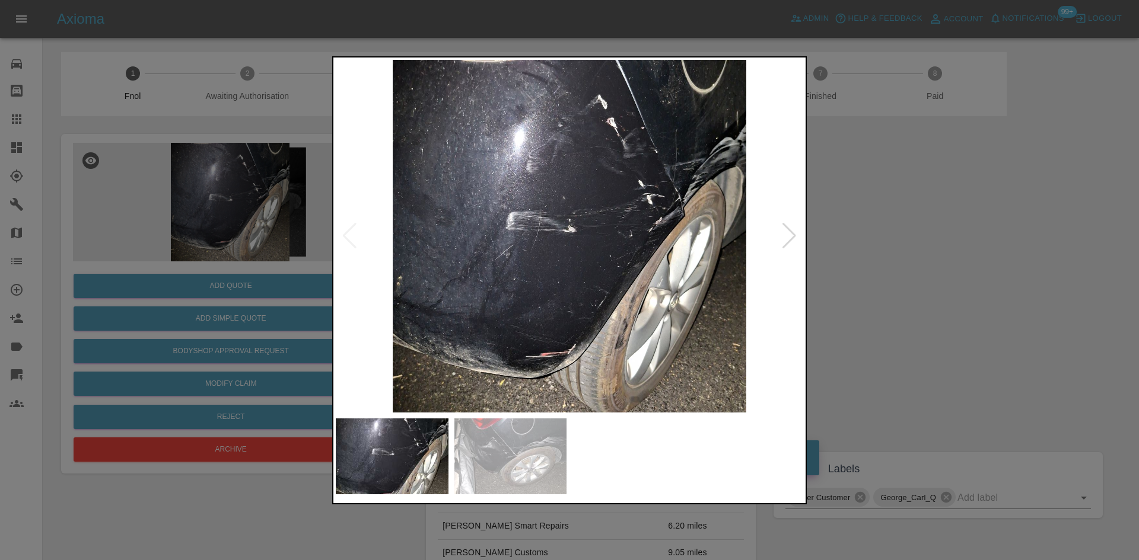
click at [783, 238] on div at bounding box center [789, 236] width 16 height 26
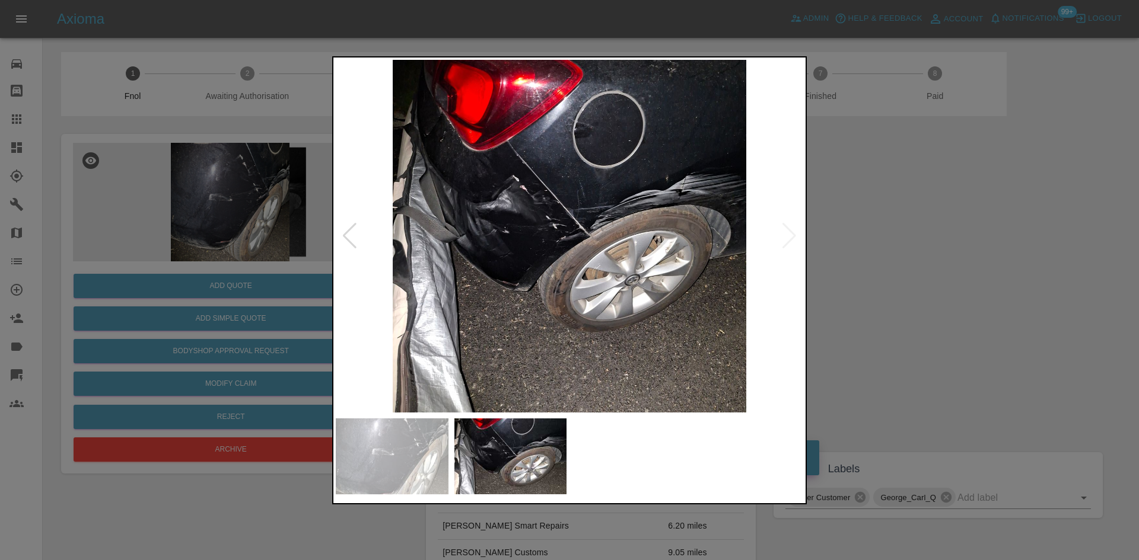
click at [783, 238] on img at bounding box center [569, 236] width 467 height 353
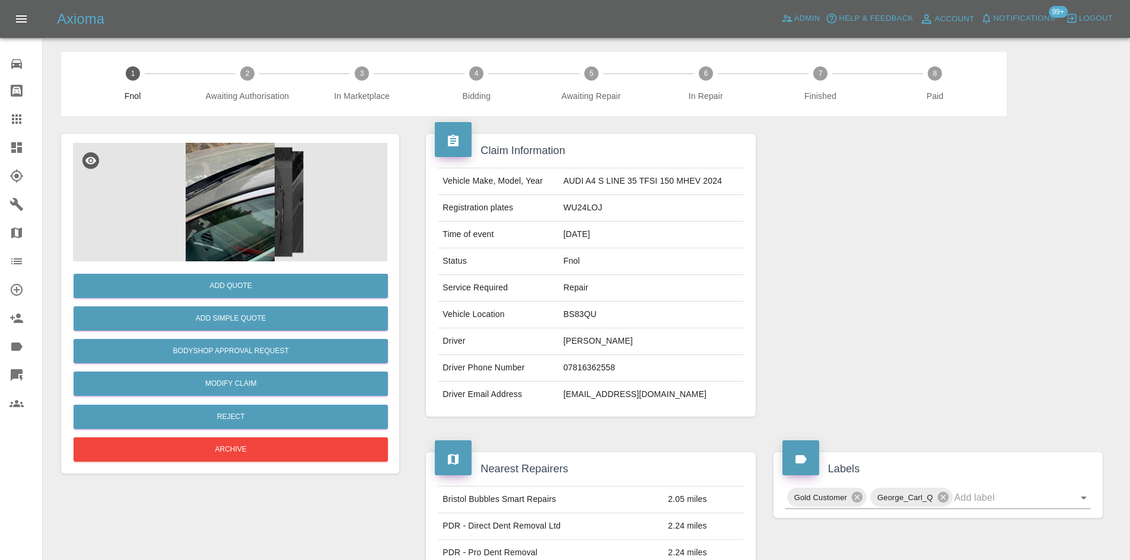
click at [269, 189] on img at bounding box center [230, 202] width 314 height 119
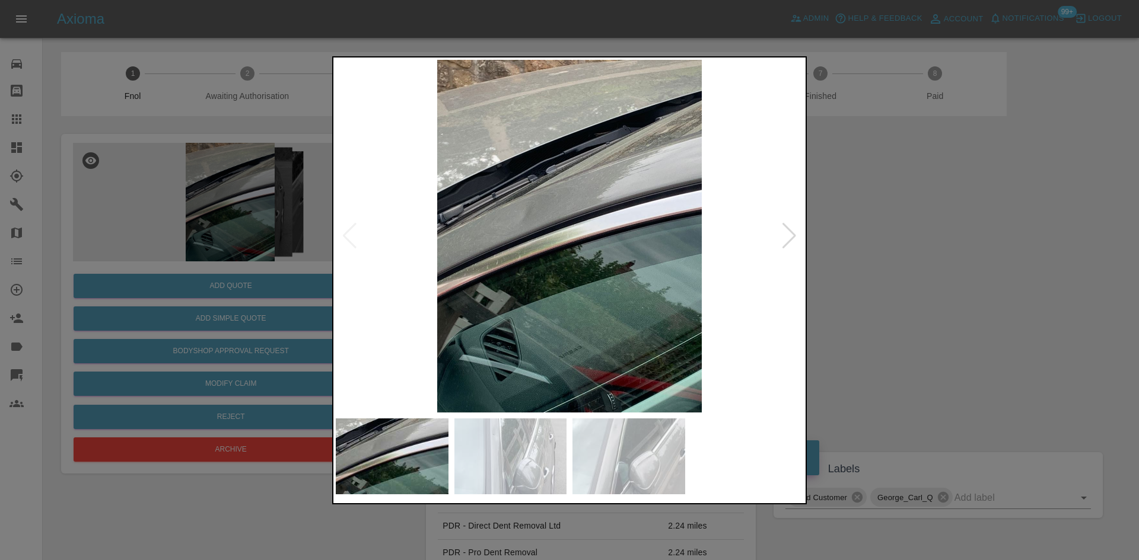
click at [777, 246] on img at bounding box center [569, 236] width 467 height 353
click at [792, 238] on div at bounding box center [789, 236] width 16 height 26
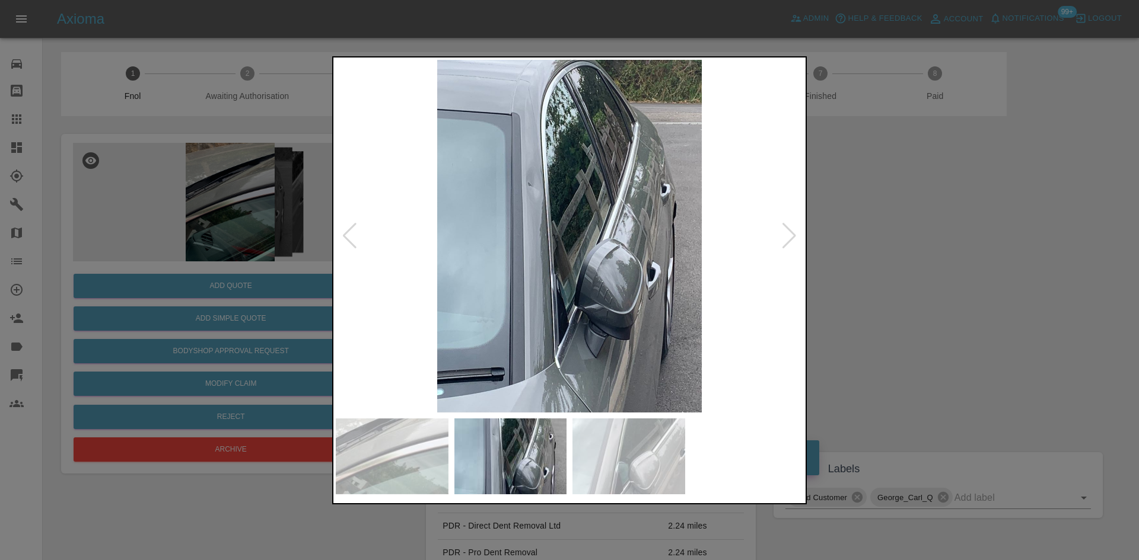
click at [792, 238] on div at bounding box center [789, 236] width 16 height 26
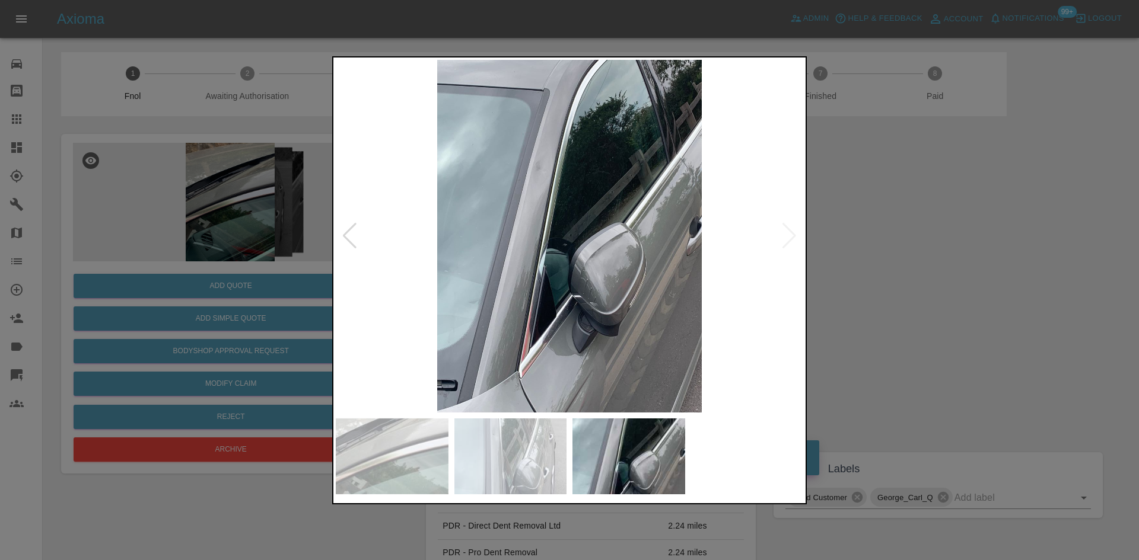
click at [792, 238] on img at bounding box center [569, 236] width 467 height 353
click at [938, 267] on div at bounding box center [569, 280] width 1139 height 560
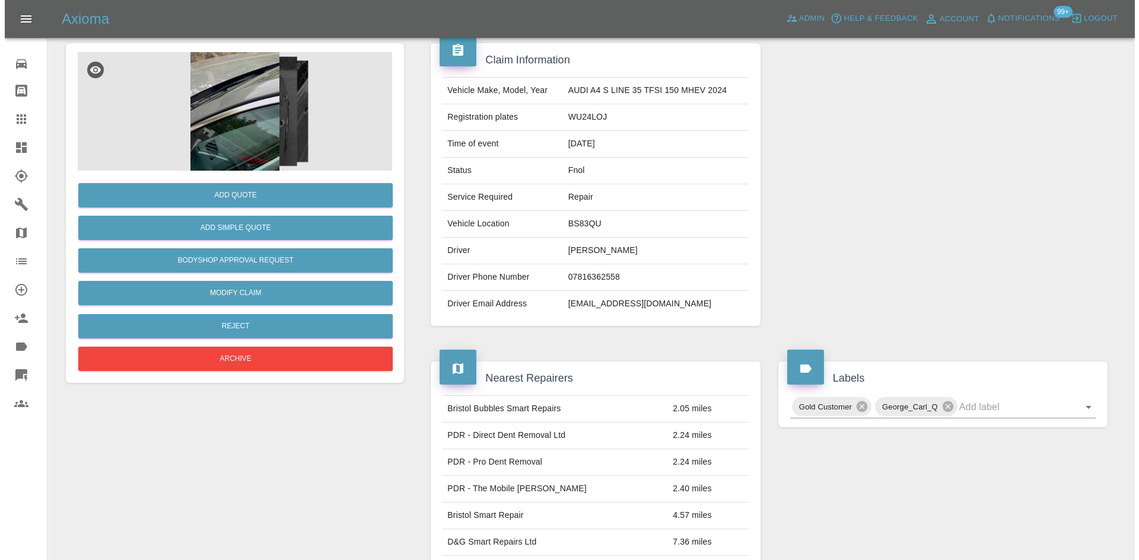
scroll to position [82, 0]
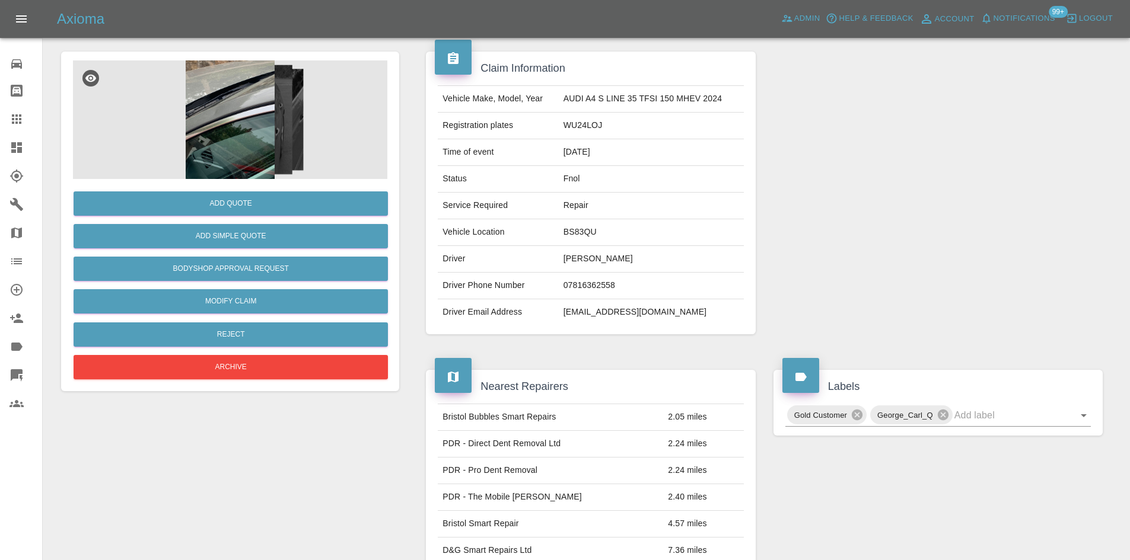
click at [243, 180] on div "Add Quote Add Simple Quote Bodyshop Approval Request Modify Claim Reject Archive" at bounding box center [230, 280] width 314 height 203
click at [184, 230] on button "Add Simple Quote" at bounding box center [231, 236] width 314 height 24
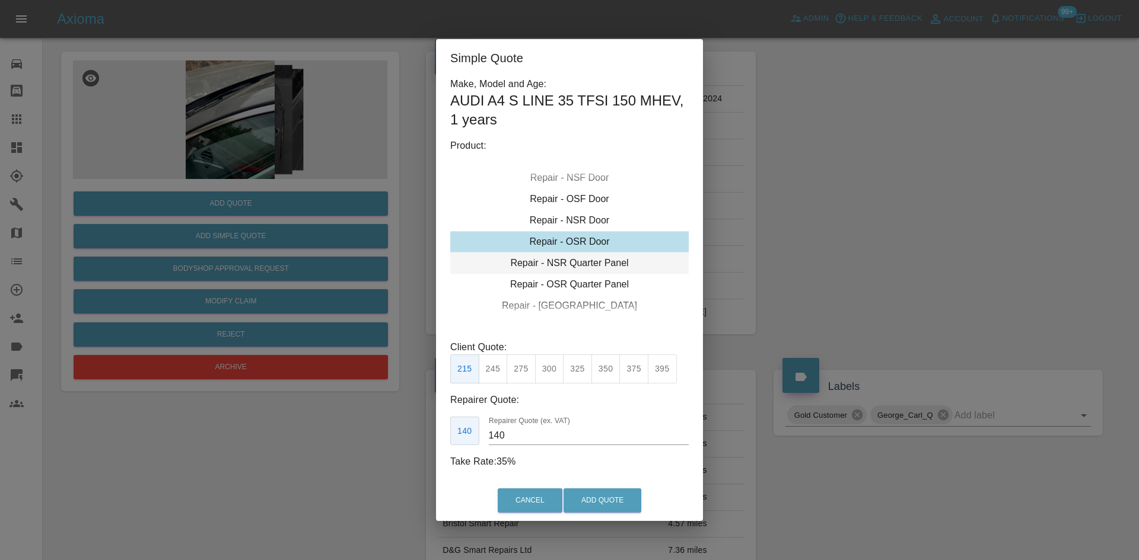
click at [586, 261] on div "Repair - NSR Quarter Panel" at bounding box center [569, 263] width 238 height 21
click at [533, 375] on button "275" at bounding box center [520, 369] width 29 height 29
type input "180"
click at [610, 508] on button "Add Quote" at bounding box center [602, 501] width 78 height 24
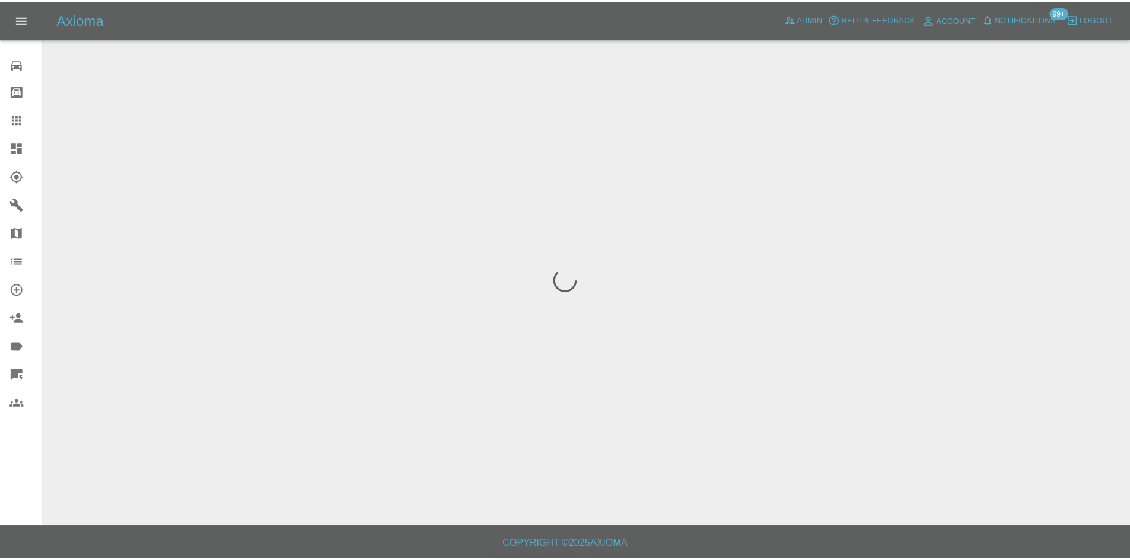
scroll to position [0, 0]
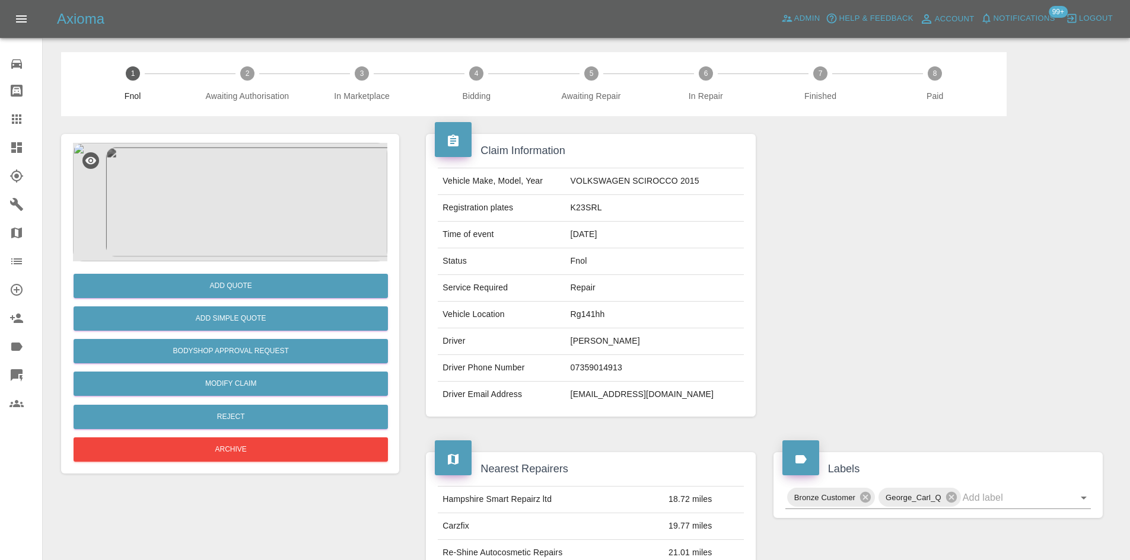
click at [237, 206] on img at bounding box center [230, 202] width 314 height 119
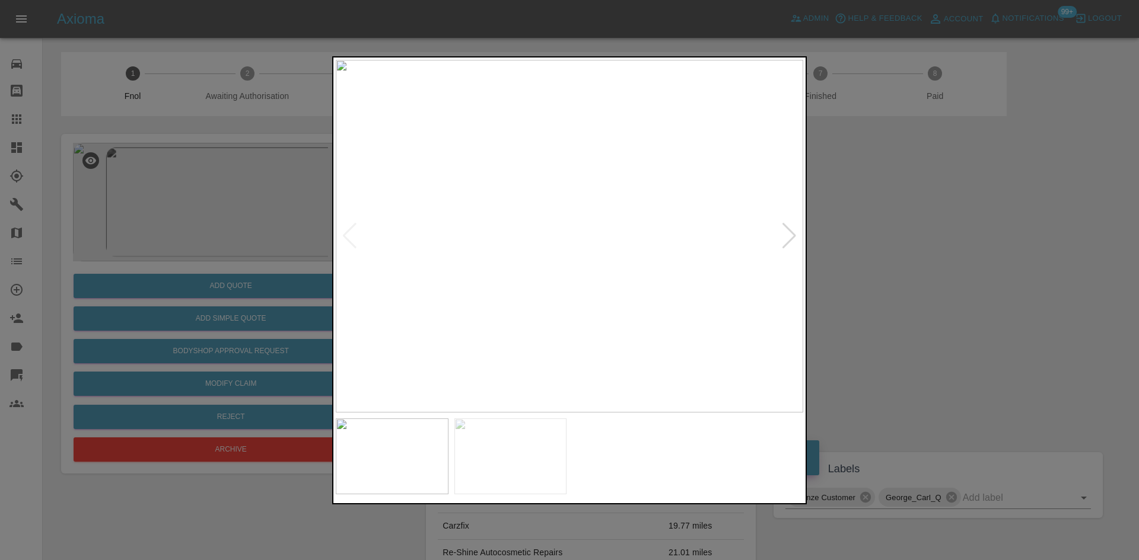
click at [793, 240] on div at bounding box center [789, 236] width 16 height 26
click at [793, 240] on img at bounding box center [569, 236] width 467 height 353
click at [957, 238] on div at bounding box center [569, 280] width 1139 height 560
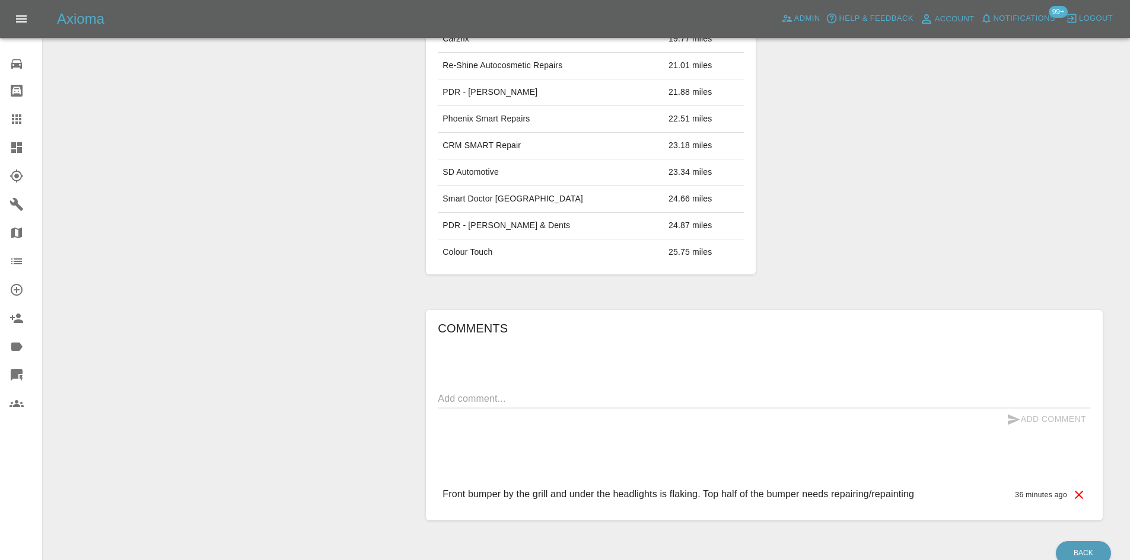
scroll to position [534, 0]
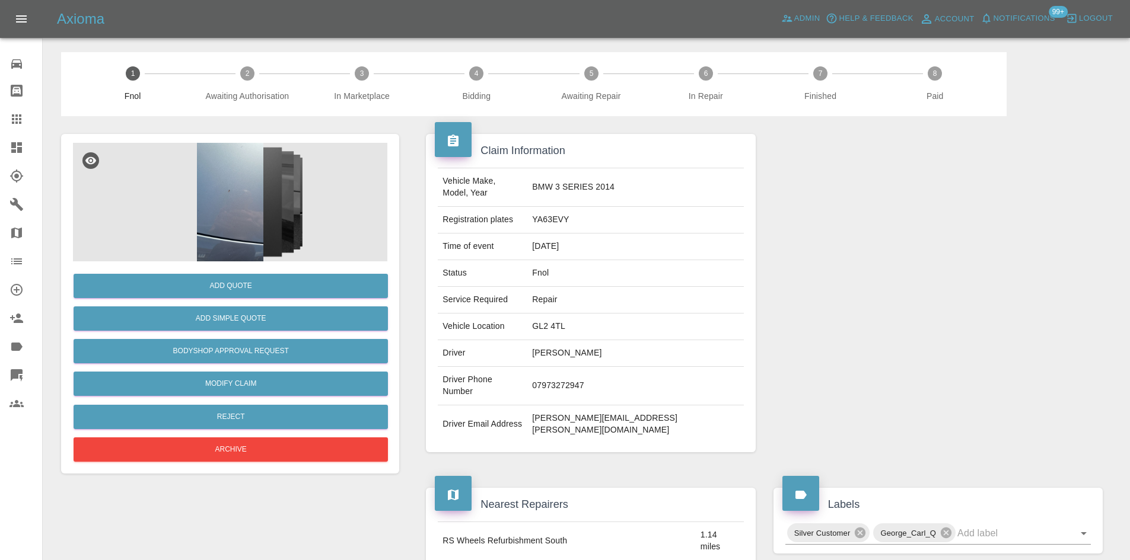
click at [253, 172] on img at bounding box center [230, 202] width 314 height 119
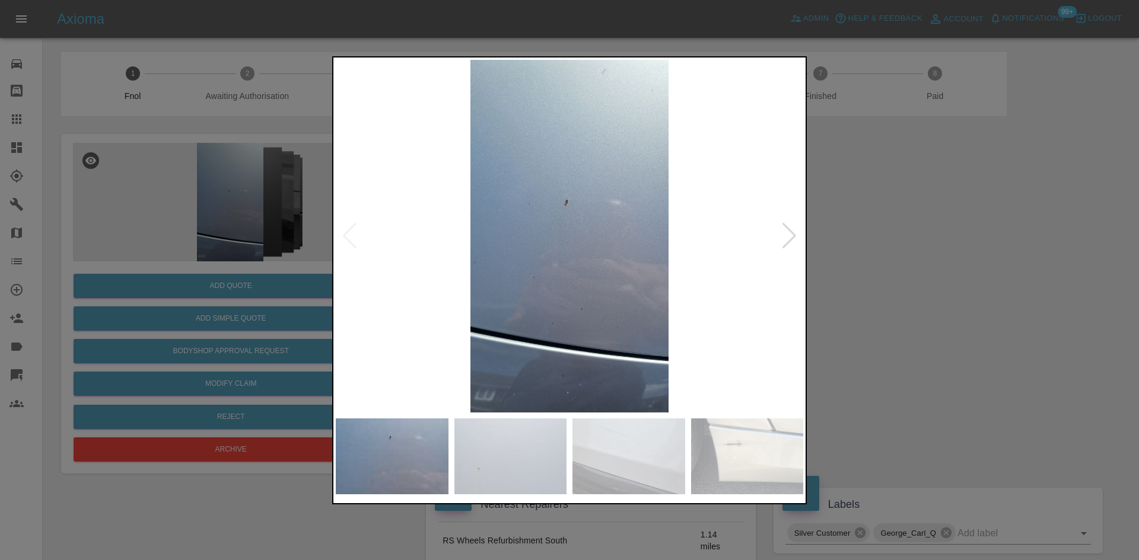
click at [793, 228] on div at bounding box center [789, 236] width 16 height 26
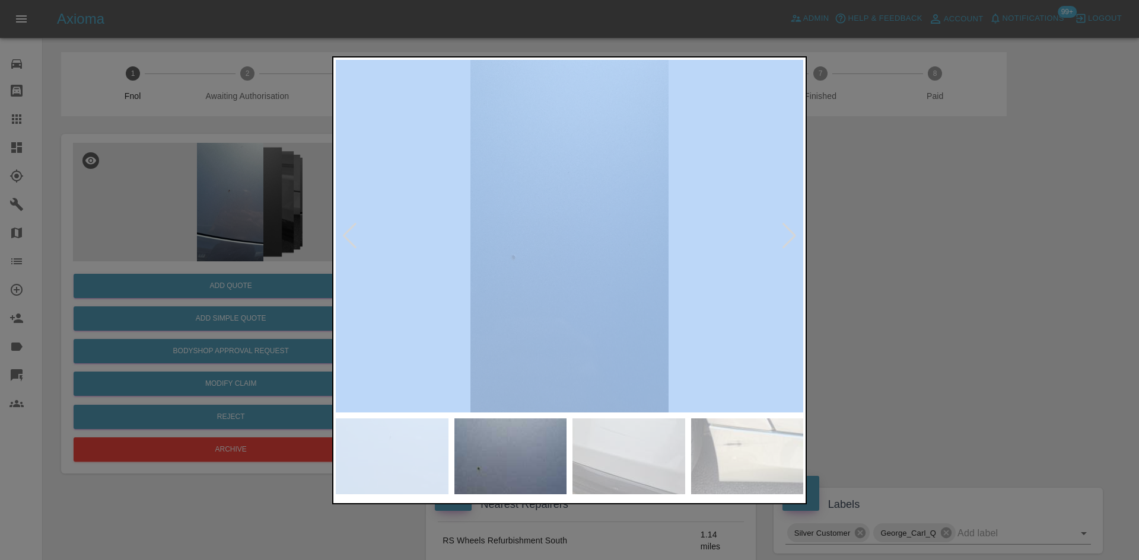
click at [793, 228] on div at bounding box center [789, 236] width 16 height 26
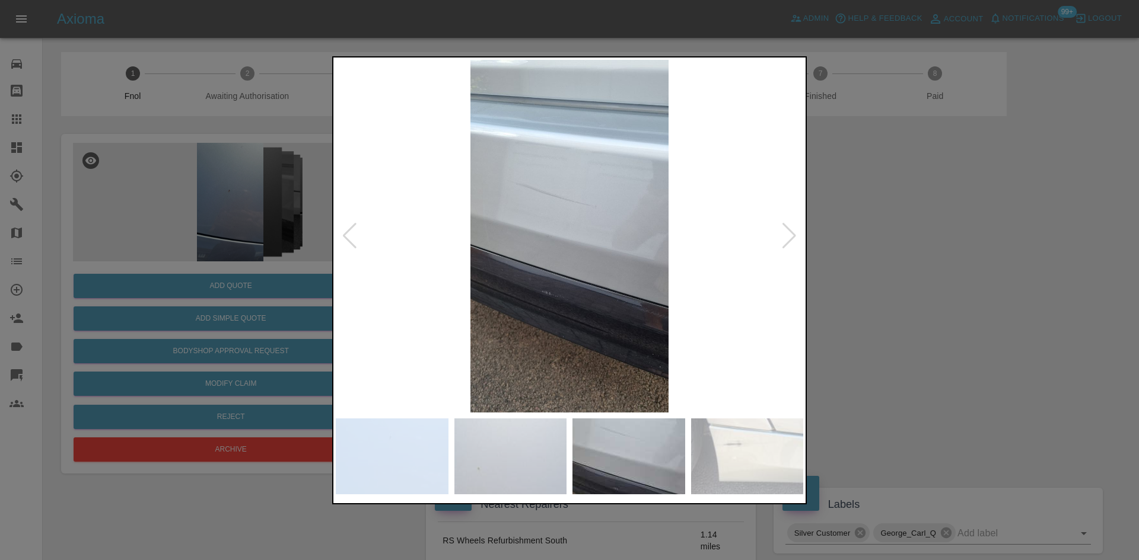
click at [793, 228] on div at bounding box center [789, 236] width 16 height 26
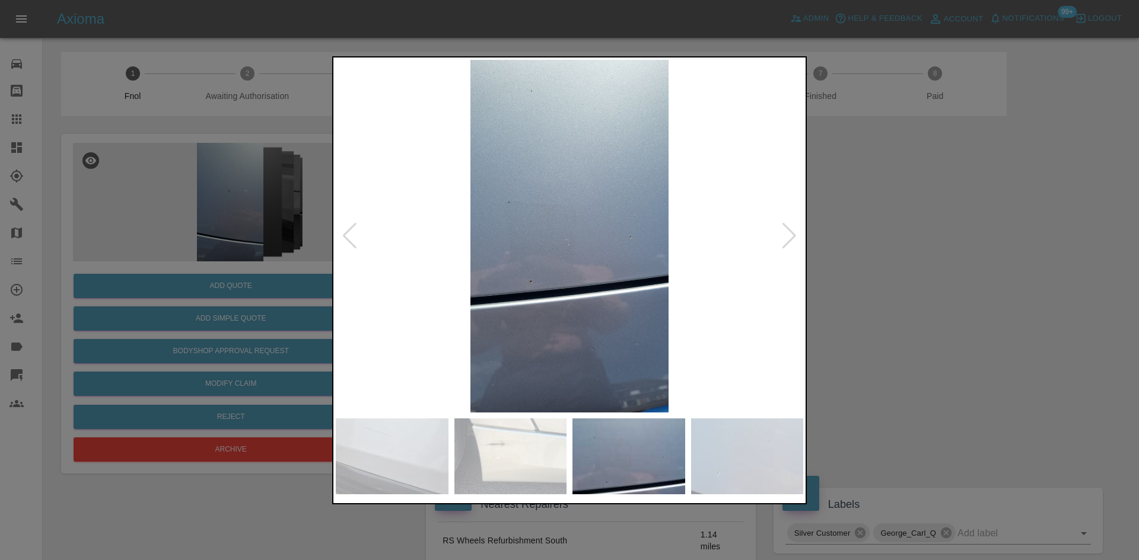
click at [793, 228] on div at bounding box center [789, 236] width 16 height 26
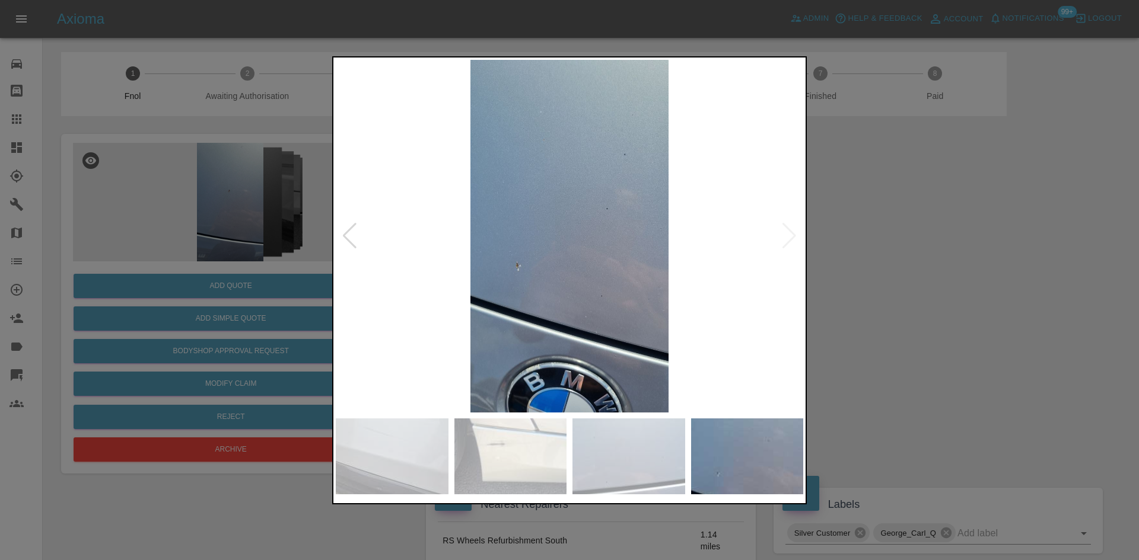
drag, startPoint x: 866, startPoint y: 235, endPoint x: 461, endPoint y: 27, distance: 455.7
click at [865, 235] on div at bounding box center [569, 280] width 1139 height 560
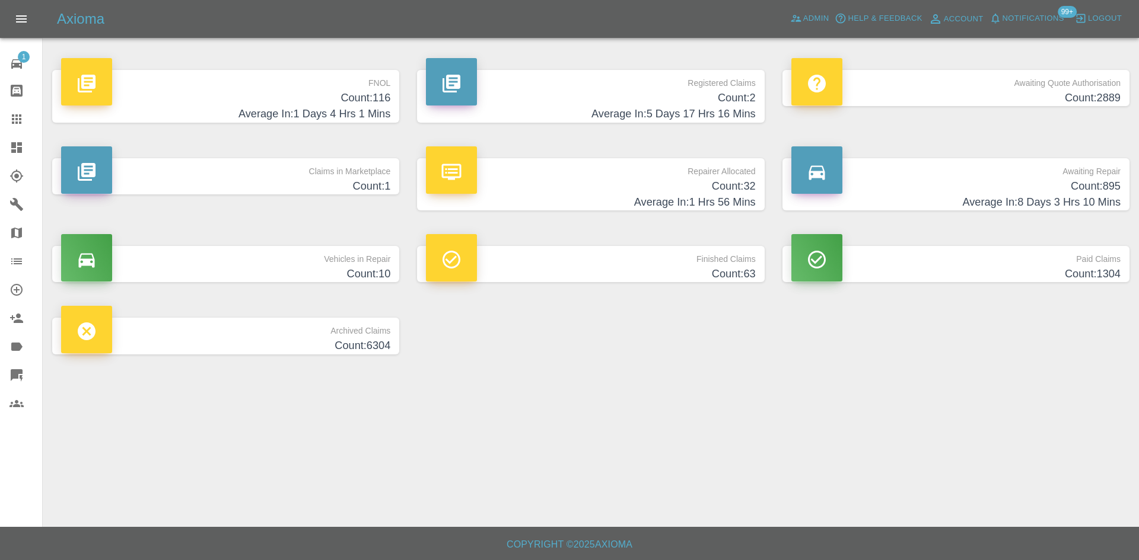
click at [313, 170] on p "Claims in Marketplace" at bounding box center [225, 168] width 329 height 20
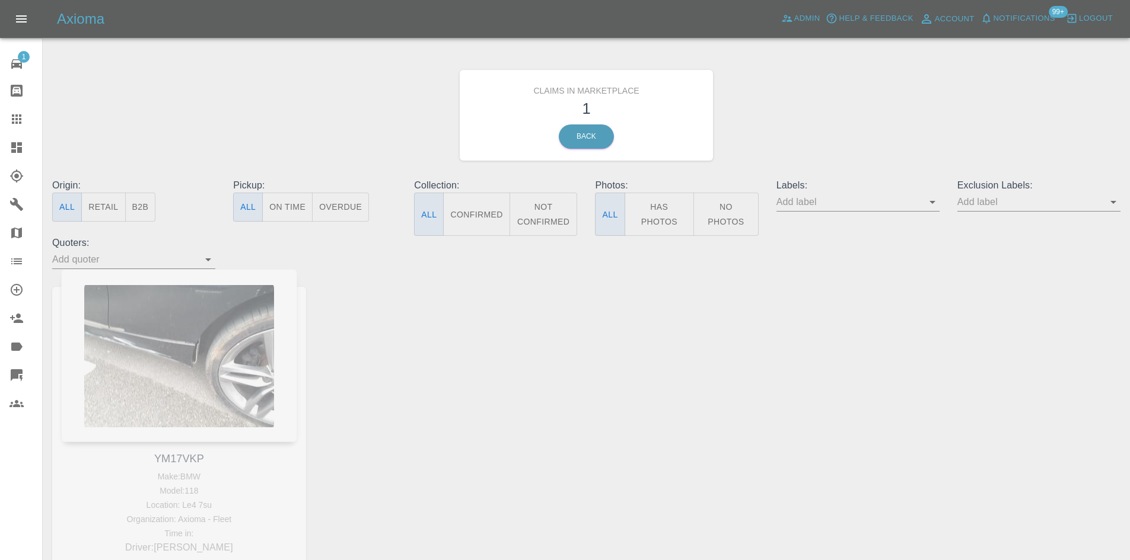
click at [15, 158] on link "Dashboard" at bounding box center [21, 147] width 42 height 28
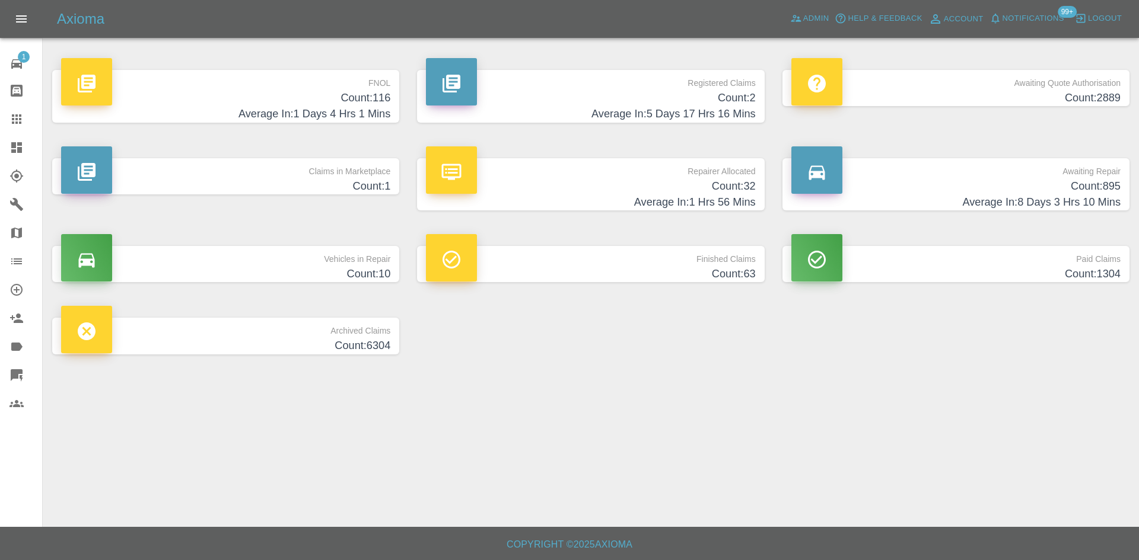
click at [589, 191] on h4 "Count: 32" at bounding box center [590, 187] width 329 height 16
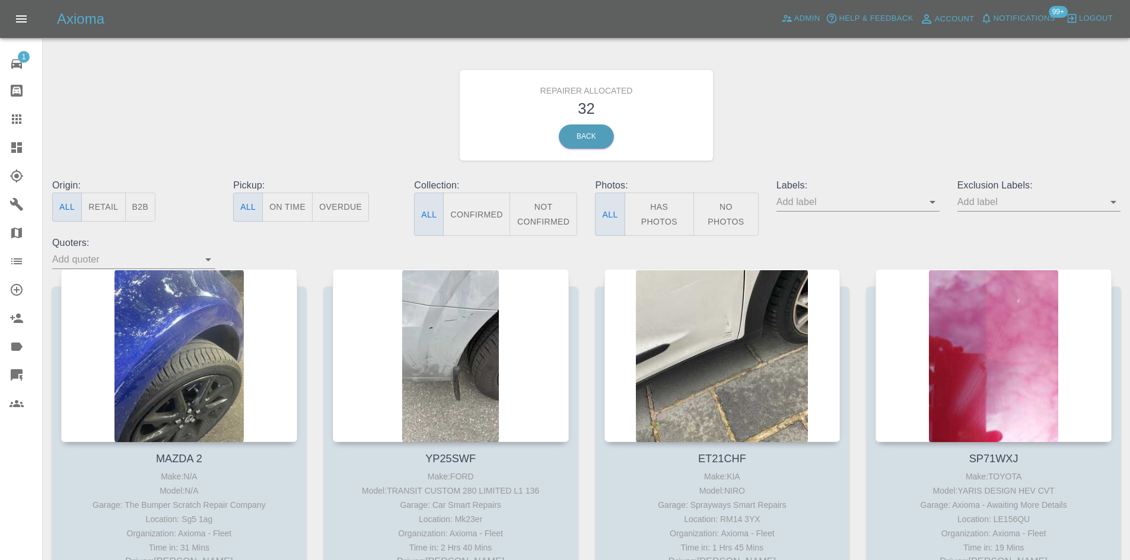
click at [152, 212] on button "B2B" at bounding box center [140, 207] width 31 height 29
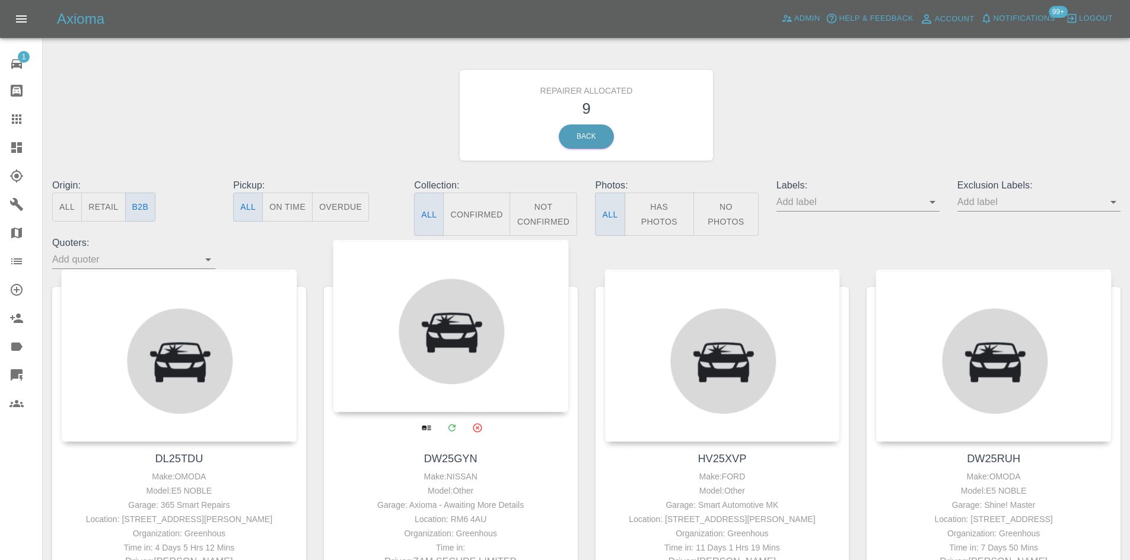
scroll to position [59, 0]
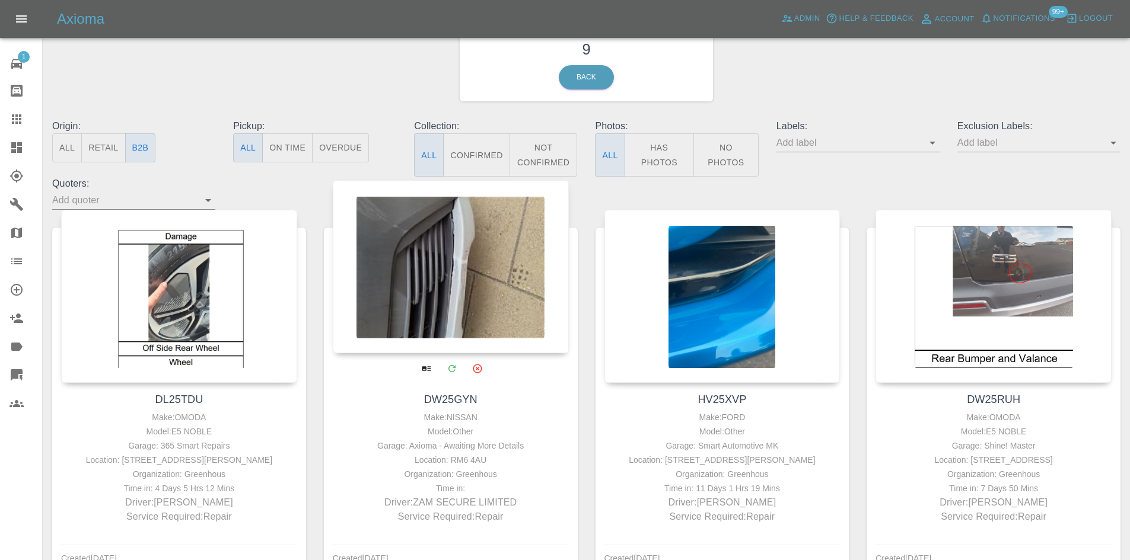
click at [442, 288] on div at bounding box center [451, 266] width 236 height 173
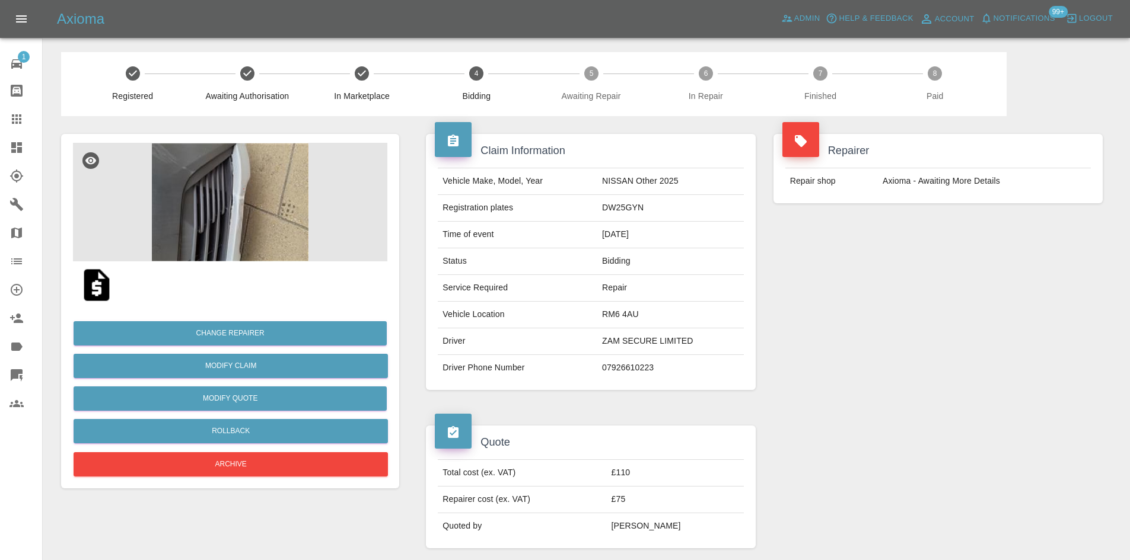
click at [315, 224] on img at bounding box center [230, 202] width 314 height 119
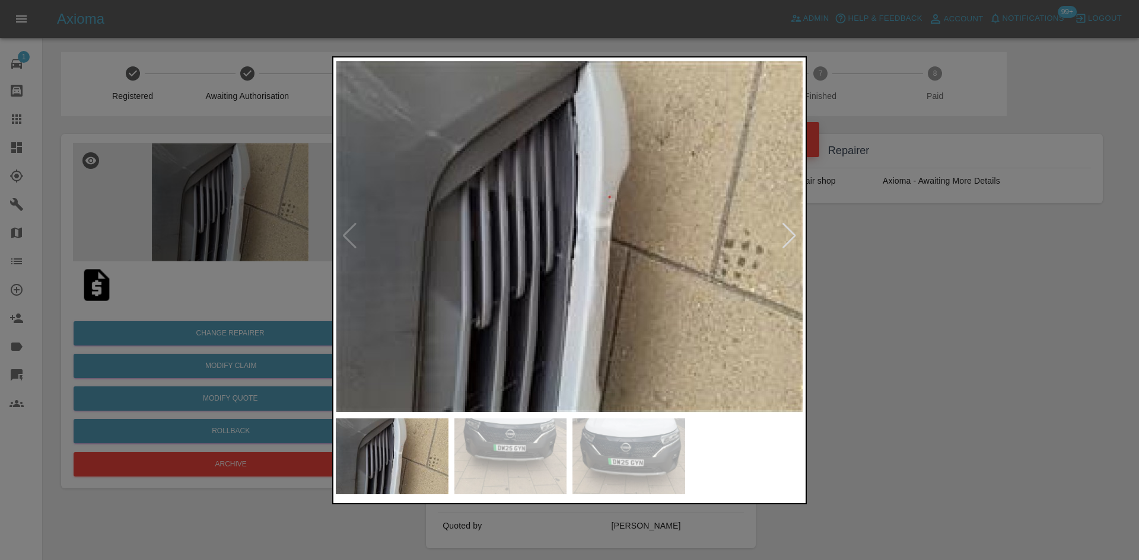
click at [788, 232] on div at bounding box center [789, 236] width 16 height 26
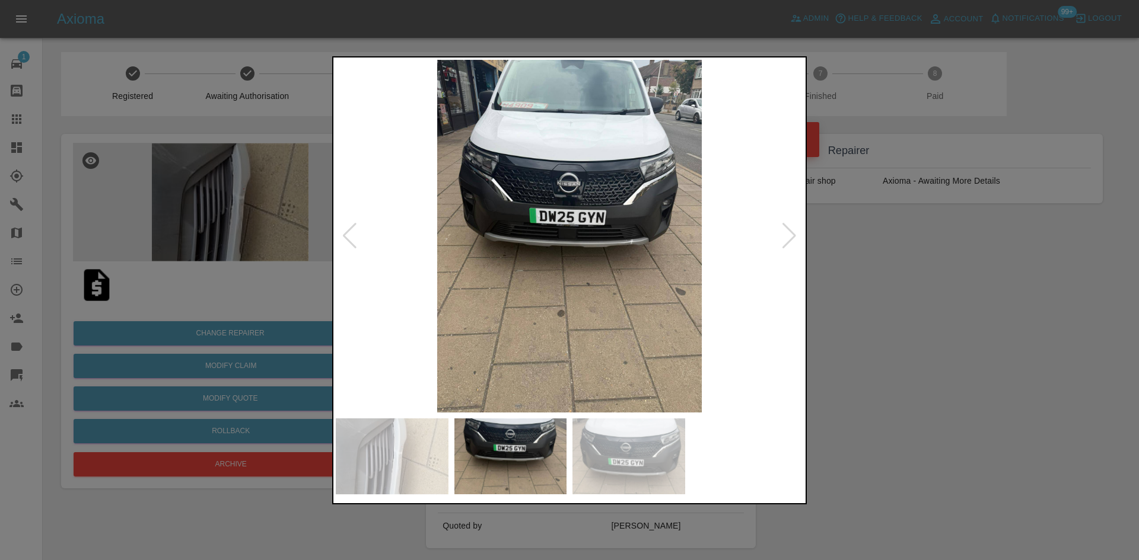
click at [788, 232] on div at bounding box center [789, 236] width 16 height 26
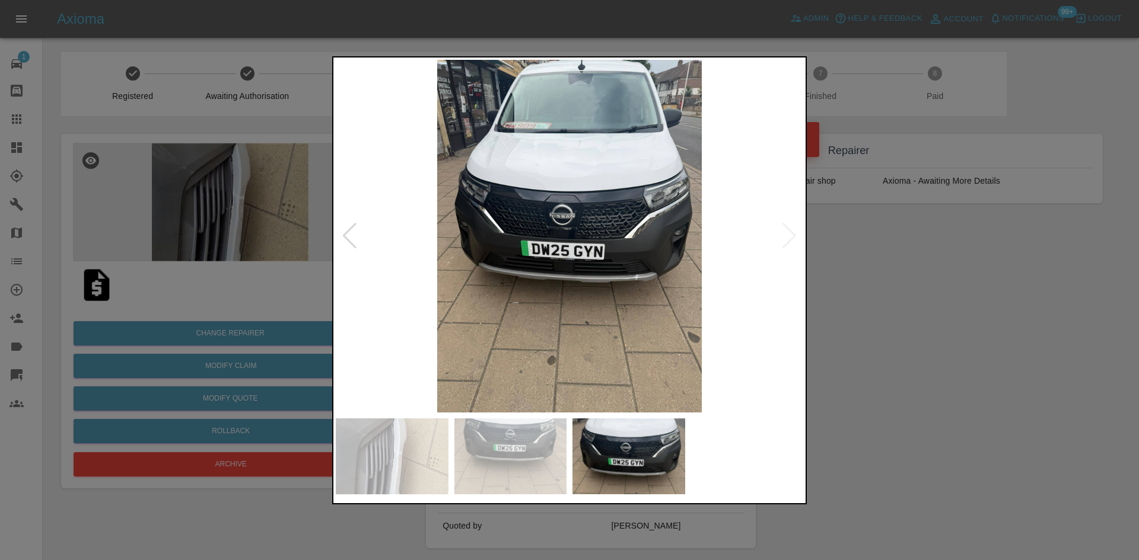
click at [788, 232] on img at bounding box center [569, 236] width 467 height 353
click at [656, 299] on img at bounding box center [569, 236] width 467 height 353
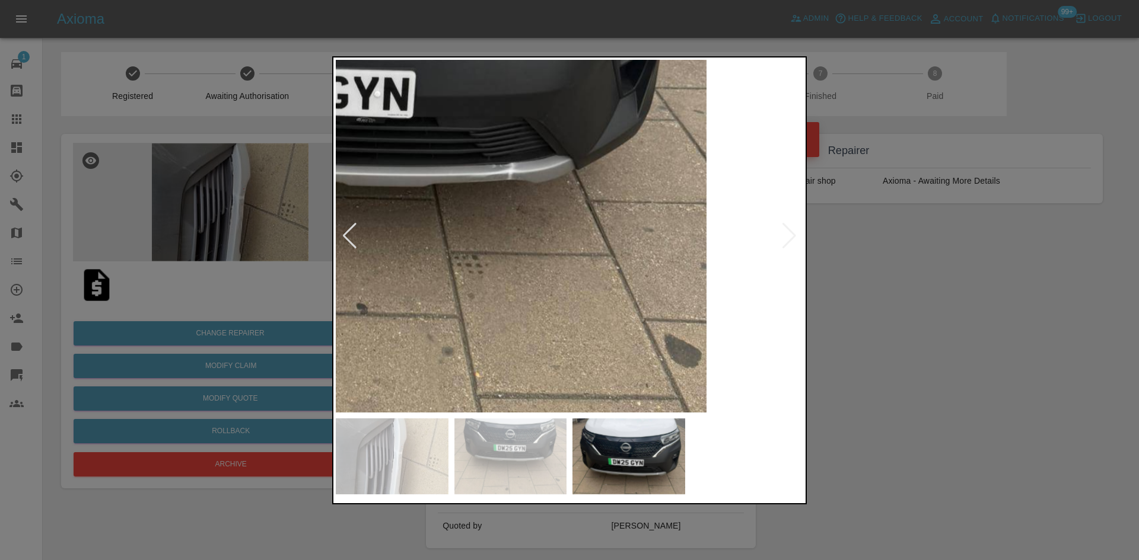
click at [336, 237] on img at bounding box center [310, 47] width 1402 height 1059
click at [342, 238] on div at bounding box center [350, 236] width 16 height 26
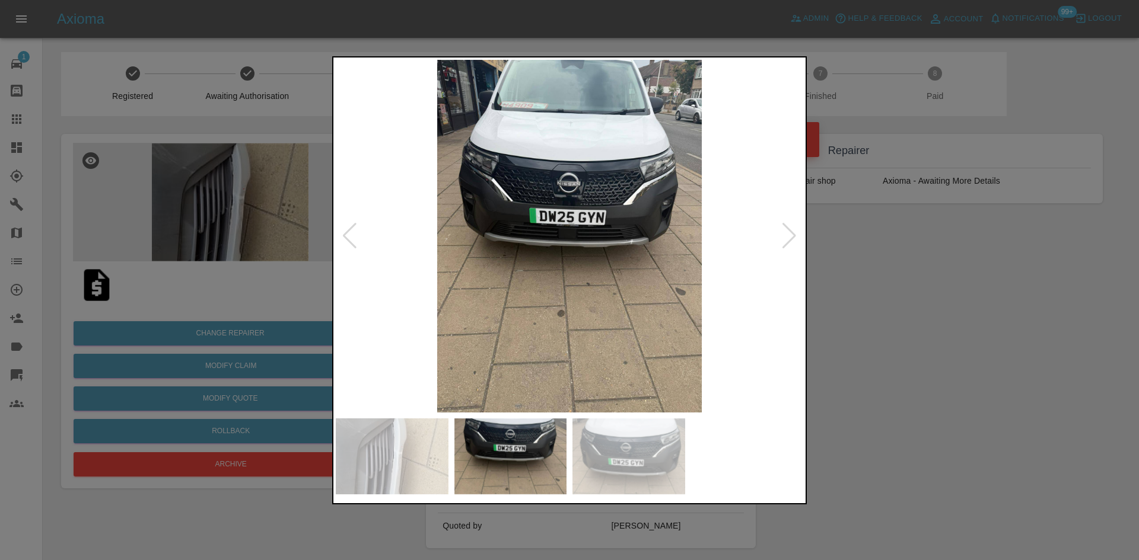
click at [342, 238] on div at bounding box center [350, 236] width 16 height 26
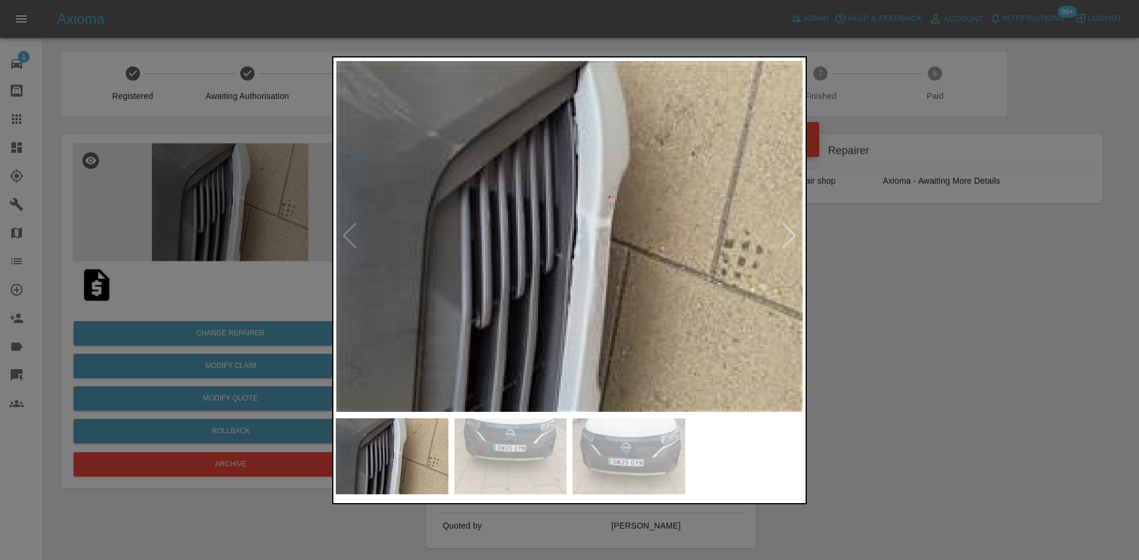
click at [1006, 235] on div at bounding box center [569, 280] width 1139 height 560
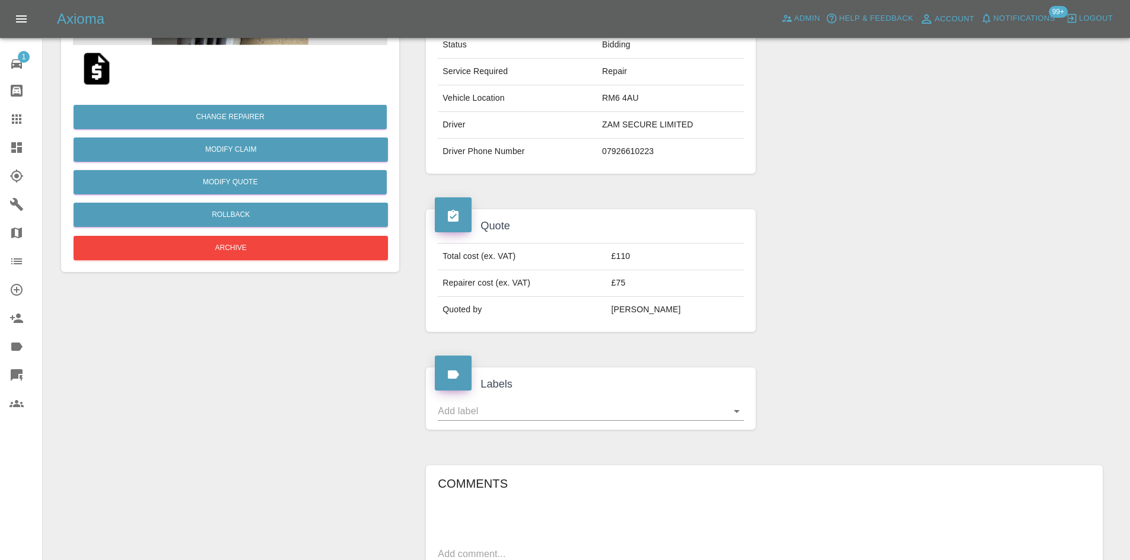
scroll to position [39, 0]
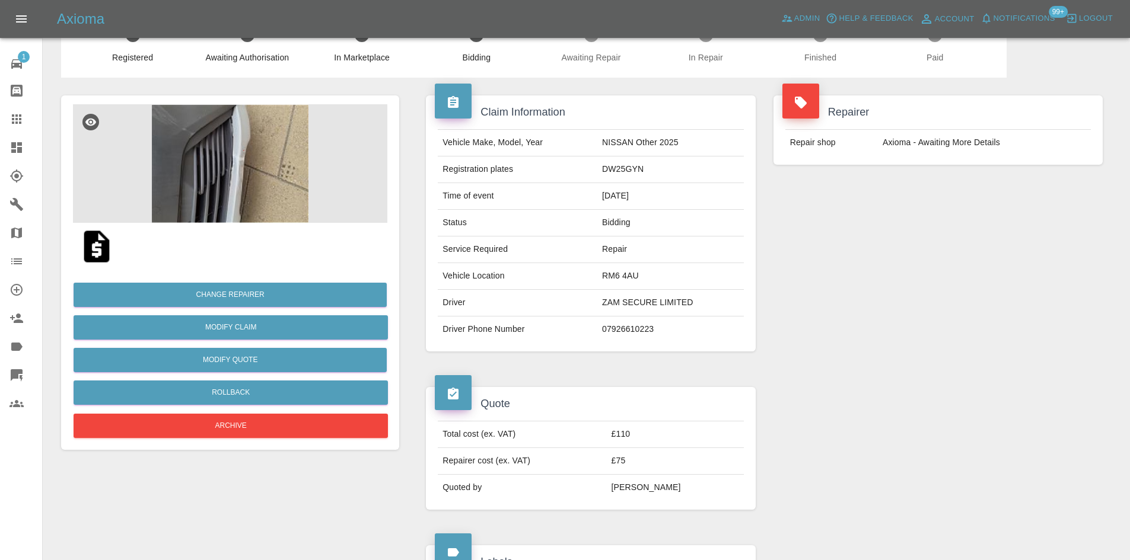
click at [104, 250] on img at bounding box center [97, 247] width 38 height 38
click at [206, 146] on img at bounding box center [230, 163] width 314 height 119
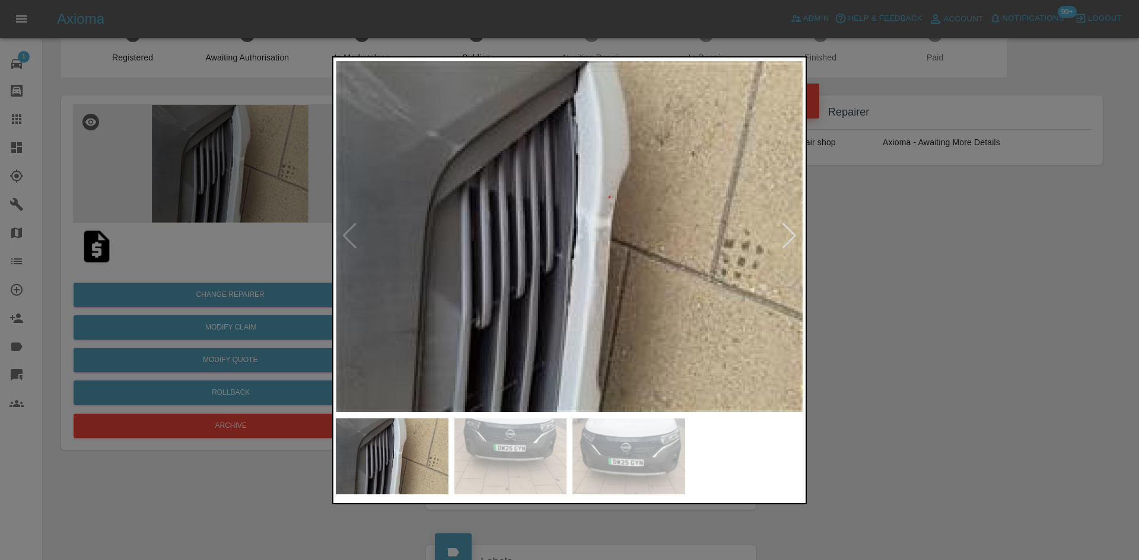
click at [775, 238] on img at bounding box center [569, 236] width 467 height 353
click at [786, 242] on div at bounding box center [789, 236] width 16 height 26
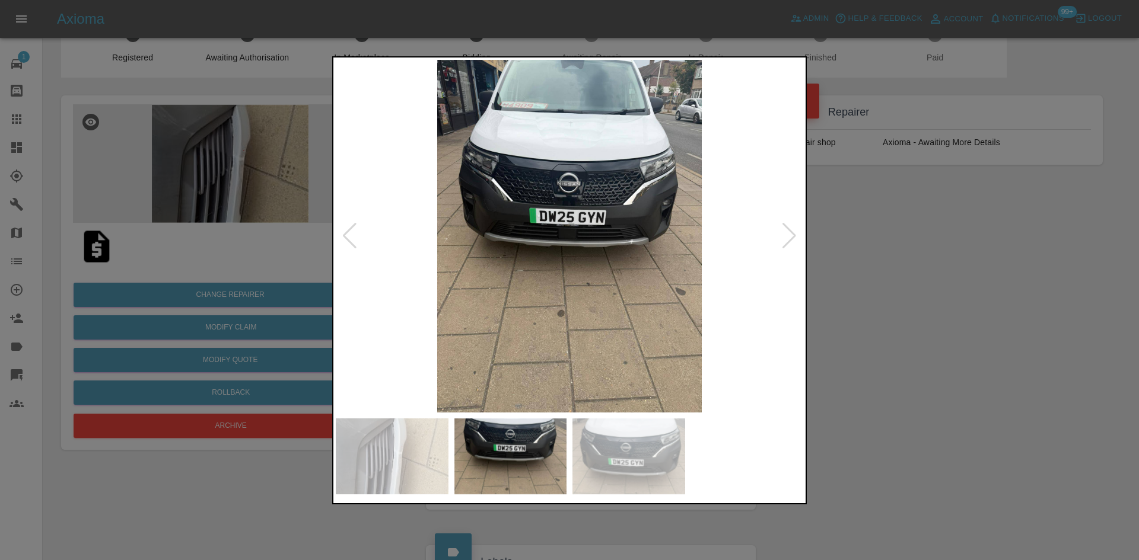
click at [569, 247] on img at bounding box center [569, 236] width 467 height 353
click at [585, 249] on img at bounding box center [569, 236] width 467 height 353
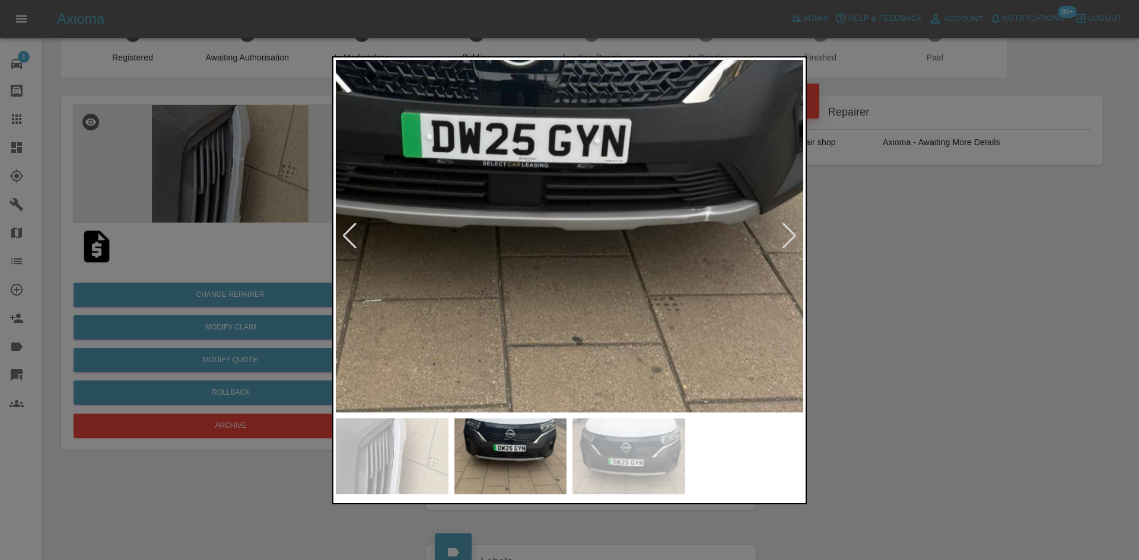
click at [585, 249] on img at bounding box center [521, 196] width 1402 height 1059
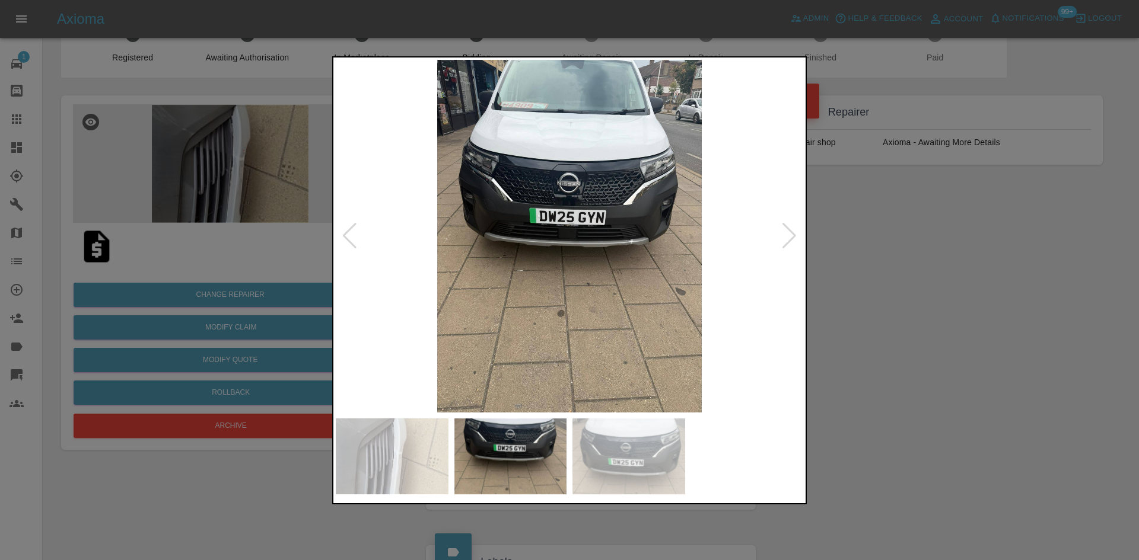
click at [585, 249] on img at bounding box center [569, 236] width 467 height 353
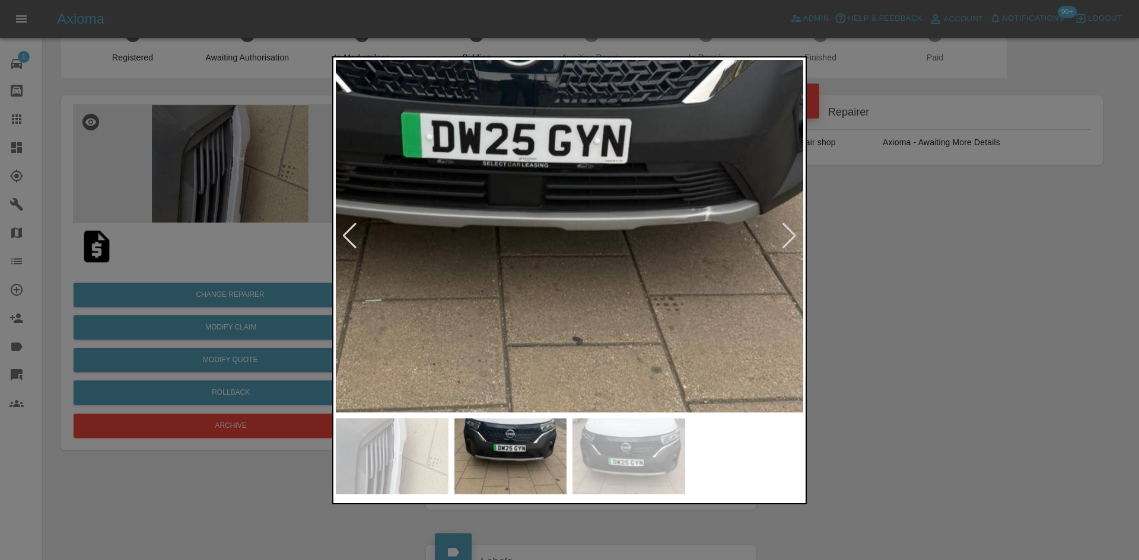
click at [790, 250] on img at bounding box center [521, 196] width 1402 height 1059
click at [789, 237] on div at bounding box center [789, 236] width 16 height 26
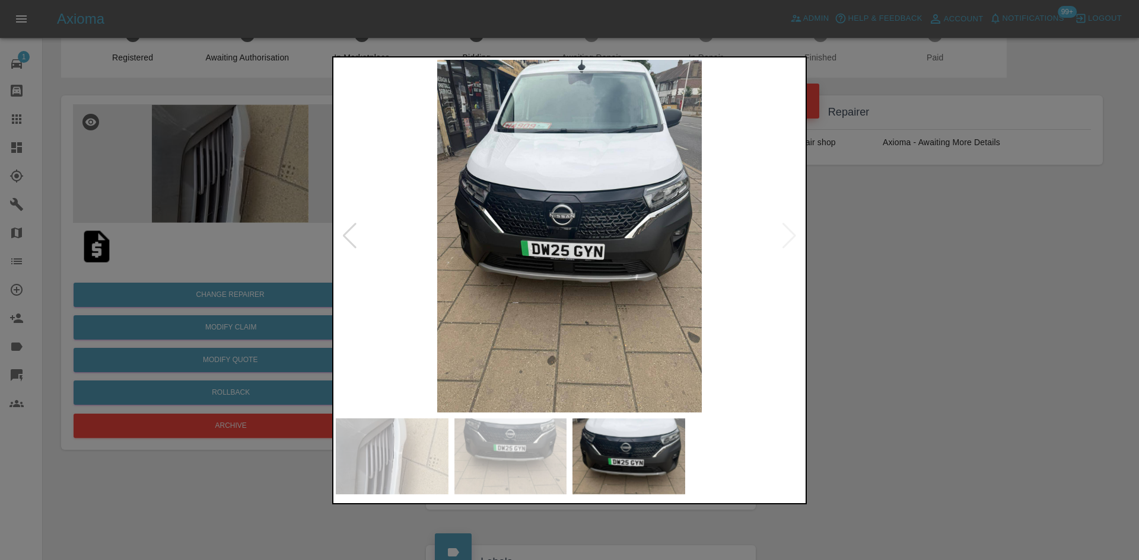
click at [630, 263] on img at bounding box center [569, 236] width 467 height 353
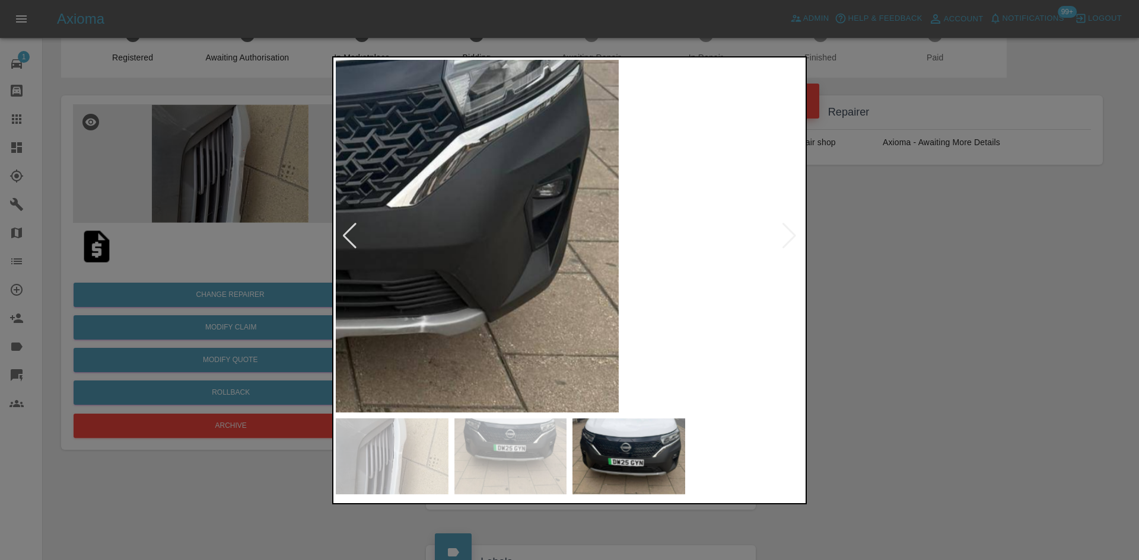
click at [518, 298] on img at bounding box center [222, 200] width 1402 height 1059
click at [855, 321] on div at bounding box center [569, 280] width 1139 height 560
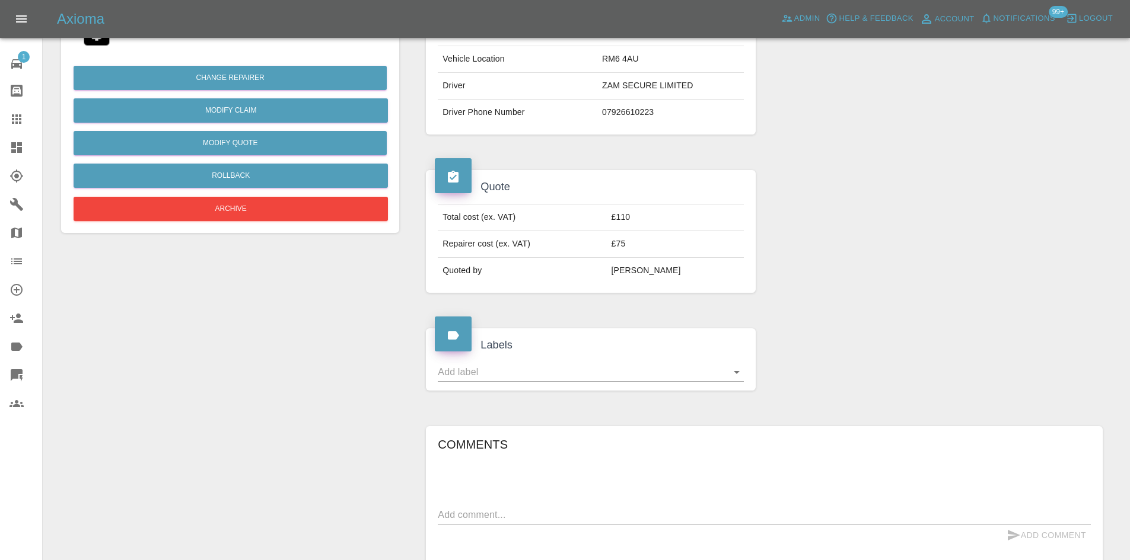
scroll to position [513, 0]
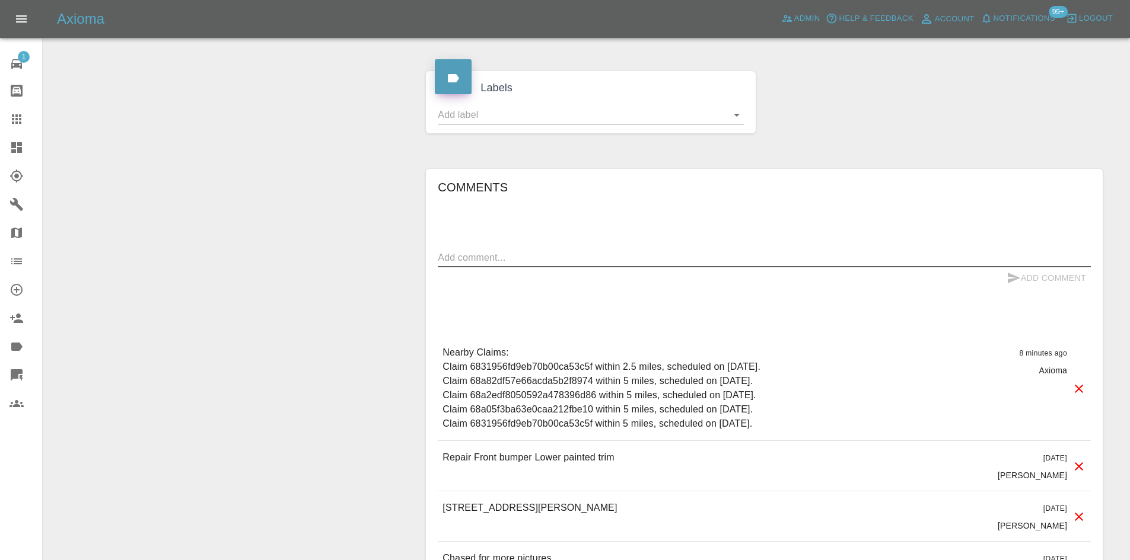
click at [548, 251] on textarea at bounding box center [764, 258] width 653 height 14
type textarea "Hi tea"
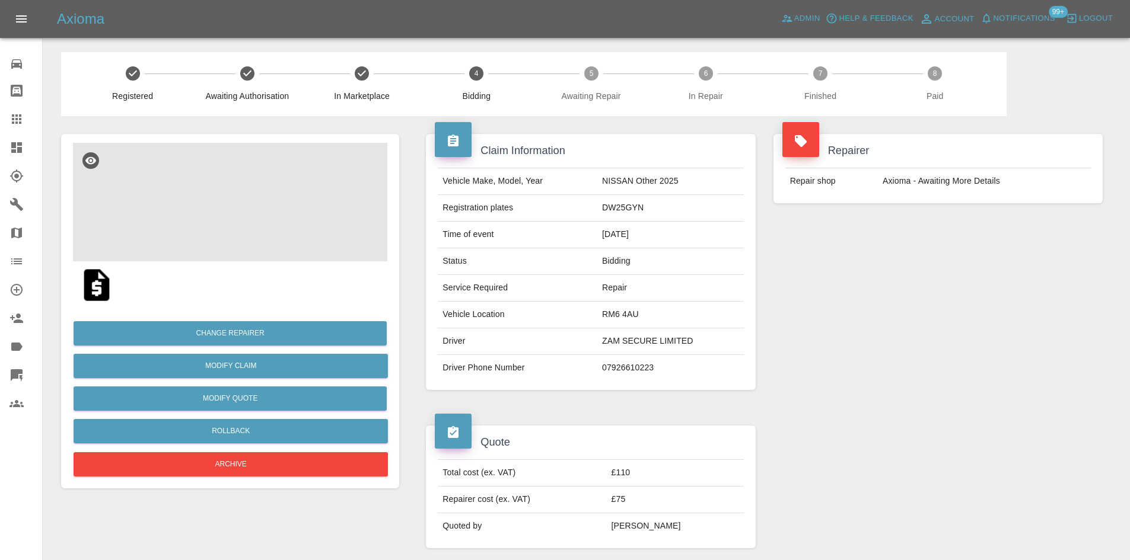
click at [282, 211] on img at bounding box center [230, 202] width 314 height 119
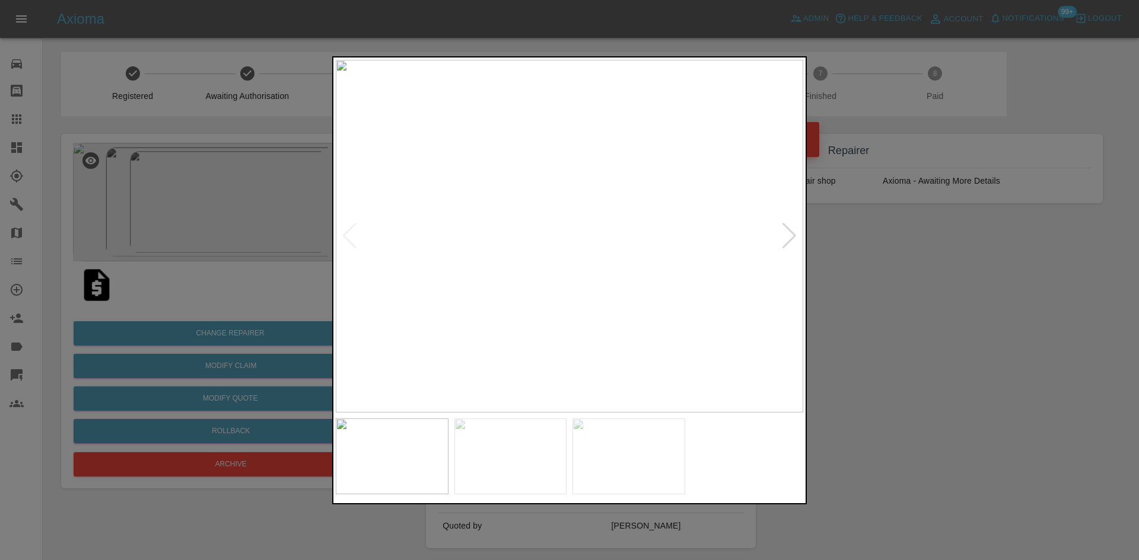
click at [792, 245] on div at bounding box center [789, 236] width 16 height 26
click at [617, 231] on img at bounding box center [569, 236] width 467 height 353
click at [773, 240] on img at bounding box center [427, 251] width 1402 height 1059
click at [790, 238] on div at bounding box center [789, 236] width 16 height 26
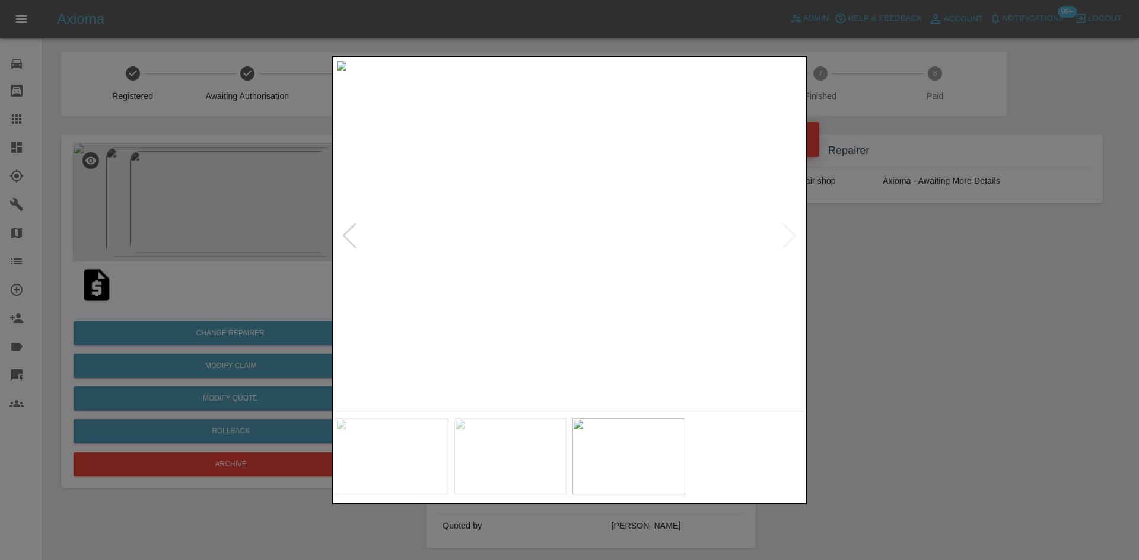
click at [632, 256] on img at bounding box center [569, 236] width 467 height 353
click at [888, 310] on div at bounding box center [569, 280] width 1139 height 560
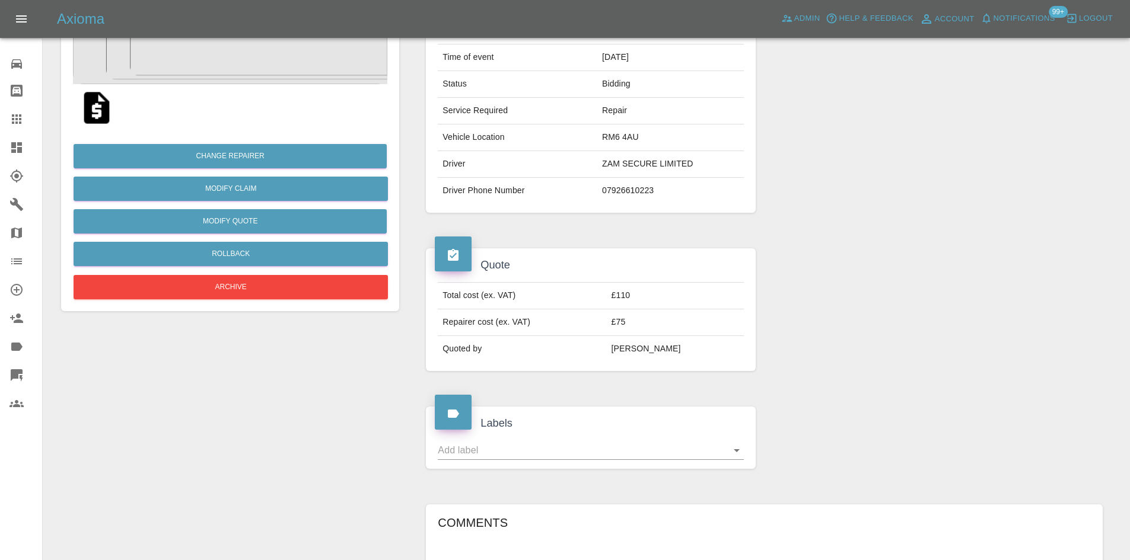
scroll to position [178, 0]
